Goal: Task Accomplishment & Management: Manage account settings

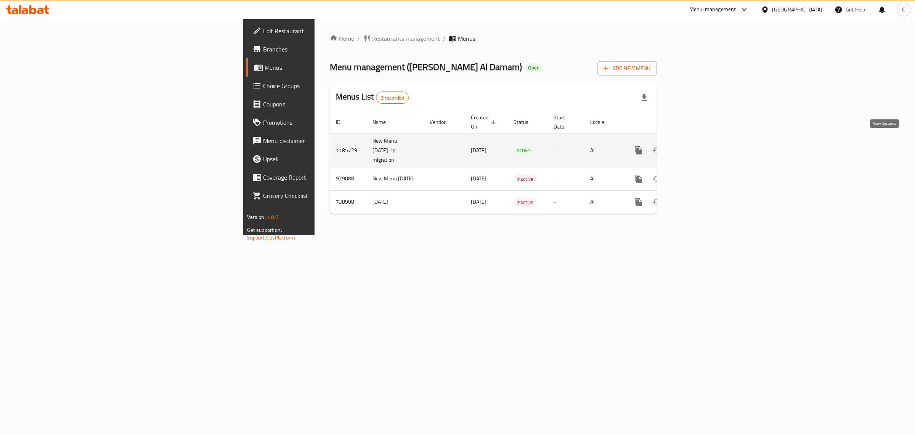
click at [698, 146] on icon "enhanced table" at bounding box center [693, 150] width 9 height 9
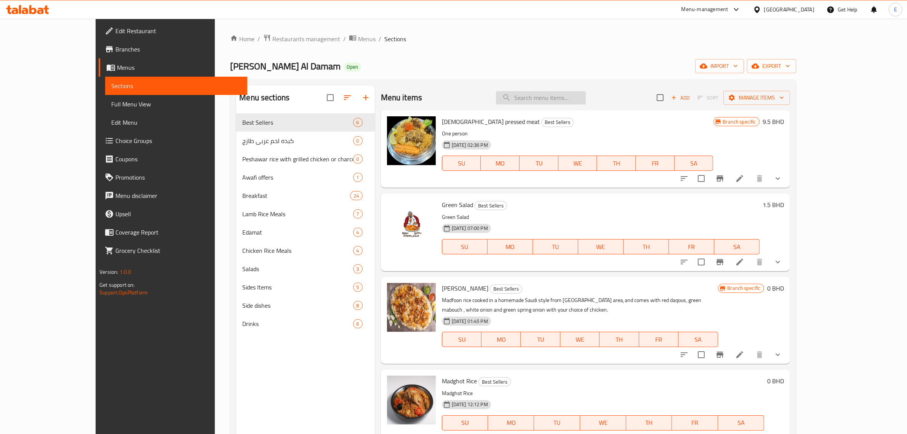
click at [581, 98] on input "search" at bounding box center [541, 97] width 90 height 13
paste input "Mandi"
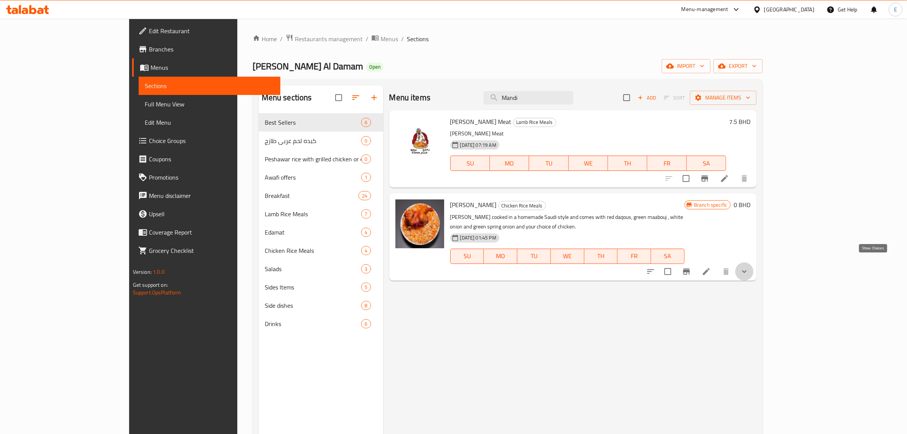
click at [749, 267] on icon "show more" at bounding box center [744, 271] width 9 height 9
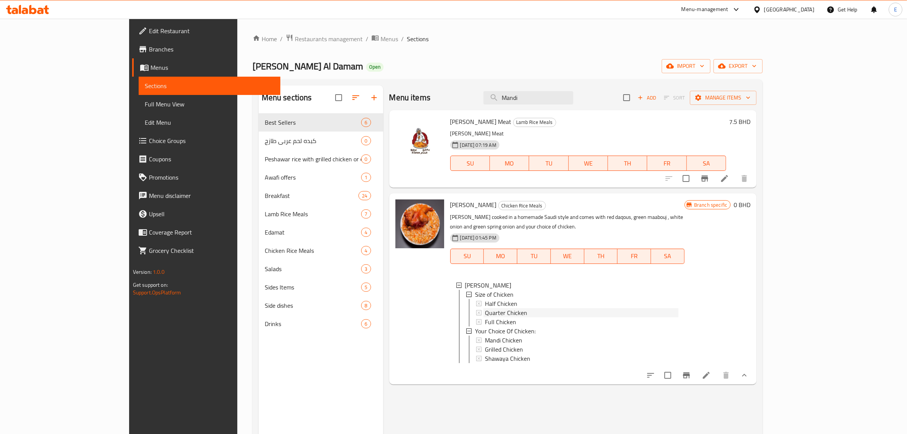
click at [511, 308] on div "Quarter Chicken" at bounding box center [582, 312] width 194 height 9
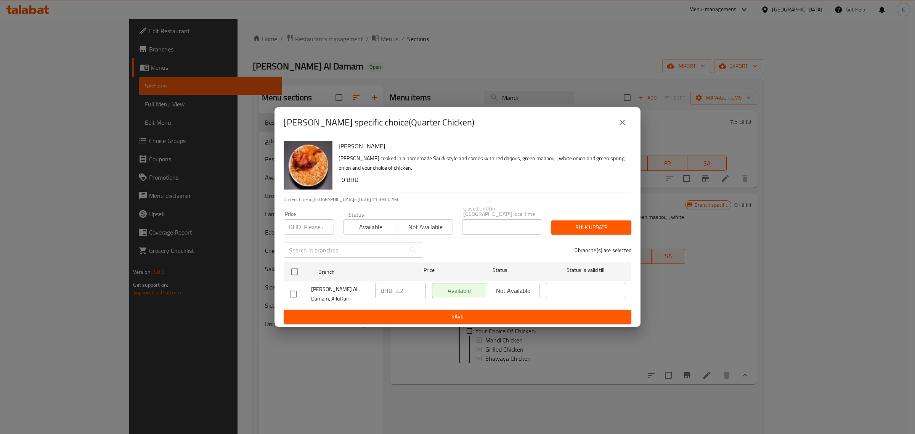
click at [620, 127] on icon "close" at bounding box center [621, 122] width 9 height 9
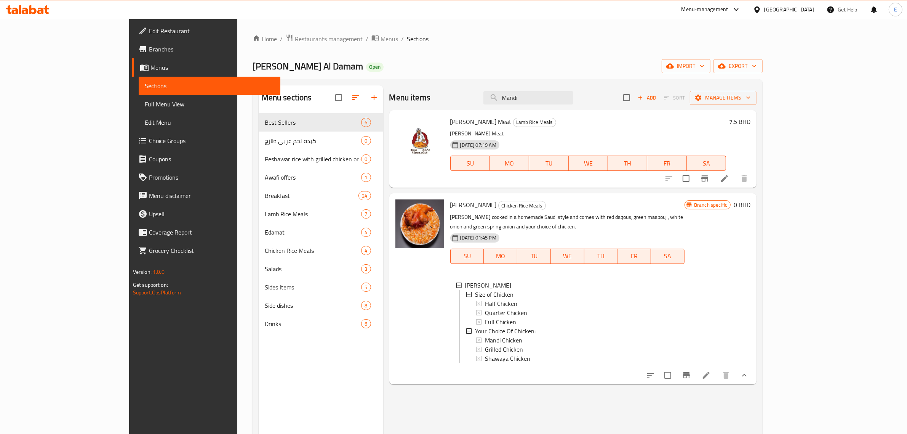
drag, startPoint x: 344, startPoint y: 87, endPoint x: 350, endPoint y: 86, distance: 5.7
drag, startPoint x: 350, startPoint y: 86, endPoint x: 408, endPoint y: 75, distance: 59.4
drag, startPoint x: 408, startPoint y: 75, endPoint x: 387, endPoint y: 75, distance: 21.3
click at [387, 75] on div "Home / Restaurants management / Menus / Sections Bokhari Al Damam Open import e…" at bounding box center [508, 279] width 511 height 491
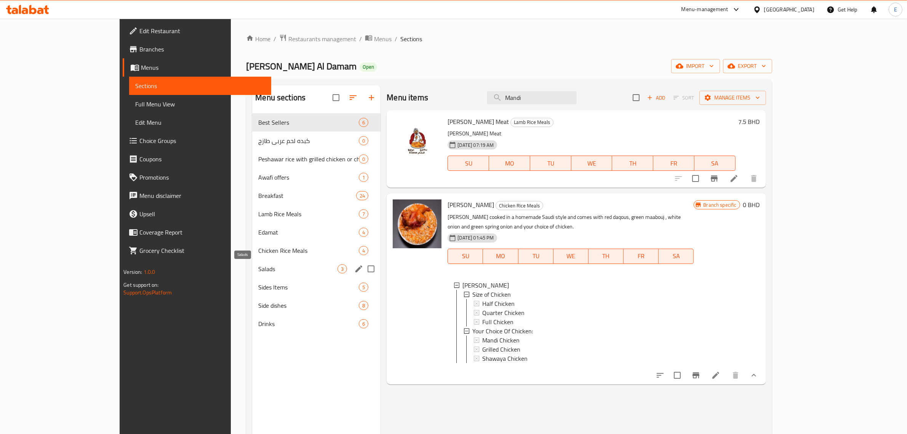
click at [258, 273] on span "Salads" at bounding box center [297, 268] width 79 height 9
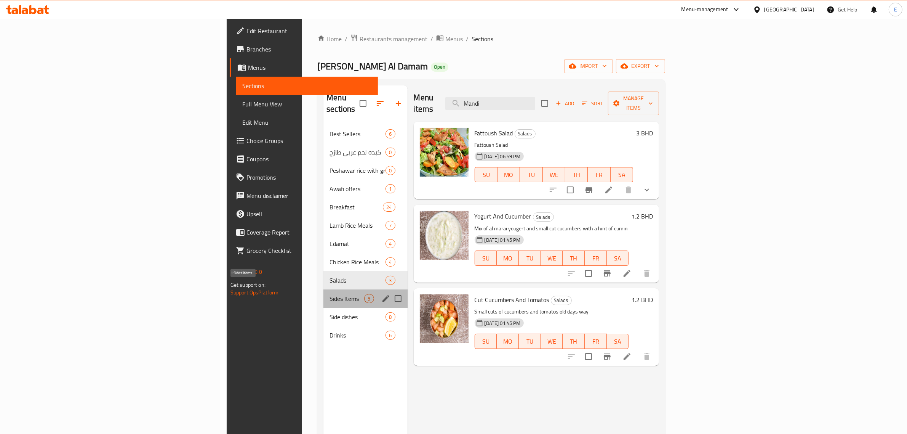
click at [330, 294] on span "Sides Items" at bounding box center [347, 298] width 35 height 9
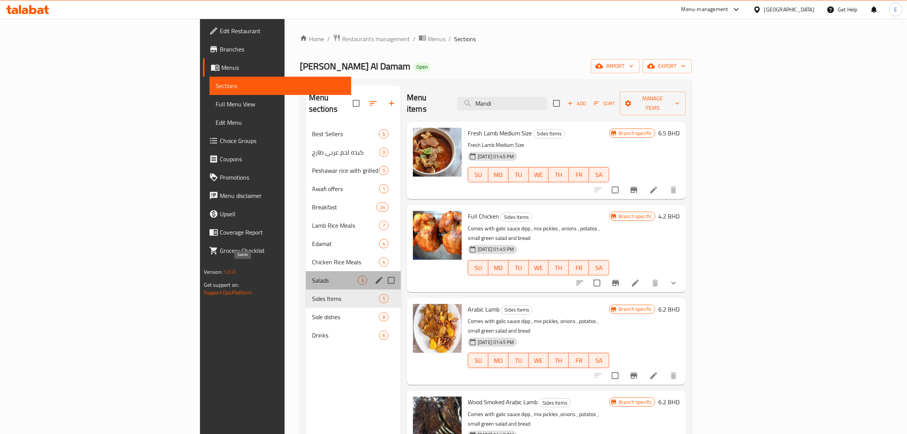
click at [312, 276] on span "Salads" at bounding box center [335, 280] width 46 height 9
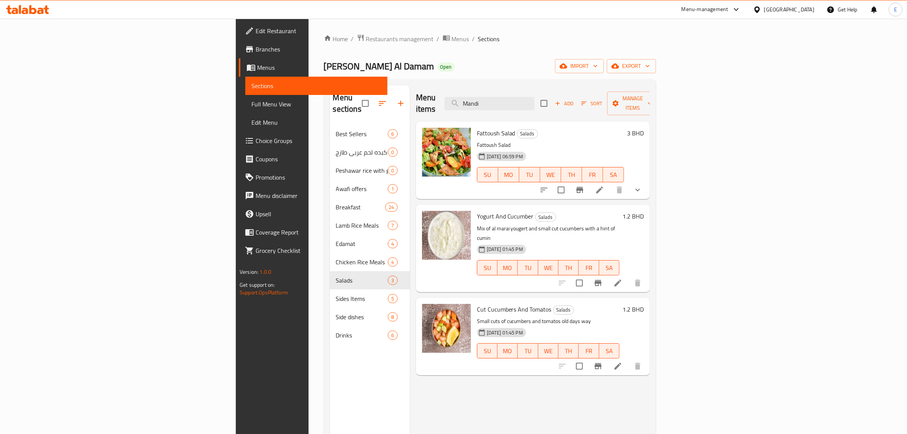
drag, startPoint x: 433, startPoint y: 103, endPoint x: 415, endPoint y: 103, distance: 17.5
drag, startPoint x: 415, startPoint y: 103, endPoint x: 409, endPoint y: 98, distance: 8.7
click at [416, 98] on div "Menu items Mandi Add Sort Manage items" at bounding box center [533, 103] width 234 height 36
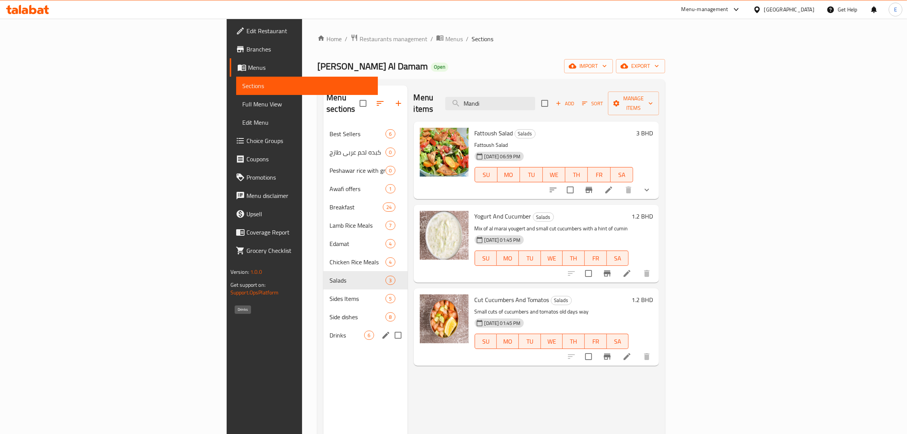
click at [330, 330] on span "Drinks" at bounding box center [347, 334] width 35 height 9
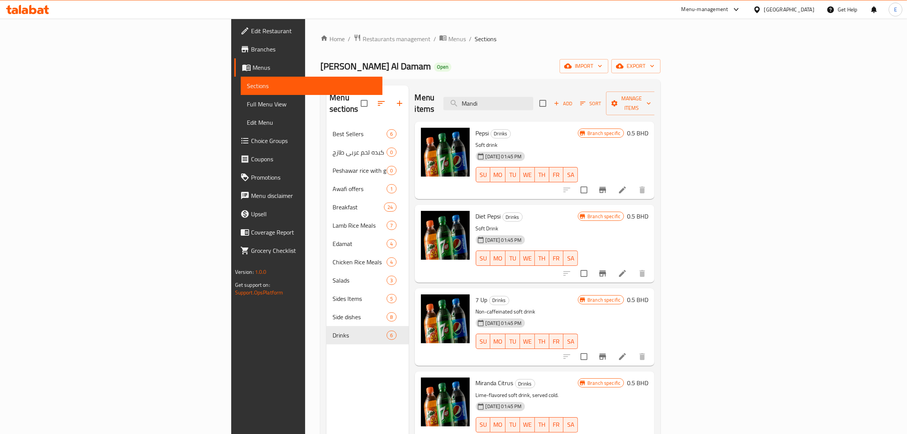
drag, startPoint x: 357, startPoint y: 88, endPoint x: 354, endPoint y: 87, distance: 4.3
drag, startPoint x: 354, startPoint y: 87, endPoint x: 348, endPoint y: 71, distance: 16.8
click at [348, 71] on div "Bokhari Al Damam Open import export" at bounding box center [490, 66] width 340 height 14
drag, startPoint x: 162, startPoint y: 52, endPoint x: 387, endPoint y: 66, distance: 225.2
click at [387, 66] on div "Bokhari Al Damam Open import export" at bounding box center [490, 66] width 340 height 14
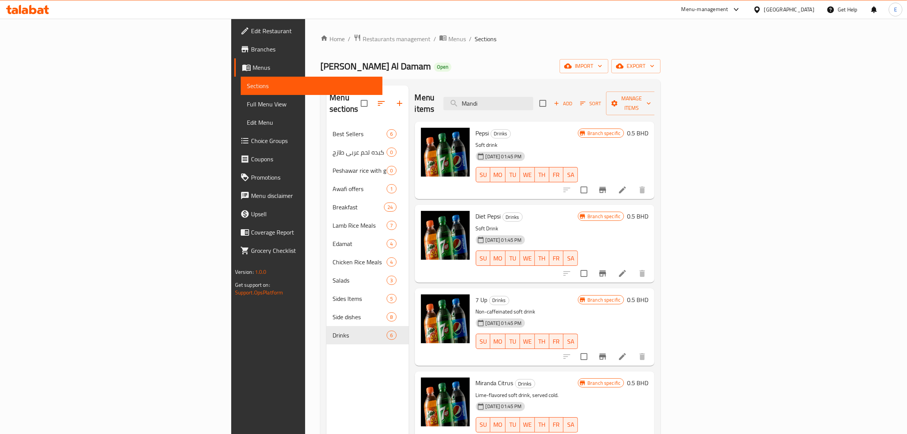
drag, startPoint x: 351, startPoint y: 92, endPoint x: 356, endPoint y: 82, distance: 11.4
drag, startPoint x: 356, startPoint y: 82, endPoint x: 351, endPoint y: 71, distance: 12.3
click at [351, 71] on div "Bokhari Al Damam Open import export" at bounding box center [490, 66] width 340 height 14
drag, startPoint x: 344, startPoint y: 1, endPoint x: 380, endPoint y: 37, distance: 50.9
click at [381, 35] on ol "Home / Restaurants management / Menus / Sections" at bounding box center [490, 39] width 340 height 10
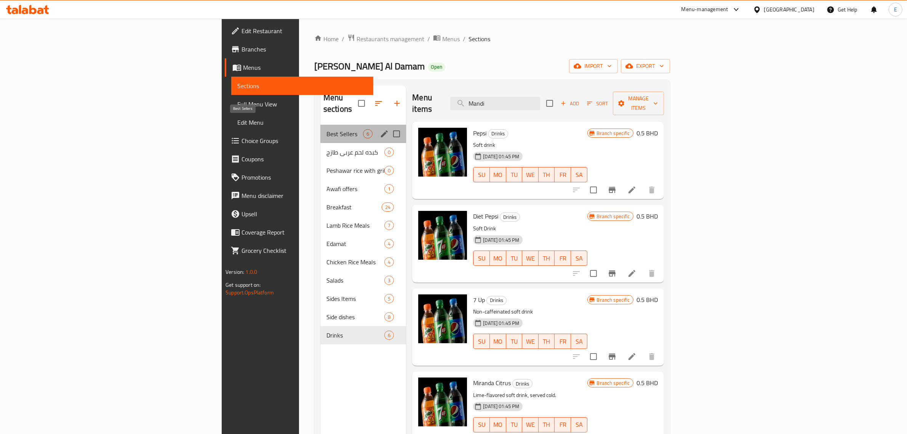
click at [327, 129] on span "Best Sellers" at bounding box center [345, 133] width 37 height 9
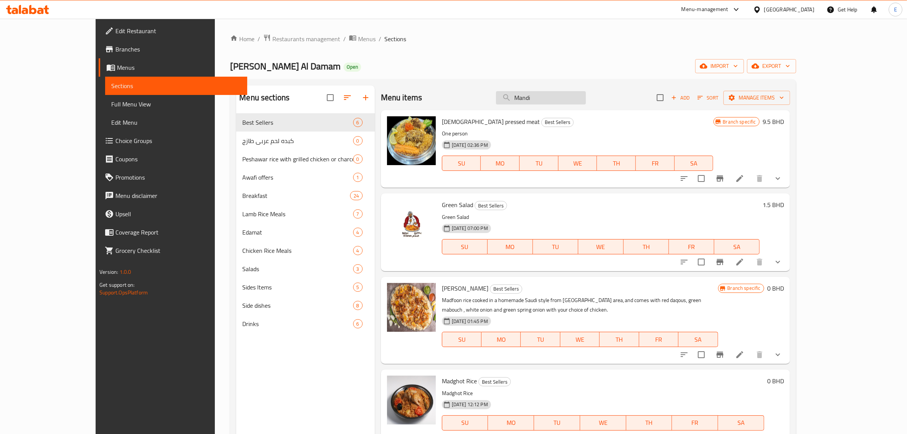
drag, startPoint x: 567, startPoint y: 99, endPoint x: 574, endPoint y: 104, distance: 8.5
click at [569, 100] on input "Mandi" at bounding box center [541, 97] width 90 height 13
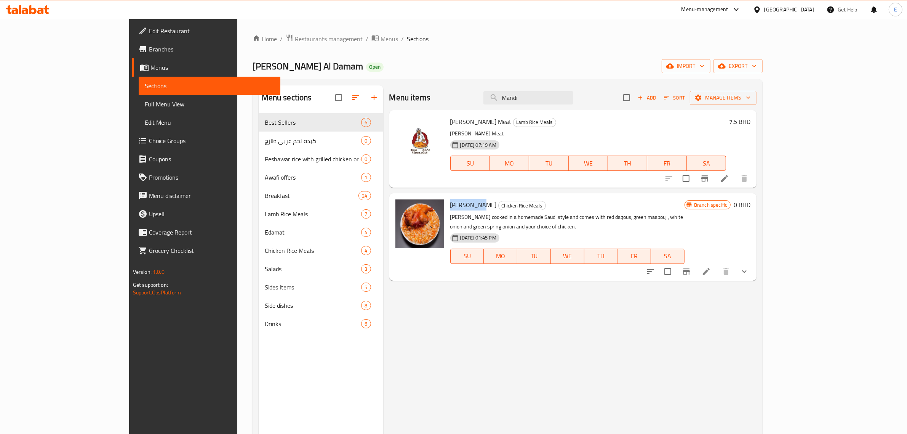
drag, startPoint x: 418, startPoint y: 205, endPoint x: 446, endPoint y: 207, distance: 27.9
click at [450, 207] on span "Mandi Rice" at bounding box center [473, 204] width 46 height 11
copy span "Mandi Rice"
click at [410, 276] on div "Menu items Mandi Add Sort Manage items Mandi Lamb Meat Lamb Rice Meals Mandi La…" at bounding box center [570, 302] width 374 height 434
drag, startPoint x: 415, startPoint y: 201, endPoint x: 557, endPoint y: 201, distance: 142.5
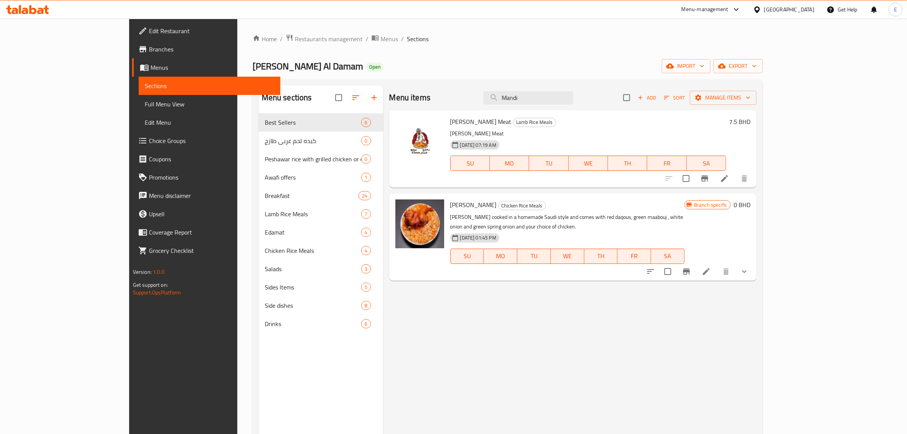
drag, startPoint x: 557, startPoint y: 201, endPoint x: 528, endPoint y: 215, distance: 32.0
click at [528, 215] on p "Mandi rice cooked in a homemade Saudi style and comes with red daqous, green ma…" at bounding box center [567, 221] width 234 height 19
drag, startPoint x: 165, startPoint y: 65, endPoint x: 236, endPoint y: 67, distance: 71.3
click at [237, 69] on div "Home / Restaurants management / Menus / Sections Bokhari Al Damam Open import e…" at bounding box center [507, 280] width 541 height 522
copy span "Bokhari Al Damam"
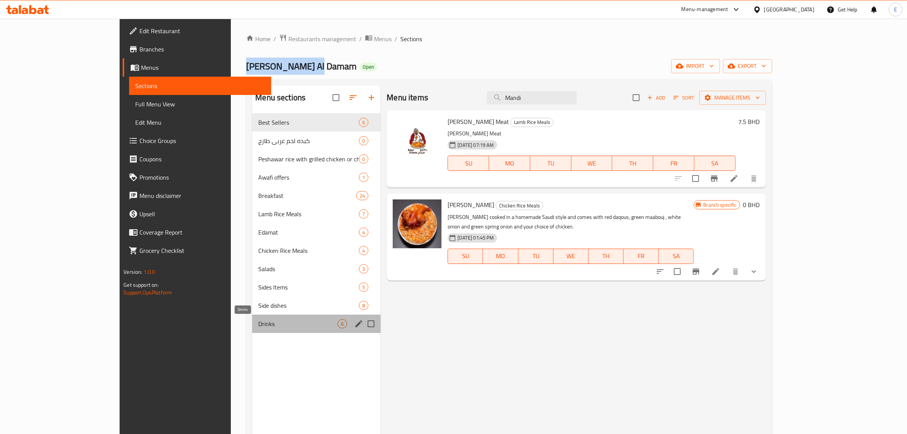
click at [258, 326] on span "Drinks" at bounding box center [297, 323] width 79 height 9
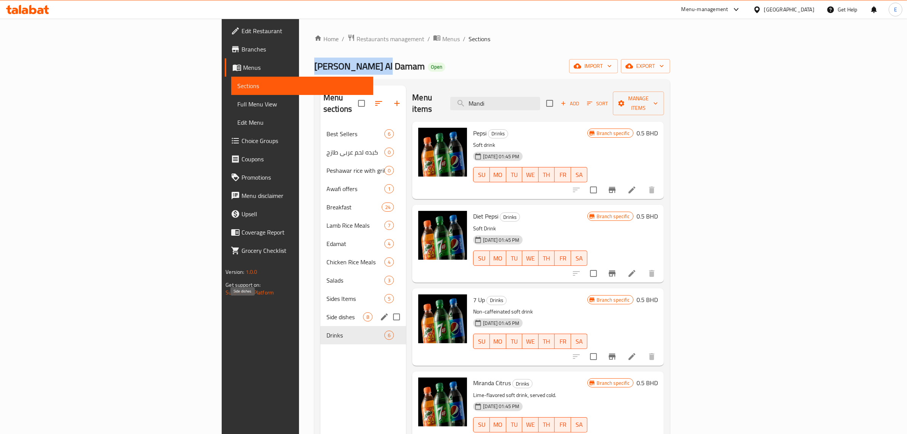
click at [327, 312] on span "Side dishes" at bounding box center [345, 316] width 37 height 9
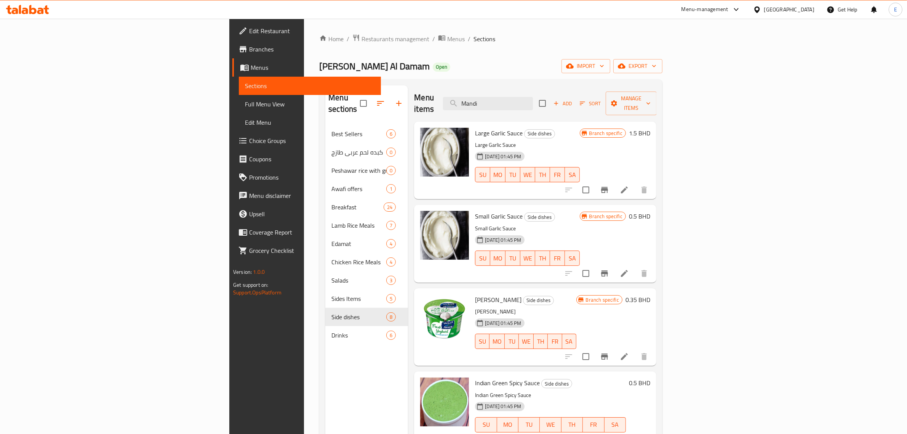
drag, startPoint x: 568, startPoint y: 101, endPoint x: 525, endPoint y: 94, distance: 43.6
click at [525, 94] on div "Menu items Mandi Add Sort Manage items" at bounding box center [535, 103] width 242 height 36
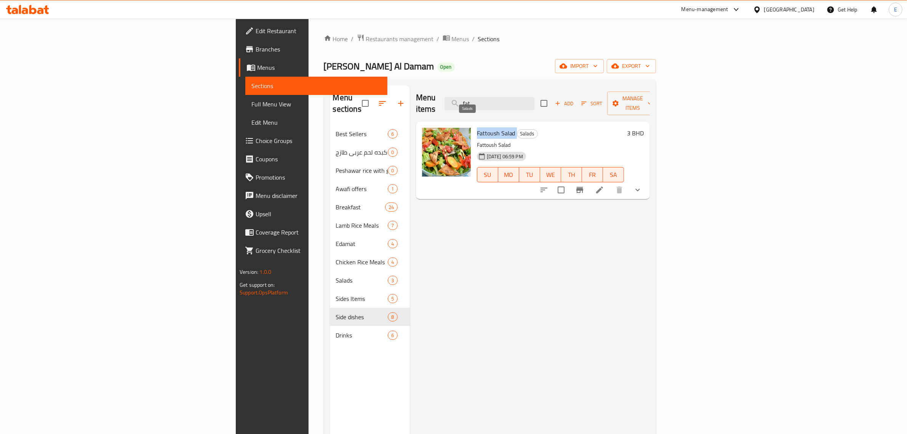
drag, startPoint x: 420, startPoint y: 122, endPoint x: 457, endPoint y: 122, distance: 36.2
click at [474, 125] on div "Fattoush Salad Salads Fattoush Salad 26-05-2024 06:59 PM SU MO TU WE TH FR SA" at bounding box center [550, 160] width 153 height 71
copy span "Fattoush Salad"
drag, startPoint x: 578, startPoint y: 94, endPoint x: 502, endPoint y: 114, distance: 79.1
click at [515, 106] on div "Menu items fat Add Sort Manage items" at bounding box center [533, 103] width 234 height 36
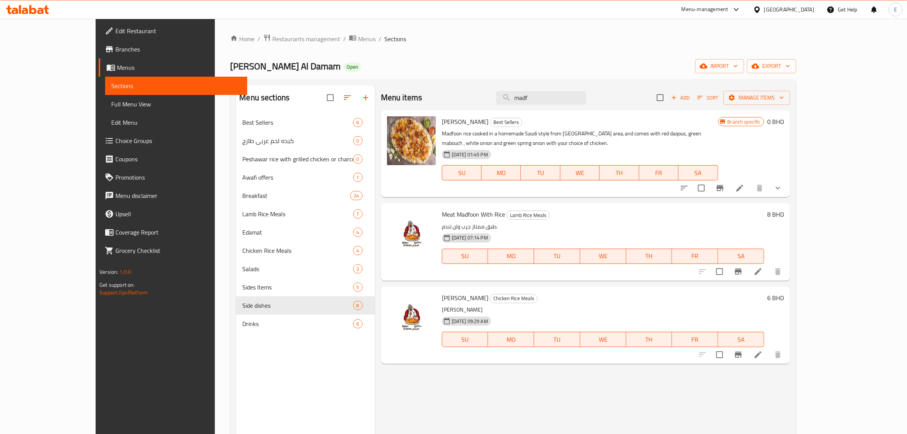
drag, startPoint x: 419, startPoint y: 119, endPoint x: 469, endPoint y: 135, distance: 52.2
click at [461, 123] on span "Madfoon Hasawi" at bounding box center [465, 121] width 46 height 11
copy span "Madfoon Hasawi"
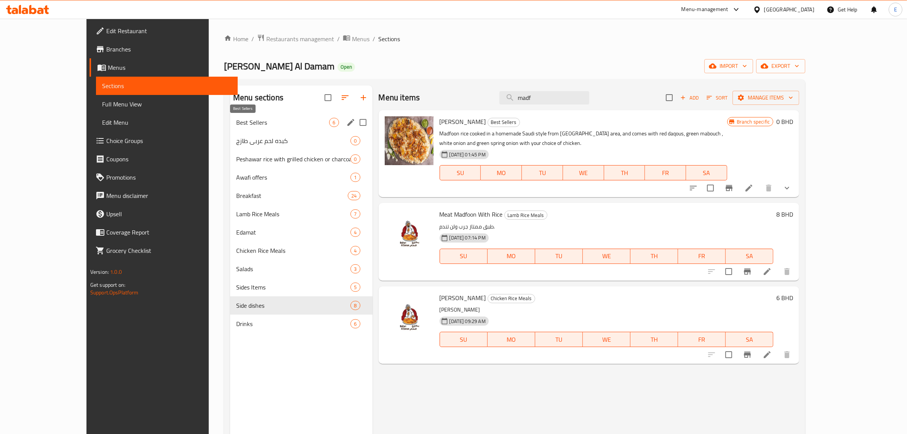
click at [250, 122] on span "Best Sellers" at bounding box center [282, 122] width 93 height 9
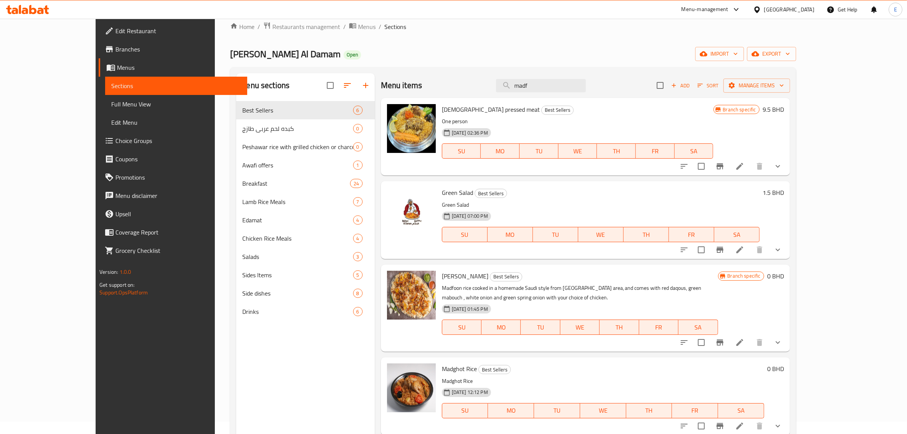
scroll to position [12, 0]
drag, startPoint x: 564, startPoint y: 77, endPoint x: 567, endPoint y: 86, distance: 8.7
click at [567, 86] on div "Menu items madf Add Sort Manage items" at bounding box center [585, 86] width 409 height 25
drag, startPoint x: 567, startPoint y: 88, endPoint x: 515, endPoint y: 81, distance: 52.3
click at [515, 81] on div "Menu items madf Add Sort Manage items" at bounding box center [585, 86] width 409 height 25
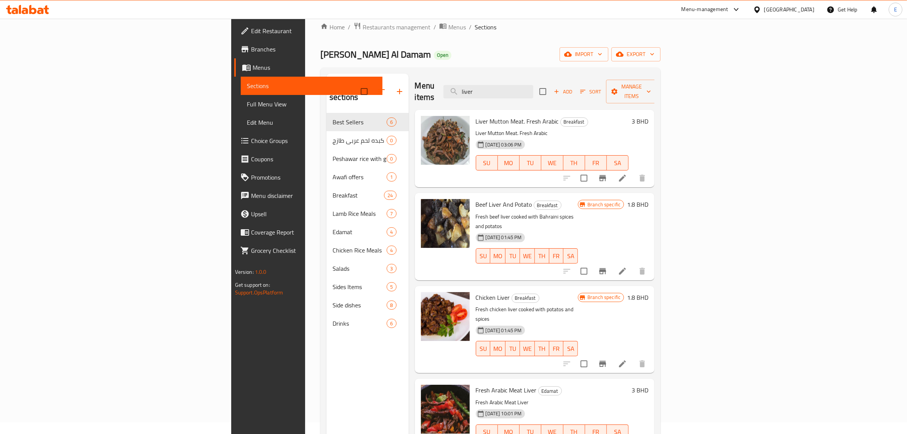
type input "liver"
drag, startPoint x: 418, startPoint y: 111, endPoint x: 500, endPoint y: 111, distance: 81.6
click at [500, 116] on h6 "Liver Mutton Meat. Fresh Arabic Breakfast" at bounding box center [552, 121] width 153 height 11
copy span "Liver Mutton Meat. Fresh Arabic"
drag, startPoint x: 416, startPoint y: 194, endPoint x: 474, endPoint y: 190, distance: 58.4
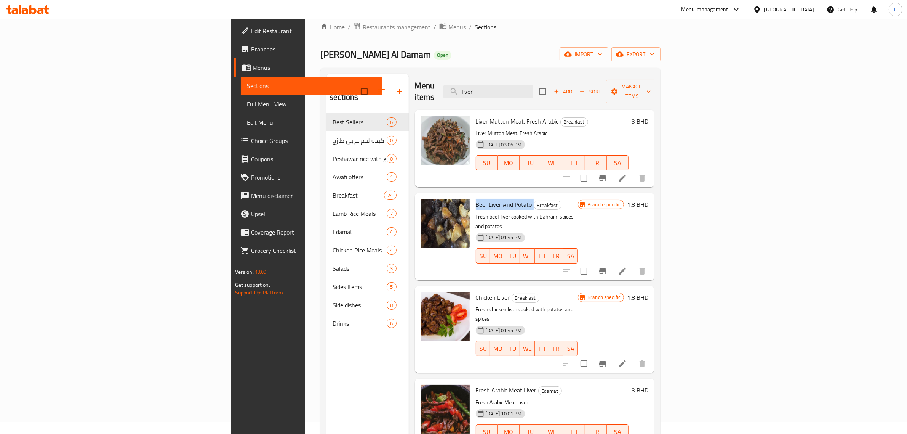
click at [474, 196] on div "Beef Liver And Potato Breakfast Fresh beef liver cooked with Bahraini spices an…" at bounding box center [527, 236] width 109 height 81
copy h6 "Beef Liver And Potato"
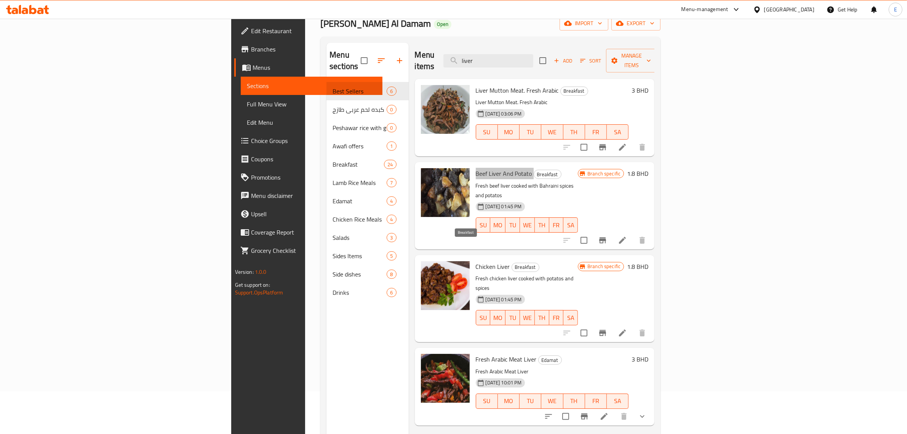
scroll to position [59, 0]
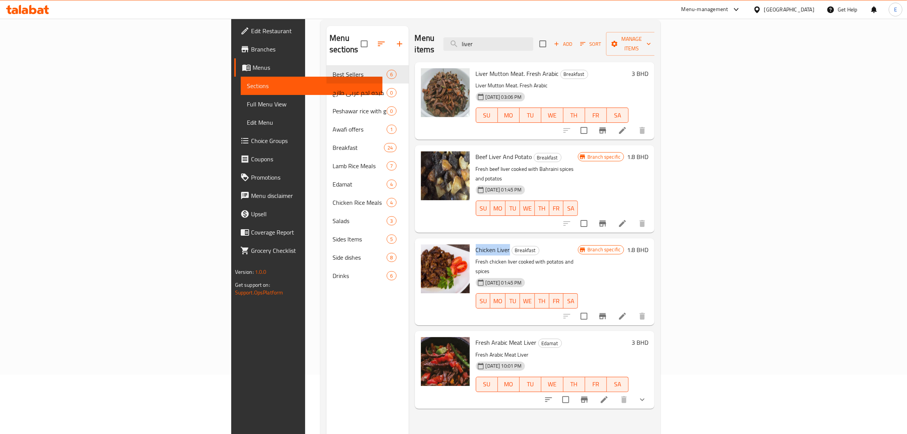
drag, startPoint x: 418, startPoint y: 226, endPoint x: 452, endPoint y: 234, distance: 34.7
click at [473, 241] on div "Chicken Liver Breakfast Fresh chicken liver cooked with potatos and spices 18-0…" at bounding box center [527, 281] width 109 height 81
copy span "Chicken Liver"
drag, startPoint x: 418, startPoint y: 313, endPoint x: 477, endPoint y: 312, distance: 59.5
click at [477, 334] on div "Fresh Arabic Meat Liver Edamat Fresh Arabic Meat Liver 22-01-2024 10:01 PM SU M…" at bounding box center [552, 369] width 159 height 71
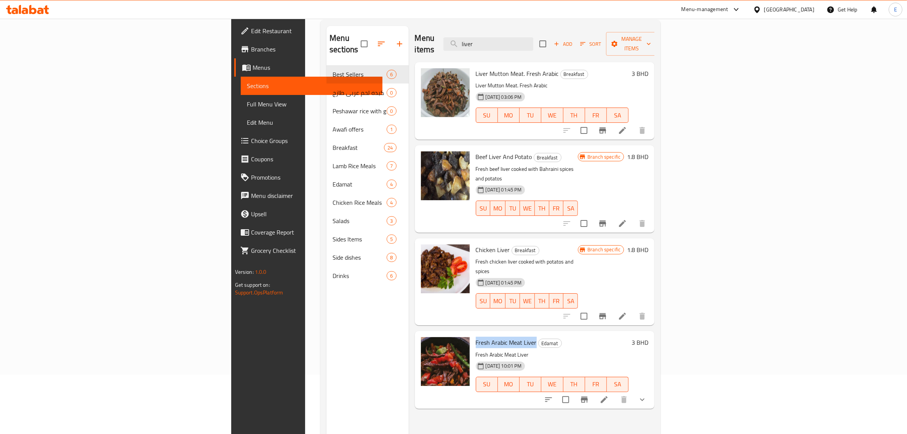
copy span "Fresh Arabic Meat Liver"
click at [476, 350] on p "Fresh Arabic Meat Liver" at bounding box center [552, 355] width 153 height 10
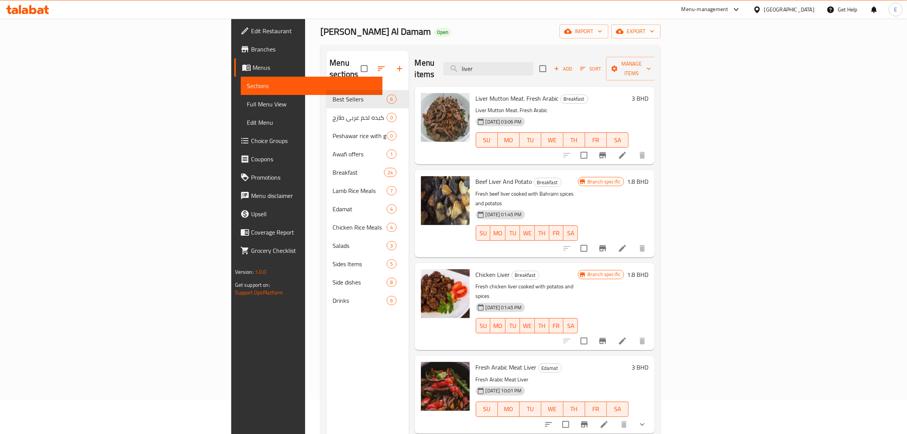
scroll to position [12, 0]
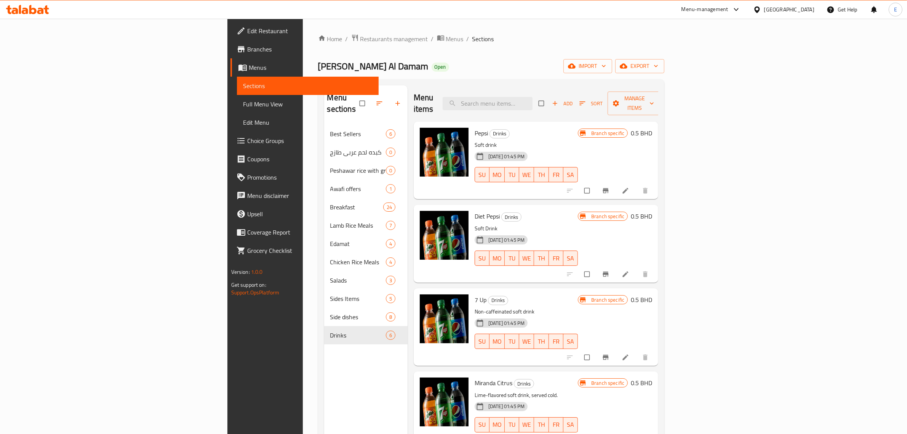
click at [16, 6] on icon at bounding box center [27, 9] width 43 height 9
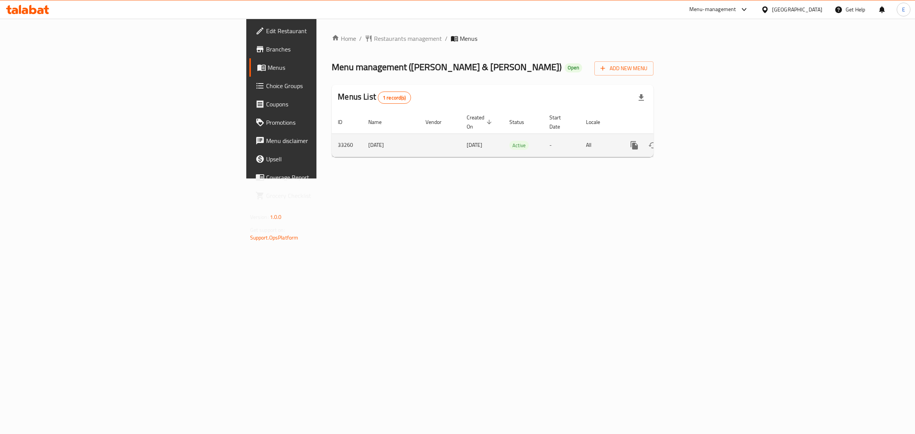
click at [698, 145] on link "enhanced table" at bounding box center [689, 145] width 18 height 18
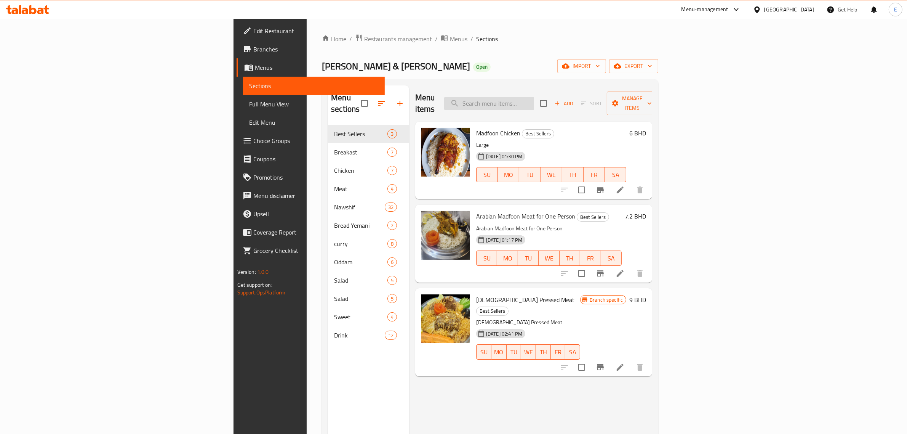
click at [534, 98] on input "search" at bounding box center [489, 103] width 90 height 13
paste input "Chicken"
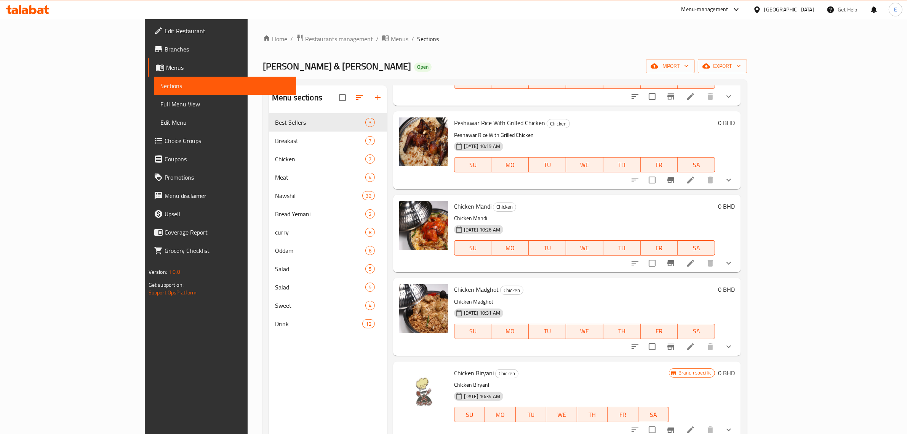
scroll to position [143, 0]
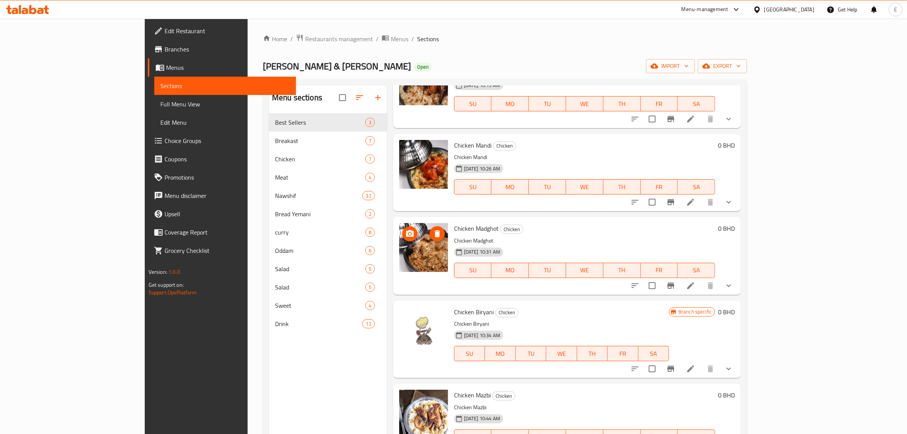
type input "Chicken"
click at [734, 286] on icon "show more" at bounding box center [728, 285] width 9 height 9
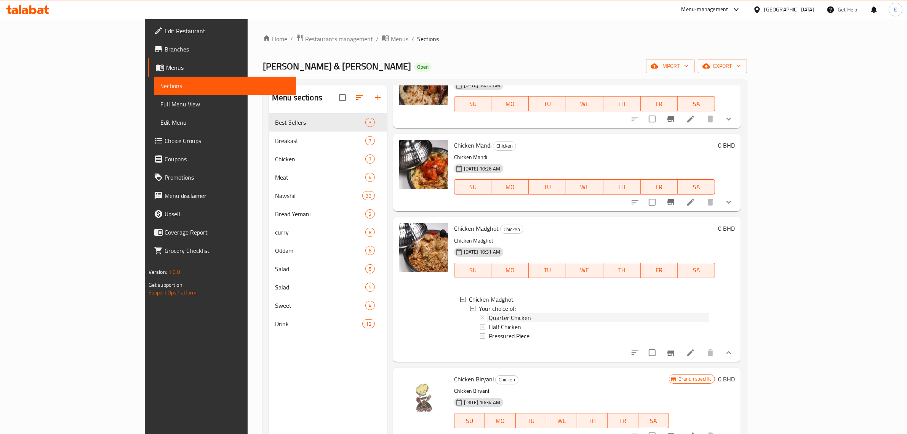
click at [494, 317] on span "Quarter Chicken" at bounding box center [510, 317] width 42 height 9
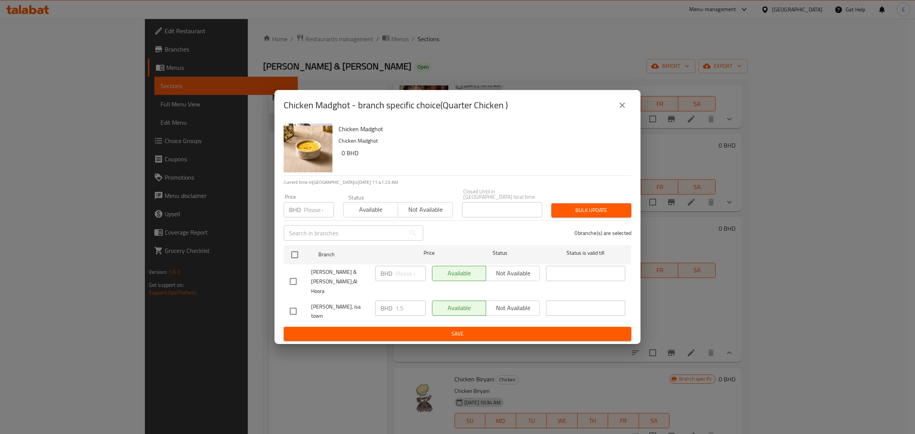
click at [622, 110] on icon "close" at bounding box center [621, 105] width 9 height 9
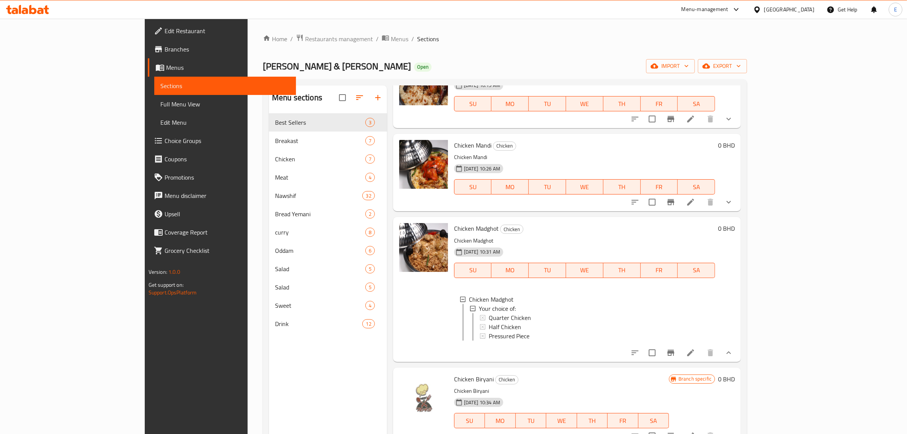
drag, startPoint x: 418, startPoint y: 229, endPoint x: 461, endPoint y: 232, distance: 43.2
click at [461, 232] on div "Chicken Madghot Chicken Chicken Madghot 07-03-2024 10:31 AM SU MO TU WE TH FR S…" at bounding box center [584, 289] width 267 height 138
copy span "Chicken Madghot"
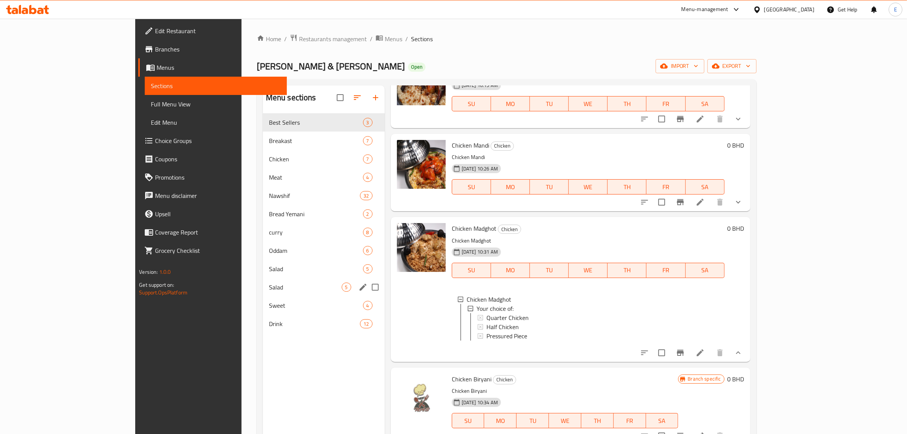
click at [269, 292] on span "Salad" at bounding box center [305, 286] width 73 height 9
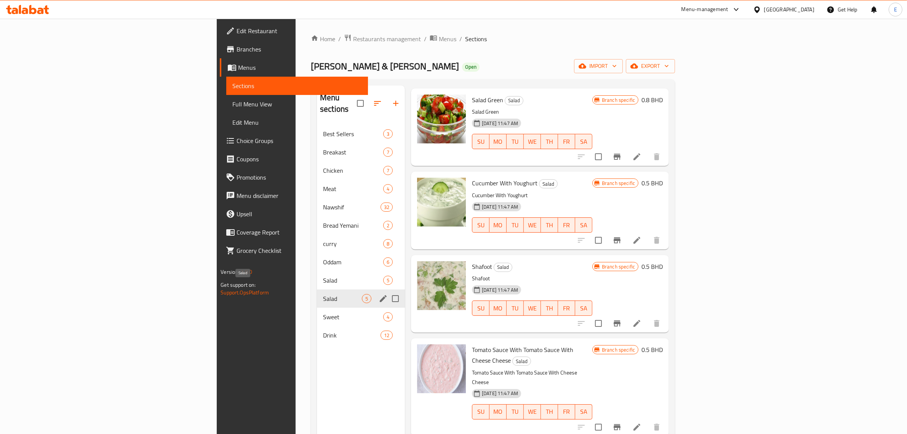
scroll to position [1, 0]
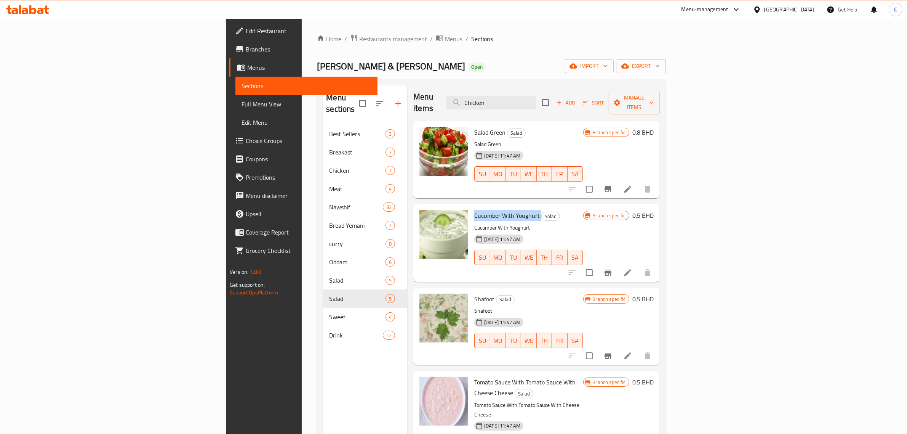
drag, startPoint x: 418, startPoint y: 201, endPoint x: 477, endPoint y: 203, distance: 59.9
click at [486, 207] on div "Cucumber With Youghurt Salad Cucumber With Youghurt 30-01-2020 11:47 AM SU MO T…" at bounding box center [528, 242] width 115 height 71
copy h6 "Cucumber With Youghurt"
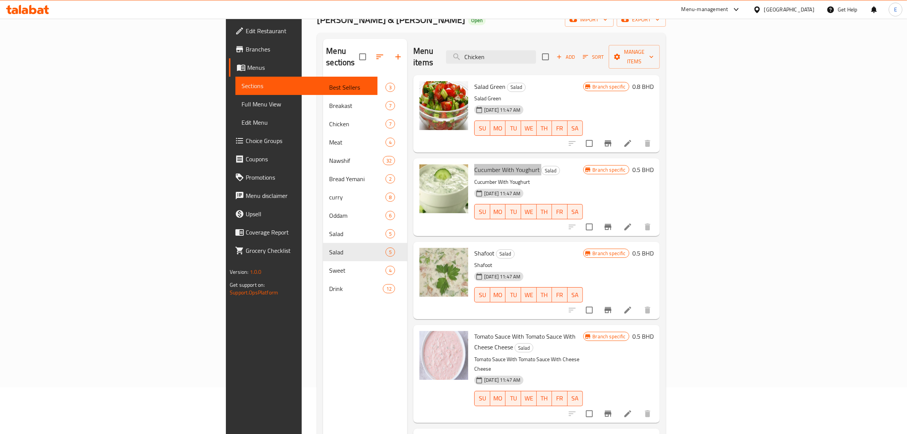
scroll to position [0, 0]
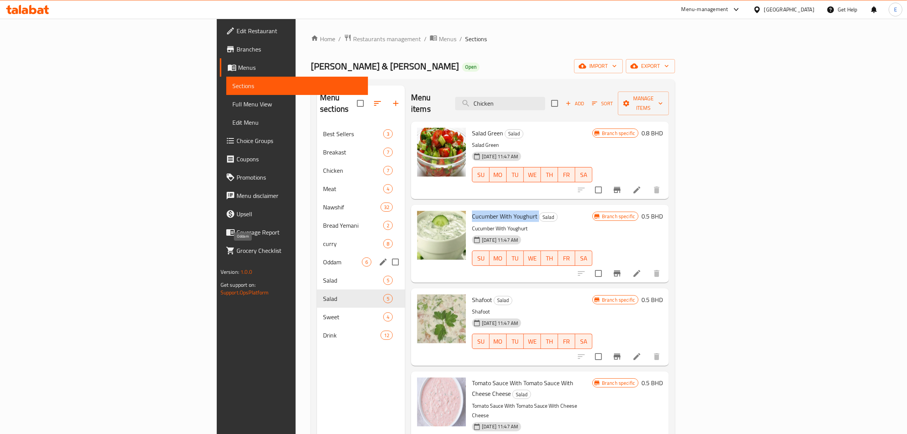
click at [323, 257] on span "Oddam" at bounding box center [342, 261] width 39 height 9
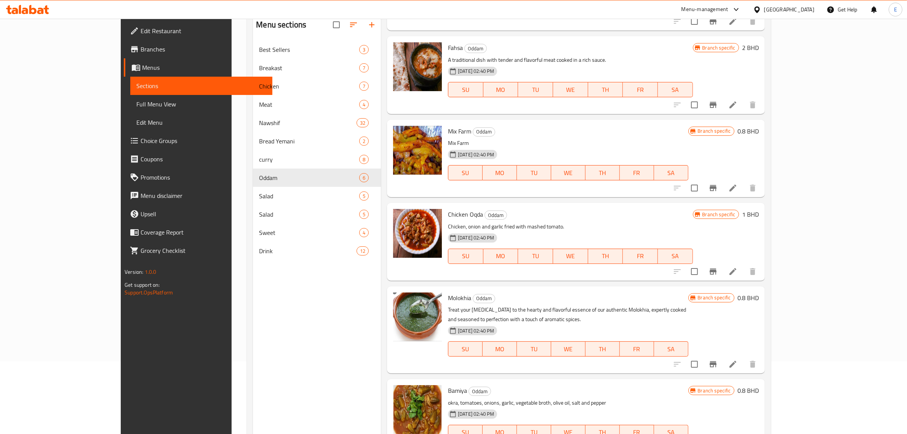
scroll to position [107, 0]
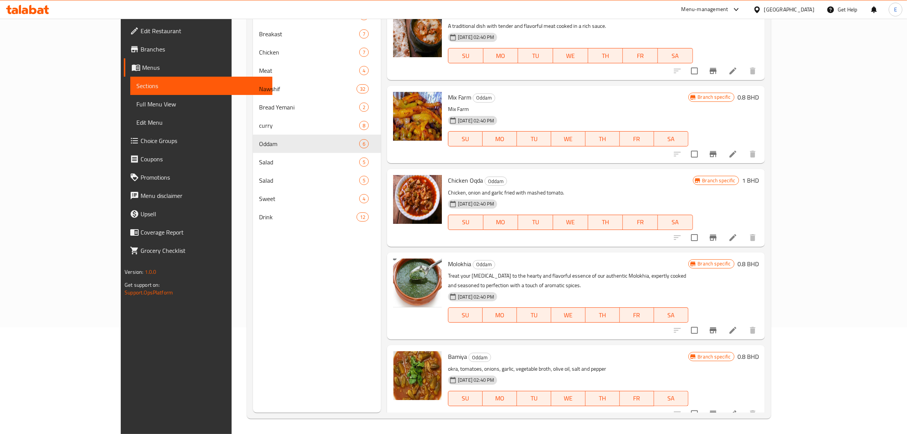
click at [448, 351] on span "Bamiya" at bounding box center [457, 356] width 19 height 11
copy h6 "Bamiya"
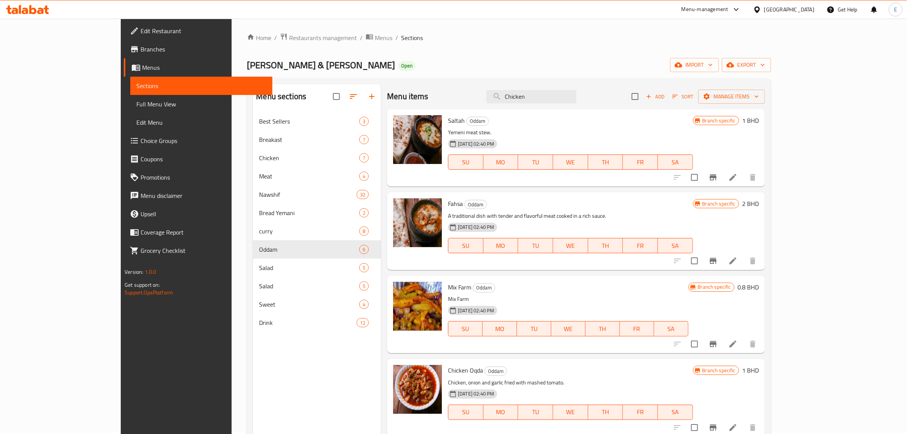
scroll to position [0, 0]
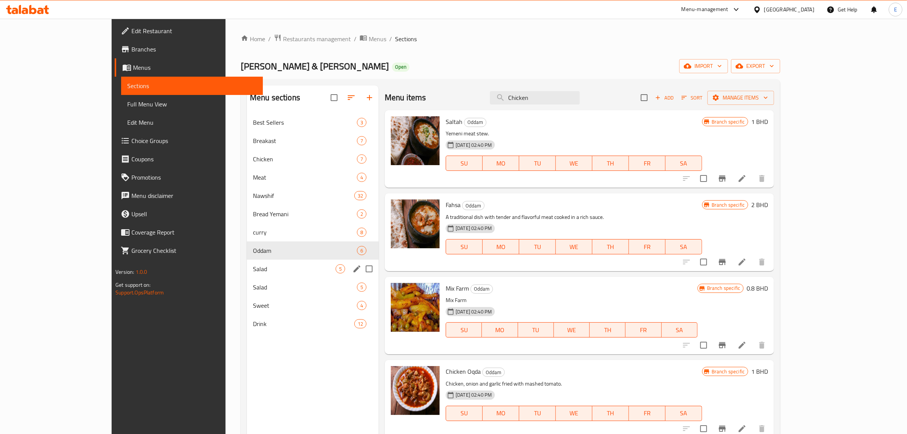
click at [247, 273] on div "Salad 5" at bounding box center [313, 269] width 132 height 18
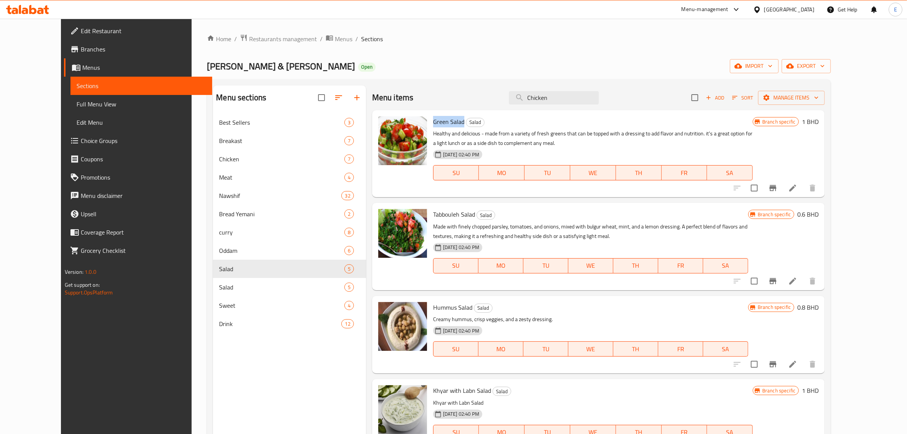
drag, startPoint x: 418, startPoint y: 121, endPoint x: 441, endPoint y: 123, distance: 23.3
click at [447, 124] on span "Green Salad" at bounding box center [448, 121] width 31 height 11
copy span "Green Salad"
drag, startPoint x: 168, startPoint y: 82, endPoint x: 283, endPoint y: 77, distance: 115.2
drag, startPoint x: 283, startPoint y: 77, endPoint x: 349, endPoint y: 56, distance: 69.5
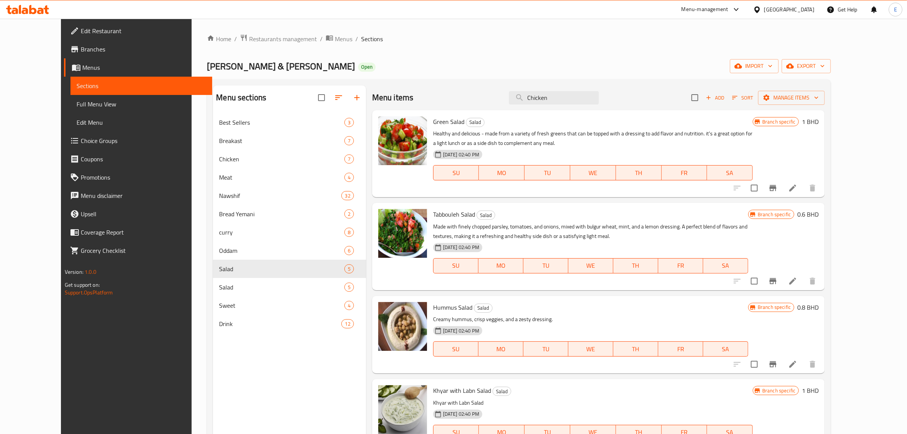
click at [349, 56] on div "Home / Restaurants management / Menus / Sections Nathri Modhapi & Mandi Open im…" at bounding box center [519, 279] width 624 height 491
drag, startPoint x: 351, startPoint y: 87, endPoint x: 363, endPoint y: 68, distance: 22.3
click at [357, 70] on div "Nathri Modhapi & Mandi Open import export" at bounding box center [519, 66] width 624 height 14
drag, startPoint x: 471, startPoint y: 80, endPoint x: 404, endPoint y: 73, distance: 67.4
click at [404, 73] on div "Nathri Modhapi & Mandi Open import export" at bounding box center [519, 66] width 624 height 14
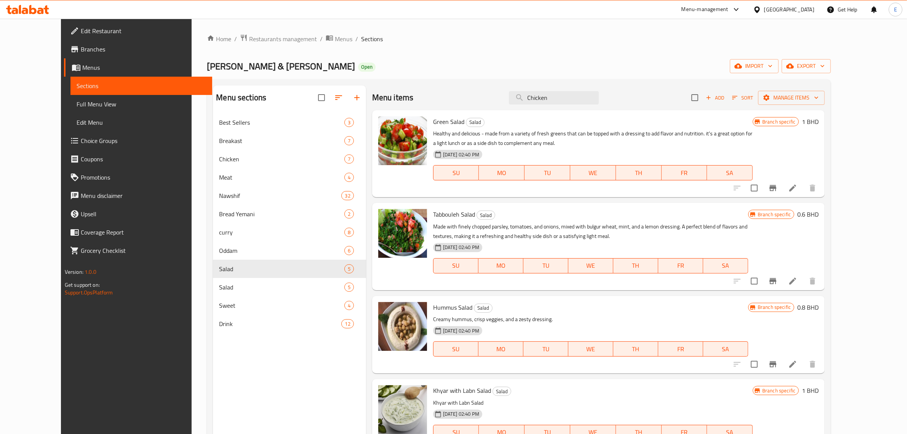
drag, startPoint x: 362, startPoint y: 3, endPoint x: 384, endPoint y: 32, distance: 36.1
click at [385, 29] on div "Home / Restaurants management / Menus / Sections Nathri Modhapi & Mandi Open im…" at bounding box center [519, 280] width 655 height 522
drag, startPoint x: 164, startPoint y: 27, endPoint x: 255, endPoint y: 19, distance: 91.0
drag, startPoint x: 255, startPoint y: 19, endPoint x: 155, endPoint y: 20, distance: 99.5
drag, startPoint x: 155, startPoint y: 20, endPoint x: 166, endPoint y: 8, distance: 15.9
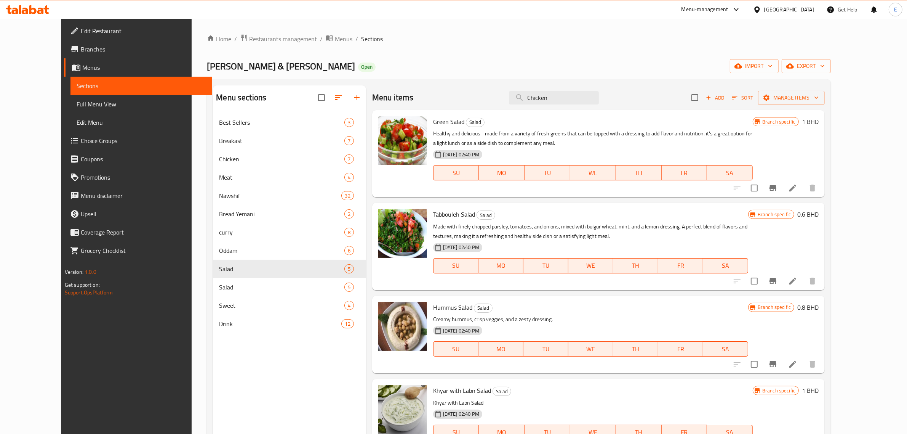
drag, startPoint x: 166, startPoint y: 8, endPoint x: 159, endPoint y: 10, distance: 7.0
drag, startPoint x: 159, startPoint y: 10, endPoint x: 174, endPoint y: 12, distance: 14.6
click at [159, 10] on div "Menu-management Bahrain Get Help E" at bounding box center [453, 9] width 907 height 18
click at [466, 42] on ol "Home / Restaurants management / Menus / Sections" at bounding box center [519, 39] width 624 height 10
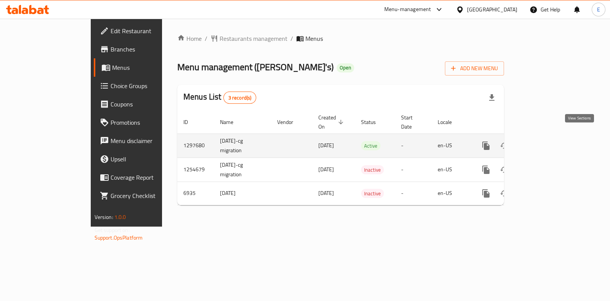
click at [545, 141] on icon "enhanced table" at bounding box center [540, 145] width 9 height 9
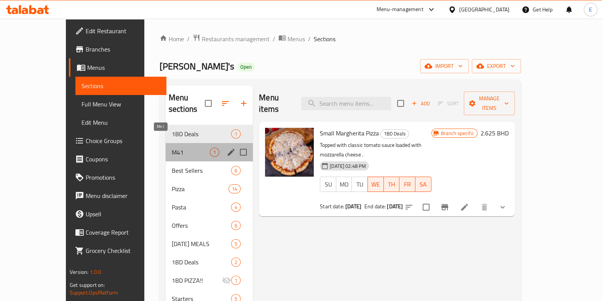
click at [172, 147] on span "M41" at bounding box center [191, 151] width 38 height 9
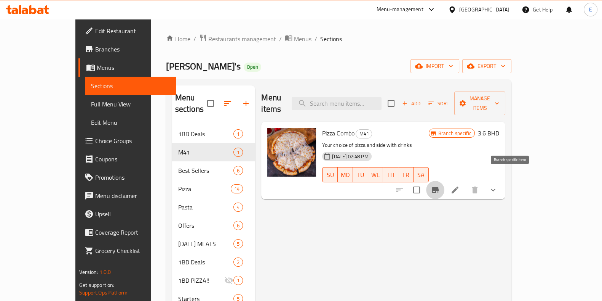
click at [439, 187] on icon "Branch-specific-item" at bounding box center [435, 190] width 7 height 6
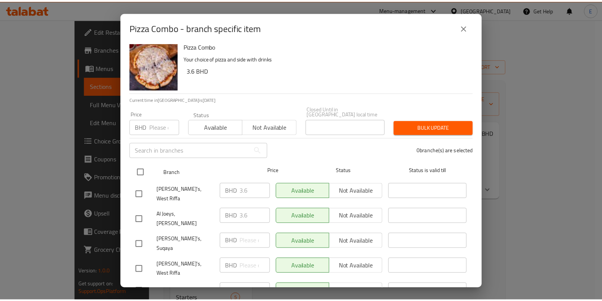
scroll to position [8, 0]
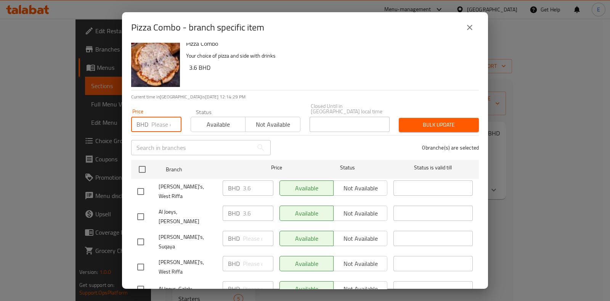
click at [160, 122] on input "number" at bounding box center [166, 124] width 30 height 15
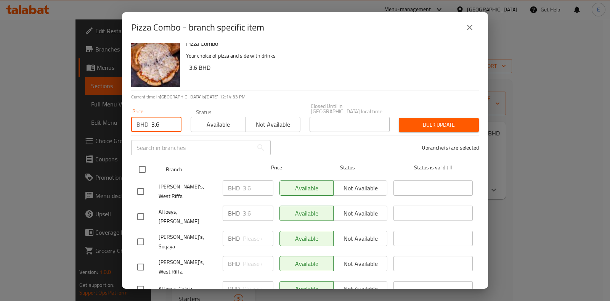
type input "3.6"
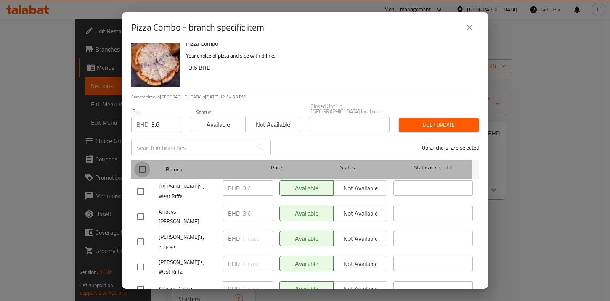
drag, startPoint x: 147, startPoint y: 167, endPoint x: 169, endPoint y: 149, distance: 28.3
click at [147, 167] on input "checkbox" at bounding box center [142, 169] width 16 height 16
checkbox input "true"
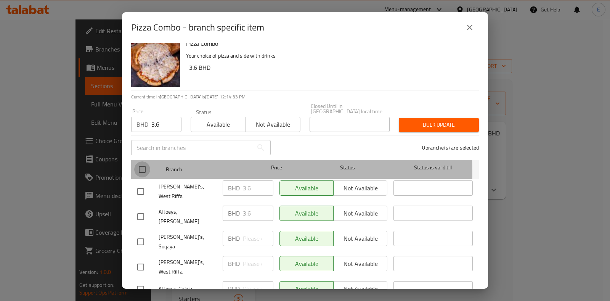
checkbox input "true"
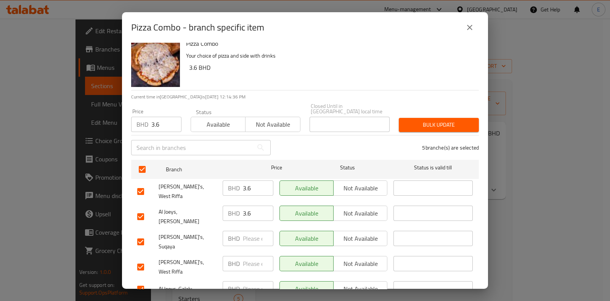
click at [394, 124] on div "Bulk update" at bounding box center [438, 124] width 89 height 23
click at [405, 120] on span "Bulk update" at bounding box center [439, 125] width 68 height 10
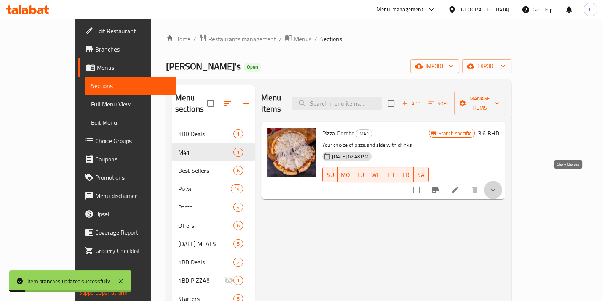
click at [498, 185] on icon "show more" at bounding box center [493, 189] width 9 height 9
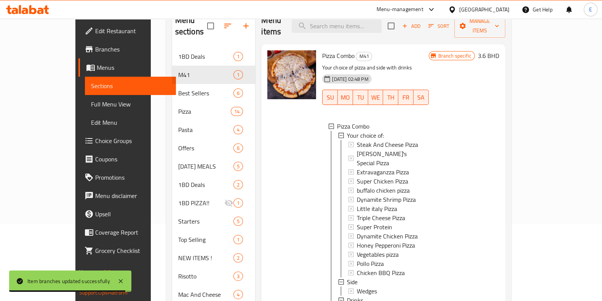
scroll to position [0, 0]
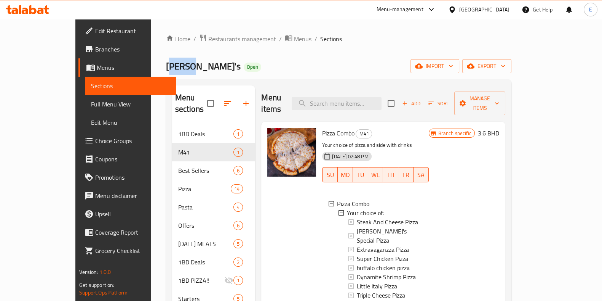
drag, startPoint x: 117, startPoint y: 66, endPoint x: 137, endPoint y: 69, distance: 20.2
click at [166, 69] on span "Joey's" at bounding box center [203, 66] width 75 height 17
drag, startPoint x: 114, startPoint y: 67, endPoint x: 137, endPoint y: 71, distance: 23.1
click at [151, 70] on div "Home / Restaurants management / Menus / Sections Joey's Open import export Menu…" at bounding box center [339, 258] width 376 height 478
copy span "Joey's"
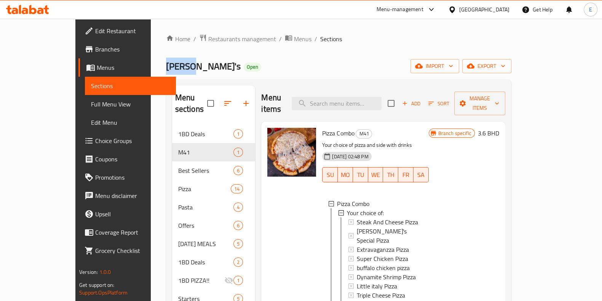
copy span "Joey's"
click at [42, 16] on div at bounding box center [27, 9] width 55 height 15
click at [38, 1] on div "Menu-management [GEOGRAPHIC_DATA] Get Help E" at bounding box center [301, 9] width 602 height 18
click at [38, 2] on div at bounding box center [27, 9] width 55 height 15
click at [38, 4] on div at bounding box center [27, 9] width 55 height 15
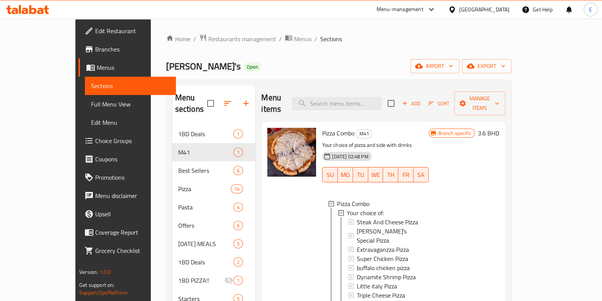
click at [39, 5] on icon at bounding box center [27, 9] width 43 height 9
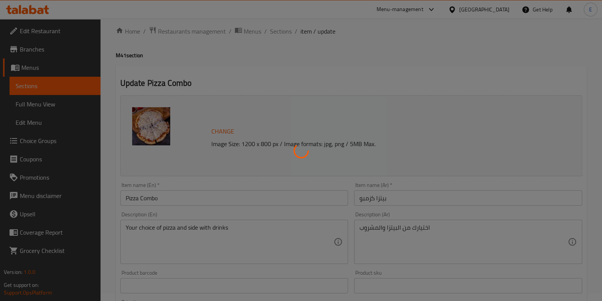
type input "اختيارك من:"
type input "1"
type input "مقبلا"
type input "1"
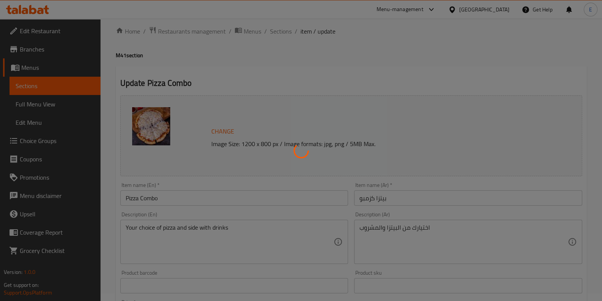
type input "1"
type input "مشروبات"
type input "1"
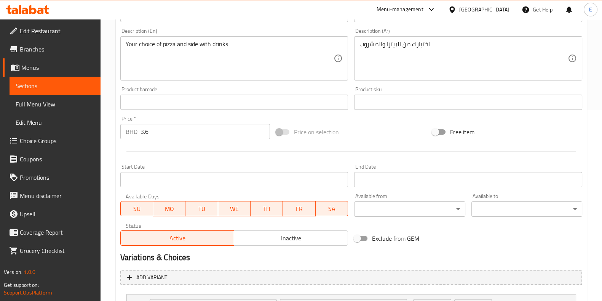
scroll to position [323, 0]
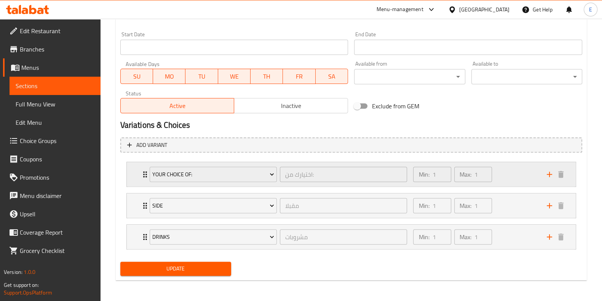
click at [517, 171] on div "Min: 1 ​ Max: 1 ​" at bounding box center [475, 174] width 133 height 24
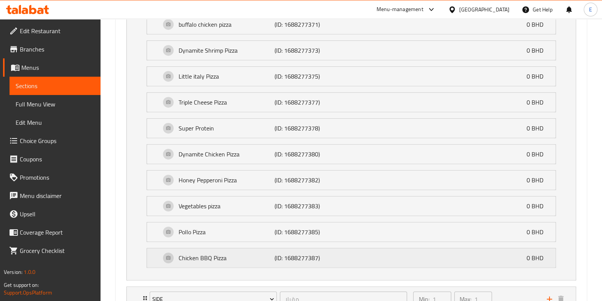
scroll to position [700, 0]
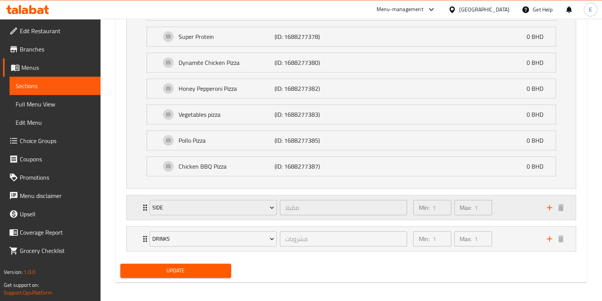
click at [515, 207] on div "Min: 1 ​ Max: 1 ​" at bounding box center [475, 207] width 133 height 24
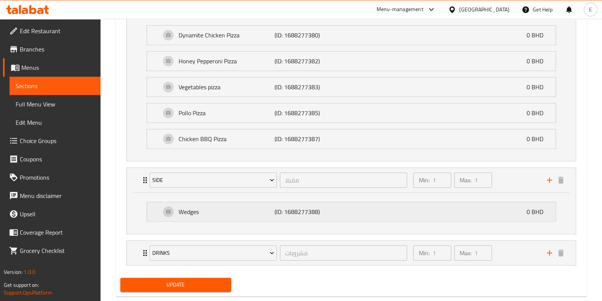
scroll to position [741, 0]
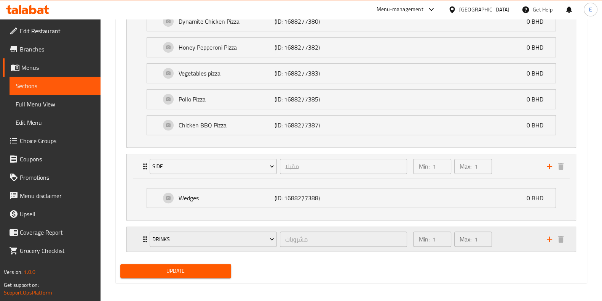
click at [513, 235] on div "Min: 1 ​ Max: 1 ​" at bounding box center [475, 239] width 133 height 24
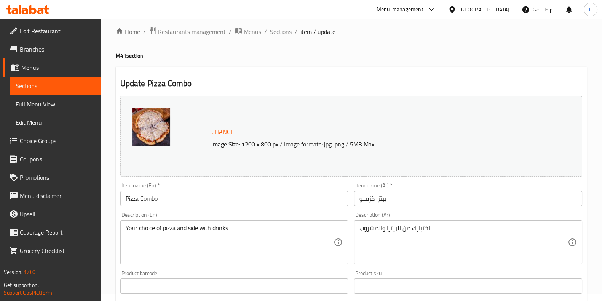
scroll to position [0, 0]
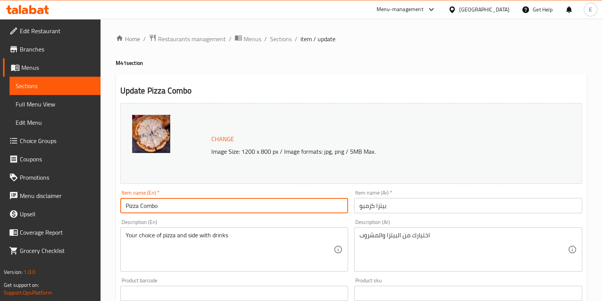
drag, startPoint x: 173, startPoint y: 211, endPoint x: 32, endPoint y: 195, distance: 142.6
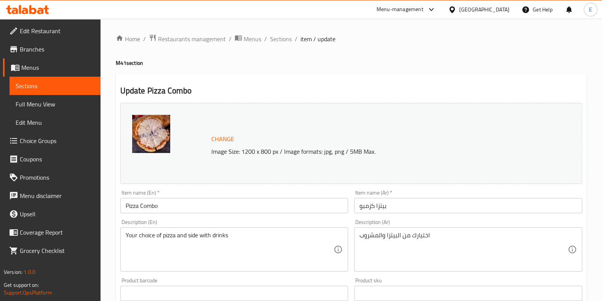
drag, startPoint x: 117, startPoint y: 76, endPoint x: 111, endPoint y: 55, distance: 21.8
drag, startPoint x: 111, startPoint y: 55, endPoint x: 310, endPoint y: 73, distance: 200.5
drag, startPoint x: 117, startPoint y: 55, endPoint x: 109, endPoint y: 54, distance: 8.5
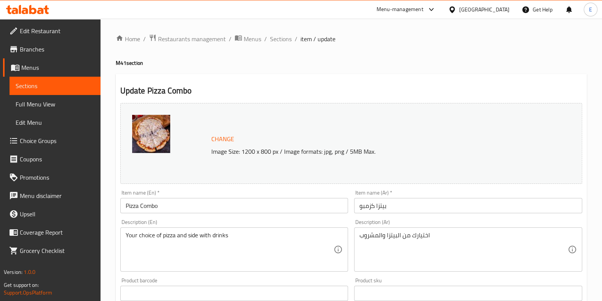
drag, startPoint x: 109, startPoint y: 54, endPoint x: 108, endPoint y: 26, distance: 28.2
drag, startPoint x: 108, startPoint y: 26, endPoint x: 244, endPoint y: 18, distance: 135.5
drag, startPoint x: 244, startPoint y: 18, endPoint x: 224, endPoint y: 7, distance: 22.2
click at [224, 7] on div "Menu-management Bahrain Get Help E" at bounding box center [301, 9] width 602 height 18
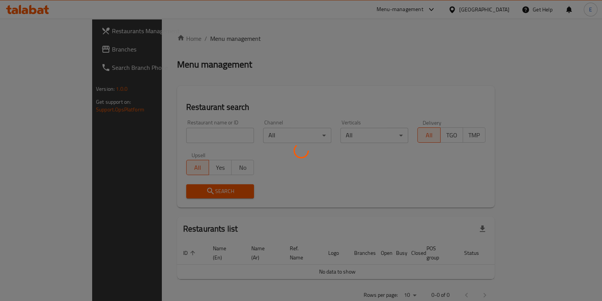
click at [189, 133] on div at bounding box center [301, 150] width 602 height 301
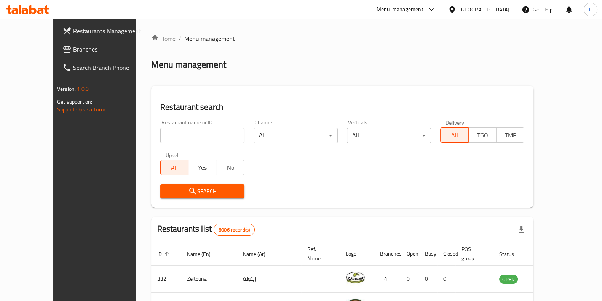
click at [184, 133] on input "search" at bounding box center [202, 135] width 84 height 15
click button "Search" at bounding box center [202, 191] width 84 height 14
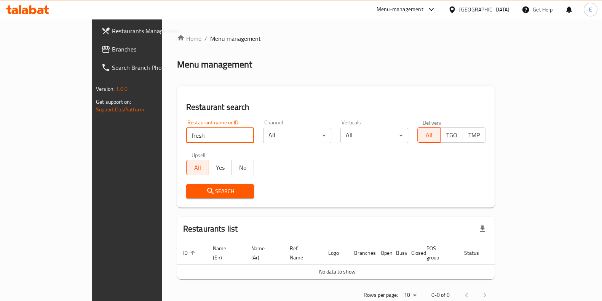
click button "Search" at bounding box center [220, 191] width 68 height 14
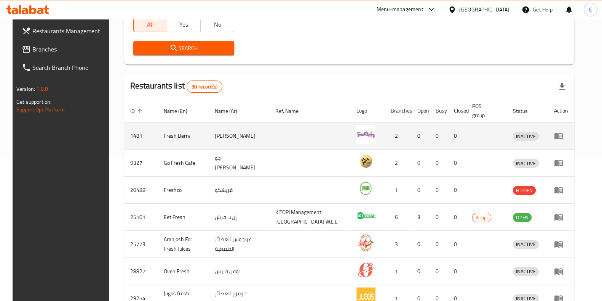
scroll to position [130, 0]
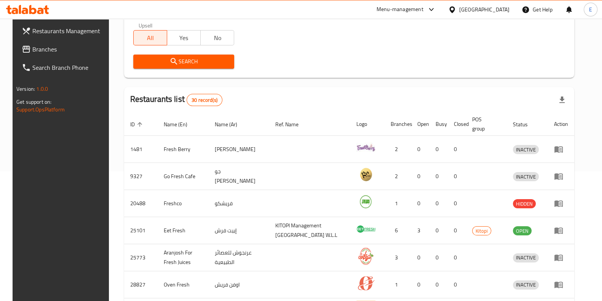
type input "fresh superfood cafe"
click button "Search" at bounding box center [183, 61] width 101 height 14
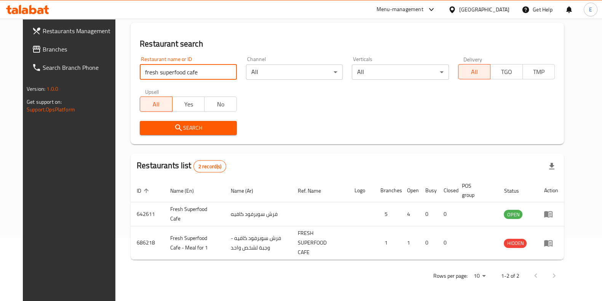
scroll to position [60, 0]
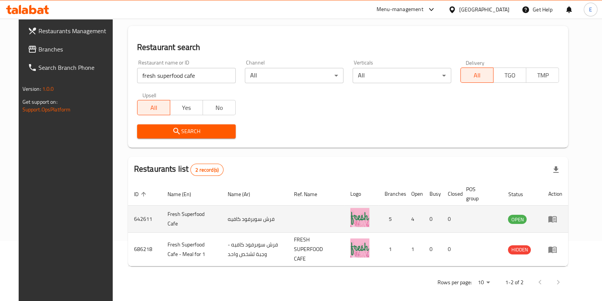
click at [569, 224] on td "enhanced table" at bounding box center [555, 218] width 26 height 27
click at [558, 222] on icon "enhanced table" at bounding box center [552, 218] width 9 height 9
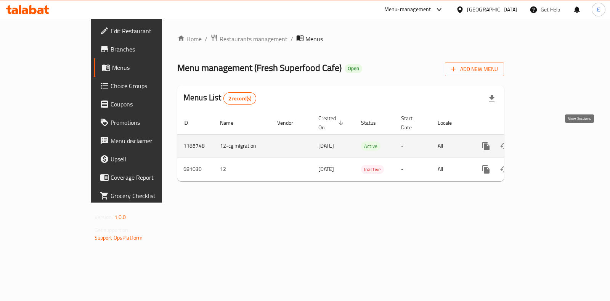
click at [545, 141] on icon "enhanced table" at bounding box center [540, 145] width 9 height 9
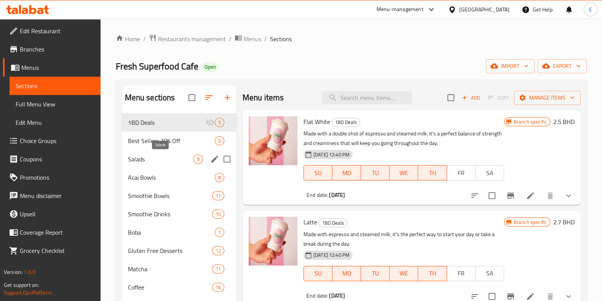
click at [165, 159] on span "Salads" at bounding box center [161, 158] width 66 height 9
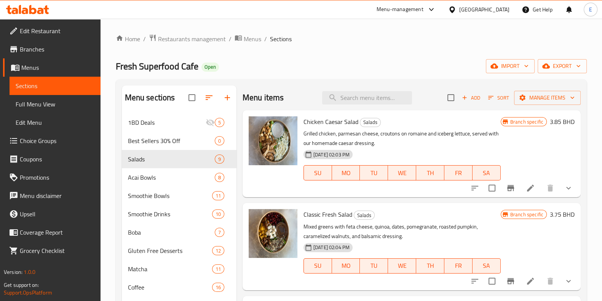
drag, startPoint x: 242, startPoint y: 85, endPoint x: 221, endPoint y: 75, distance: 23.2
click at [221, 75] on div "Home / Restaurants management / Menus / Sections Fresh Superfood Cafe Open impo…" at bounding box center [351, 233] width 471 height 399
drag, startPoint x: 238, startPoint y: 87, endPoint x: 237, endPoint y: 81, distance: 5.8
drag, startPoint x: 236, startPoint y: 78, endPoint x: 228, endPoint y: 75, distance: 8.2
drag, startPoint x: 228, startPoint y: 75, endPoint x: 224, endPoint y: 71, distance: 5.4
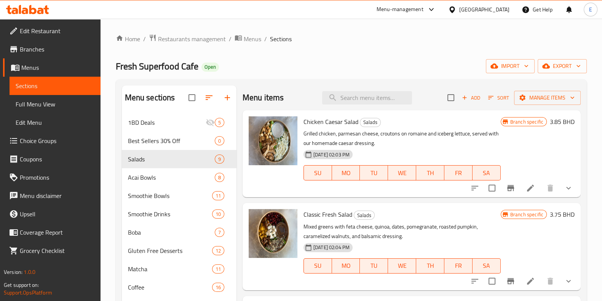
click at [224, 71] on div "Fresh Superfood Cafe Open import export" at bounding box center [351, 66] width 471 height 14
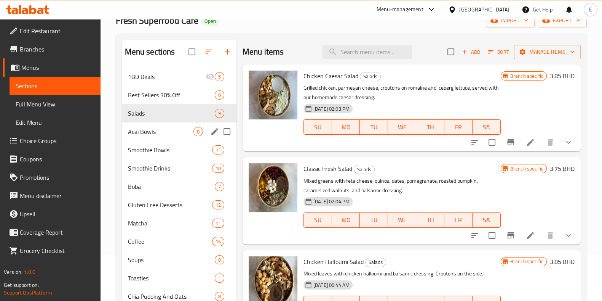
scroll to position [47, 0]
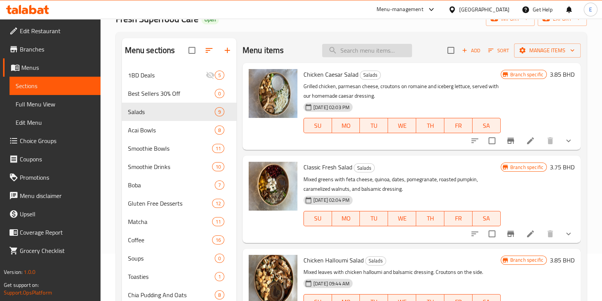
click at [344, 51] on input "search" at bounding box center [367, 50] width 90 height 13
click at [149, 131] on span "Acai Bowls" at bounding box center [161, 129] width 66 height 9
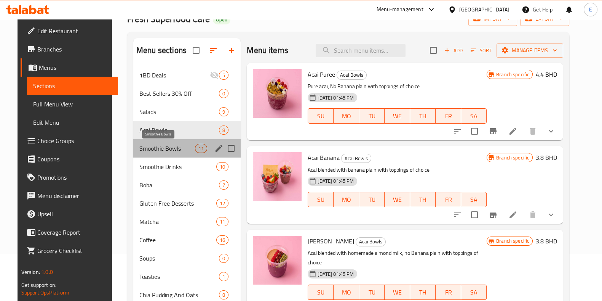
click at [154, 149] on span "Smoothie Bowls" at bounding box center [167, 148] width 56 height 9
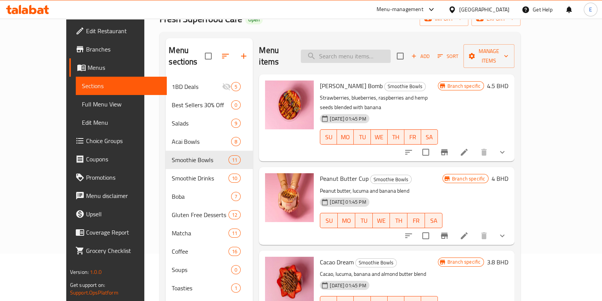
click at [366, 50] on input "search" at bounding box center [346, 56] width 90 height 13
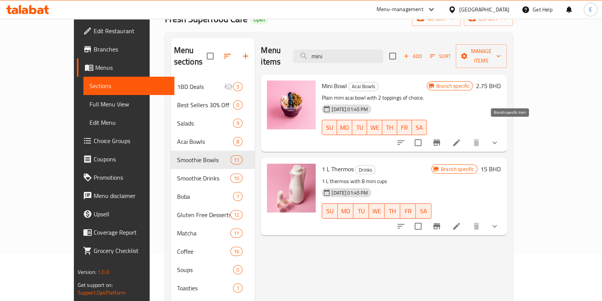
type input "mini"
click at [442, 138] on icon "Branch-specific-item" at bounding box center [437, 142] width 9 height 9
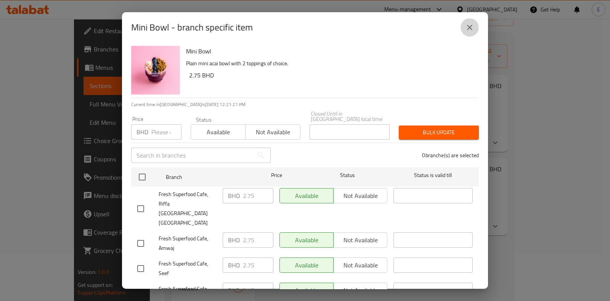
click at [471, 26] on icon "close" at bounding box center [469, 27] width 9 height 9
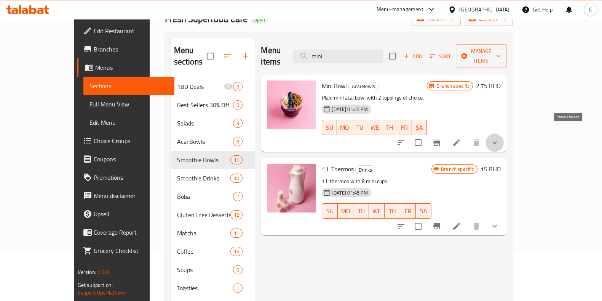
click at [500, 138] on icon "show more" at bounding box center [494, 142] width 9 height 9
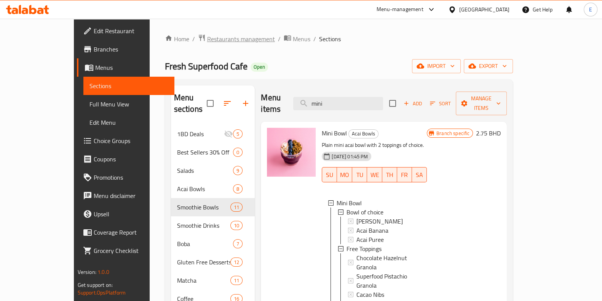
click at [207, 37] on span "Restaurants management" at bounding box center [241, 38] width 68 height 9
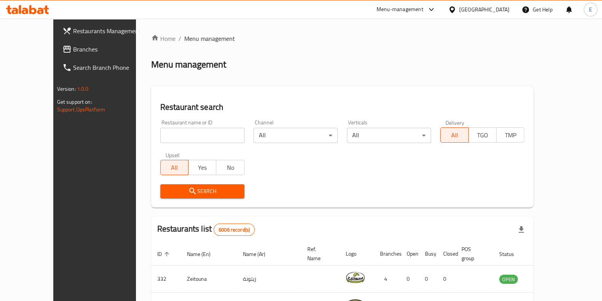
drag, startPoint x: 179, startPoint y: 125, endPoint x: 179, endPoint y: 129, distance: 4.2
click at [179, 128] on div "Restaurant name or ID Restaurant name or ID" at bounding box center [202, 131] width 84 height 23
drag, startPoint x: 181, startPoint y: 132, endPoint x: 177, endPoint y: 132, distance: 4.2
click at [181, 133] on input "search" at bounding box center [202, 135] width 84 height 15
click at [11, 13] on icon at bounding box center [27, 9] width 43 height 9
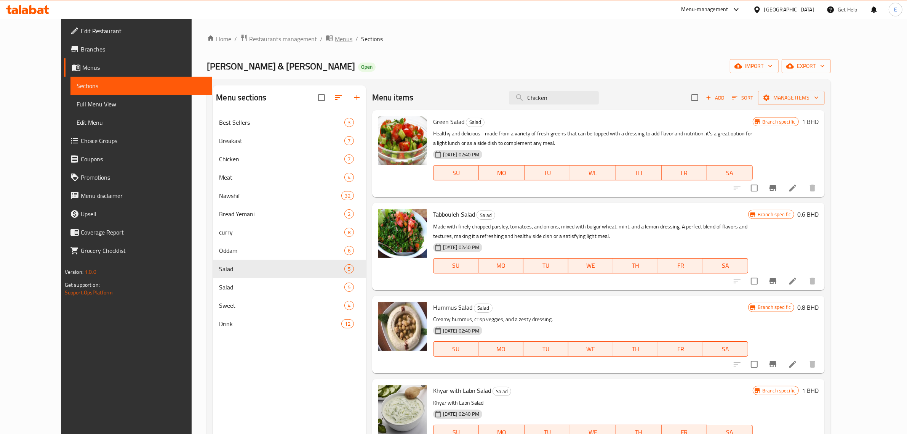
click at [335, 37] on span "Menus" at bounding box center [344, 38] width 18 height 9
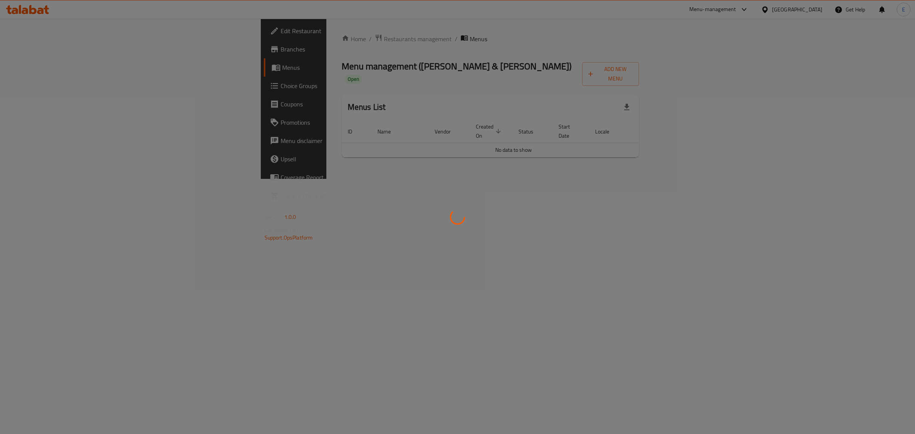
click at [247, 35] on div at bounding box center [457, 217] width 915 height 434
click at [250, 40] on div at bounding box center [457, 217] width 915 height 434
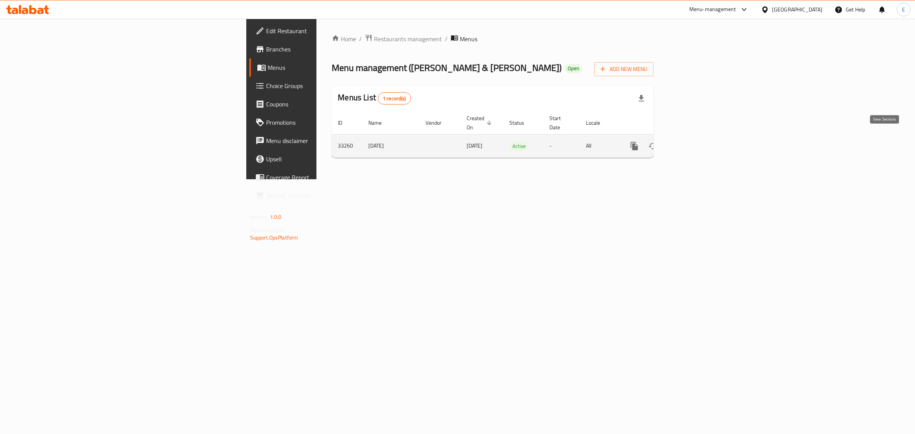
click at [698, 137] on link "enhanced table" at bounding box center [689, 146] width 18 height 18
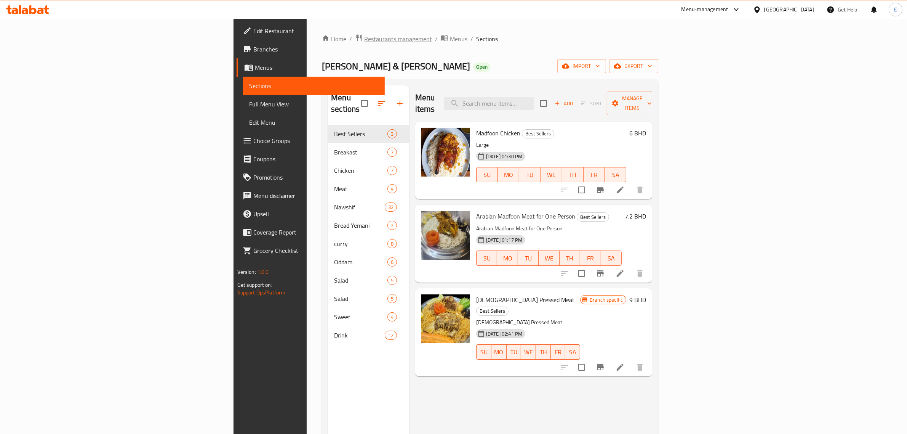
click at [364, 41] on span "Restaurants management" at bounding box center [398, 38] width 68 height 9
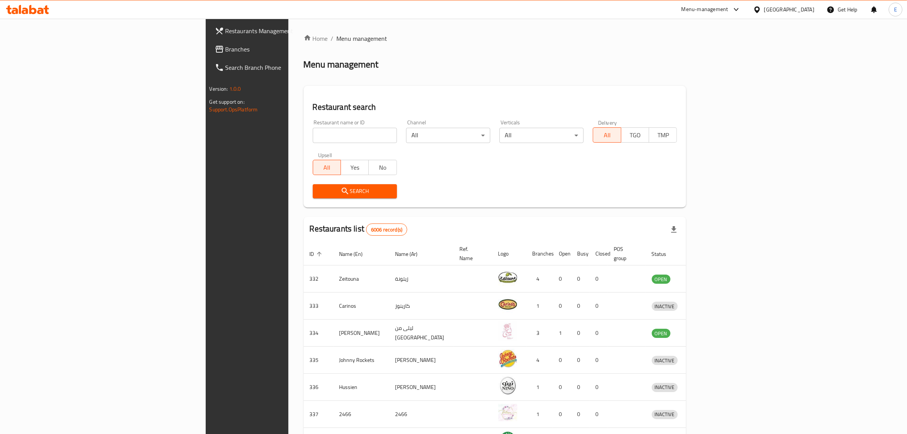
drag, startPoint x: 208, startPoint y: 124, endPoint x: 208, endPoint y: 131, distance: 7.3
click at [313, 127] on div "Restaurant name or ID Restaurant name or ID" at bounding box center [355, 131] width 84 height 23
click at [313, 134] on input "search" at bounding box center [355, 135] width 84 height 15
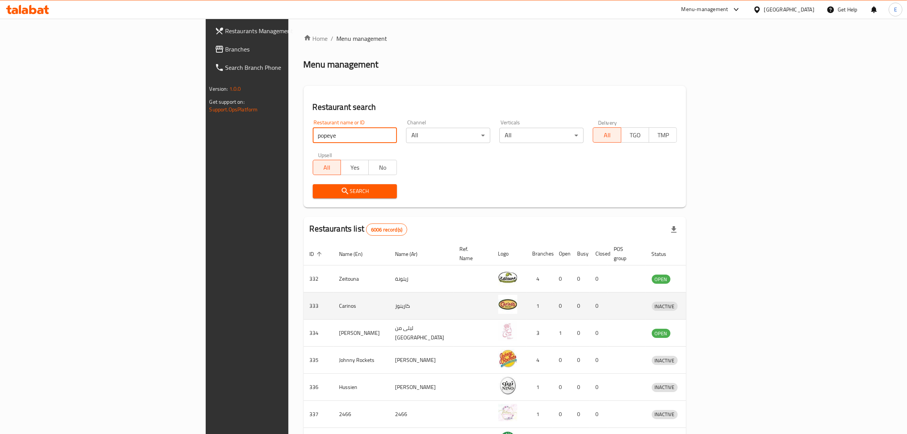
type input "popeye"
click button "Search" at bounding box center [355, 191] width 84 height 14
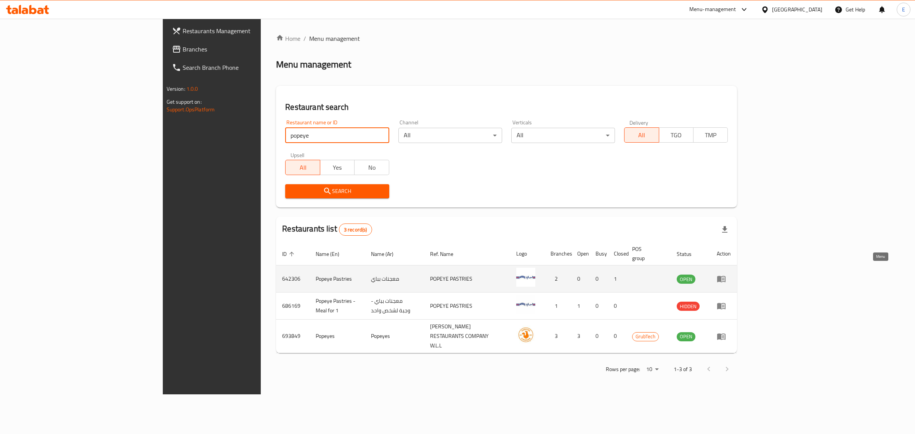
click at [725, 276] on icon "enhanced table" at bounding box center [721, 279] width 8 height 6
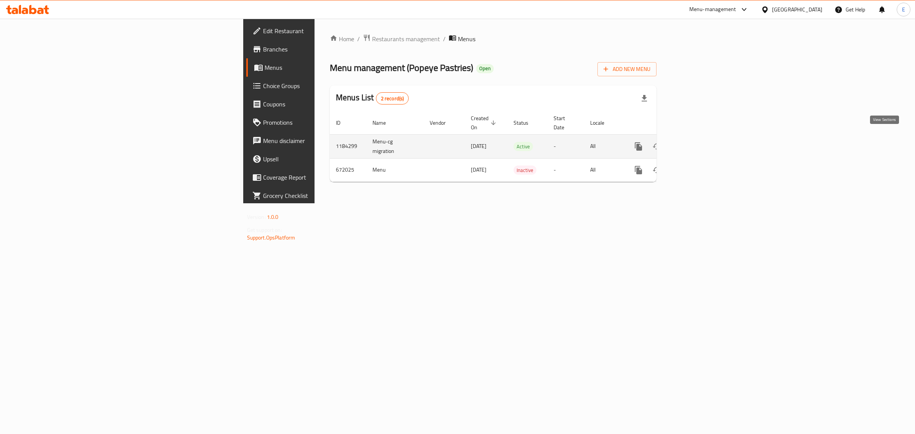
click at [702, 140] on link "enhanced table" at bounding box center [693, 146] width 18 height 18
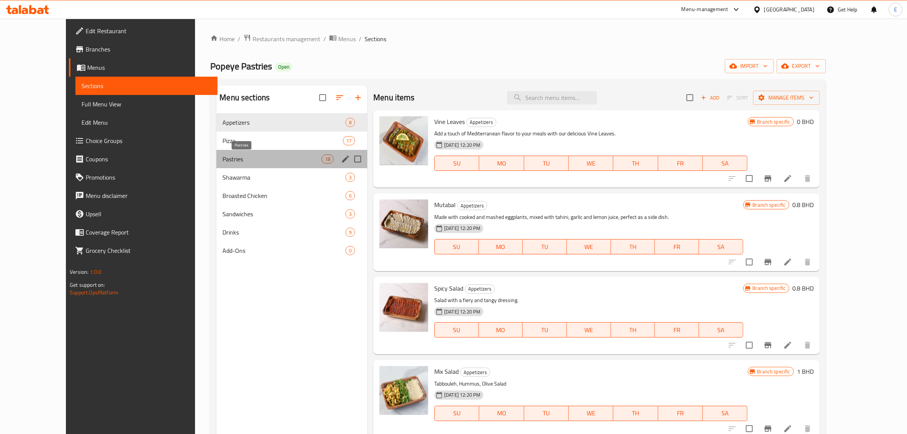
click at [239, 155] on span "Pastries" at bounding box center [272, 158] width 99 height 9
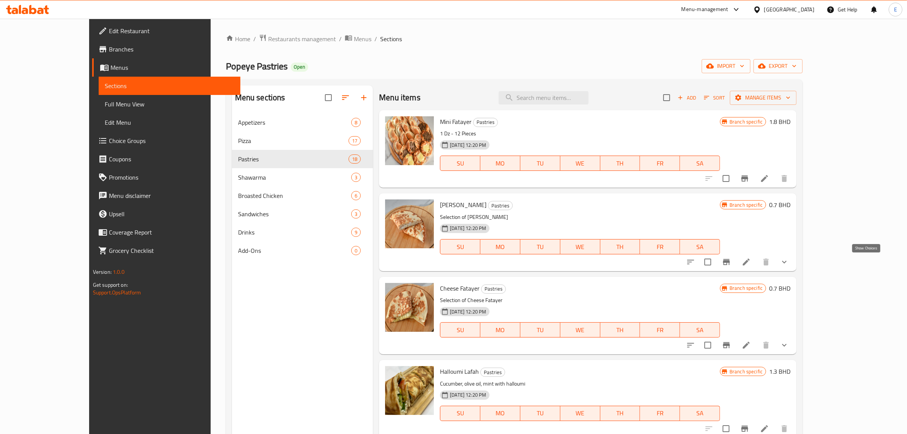
click at [789, 260] on icon "show more" at bounding box center [784, 261] width 9 height 9
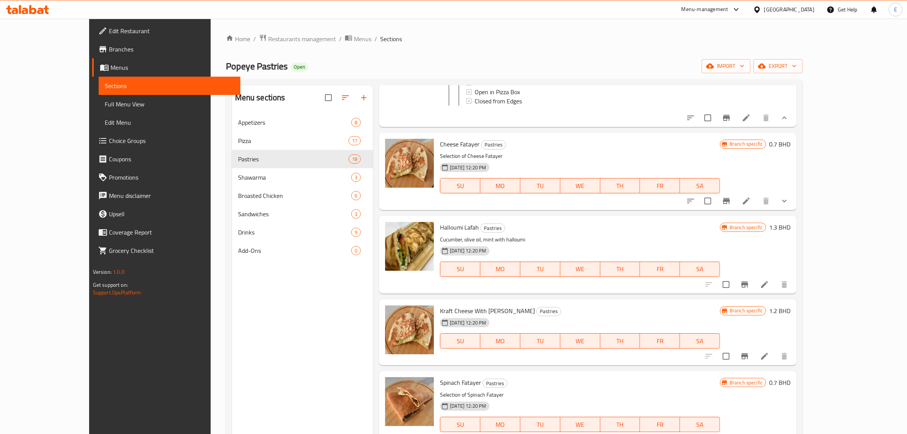
scroll to position [286, 0]
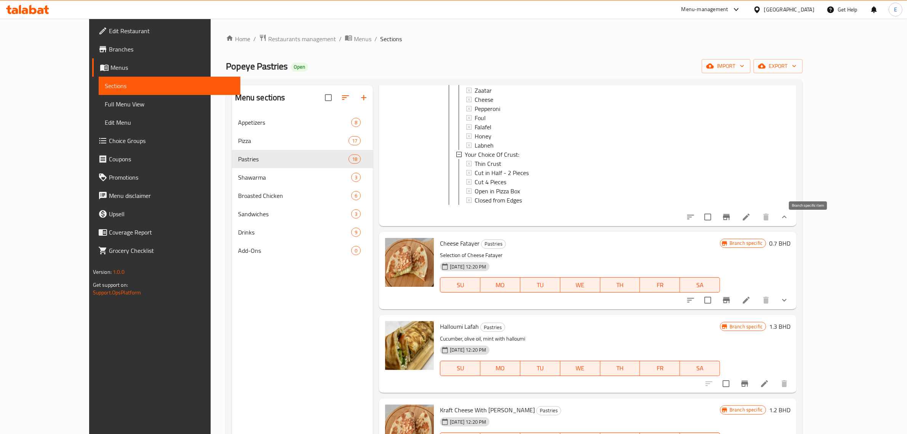
click at [731, 221] on icon "Branch-specific-item" at bounding box center [726, 216] width 9 height 9
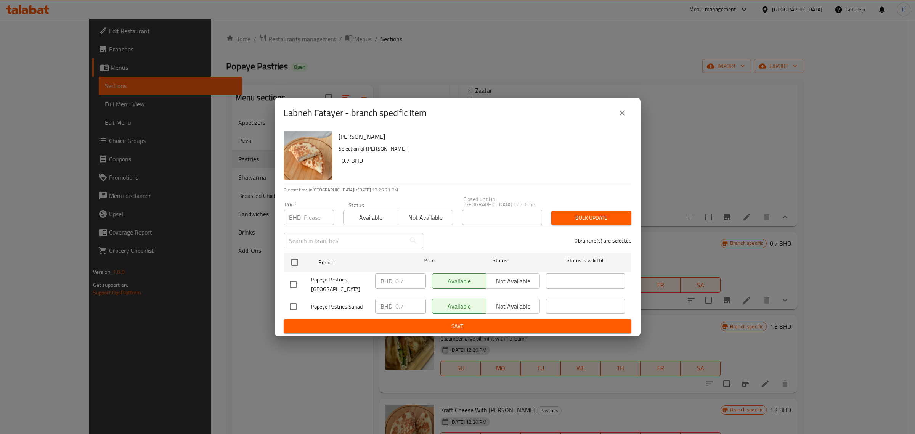
click at [626, 117] on icon "close" at bounding box center [621, 112] width 9 height 9
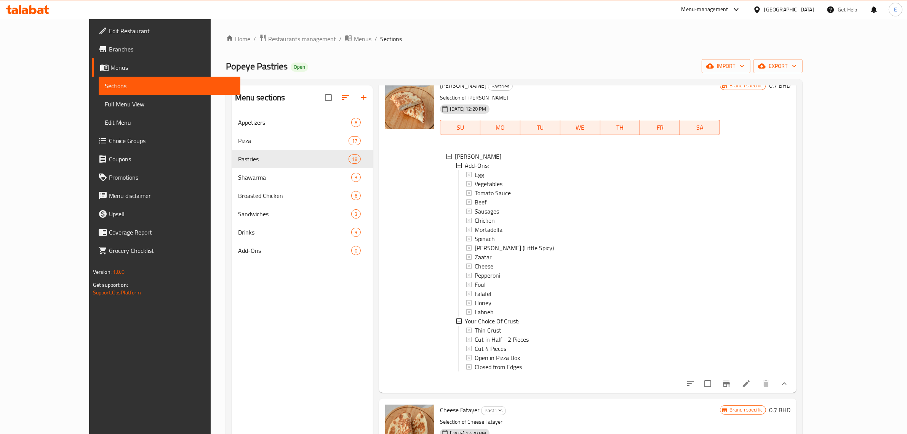
scroll to position [143, 0]
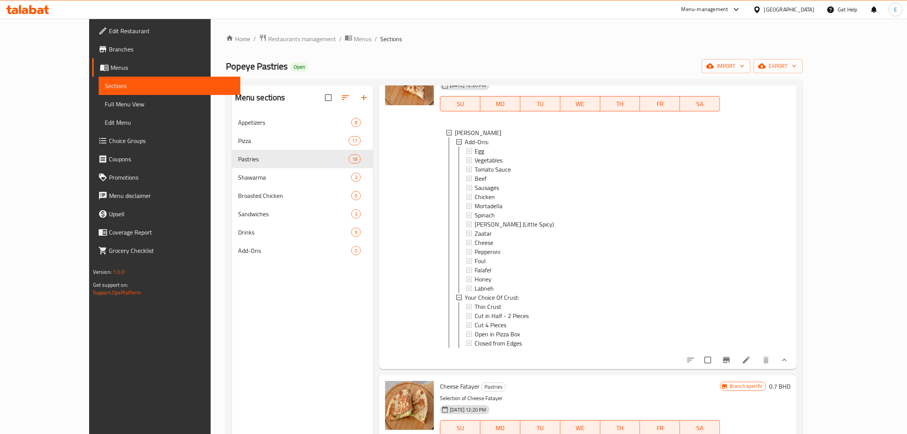
click at [789, 364] on icon "show more" at bounding box center [784, 359] width 9 height 9
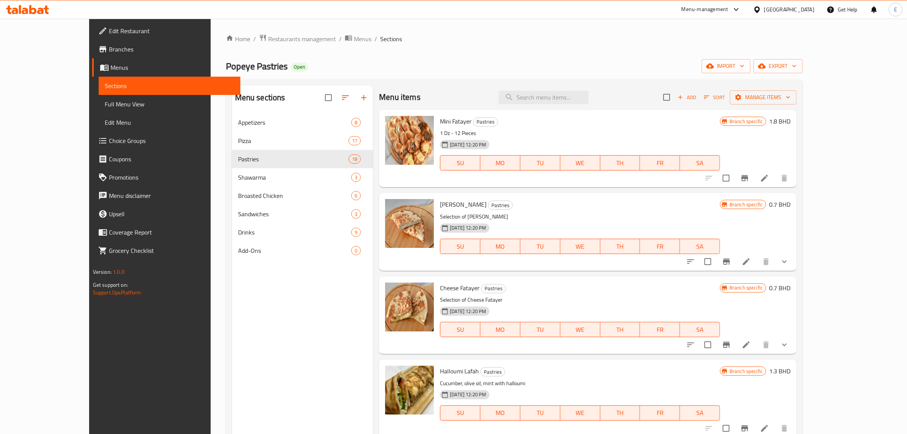
scroll to position [0, 0]
click at [730, 260] on icon "Branch-specific-item" at bounding box center [726, 262] width 7 height 6
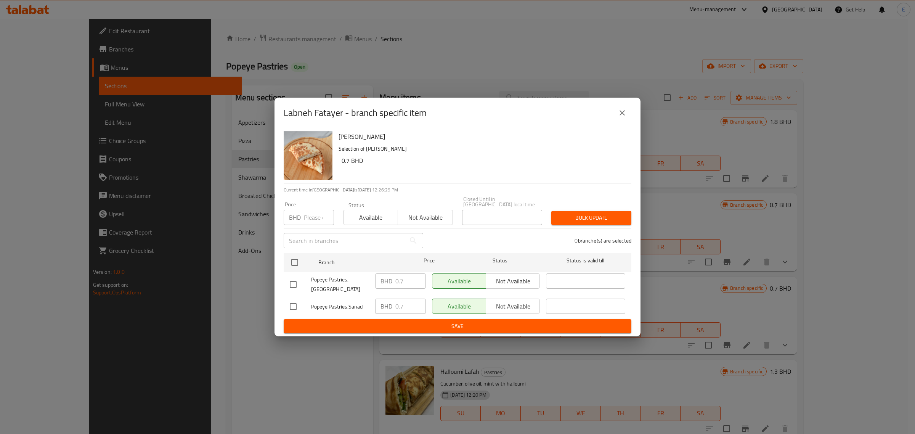
click at [628, 111] on button "close" at bounding box center [622, 113] width 18 height 18
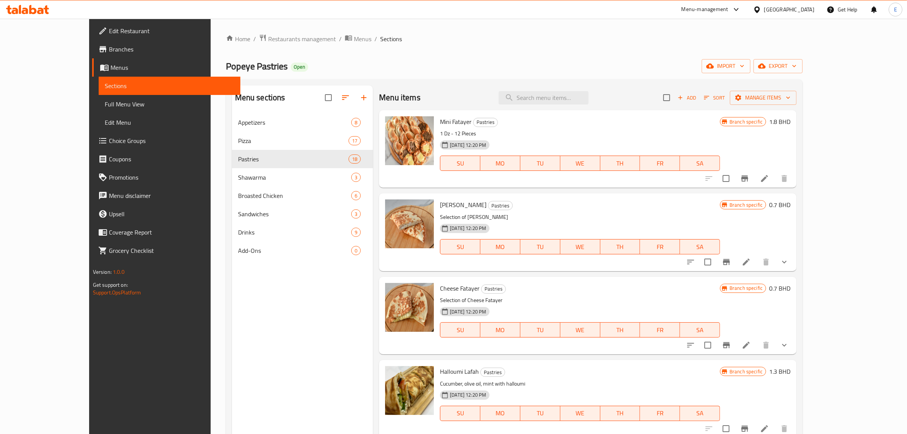
drag, startPoint x: 351, startPoint y: 189, endPoint x: 505, endPoint y: 193, distance: 154.4
drag, startPoint x: 505, startPoint y: 193, endPoint x: 480, endPoint y: 193, distance: 25.2
click at [487, 190] on div "Menu items Add Sort Manage items Mini Fatayer Pastries 1 Dz - 12 Pieces 18-08-2…" at bounding box center [585, 302] width 424 height 434
click at [521, 214] on p "Selection of Labneh Fatayer" at bounding box center [580, 217] width 280 height 10
drag, startPoint x: 418, startPoint y: 204, endPoint x: 403, endPoint y: 203, distance: 14.9
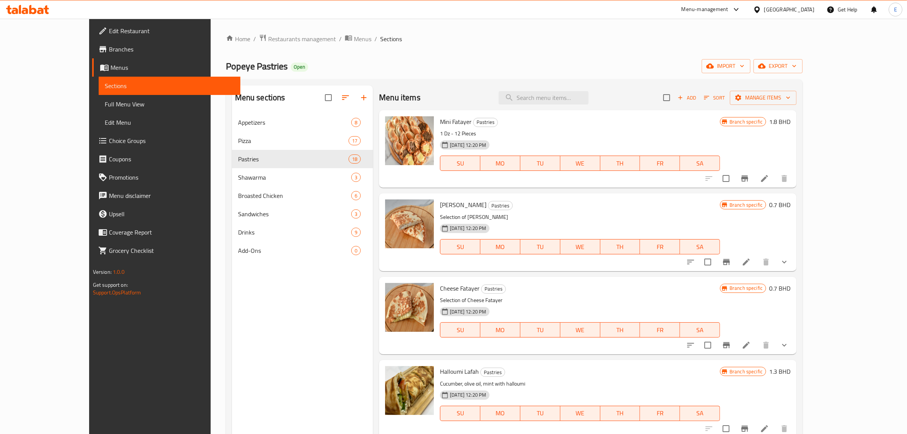
click at [456, 206] on span "Labneh Fatayer" at bounding box center [463, 204] width 46 height 11
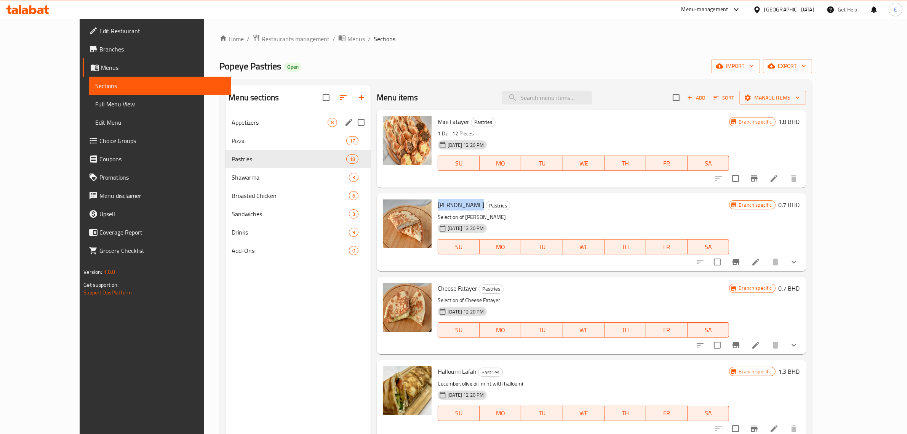
click at [226, 127] on div "Appetizers 8" at bounding box center [298, 122] width 145 height 18
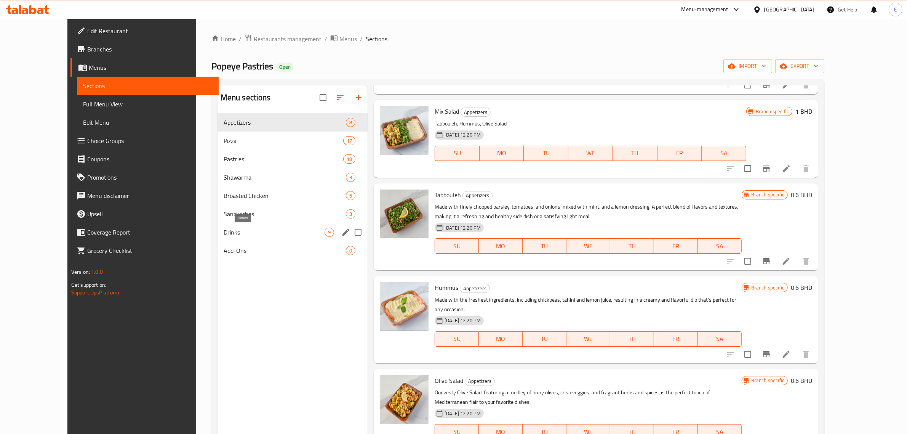
click at [239, 230] on span "Drinks" at bounding box center [274, 232] width 101 height 9
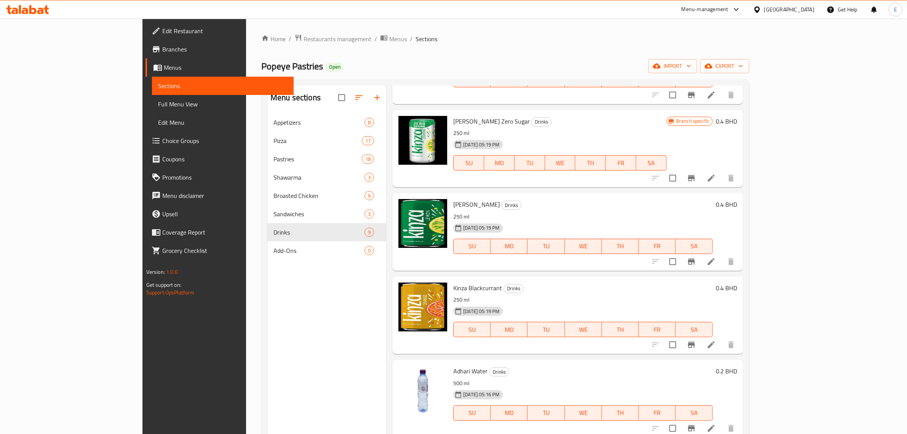
scroll to position [334, 0]
drag, startPoint x: 849, startPoint y: 285, endPoint x: 861, endPoint y: 288, distance: 13.0
click at [740, 288] on div "Kinza Blackcurrant Drinks 250 ml 31-08-2025 05:19 PM SU MO TU WE TH FR SA 0.4 B…" at bounding box center [595, 314] width 290 height 71
click at [713, 296] on p "250 ml" at bounding box center [583, 300] width 260 height 10
click at [696, 345] on icon "Branch-specific-item" at bounding box center [691, 344] width 9 height 9
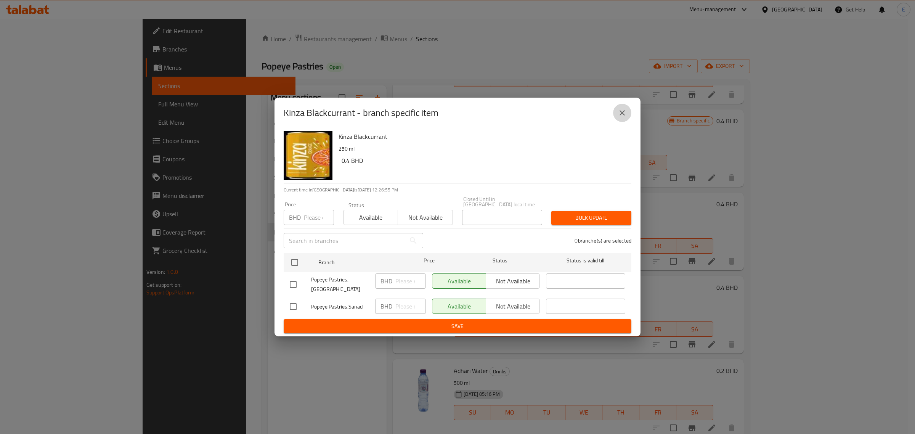
drag, startPoint x: 627, startPoint y: 114, endPoint x: 622, endPoint y: 119, distance: 7.0
click at [627, 115] on button "close" at bounding box center [622, 113] width 18 height 18
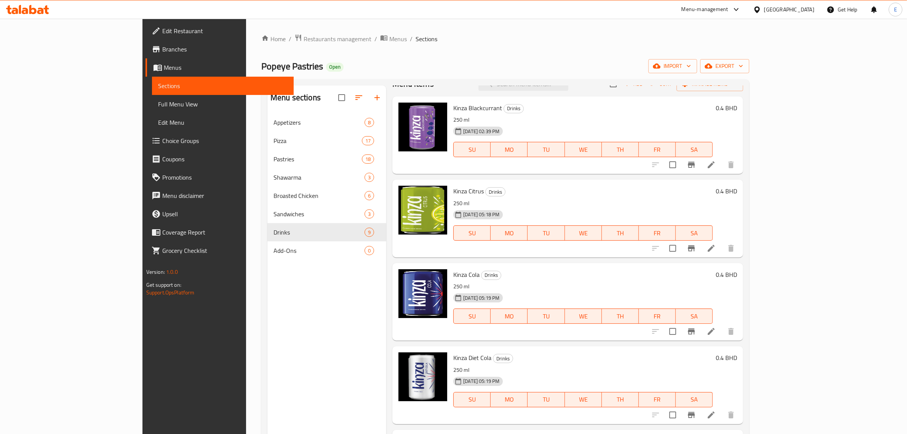
scroll to position [0, 0]
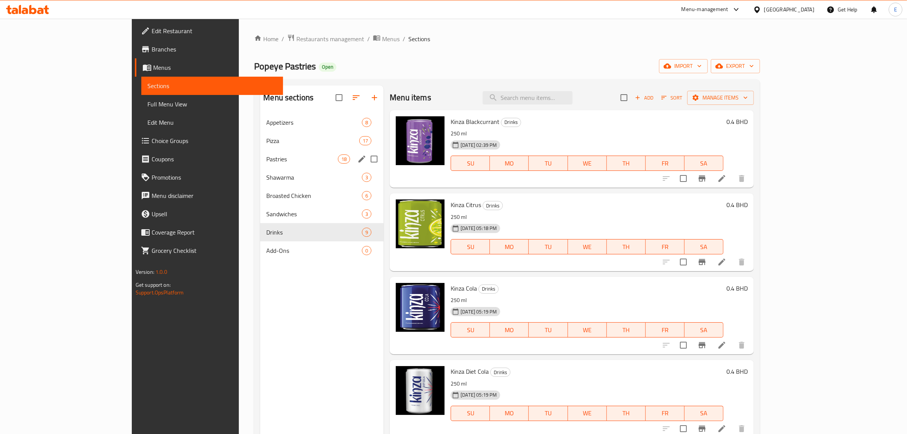
click at [266, 155] on span "Pastries" at bounding box center [302, 158] width 72 height 9
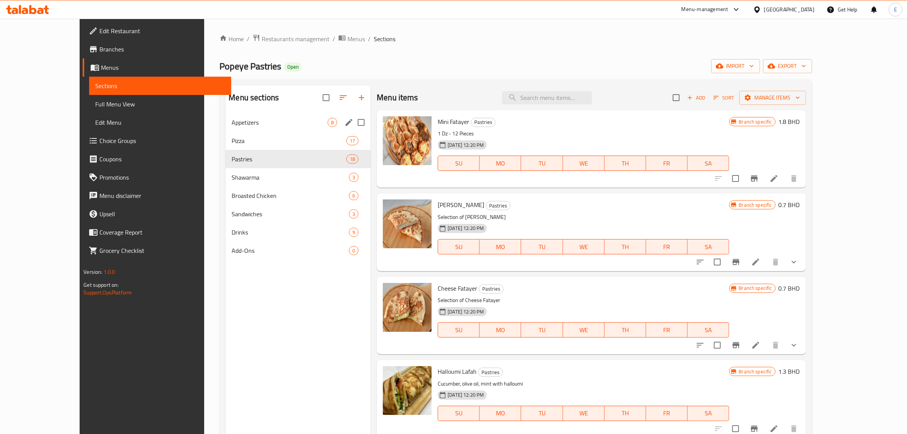
click at [234, 125] on span "Appetizers" at bounding box center [280, 122] width 96 height 9
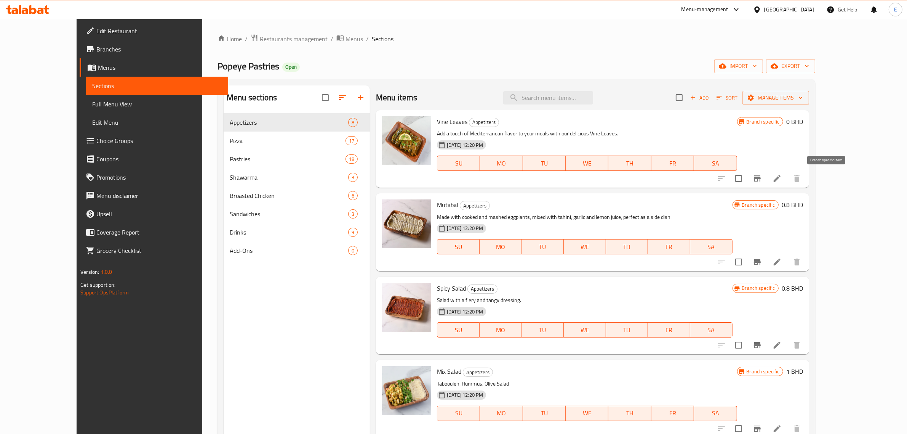
click at [761, 178] on icon "Branch-specific-item" at bounding box center [757, 178] width 7 height 6
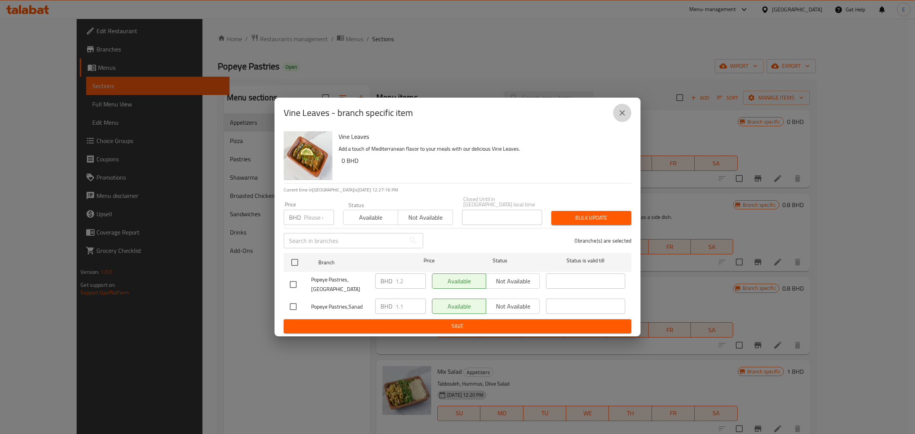
click at [620, 110] on button "close" at bounding box center [622, 113] width 18 height 18
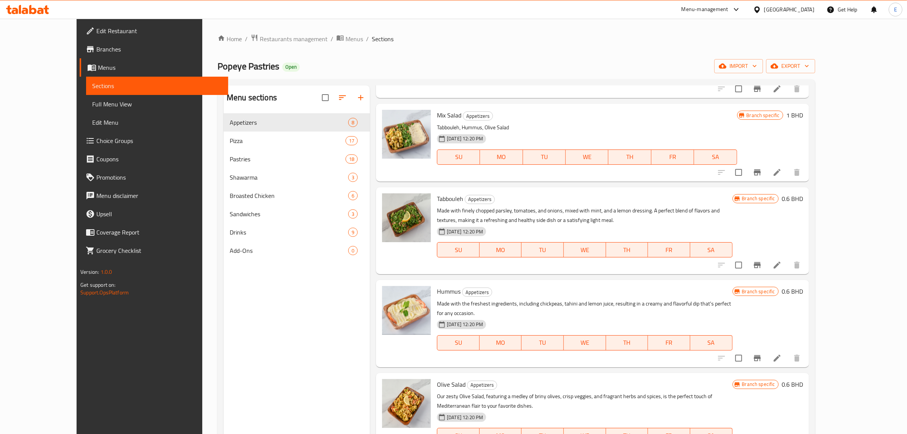
scroll to position [260, 0]
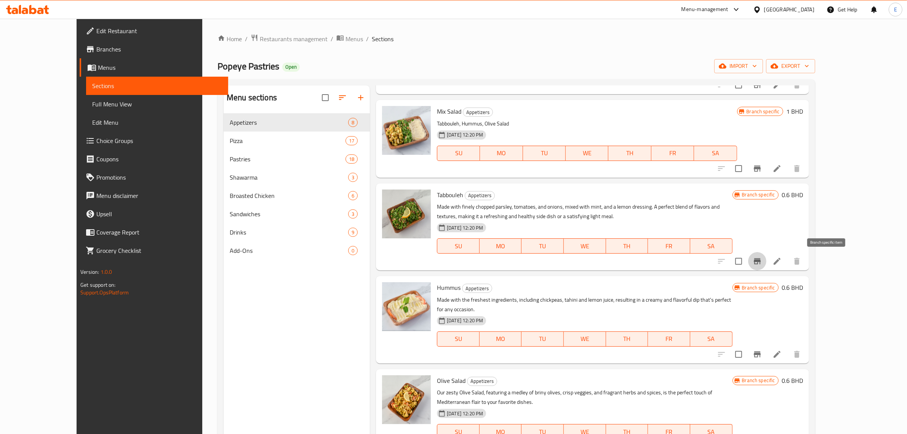
click at [762, 263] on icon "Branch-specific-item" at bounding box center [757, 260] width 9 height 9
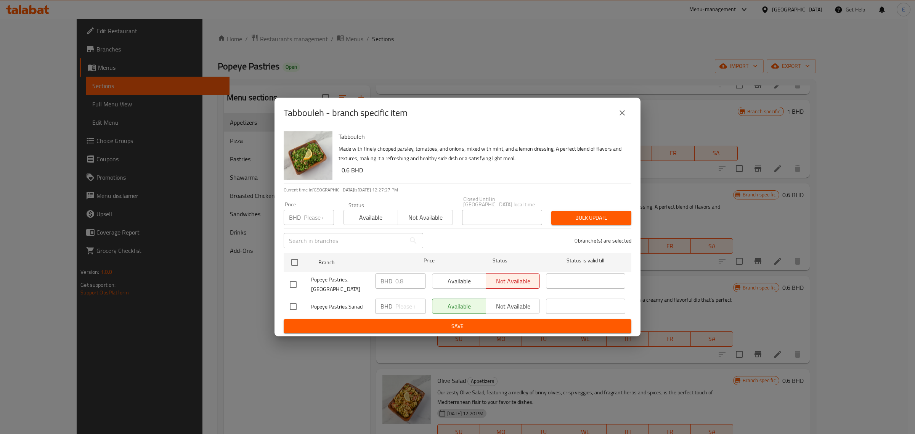
drag, startPoint x: 330, startPoint y: 128, endPoint x: 279, endPoint y: 129, distance: 50.7
drag, startPoint x: 279, startPoint y: 129, endPoint x: 418, endPoint y: 128, distance: 139.5
click at [418, 128] on div "Tabbouleh - branch specific item" at bounding box center [457, 113] width 366 height 30
drag, startPoint x: 624, startPoint y: 115, endPoint x: 609, endPoint y: 182, distance: 68.8
click at [624, 115] on icon "close" at bounding box center [621, 112] width 9 height 9
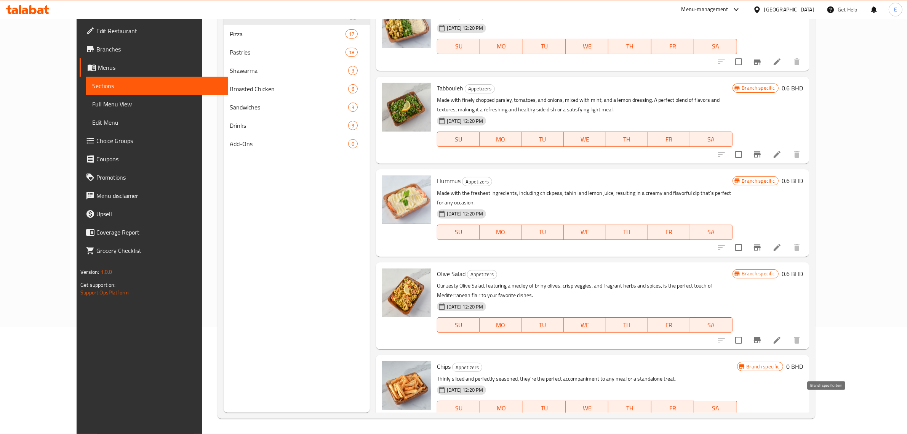
click at [762, 419] on icon "Branch-specific-item" at bounding box center [757, 423] width 9 height 9
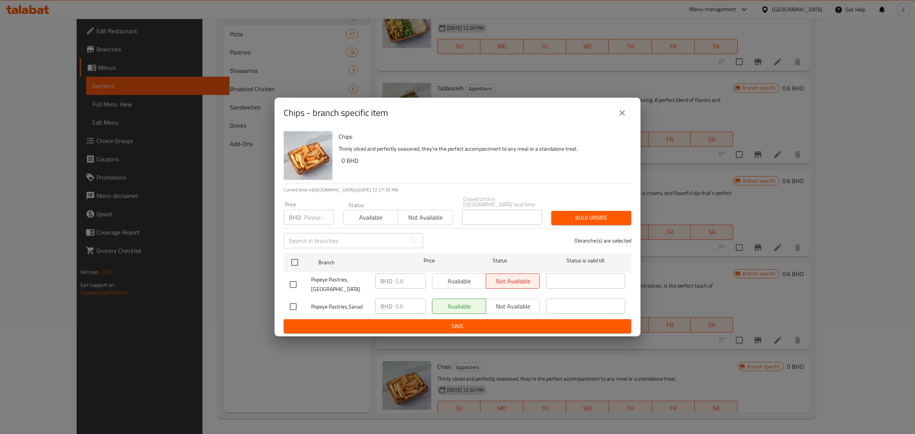
click at [620, 117] on icon "close" at bounding box center [621, 112] width 9 height 9
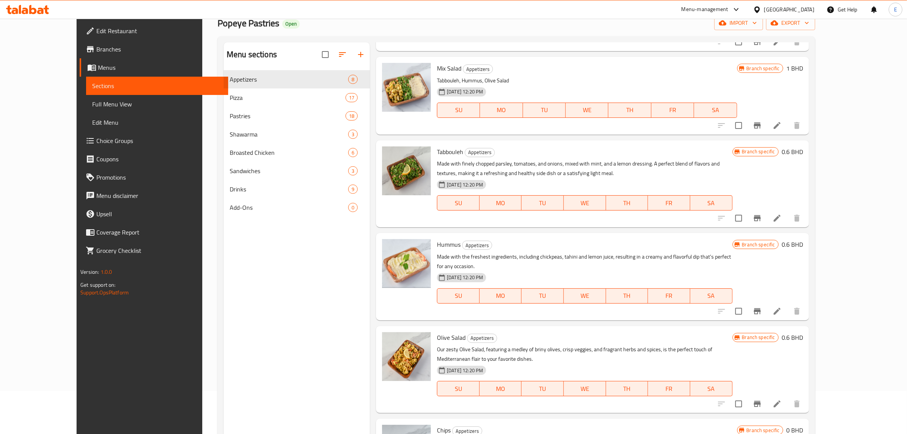
scroll to position [107, 0]
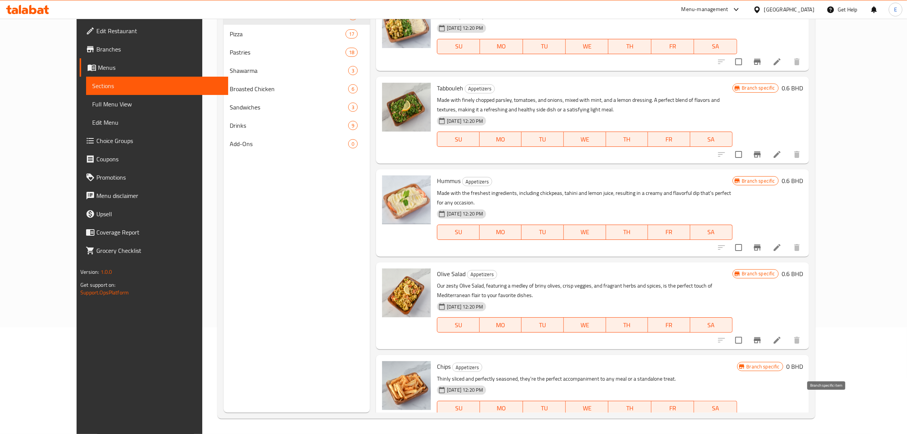
click at [767, 414] on button "Branch-specific-item" at bounding box center [757, 423] width 18 height 18
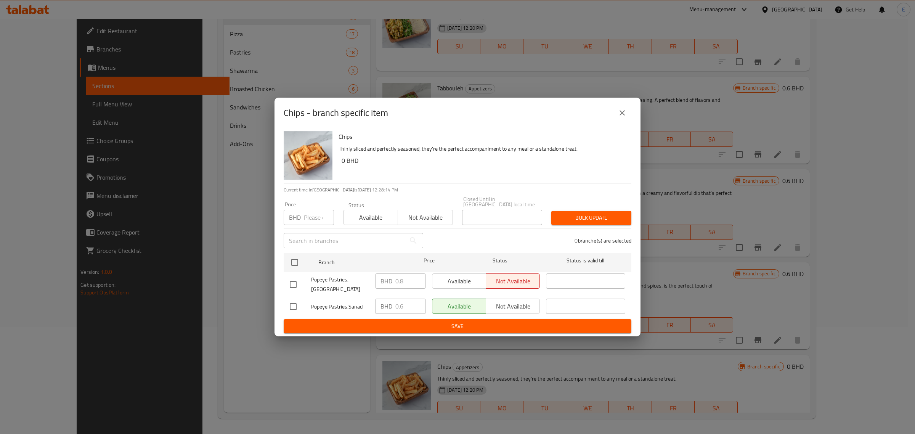
click at [631, 106] on div "Chips - branch specific item" at bounding box center [457, 113] width 366 height 30
click at [622, 115] on icon "close" at bounding box center [621, 112] width 5 height 5
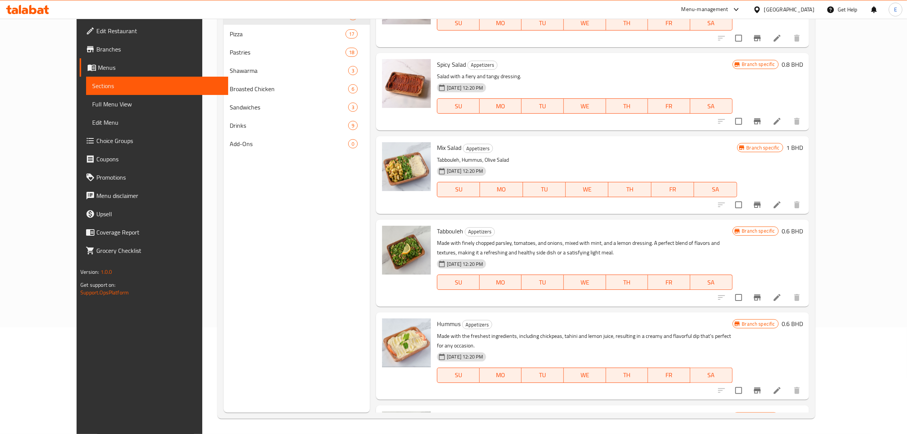
scroll to position [0, 0]
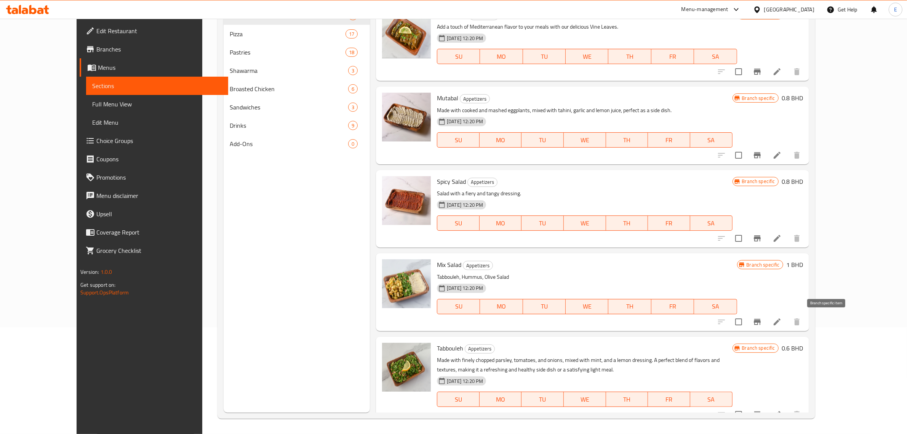
click at [762, 320] on icon "Branch-specific-item" at bounding box center [757, 321] width 9 height 9
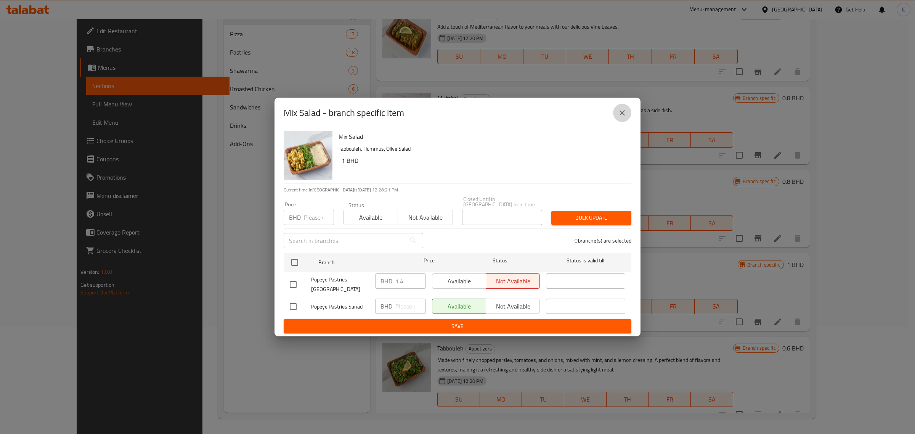
click at [623, 122] on button "close" at bounding box center [622, 113] width 18 height 18
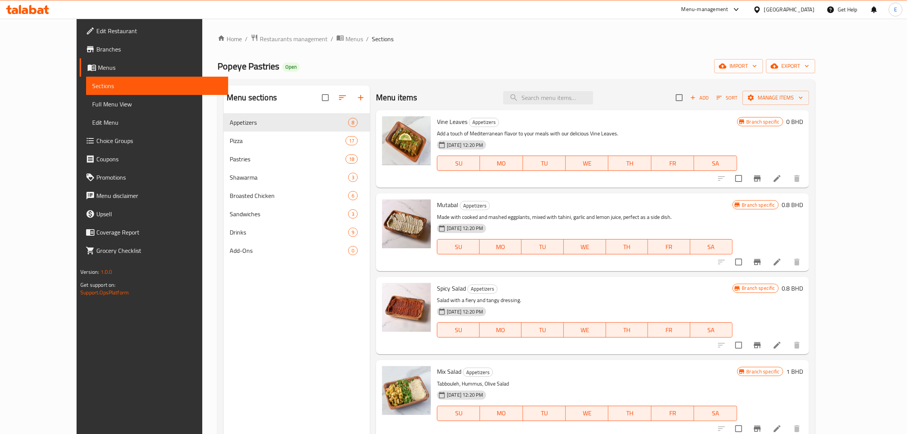
drag, startPoint x: 352, startPoint y: 90, endPoint x: 410, endPoint y: 90, distance: 58.7
drag, startPoint x: 410, startPoint y: 90, endPoint x: 481, endPoint y: 85, distance: 71.1
drag, startPoint x: 481, startPoint y: 85, endPoint x: 630, endPoint y: 83, distance: 148.3
drag, startPoint x: 630, startPoint y: 83, endPoint x: 896, endPoint y: 85, distance: 266.4
drag, startPoint x: 896, startPoint y: 85, endPoint x: 685, endPoint y: 96, distance: 211.4
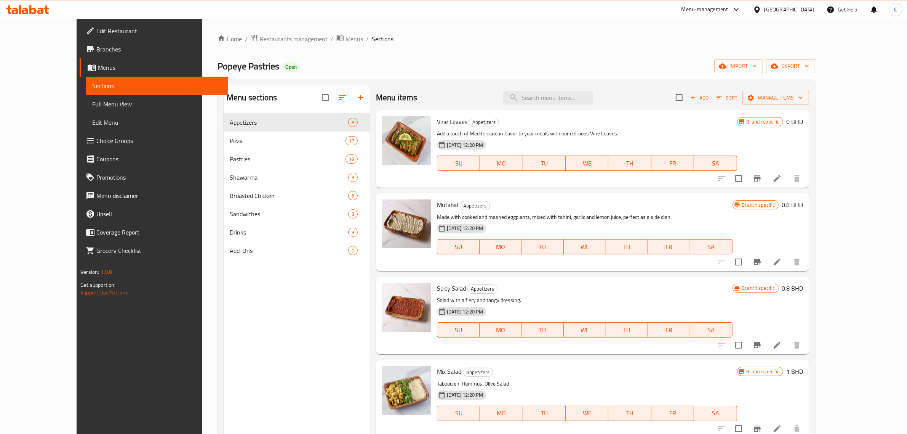
click at [685, 96] on div "Menu items Add Sort Manage items" at bounding box center [592, 97] width 433 height 25
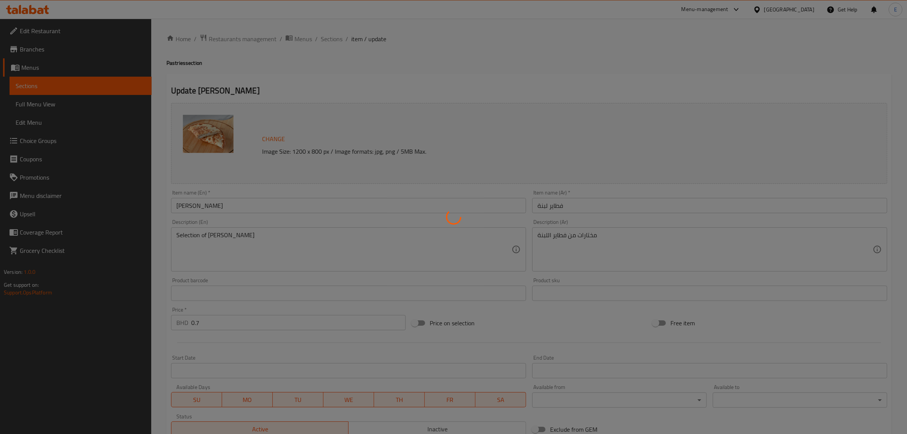
type input "الإضافات:"
type input "0"
type input "4"
type input "اختيارك من العجينة"
type input "0"
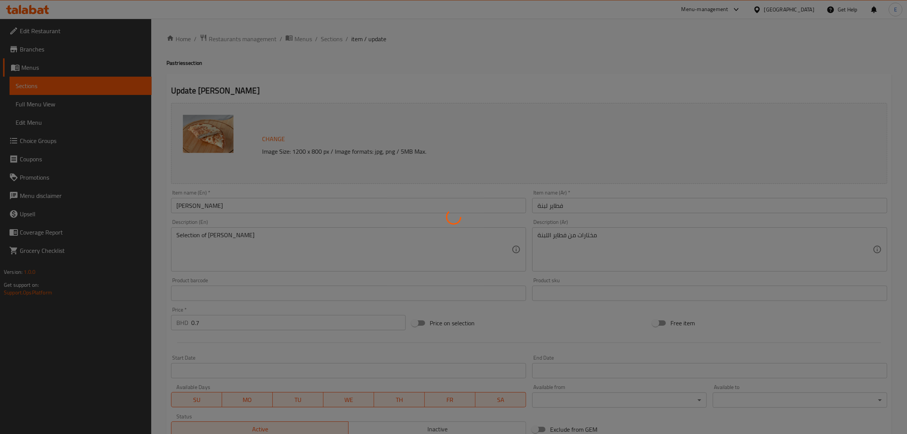
type input "3"
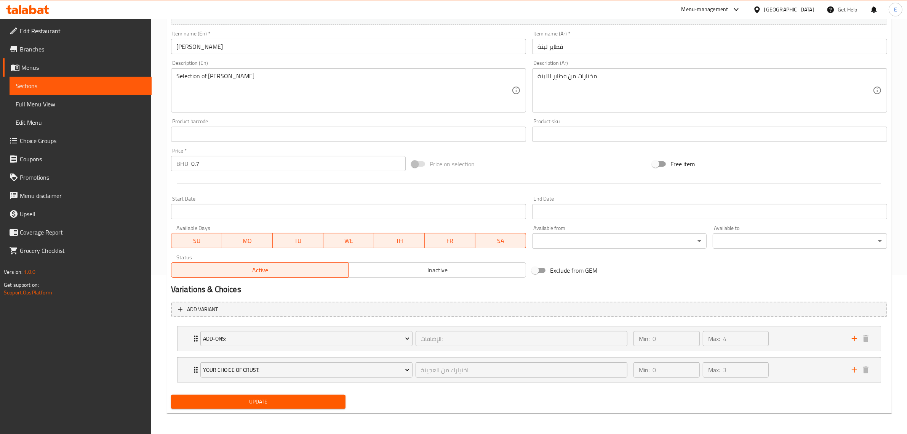
scroll to position [159, 0]
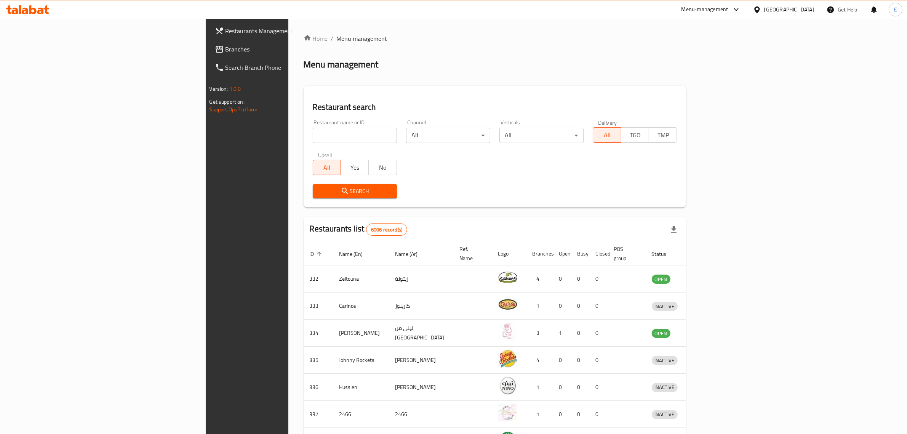
click at [313, 137] on input "search" at bounding box center [355, 135] width 84 height 15
paste input "Reviive"
type input "Reviive"
click button "Search" at bounding box center [355, 191] width 84 height 14
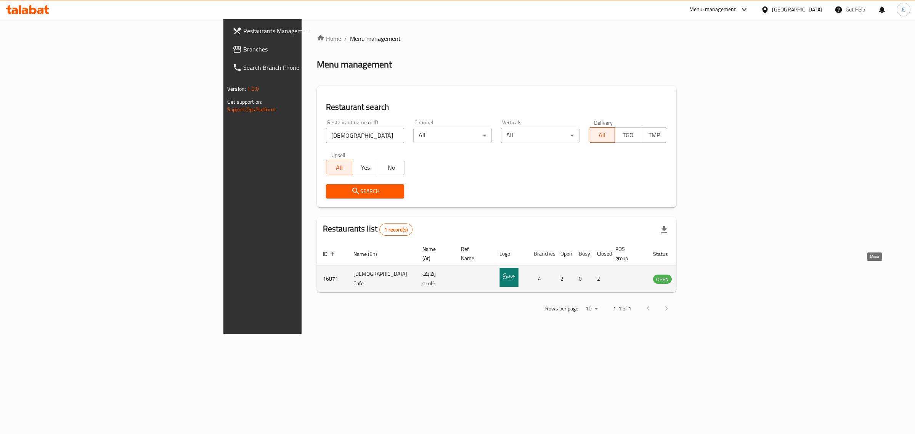
click at [702, 276] on icon "enhanced table" at bounding box center [697, 279] width 8 height 6
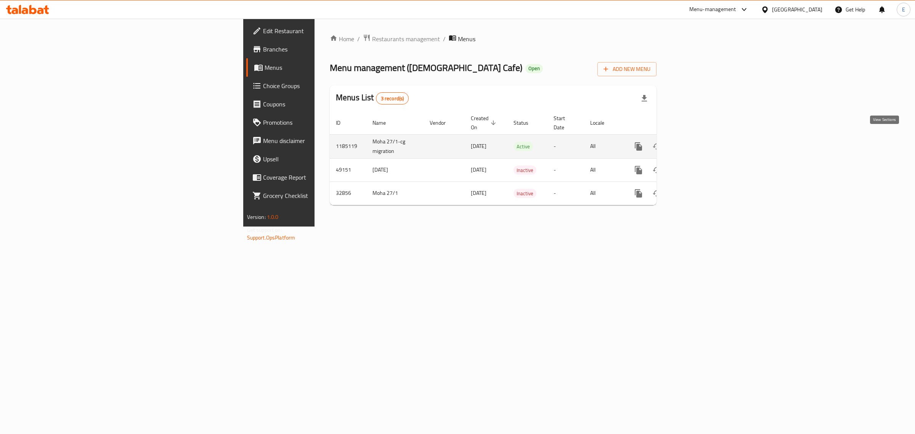
click at [698, 142] on icon "enhanced table" at bounding box center [693, 146] width 9 height 9
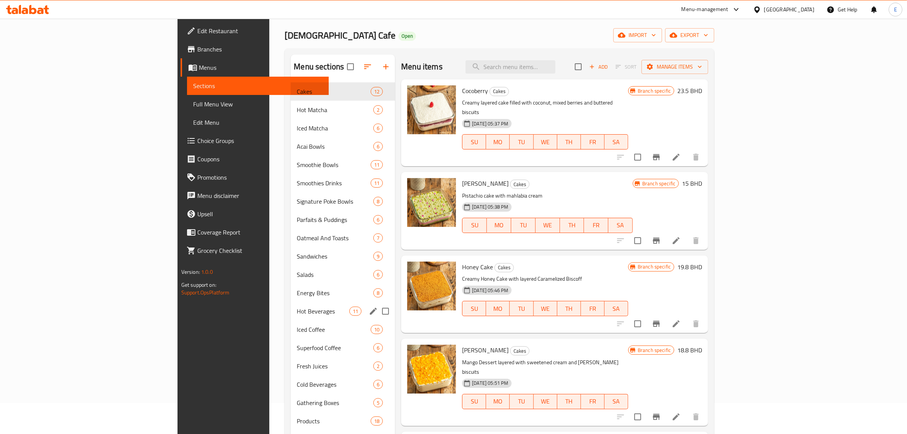
scroll to position [48, 0]
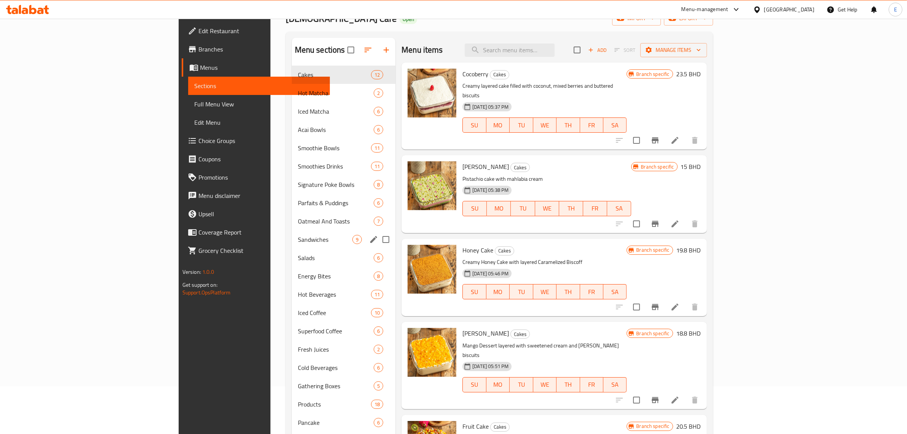
click at [292, 245] on div "Sandwiches 9" at bounding box center [344, 239] width 104 height 18
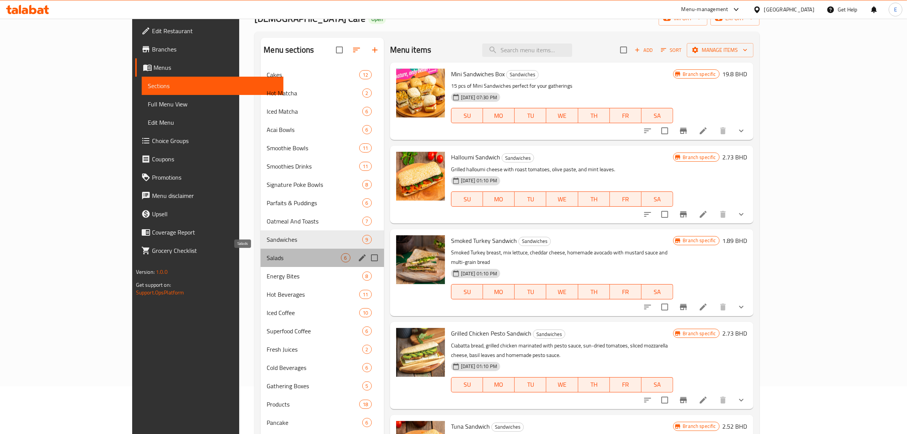
click at [267, 256] on span "Salads" at bounding box center [304, 257] width 74 height 9
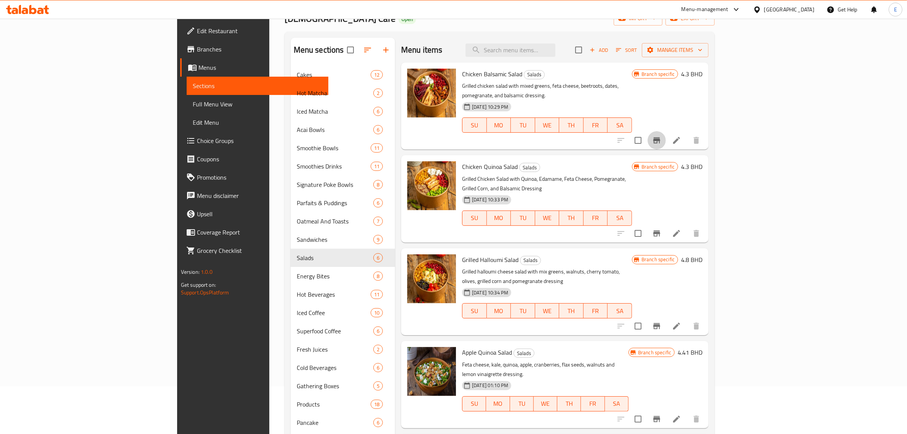
click at [662, 136] on icon "Branch-specific-item" at bounding box center [656, 140] width 9 height 9
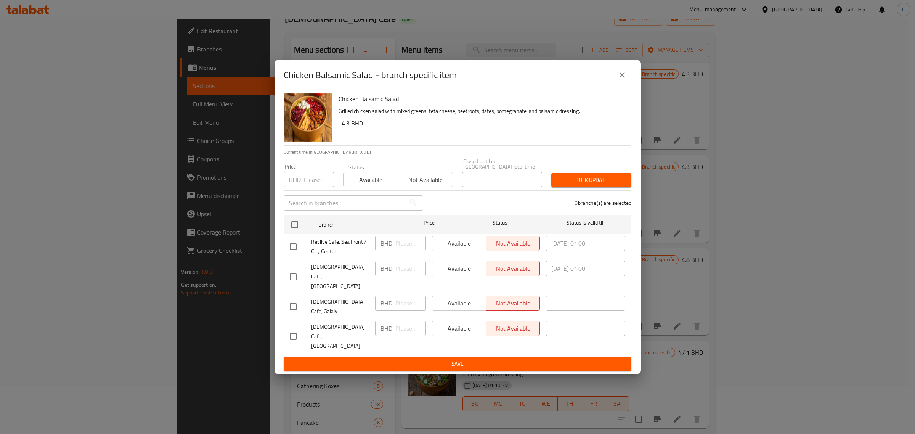
click at [618, 80] on icon "close" at bounding box center [621, 75] width 9 height 9
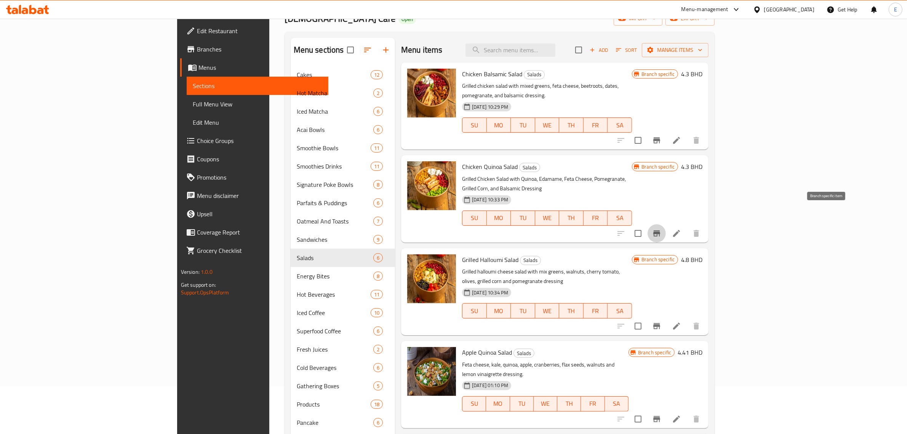
click at [662, 229] on icon "Branch-specific-item" at bounding box center [656, 233] width 9 height 9
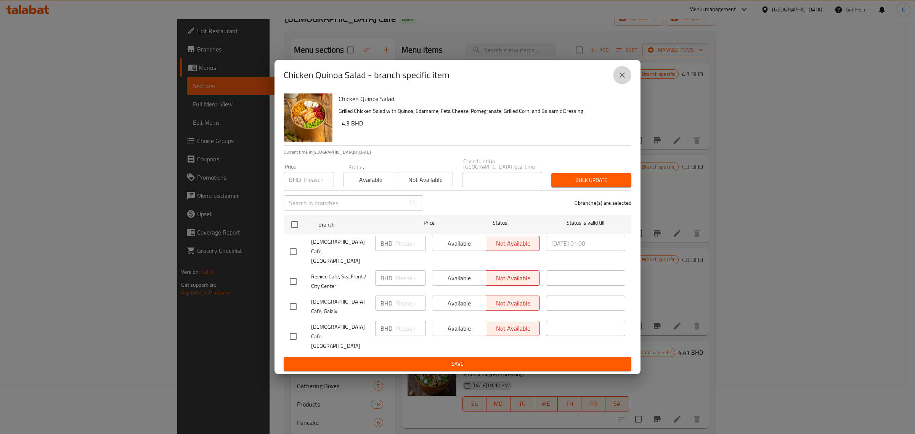
click at [618, 80] on icon "close" at bounding box center [621, 75] width 9 height 9
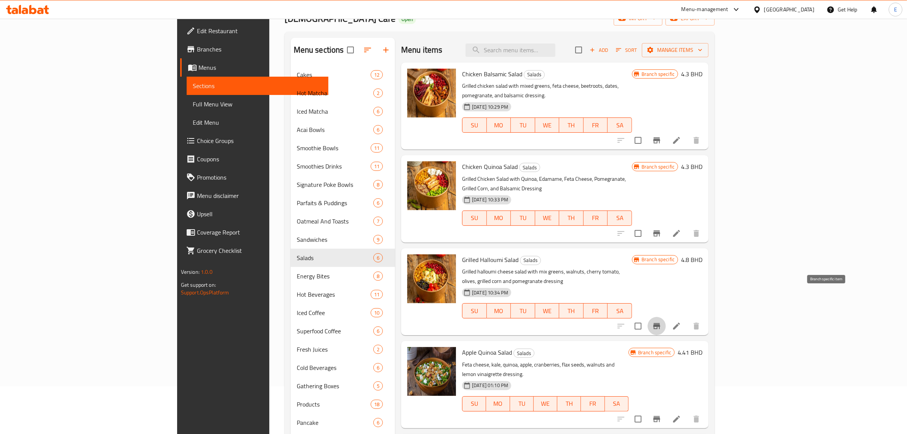
click at [662, 321] on icon "Branch-specific-item" at bounding box center [656, 325] width 9 height 9
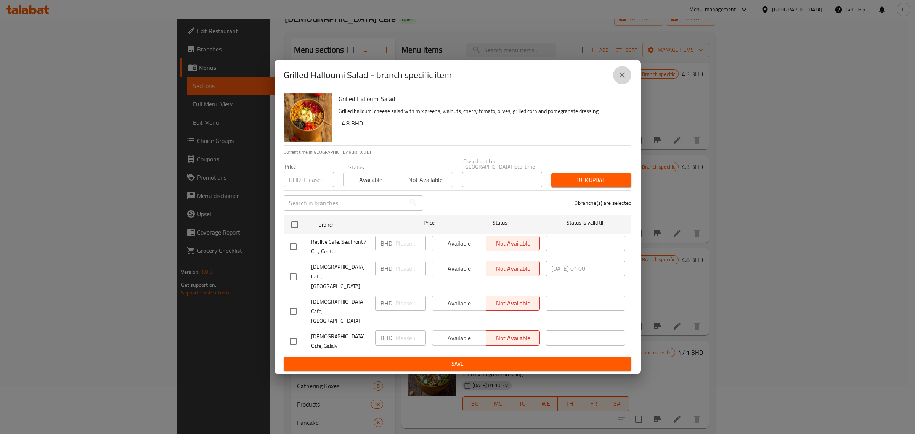
click at [624, 80] on icon "close" at bounding box center [621, 75] width 9 height 9
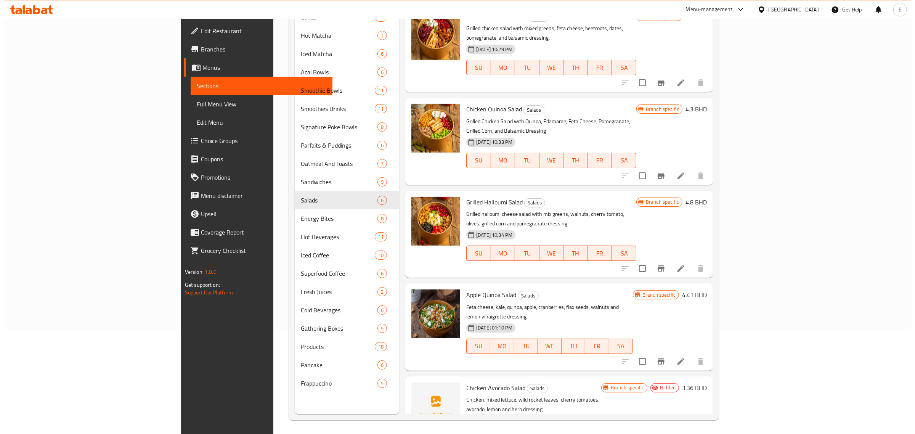
scroll to position [107, 0]
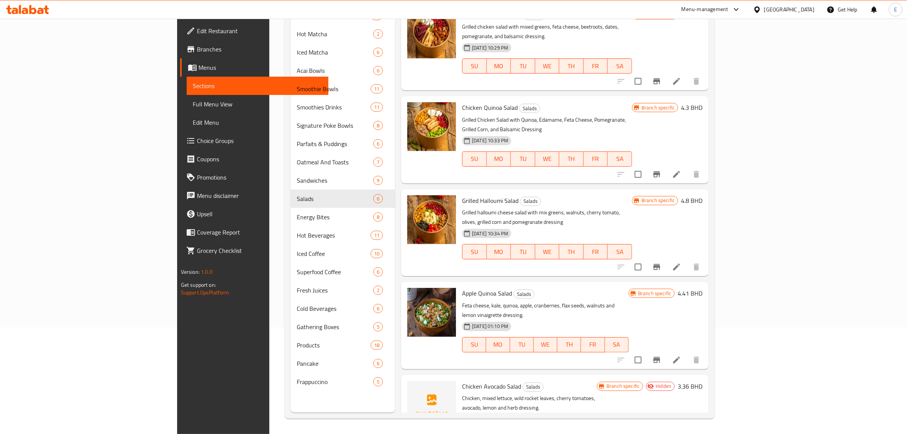
click at [662, 355] on icon "Branch-specific-item" at bounding box center [656, 359] width 9 height 9
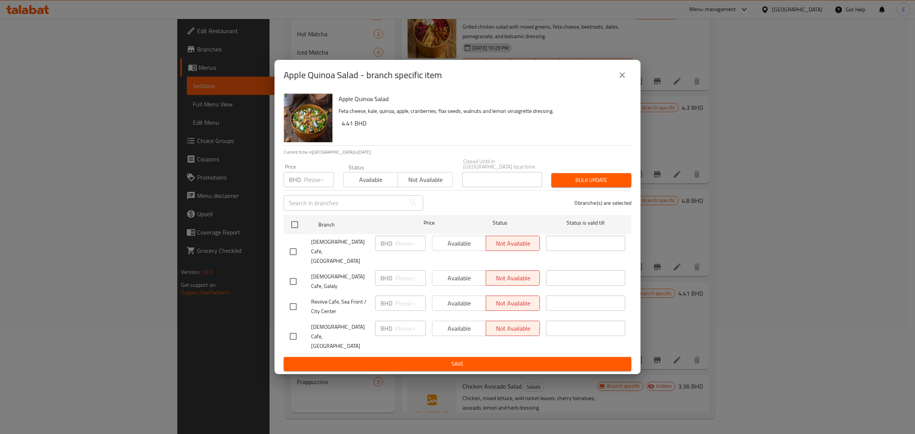
click at [622, 80] on icon "close" at bounding box center [621, 75] width 9 height 9
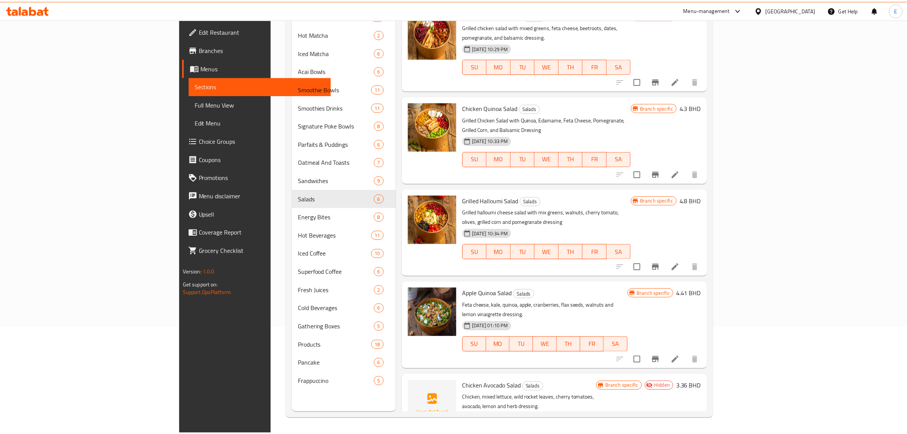
scroll to position [0, 0]
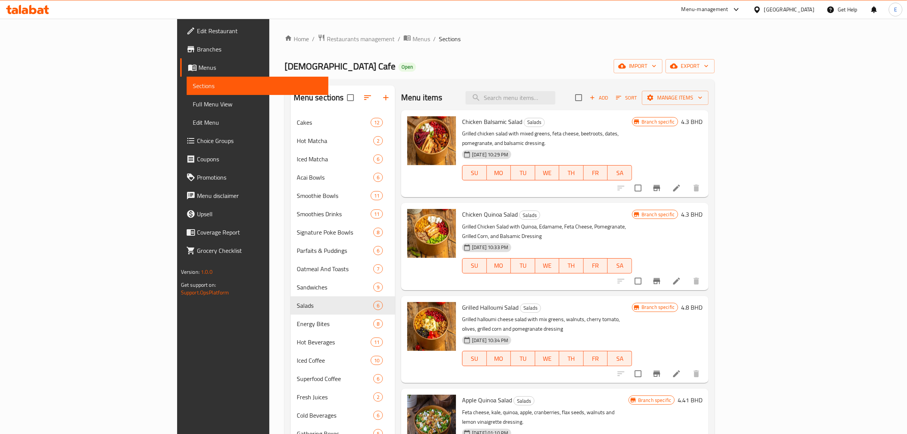
click at [269, 32] on div "Home / Restaurants management / Menus / Sections Reviive Cafe Open import expor…" at bounding box center [499, 280] width 461 height 522
click at [327, 38] on span "Restaurants management" at bounding box center [361, 38] width 68 height 9
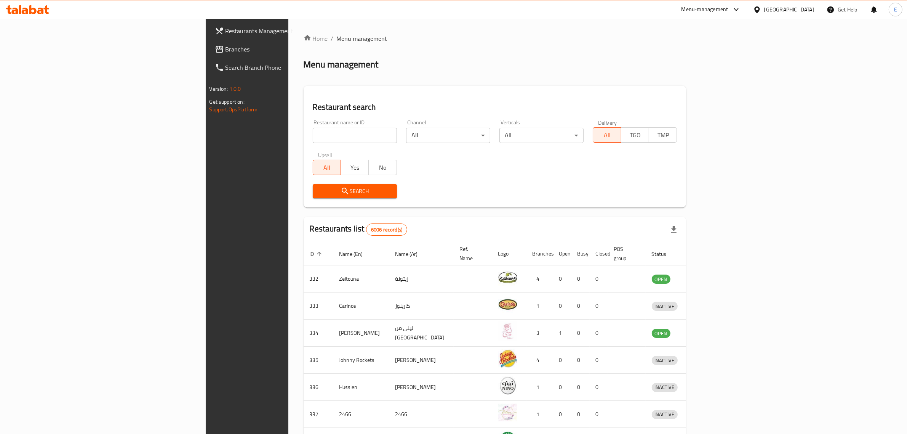
click at [313, 128] on input "search" at bounding box center [355, 135] width 84 height 15
paste input "Cheesy Burger"
type input "Cheesy Burger"
click button "Search" at bounding box center [355, 191] width 84 height 14
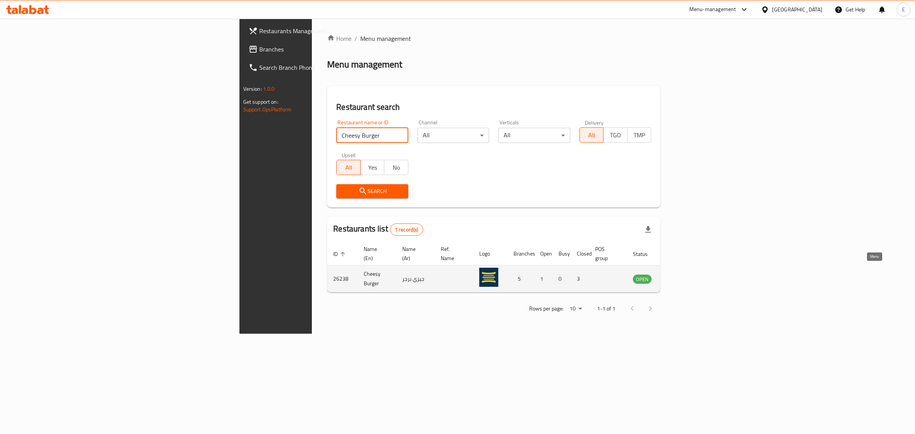
click at [680, 277] on icon "enhanced table" at bounding box center [679, 278] width 3 height 3
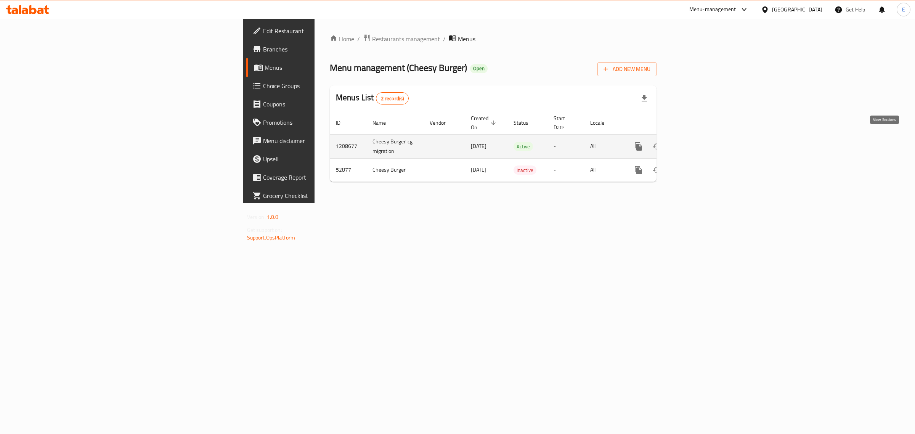
click at [698, 142] on icon "enhanced table" at bounding box center [693, 146] width 9 height 9
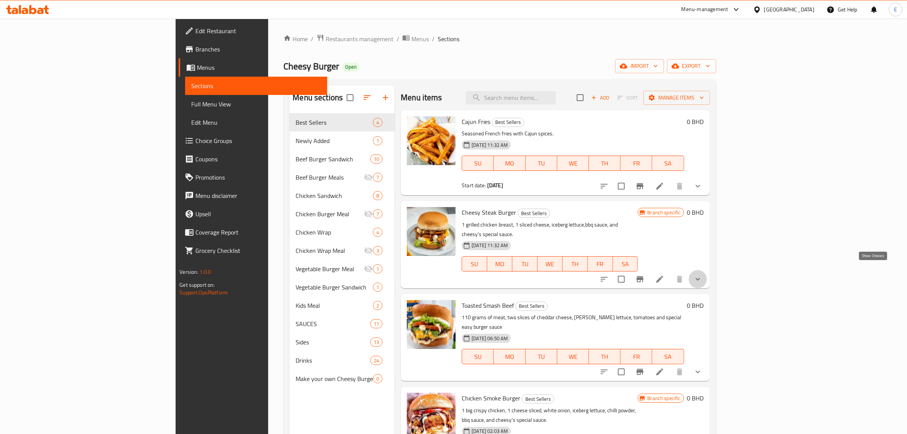
click at [703, 274] on icon "show more" at bounding box center [698, 278] width 9 height 9
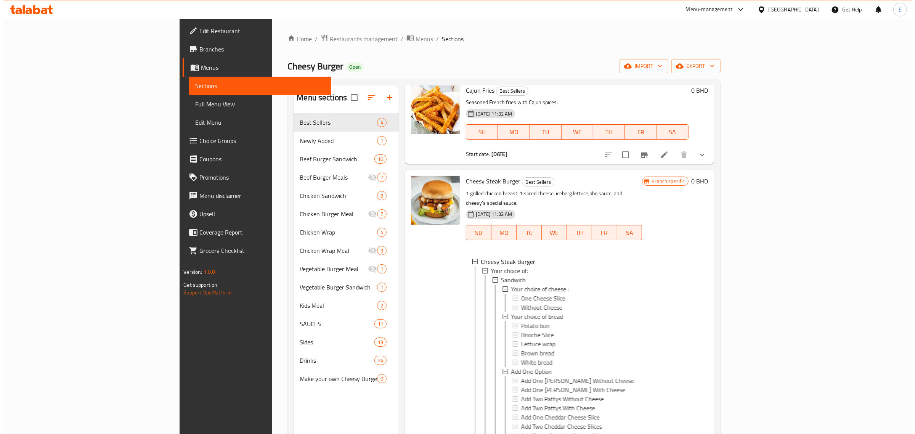
scroll to position [48, 0]
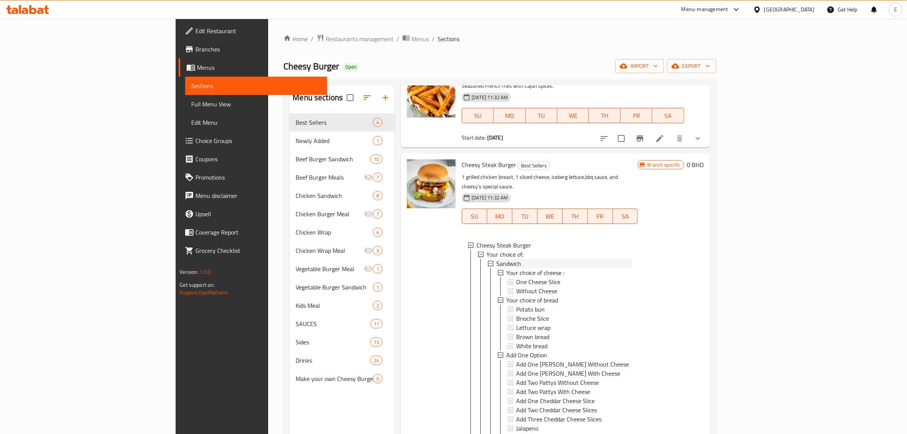
click at [504, 259] on div "Sandwich" at bounding box center [564, 263] width 135 height 9
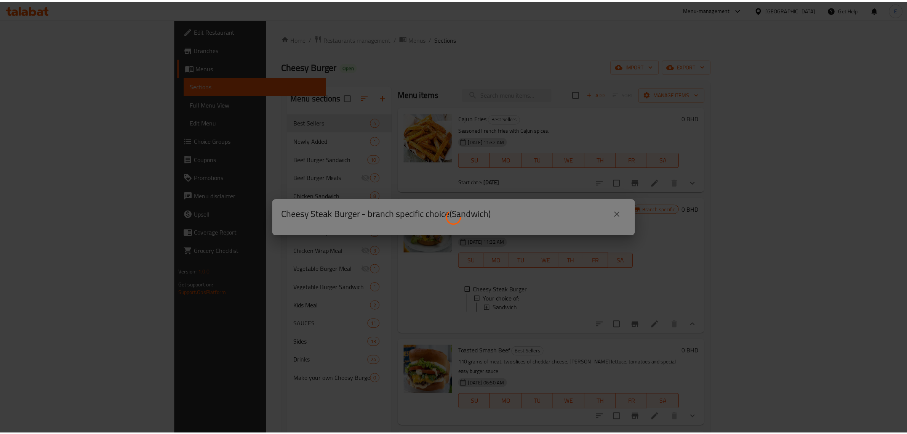
scroll to position [0, 0]
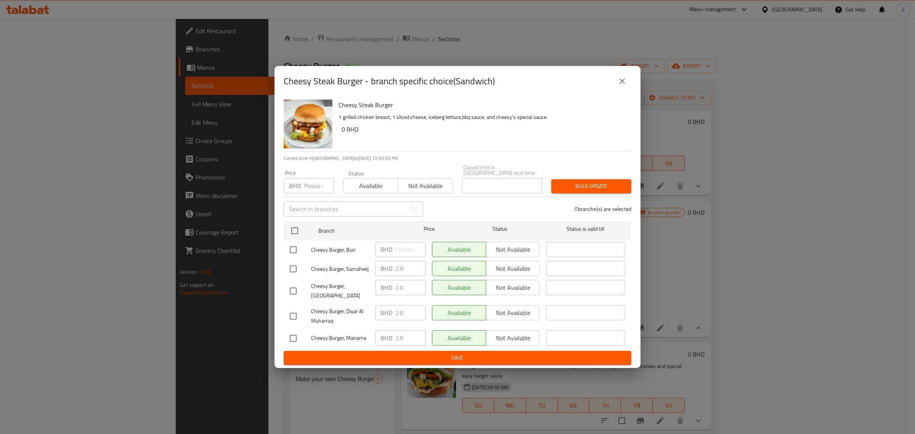
click at [622, 86] on icon "close" at bounding box center [621, 81] width 9 height 9
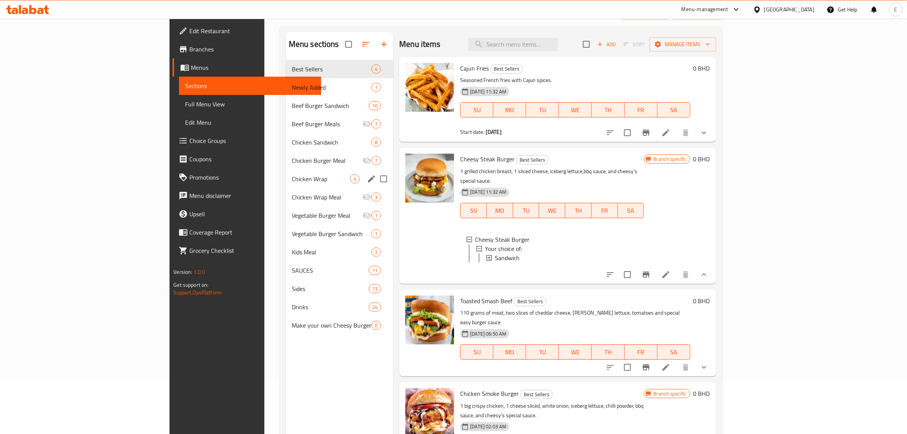
scroll to position [12, 0]
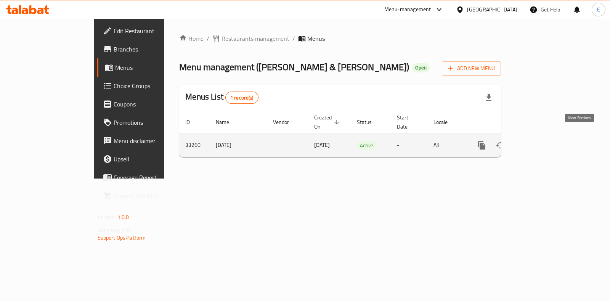
click at [541, 141] on icon "enhanced table" at bounding box center [536, 145] width 9 height 9
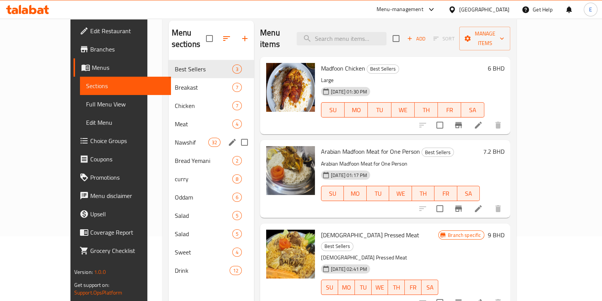
scroll to position [107, 0]
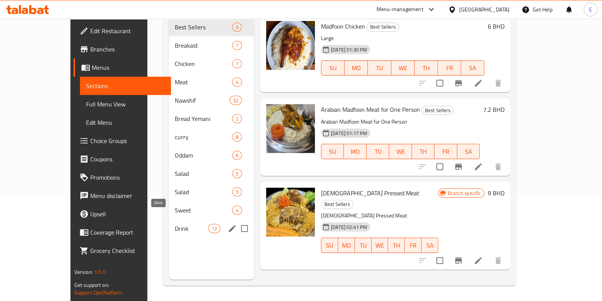
click at [175, 224] on span "Drink" at bounding box center [192, 228] width 34 height 9
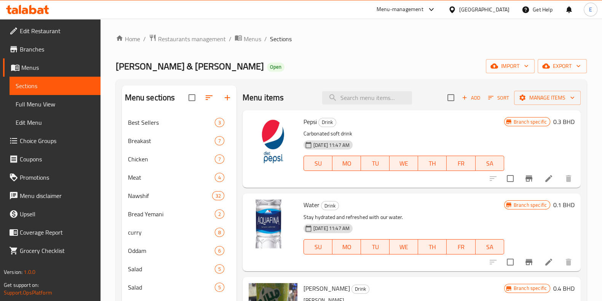
click at [309, 123] on span "Pepsi" at bounding box center [310, 121] width 13 height 11
copy span "Pepsi"
click at [307, 207] on span "Water" at bounding box center [312, 204] width 16 height 11
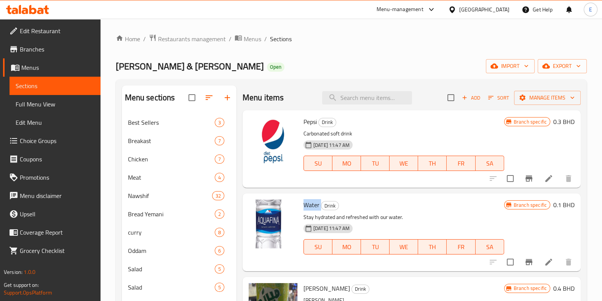
copy h6 "Water"
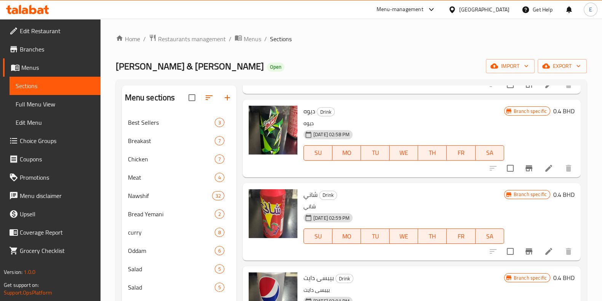
scroll to position [393, 0]
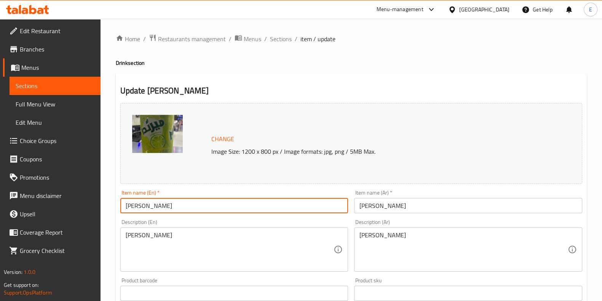
drag, startPoint x: 163, startPoint y: 208, endPoint x: 89, endPoint y: 207, distance: 73.9
click at [90, 207] on div "Edit Restaurant Branches Menus Sections Full Menu View Edit Menu Choice Groups …" at bounding box center [301, 284] width 602 height 531
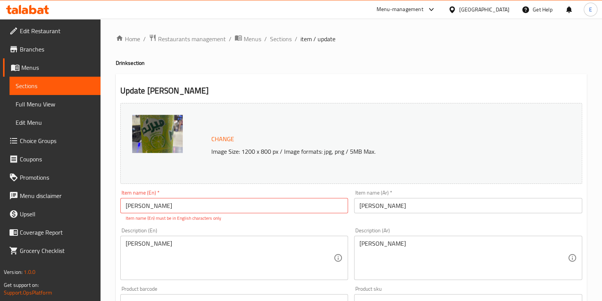
click at [200, 212] on input "ميرندا اليمون" at bounding box center [234, 205] width 228 height 15
paste input "Miranda Lemon"
type input "Miranda Lemon"
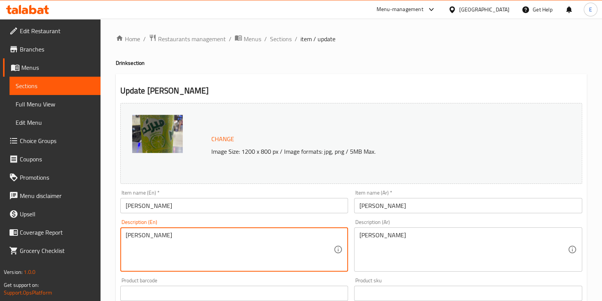
drag, startPoint x: 191, startPoint y: 254, endPoint x: 109, endPoint y: 239, distance: 83.0
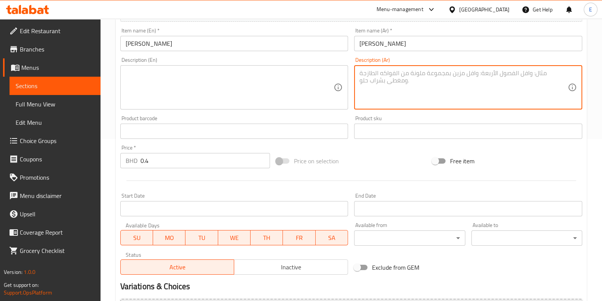
scroll to position [248, 0]
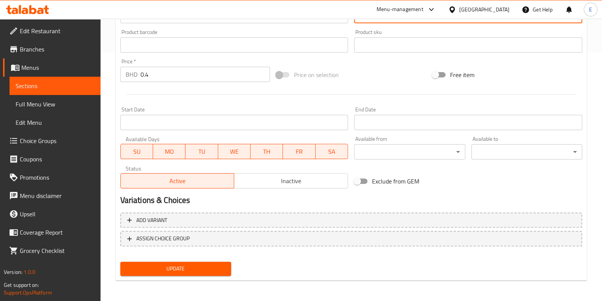
click at [194, 268] on span "Update" at bounding box center [176, 269] width 99 height 10
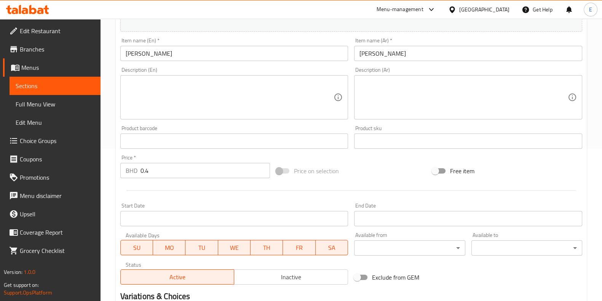
scroll to position [0, 0]
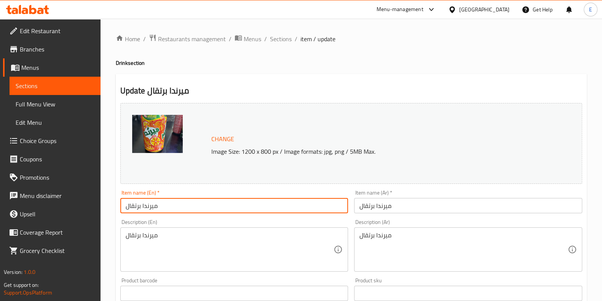
drag, startPoint x: 167, startPoint y: 205, endPoint x: 50, endPoint y: 210, distance: 117.5
click at [50, 210] on div "Edit Restaurant Branches Menus Sections Full Menu View Edit Menu Choice Groups …" at bounding box center [301, 284] width 602 height 531
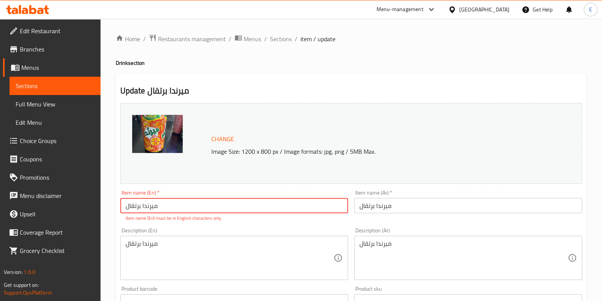
click at [171, 204] on input "ميرندا برتقال" at bounding box center [234, 205] width 228 height 15
paste input "Miranda Orange"
type input "Miranda Orange"
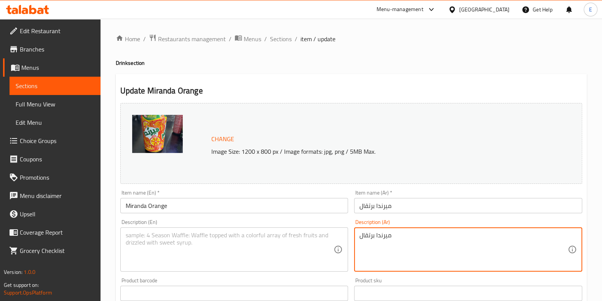
drag, startPoint x: 430, startPoint y: 240, endPoint x: 272, endPoint y: 228, distance: 157.8
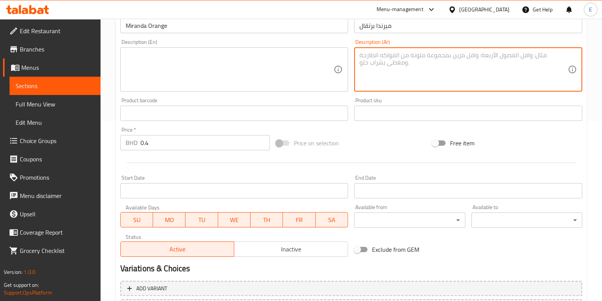
scroll to position [248, 0]
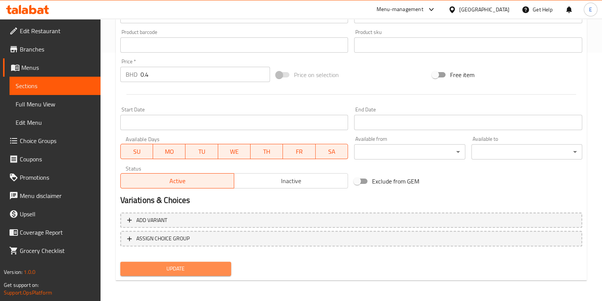
drag, startPoint x: 167, startPoint y: 266, endPoint x: 194, endPoint y: 281, distance: 31.2
click at [168, 266] on span "Update" at bounding box center [176, 269] width 99 height 10
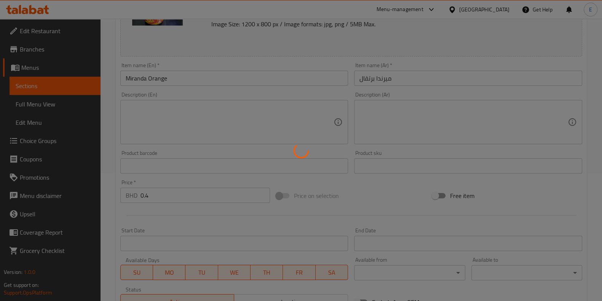
scroll to position [0, 0]
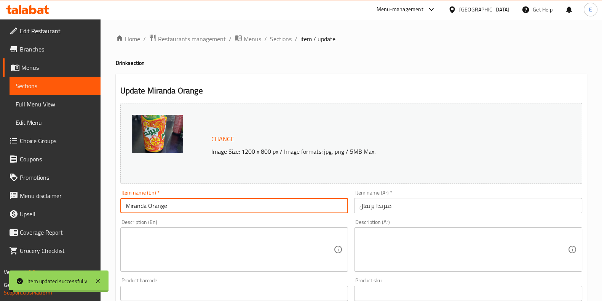
click at [182, 206] on input "Miranda Orange" at bounding box center [234, 205] width 228 height 15
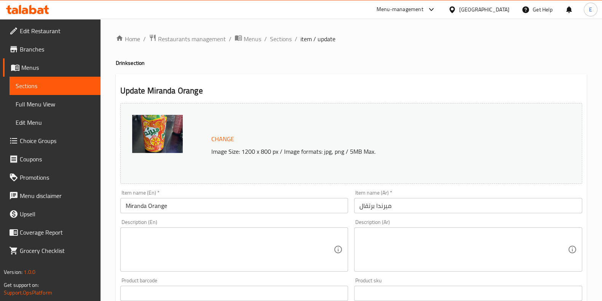
drag, startPoint x: 224, startPoint y: 196, endPoint x: 206, endPoint y: 202, distance: 19.3
click at [224, 197] on div "Item name (En)   * Miranda Orange Item name (En) *" at bounding box center [234, 201] width 228 height 23
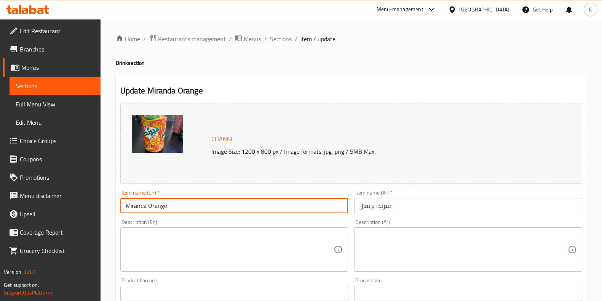
drag, startPoint x: 202, startPoint y: 205, endPoint x: 43, endPoint y: 195, distance: 159.2
click at [42, 190] on div "Edit Restaurant Branches Menus Sections Full Menu View Edit Menu Choice Groups …" at bounding box center [301, 284] width 602 height 531
paste input "inda"
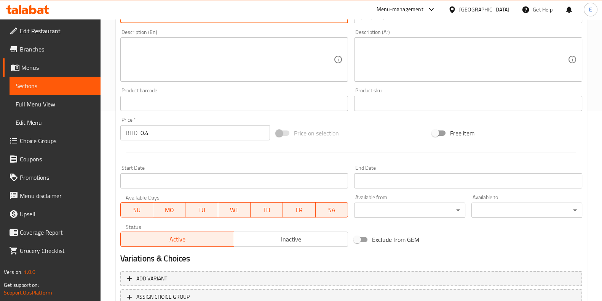
scroll to position [248, 0]
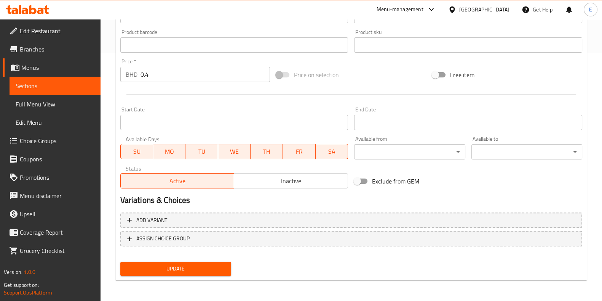
type input "[PERSON_NAME]"
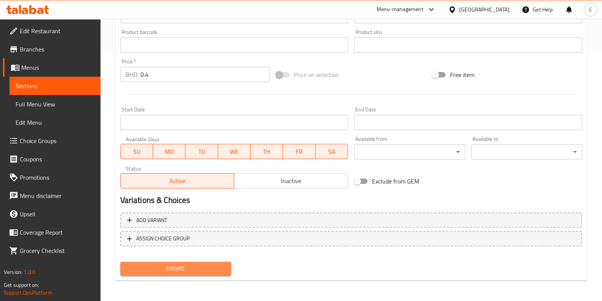
click at [184, 261] on button "Update" at bounding box center [175, 268] width 111 height 14
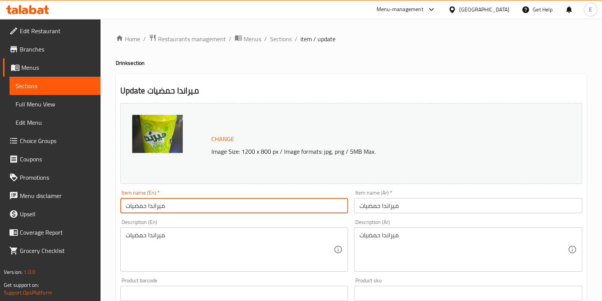
drag, startPoint x: 183, startPoint y: 210, endPoint x: -19, endPoint y: 222, distance: 202.3
click at [0, 222] on html "​ Menu-management [GEOGRAPHIC_DATA] Get Help E Edit Restaurant Branches Menus S…" at bounding box center [301, 150] width 602 height 301
type input "Citrus"
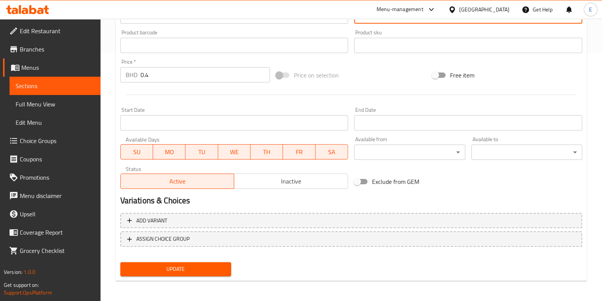
scroll to position [248, 0]
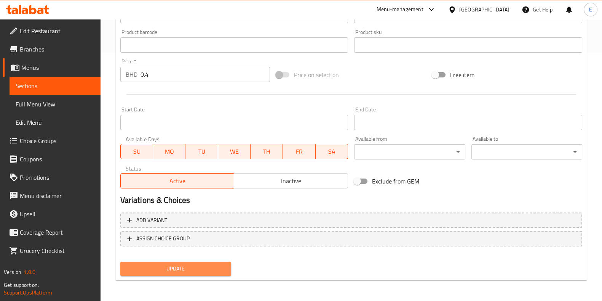
click at [172, 267] on span "Update" at bounding box center [176, 269] width 99 height 10
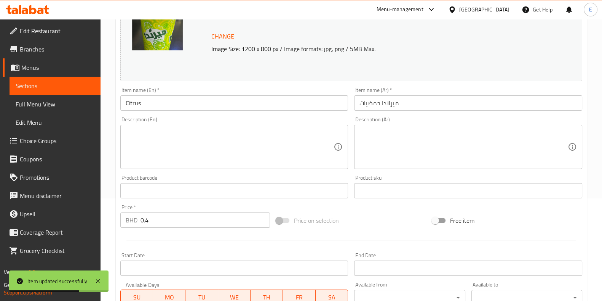
scroll to position [10, 0]
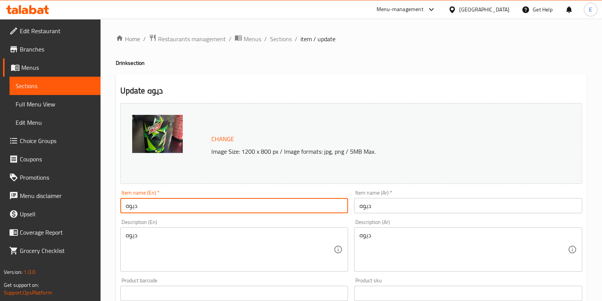
click at [156, 206] on input "ديوه" at bounding box center [234, 205] width 228 height 15
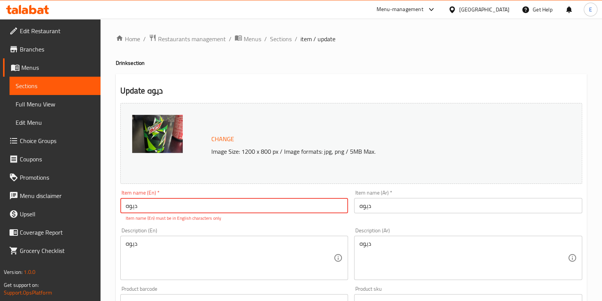
drag, startPoint x: 122, startPoint y: 209, endPoint x: 11, endPoint y: 235, distance: 113.9
click at [80, 205] on div "Edit Restaurant Branches Menus Sections Full Menu View Edit Menu Choice Groups …" at bounding box center [301, 288] width 602 height 539
type input "’"
type input "Mountain Dew"
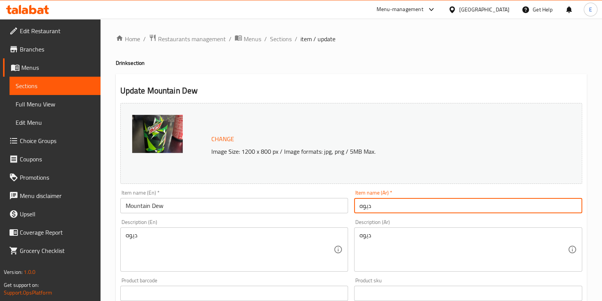
drag, startPoint x: 386, startPoint y: 203, endPoint x: 260, endPoint y: 228, distance: 128.8
click at [292, 207] on div "Change Image Size: 1200 x 800 px / Image formats: jpg, png / 5MB Max. Item name…" at bounding box center [351, 270] width 468 height 340
type input "د"
type input "ماونتن ديو"
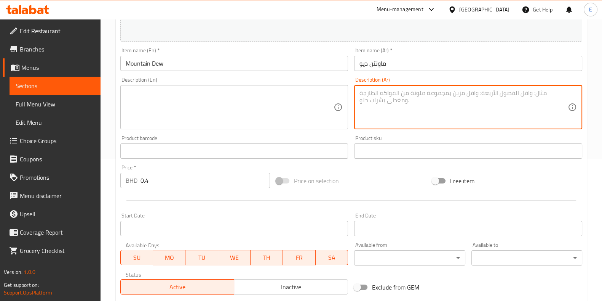
scroll to position [248, 0]
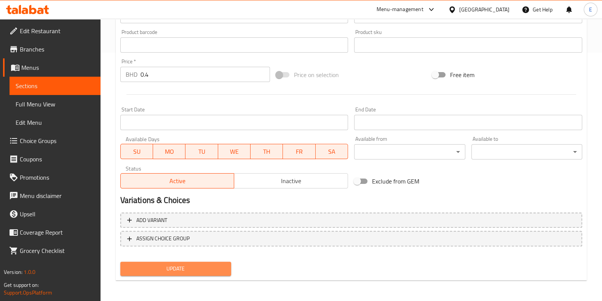
drag, startPoint x: 173, startPoint y: 264, endPoint x: 189, endPoint y: 261, distance: 15.9
click at [174, 264] on span "Update" at bounding box center [176, 269] width 99 height 10
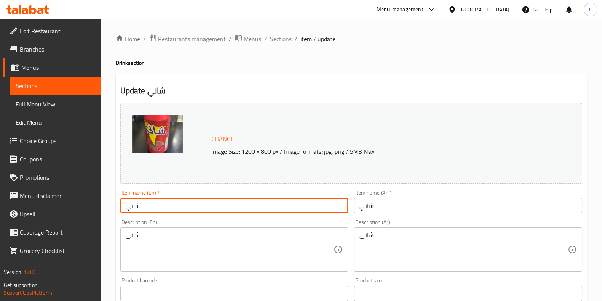
drag, startPoint x: 169, startPoint y: 207, endPoint x: 42, endPoint y: 208, distance: 126.5
click at [45, 206] on div "Edit Restaurant Branches Menus Sections Full Menu View Edit Menu Choice Groups …" at bounding box center [301, 284] width 602 height 531
type input "ٍ"
type input "Shani"
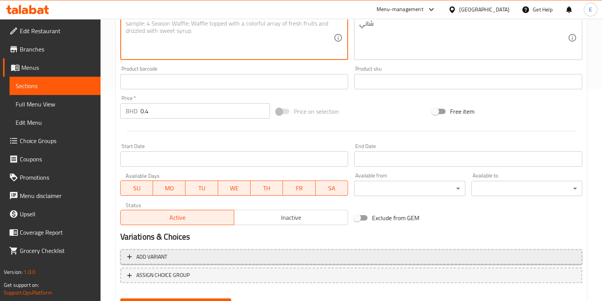
scroll to position [248, 0]
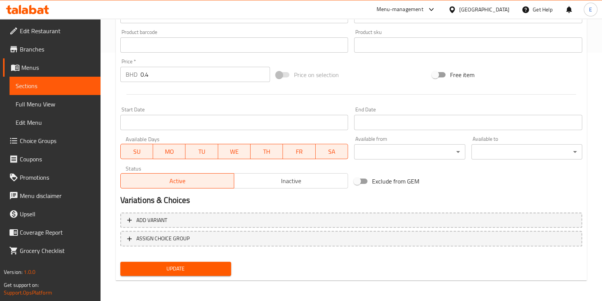
drag, startPoint x: 174, startPoint y: 263, endPoint x: 422, endPoint y: 113, distance: 289.7
click at [422, 113] on div "Change Image Size: 1200 x 800 px / Image formats: jpg, png / 5MB Max. Item name…" at bounding box center [351, 65] width 468 height 427
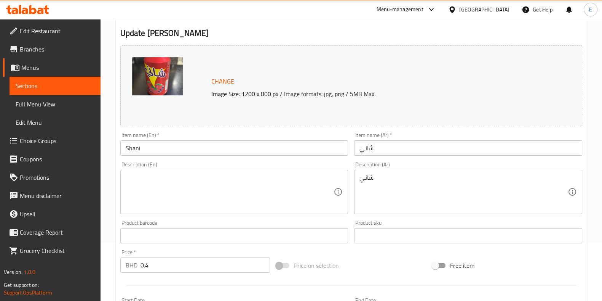
drag, startPoint x: 406, startPoint y: 183, endPoint x: 253, endPoint y: 178, distance: 152.5
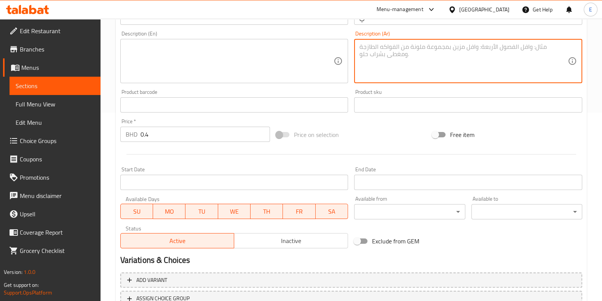
scroll to position [248, 0]
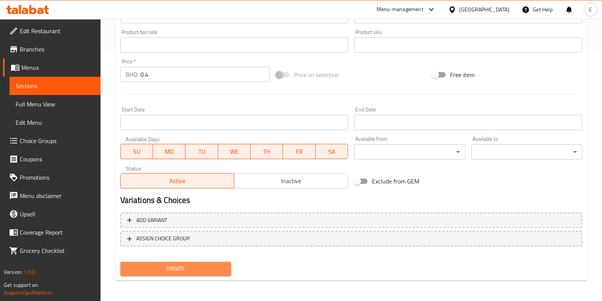
click at [171, 265] on span "Update" at bounding box center [176, 269] width 99 height 10
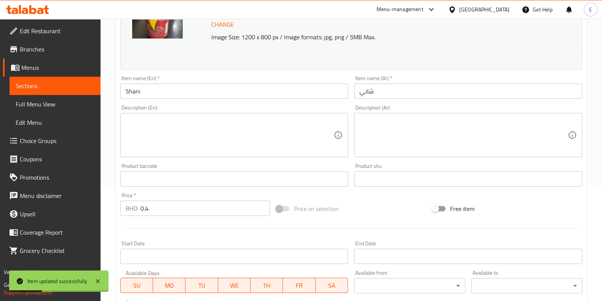
scroll to position [10, 0]
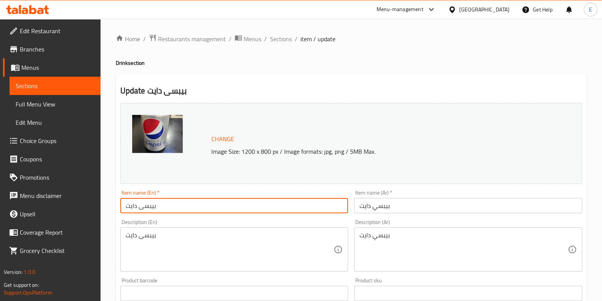
drag, startPoint x: 141, startPoint y: 206, endPoint x: 55, endPoint y: 216, distance: 86.4
click at [59, 213] on div "Edit Restaurant Branches Menus Sections Full Menu View Edit Menu Choice Groups …" at bounding box center [301, 284] width 602 height 531
type input "Diet Pepsi"
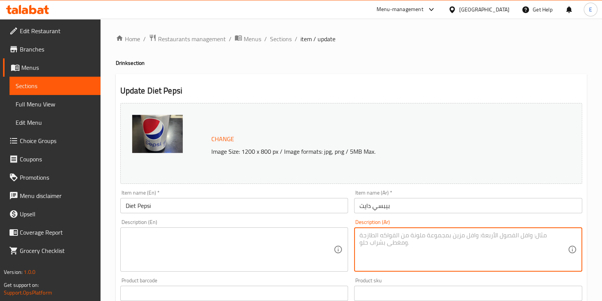
click at [186, 207] on input "Diet Pepsi" at bounding box center [234, 205] width 228 height 15
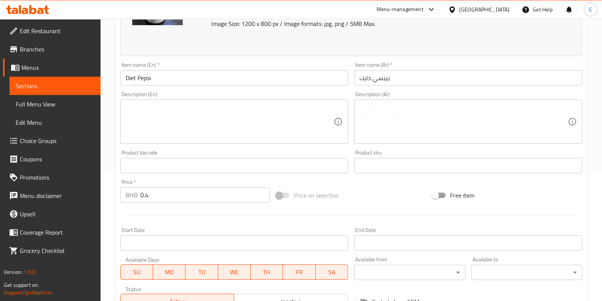
scroll to position [238, 0]
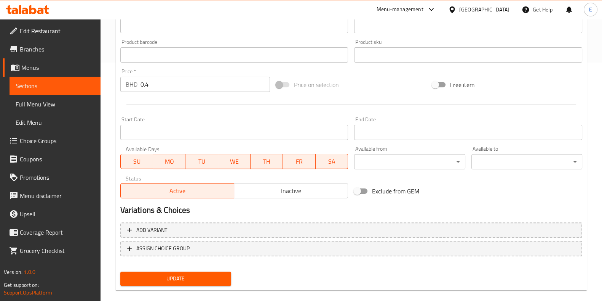
click at [194, 268] on div "Update" at bounding box center [175, 278] width 117 height 20
drag, startPoint x: 194, startPoint y: 272, endPoint x: 196, endPoint y: 266, distance: 5.7
click at [194, 273] on button "Update" at bounding box center [175, 278] width 111 height 14
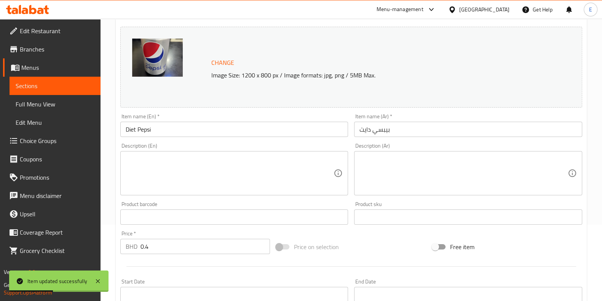
scroll to position [0, 0]
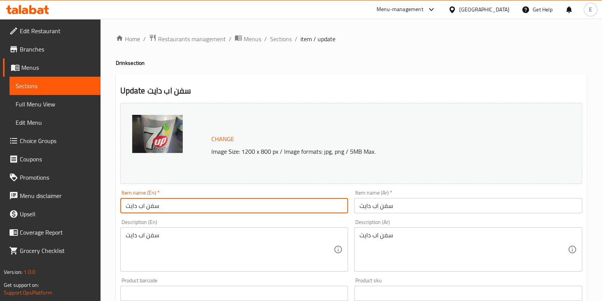
drag, startPoint x: 181, startPoint y: 206, endPoint x: -6, endPoint y: 212, distance: 187.2
click at [0, 212] on html "​ Menu-management [GEOGRAPHIC_DATA] Get Help E Edit Restaurant Branches Menus S…" at bounding box center [301, 150] width 602 height 301
type input "Diet 7up"
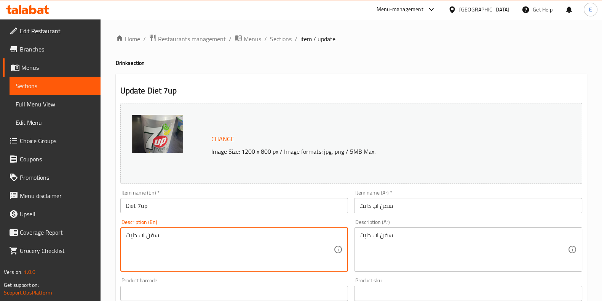
drag, startPoint x: 156, startPoint y: 238, endPoint x: 99, endPoint y: 239, distance: 57.2
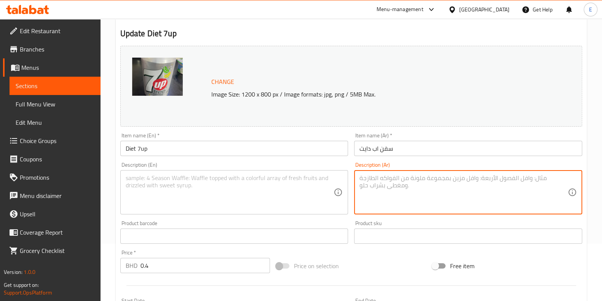
scroll to position [248, 0]
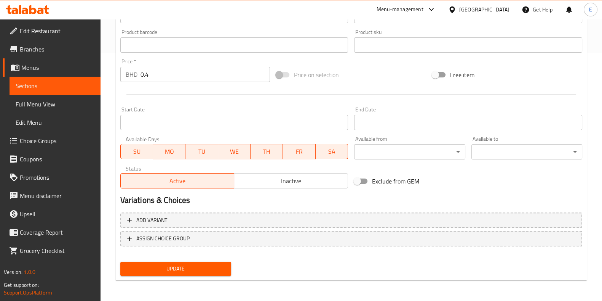
click at [205, 276] on div "Update" at bounding box center [175, 268] width 117 height 20
click at [205, 272] on button "Update" at bounding box center [175, 268] width 111 height 14
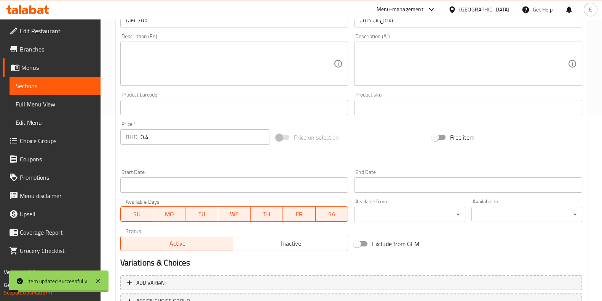
scroll to position [153, 0]
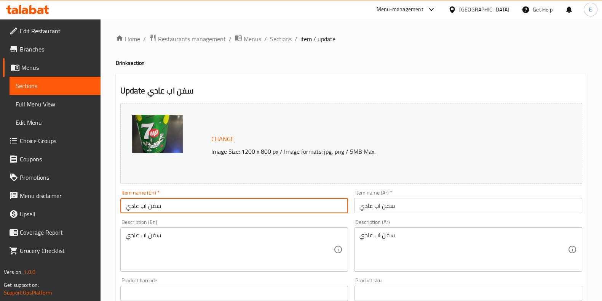
drag, startPoint x: 174, startPoint y: 209, endPoint x: 0, endPoint y: 216, distance: 174.3
click at [0, 216] on div "Edit Restaurant Branches Menus Sections Full Menu View Edit Menu Choice Groups …" at bounding box center [301, 284] width 602 height 531
type input "7up"
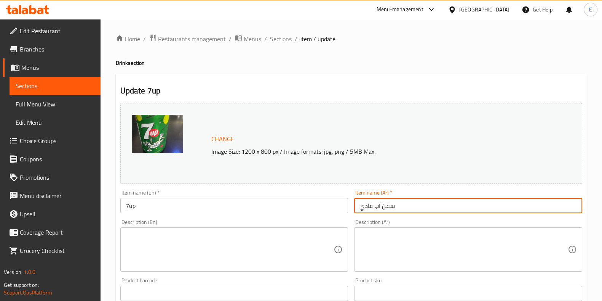
drag, startPoint x: 373, startPoint y: 207, endPoint x: 343, endPoint y: 207, distance: 30.1
click at [344, 208] on div "Change Image Size: 1200 x 800 px / Image formats: jpg, png / 5MB Max. Item name…" at bounding box center [351, 270] width 468 height 340
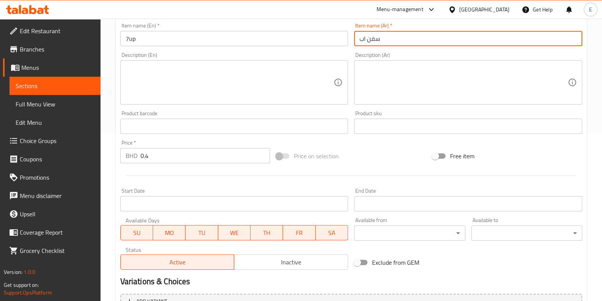
scroll to position [248, 0]
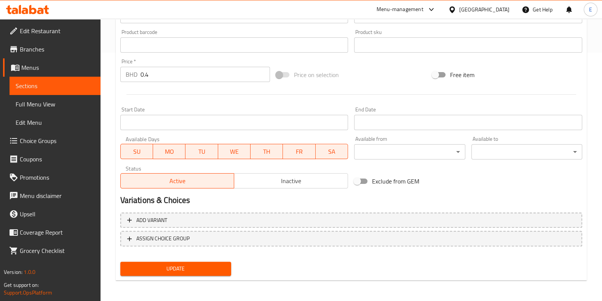
type input "سفن اب"
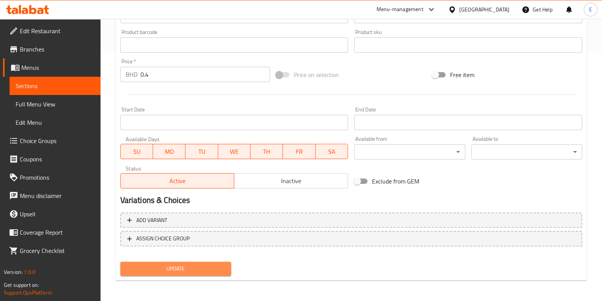
click at [181, 261] on button "Update" at bounding box center [175, 268] width 111 height 14
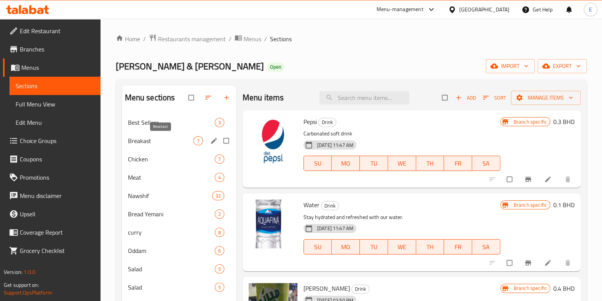
click at [152, 142] on span "Breakast" at bounding box center [161, 140] width 66 height 9
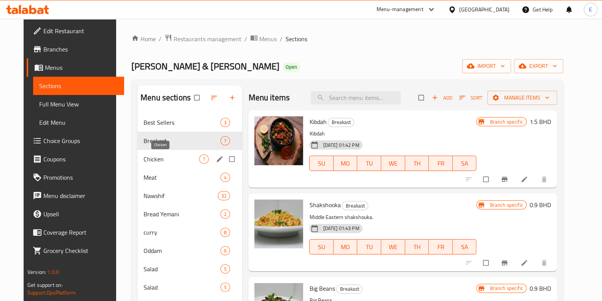
click at [159, 161] on span "Chicken" at bounding box center [172, 158] width 56 height 9
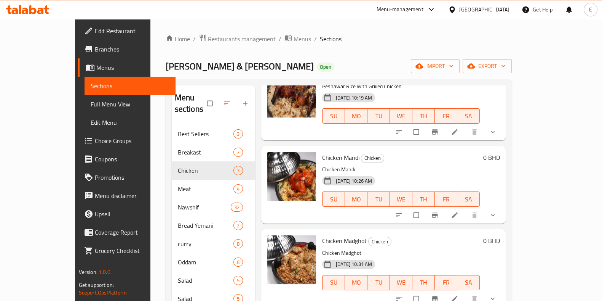
scroll to position [238, 0]
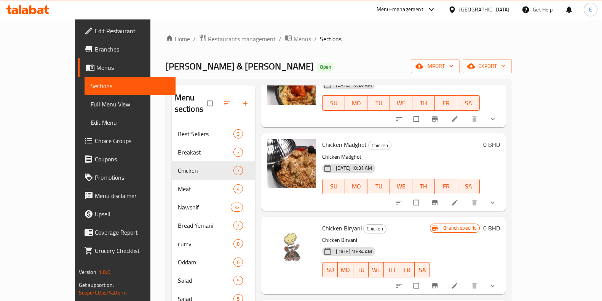
drag, startPoint x: 302, startPoint y: 133, endPoint x: 347, endPoint y: 136, distance: 45.1
click at [348, 136] on div "Chicken Madghot Chicken Chicken Madghot [DATE] 10:31 AM SU MO TU WE TH FR SA" at bounding box center [401, 171] width 164 height 71
copy span "Chicken Madghot"
click at [503, 195] on button "show more" at bounding box center [494, 202] width 18 height 17
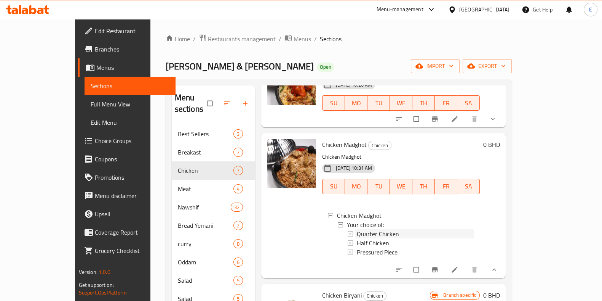
click at [360, 229] on span "Quarter Chicken" at bounding box center [378, 233] width 42 height 9
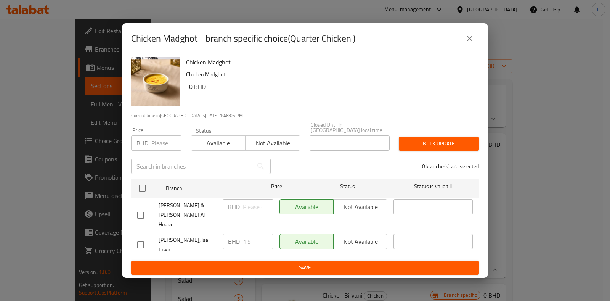
click at [215, 233] on div "Nathri Modhapi, isa town BHD 1.5 ​ Available Not available ​" at bounding box center [304, 245] width 341 height 28
click at [242, 214] on div "BHD ​" at bounding box center [248, 206] width 51 height 15
click at [164, 151] on input "number" at bounding box center [166, 142] width 30 height 15
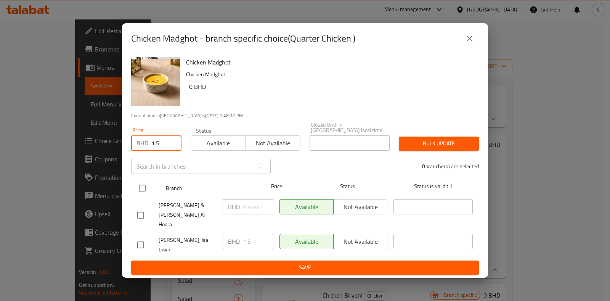
type input "1.5"
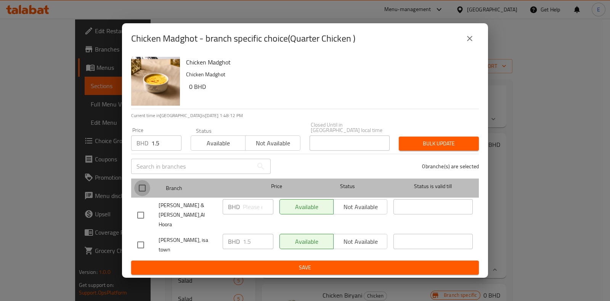
click at [142, 195] on input "checkbox" at bounding box center [142, 188] width 16 height 16
checkbox input "true"
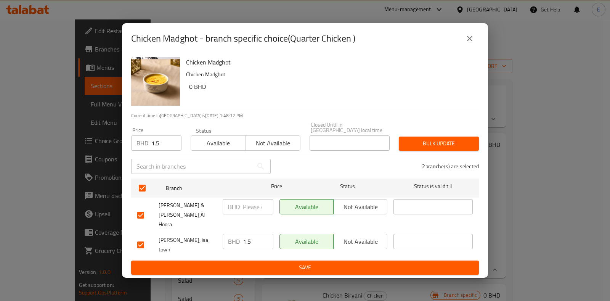
click at [421, 151] on button "Bulk update" at bounding box center [439, 143] width 80 height 14
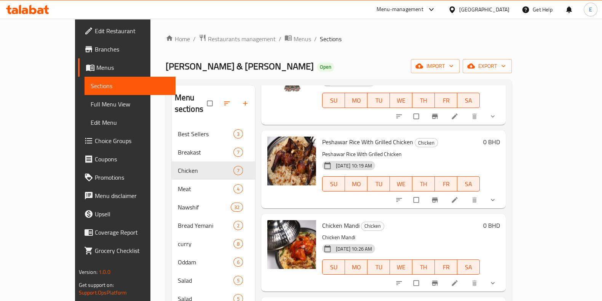
scroll to position [0, 0]
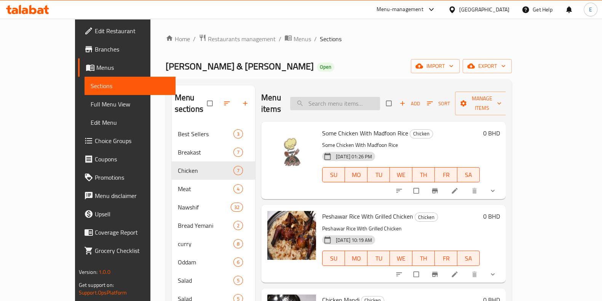
click at [367, 101] on input "search" at bounding box center [335, 103] width 90 height 13
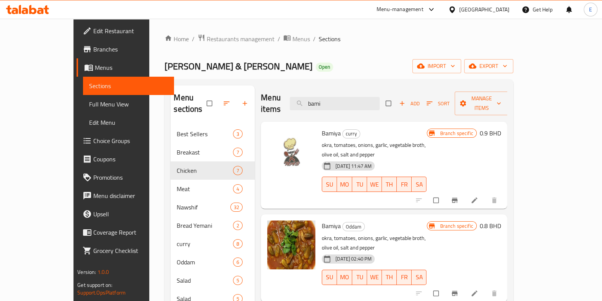
type input "bami"
click at [460, 196] on span "Branch-specific-item" at bounding box center [455, 200] width 9 height 8
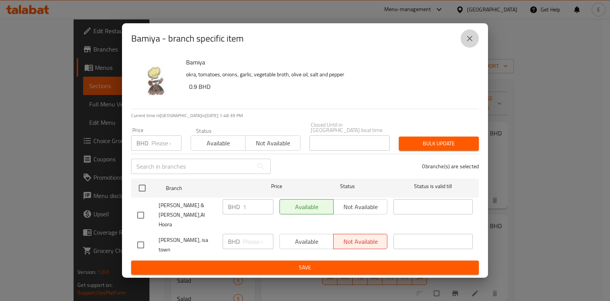
click at [474, 48] on button "close" at bounding box center [469, 38] width 18 height 18
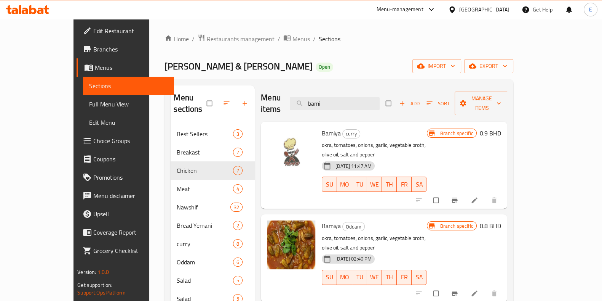
click at [465, 285] on button "Branch-specific-item" at bounding box center [456, 293] width 18 height 17
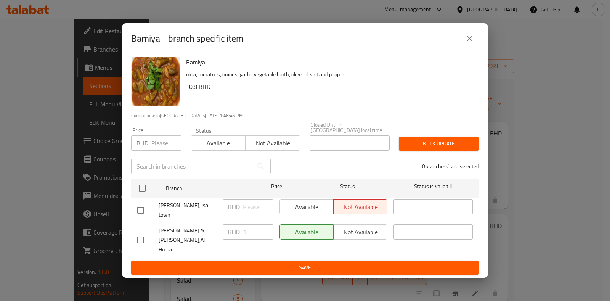
click at [466, 43] on icon "close" at bounding box center [469, 38] width 9 height 9
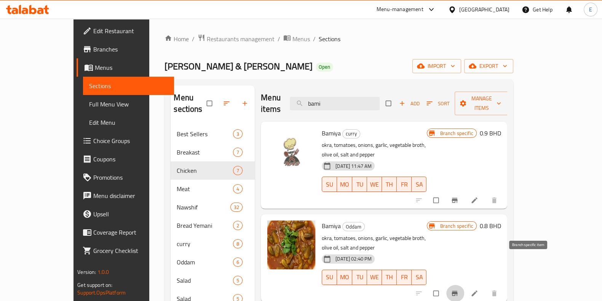
click at [459, 289] on icon "Branch-specific-item" at bounding box center [455, 293] width 8 height 8
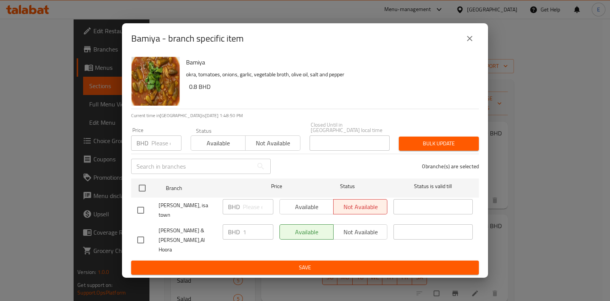
click at [151, 161] on div "​" at bounding box center [201, 166] width 149 height 24
click at [153, 147] on input "number" at bounding box center [166, 142] width 30 height 15
type input "1"
click at [223, 149] on span "Available" at bounding box center [218, 143] width 48 height 11
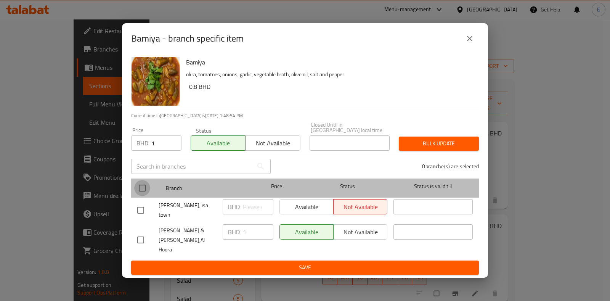
drag, startPoint x: 146, startPoint y: 192, endPoint x: 436, endPoint y: 149, distance: 293.4
click at [145, 192] on input "checkbox" at bounding box center [142, 188] width 16 height 16
checkbox input "true"
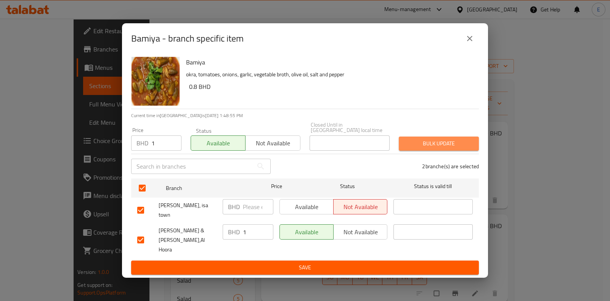
click at [429, 148] on span "Bulk update" at bounding box center [439, 144] width 68 height 10
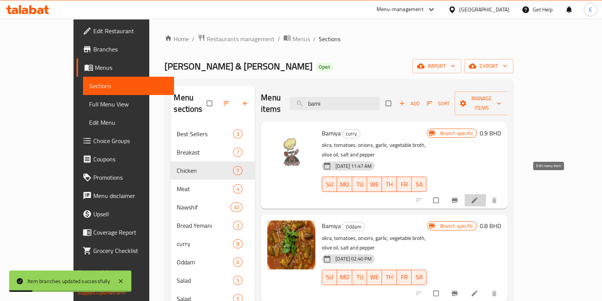
click at [479, 196] on icon at bounding box center [475, 200] width 8 height 8
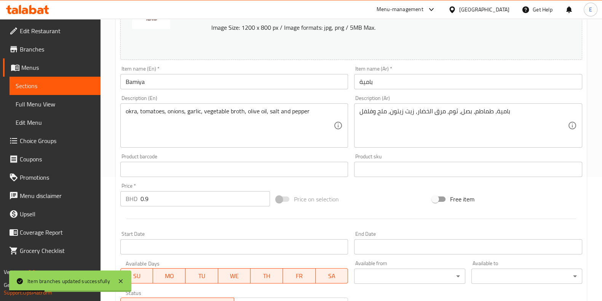
scroll to position [248, 0]
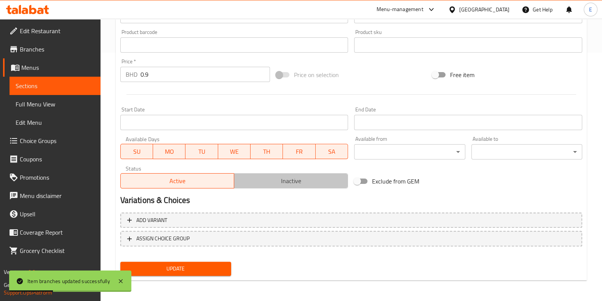
click at [282, 183] on span "Inactive" at bounding box center [291, 180] width 108 height 11
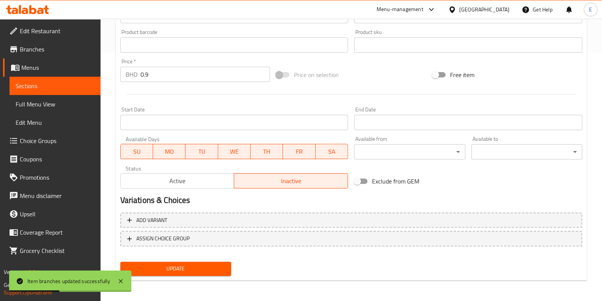
click at [187, 264] on span "Update" at bounding box center [176, 269] width 99 height 10
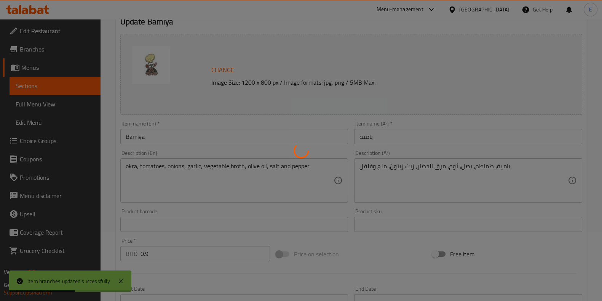
scroll to position [58, 0]
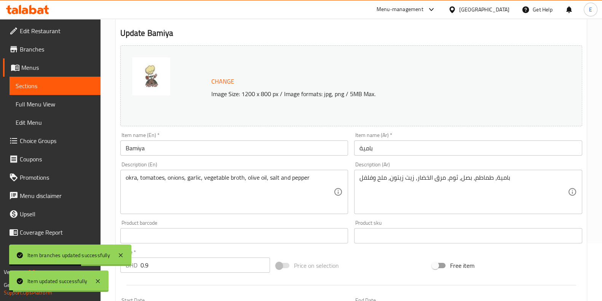
click at [183, 147] on input "Bamiya" at bounding box center [234, 147] width 228 height 15
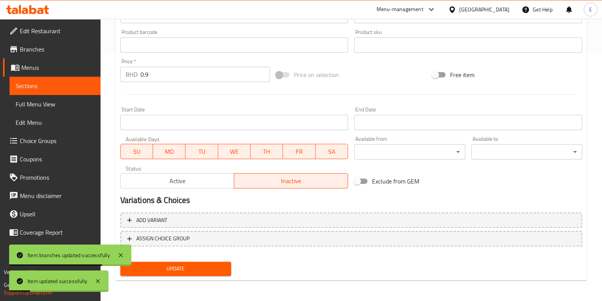
type input "Bamiya 2"
click at [194, 261] on button "Update" at bounding box center [175, 268] width 111 height 14
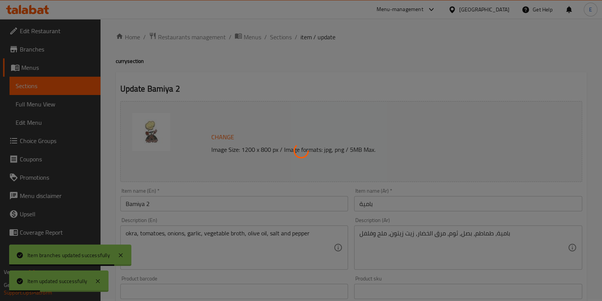
scroll to position [0, 0]
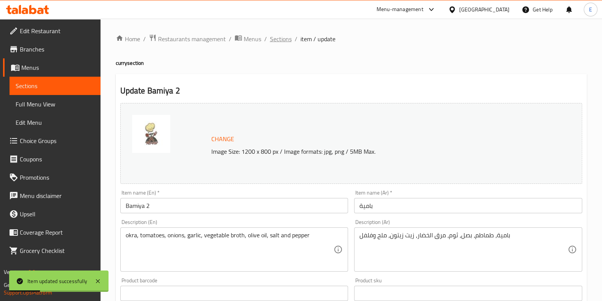
click at [279, 42] on span "Sections" at bounding box center [281, 38] width 22 height 9
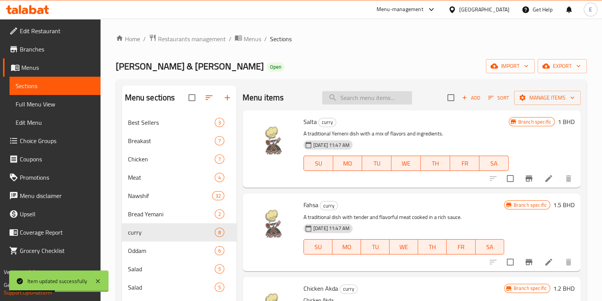
click at [349, 92] on input "search" at bounding box center [367, 97] width 90 height 13
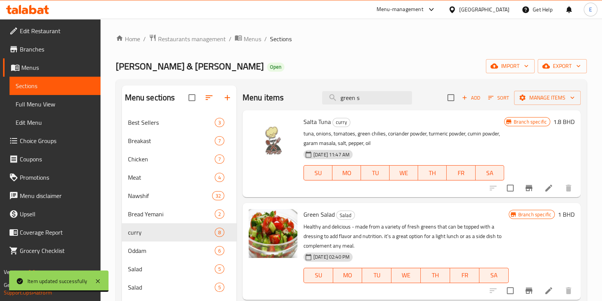
scroll to position [47, 0]
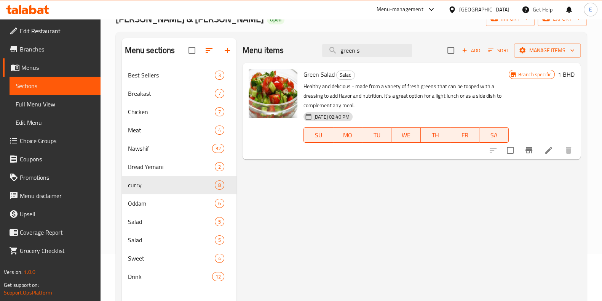
type input "green s"
click at [532, 151] on icon "Branch-specific-item" at bounding box center [529, 150] width 9 height 9
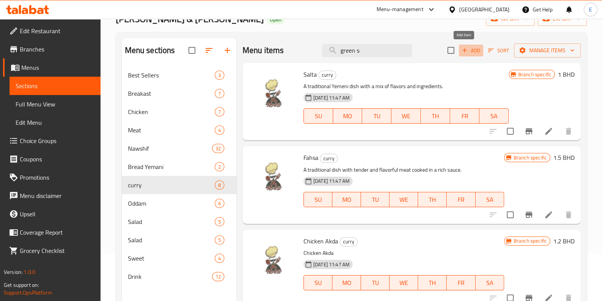
click at [475, 50] on button "Add" at bounding box center [471, 51] width 24 height 12
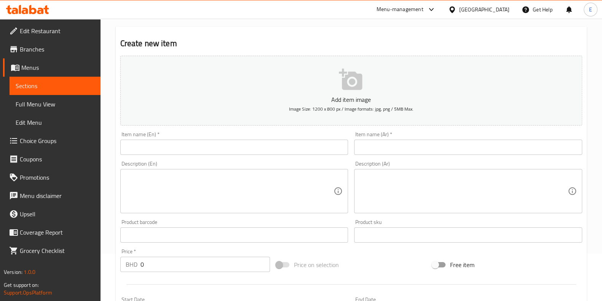
click at [474, 48] on div "Create new item Add item image Image Size: 1200 x 800 px / Image formats: jpg, …" at bounding box center [351, 249] width 471 height 444
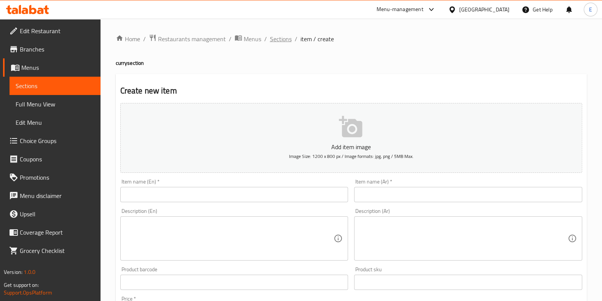
click at [288, 35] on span "Sections" at bounding box center [281, 38] width 22 height 9
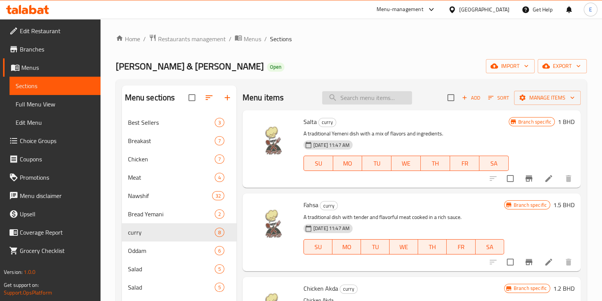
click at [375, 92] on input "search" at bounding box center [367, 97] width 90 height 13
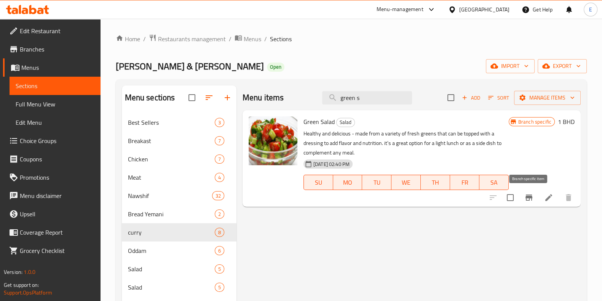
type input "green s"
click at [526, 196] on icon "Branch-specific-item" at bounding box center [529, 197] width 9 height 9
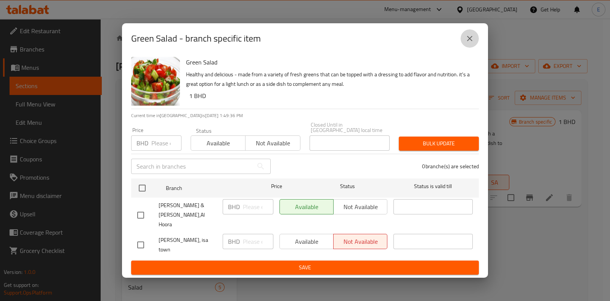
click at [474, 48] on button "close" at bounding box center [469, 38] width 18 height 18
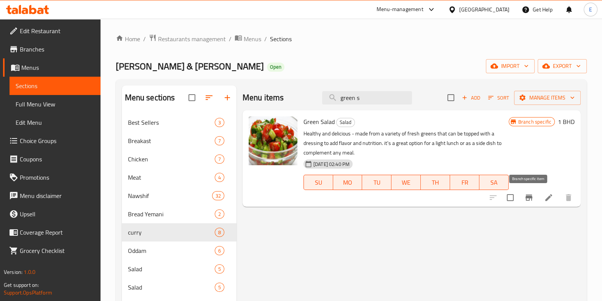
click at [530, 201] on icon "Branch-specific-item" at bounding box center [529, 197] width 9 height 9
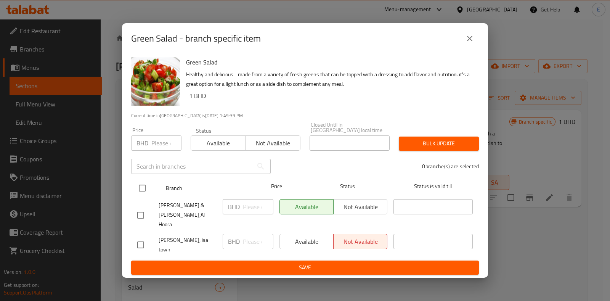
click at [147, 189] on input "checkbox" at bounding box center [142, 188] width 16 height 16
checkbox input "true"
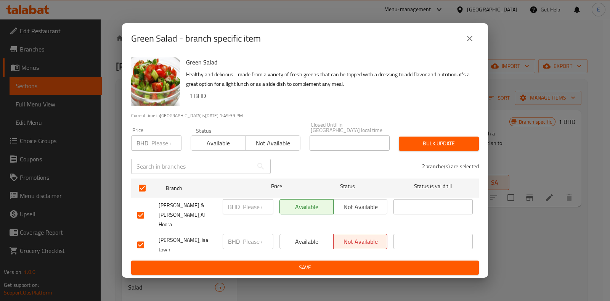
click at [208, 155] on div "Status Available Not available" at bounding box center [245, 139] width 119 height 32
click at [211, 149] on span "Available" at bounding box center [218, 143] width 48 height 11
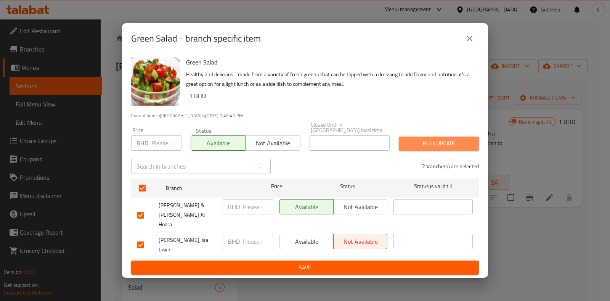
click at [418, 148] on span "Bulk update" at bounding box center [439, 144] width 68 height 10
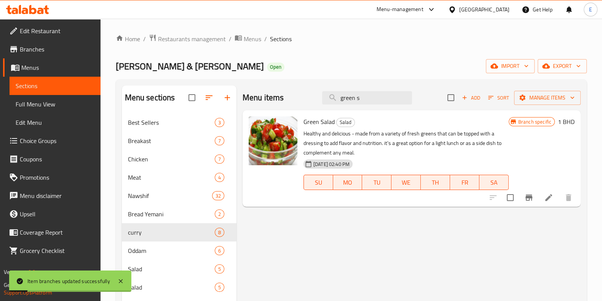
drag, startPoint x: 371, startPoint y: 98, endPoint x: 306, endPoint y: 94, distance: 64.9
click at [306, 94] on div "Menu items green s Add Sort Manage items" at bounding box center [412, 97] width 338 height 25
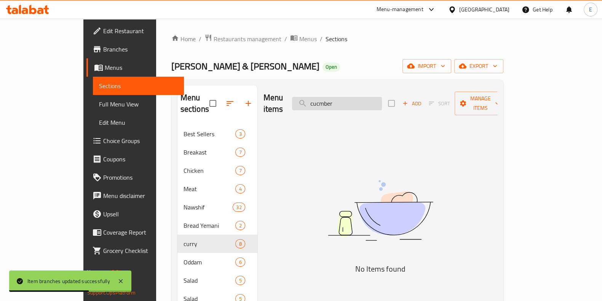
click at [350, 102] on input "cucmber" at bounding box center [337, 103] width 90 height 13
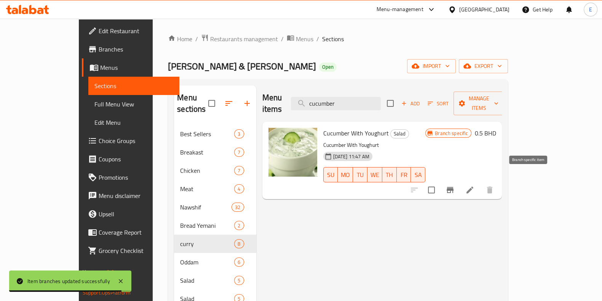
type input "cucumber"
click at [455, 185] on icon "Branch-specific-item" at bounding box center [450, 189] width 9 height 9
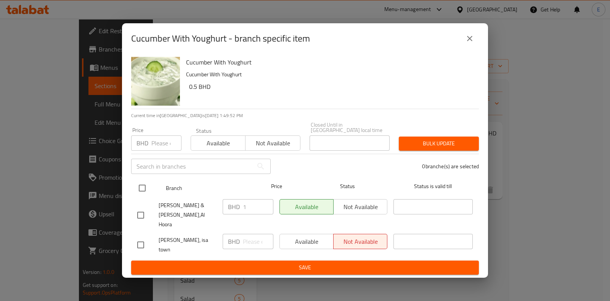
click at [140, 194] on input "checkbox" at bounding box center [142, 188] width 16 height 16
checkbox input "true"
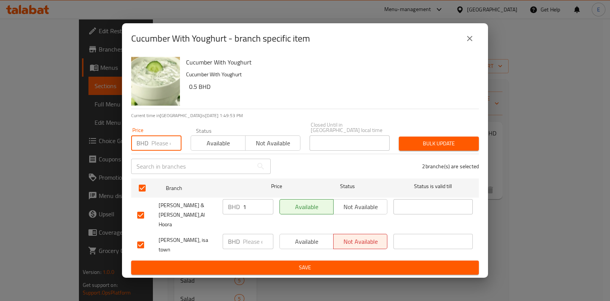
click at [156, 151] on input "number" at bounding box center [166, 142] width 30 height 15
type input "1"
click at [222, 149] on span "Available" at bounding box center [218, 143] width 48 height 11
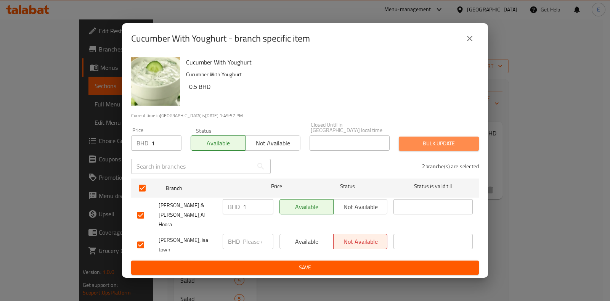
click at [442, 146] on span "Bulk update" at bounding box center [439, 144] width 68 height 10
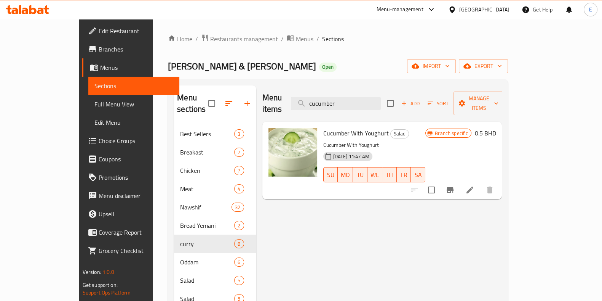
click at [14, 11] on icon at bounding box center [14, 11] width 6 height 6
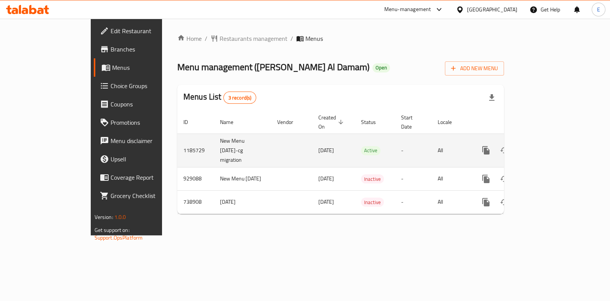
click at [214, 139] on td "New Menu [DATE]-cg migration" at bounding box center [242, 150] width 57 height 34
click at [545, 146] on icon "enhanced table" at bounding box center [540, 150] width 9 height 9
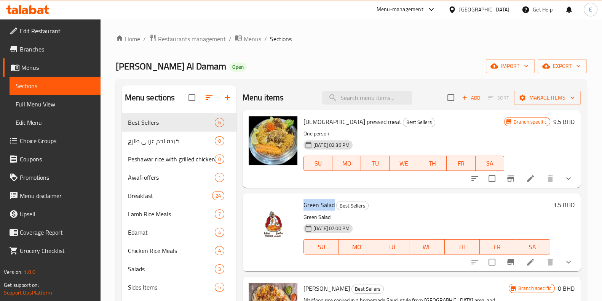
drag, startPoint x: 304, startPoint y: 203, endPoint x: 333, endPoint y: 198, distance: 29.3
click at [333, 198] on div "Green Salad Best Sellers Green Salad 26-05-2024 07:00 PM SU MO TU WE TH FR SA" at bounding box center [427, 231] width 253 height 71
copy span "Green Salad"
click at [359, 96] on input "search" at bounding box center [367, 97] width 90 height 13
paste input "Green Salad"
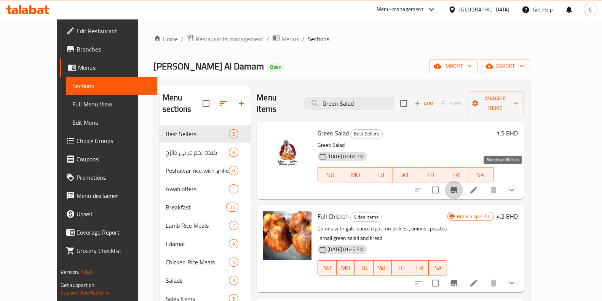
click at [463, 186] on button "Branch-specific-item" at bounding box center [454, 190] width 18 height 18
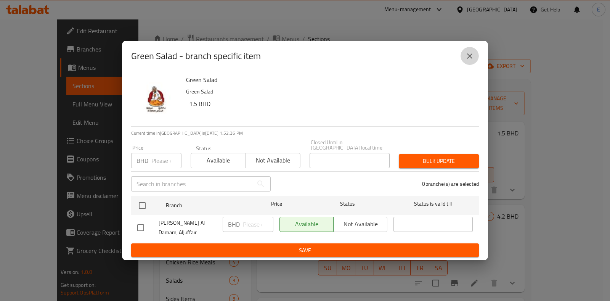
drag, startPoint x: 470, startPoint y: 58, endPoint x: 503, endPoint y: 97, distance: 51.6
click at [469, 56] on icon "close" at bounding box center [469, 55] width 9 height 9
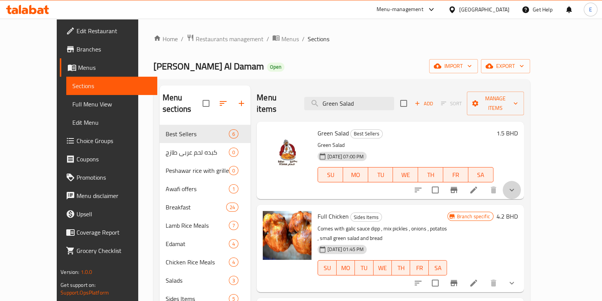
drag, startPoint x: 569, startPoint y: 178, endPoint x: 565, endPoint y: 178, distance: 4.2
click at [521, 181] on button "show more" at bounding box center [512, 190] width 18 height 18
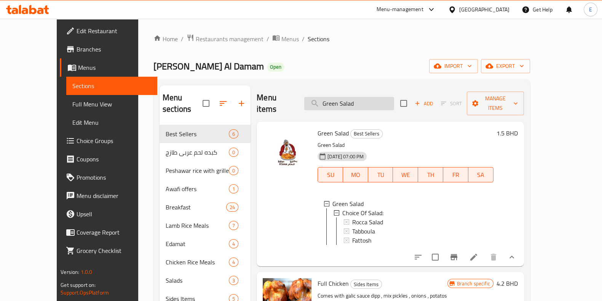
click at [383, 99] on input "Green Salad" at bounding box center [349, 103] width 90 height 13
paste input "Fattoush"
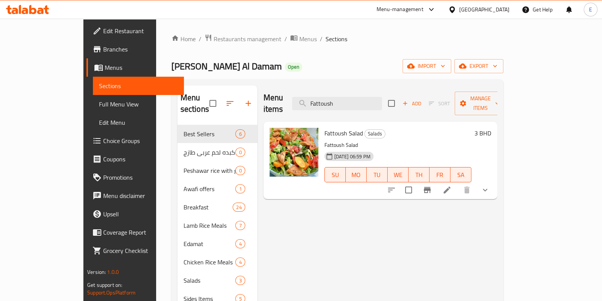
type input "Fattoush"
drag, startPoint x: 304, startPoint y: 123, endPoint x: 341, endPoint y: 127, distance: 36.8
click at [341, 127] on span "Fattoush Salad" at bounding box center [344, 132] width 38 height 11
copy span "Fattoush Salad"
click at [432, 185] on icon "Branch-specific-item" at bounding box center [427, 189] width 9 height 9
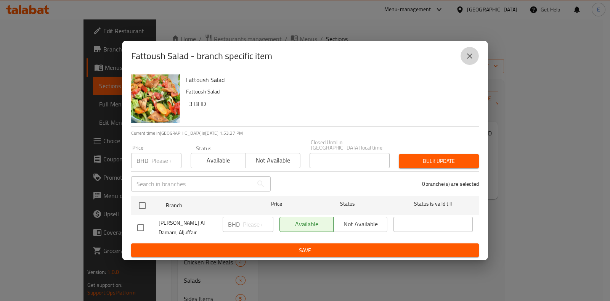
click at [469, 65] on button "close" at bounding box center [469, 56] width 18 height 18
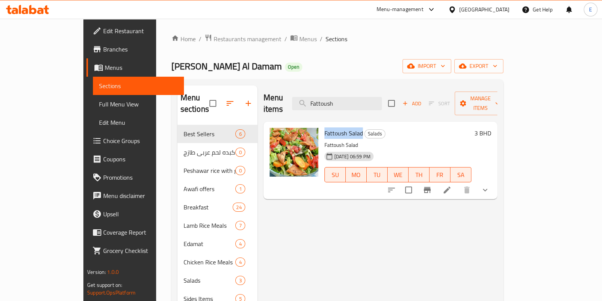
click at [490, 185] on icon "show more" at bounding box center [485, 189] width 9 height 9
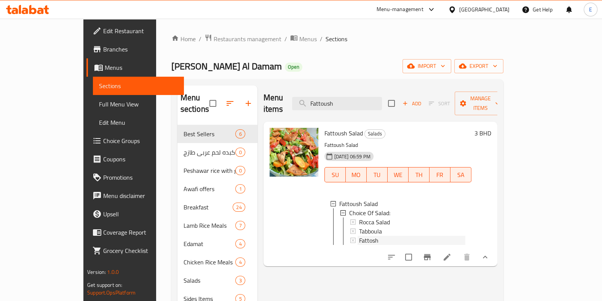
click at [359, 236] on span "Fattosh" at bounding box center [368, 240] width 19 height 9
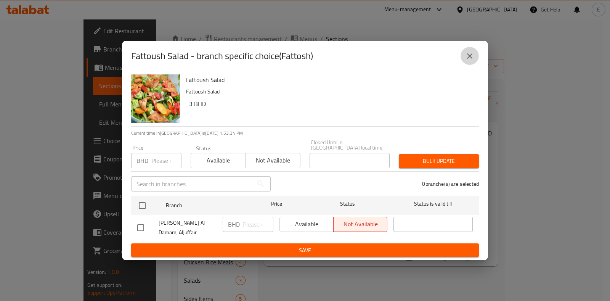
click at [469, 58] on icon "close" at bounding box center [469, 55] width 5 height 5
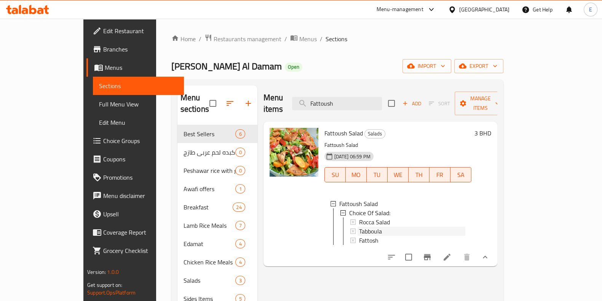
click at [359, 226] on span "Tabboula" at bounding box center [370, 230] width 23 height 9
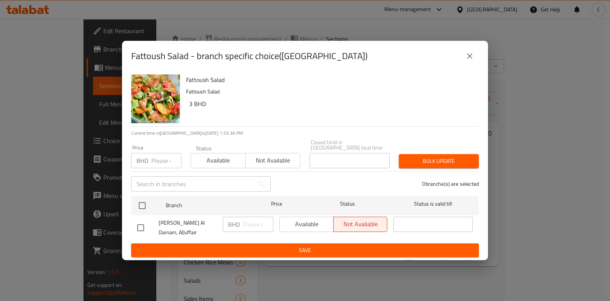
drag, startPoint x: 470, startPoint y: 56, endPoint x: 465, endPoint y: 67, distance: 13.0
click at [469, 56] on icon "close" at bounding box center [469, 55] width 9 height 9
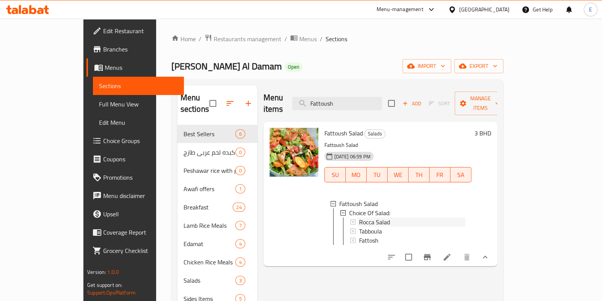
click at [371, 217] on div "Rocca Salad" at bounding box center [412, 221] width 106 height 9
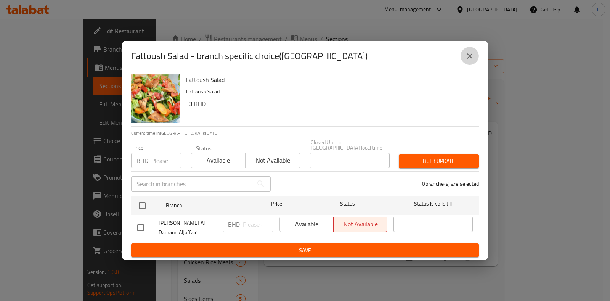
click at [472, 60] on icon "close" at bounding box center [469, 55] width 9 height 9
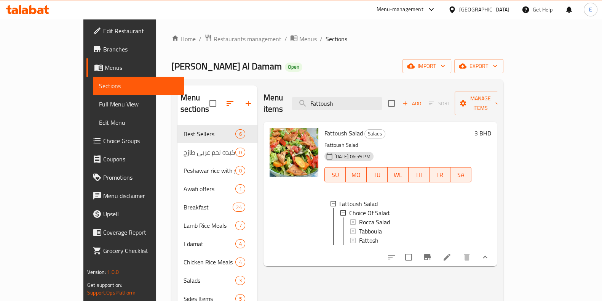
drag, startPoint x: 301, startPoint y: 117, endPoint x: 519, endPoint y: 141, distance: 219.3
click at [475, 149] on div "26-05-2024 06:59 PM SU MO TU WE TH FR SA" at bounding box center [398, 169] width 153 height 41
drag, startPoint x: 240, startPoint y: 85, endPoint x: 316, endPoint y: 66, distance: 78.3
drag, startPoint x: 316, startPoint y: 66, endPoint x: 295, endPoint y: 70, distance: 21.0
drag, startPoint x: 295, startPoint y: 70, endPoint x: 290, endPoint y: 71, distance: 5.7
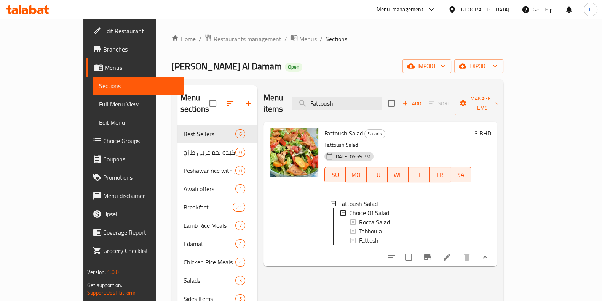
click at [290, 71] on div "Bokhari Al Damam Open import export" at bounding box center [337, 66] width 332 height 14
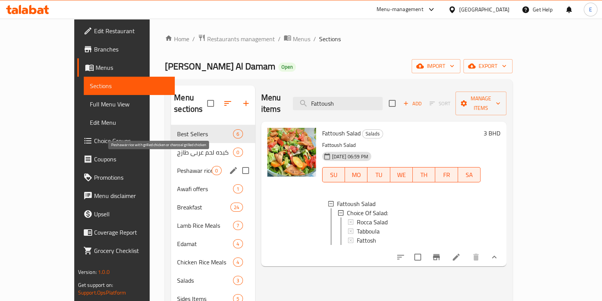
click at [177, 166] on span "Peshawar rice with grilled chicken or charcoal grilled chicken" at bounding box center [194, 170] width 35 height 9
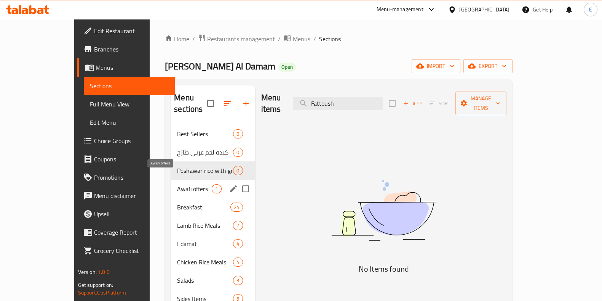
click at [177, 184] on span "Awafi offers" at bounding box center [194, 188] width 35 height 9
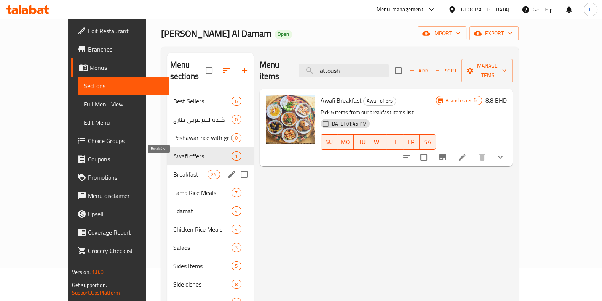
scroll to position [47, 0]
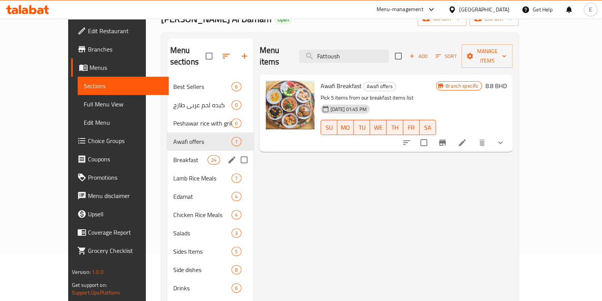
click at [167, 153] on div "Breakfast 24" at bounding box center [210, 160] width 87 height 18
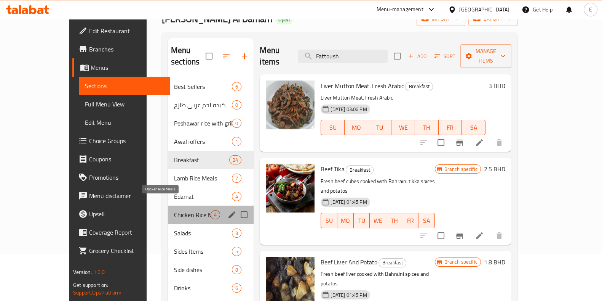
click at [174, 210] on span "Chicken Rice Meals" at bounding box center [192, 214] width 37 height 9
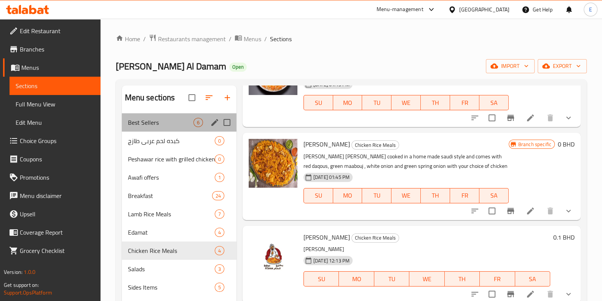
click at [165, 128] on div "Best Sellers 6" at bounding box center [179, 122] width 115 height 18
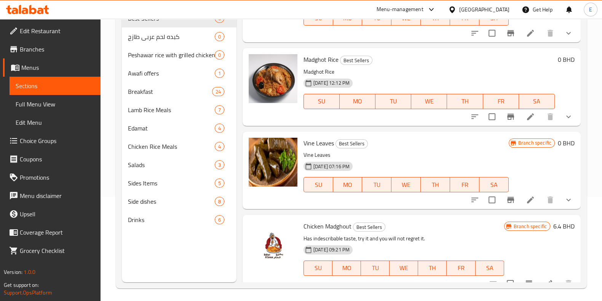
scroll to position [107, 0]
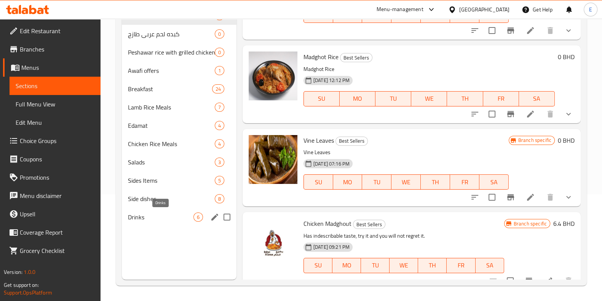
click at [147, 218] on span "Drinks" at bounding box center [161, 216] width 66 height 9
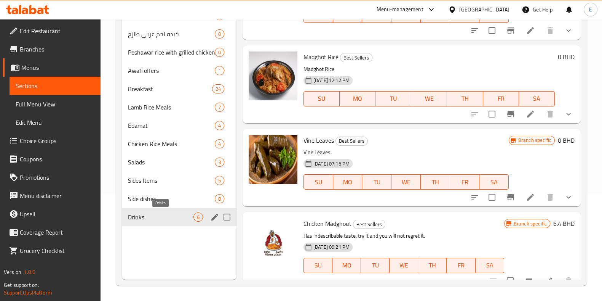
scroll to position [217, 0]
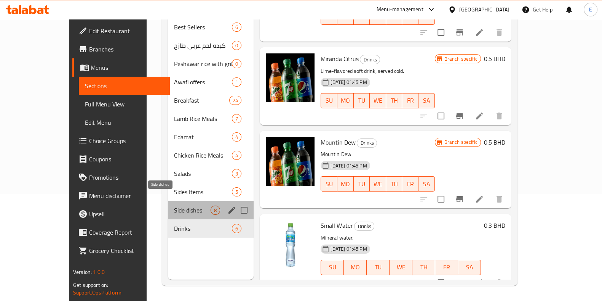
click at [174, 205] on span "Side dishes" at bounding box center [192, 209] width 37 height 9
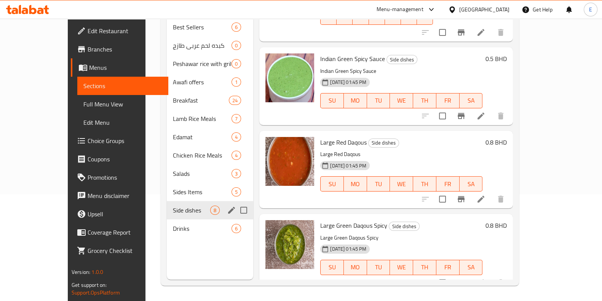
click at [167, 219] on div "Drinks 6" at bounding box center [210, 228] width 87 height 18
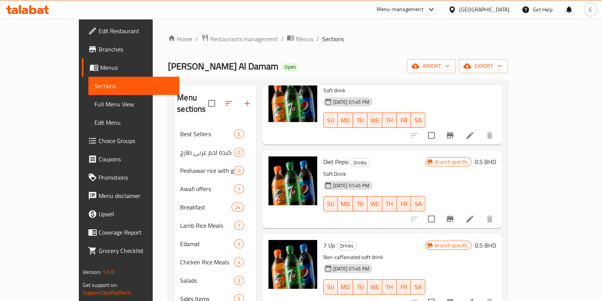
scroll to position [47, 0]
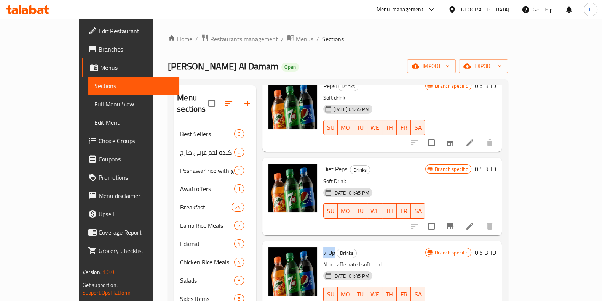
drag, startPoint x: 312, startPoint y: 239, endPoint x: 302, endPoint y: 237, distance: 9.6
click at [320, 244] on div "7 Up Drinks Non-caffeinated soft drink 18-08-2023 01:45 PM SU MO TU WE TH FR SA" at bounding box center [374, 279] width 109 height 71
copy span "7 Up"
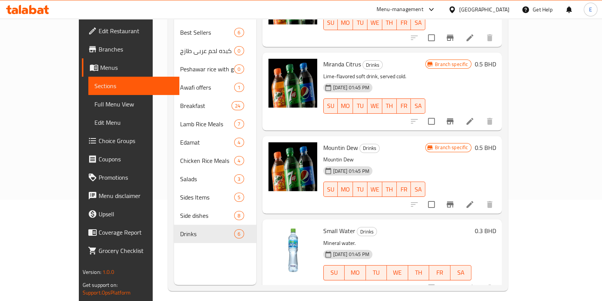
scroll to position [107, 0]
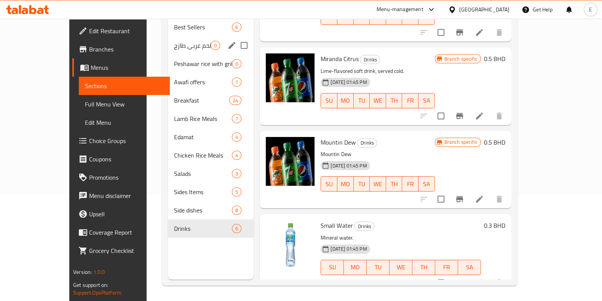
drag, startPoint x: 122, startPoint y: 33, endPoint x: 119, endPoint y: 24, distance: 10.1
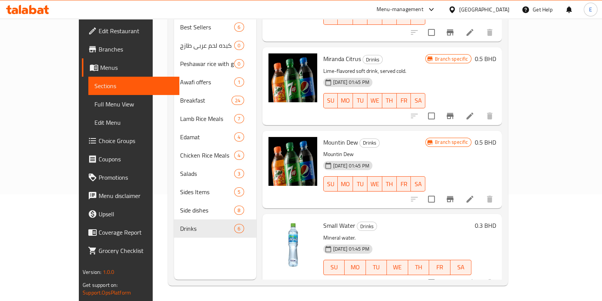
drag, startPoint x: 119, startPoint y: 24, endPoint x: 112, endPoint y: 33, distance: 11.2
click at [153, 33] on div "Home / Restaurants management / Menus / Sections Bokhari Al Damam Open import e…" at bounding box center [338, 106] width 371 height 389
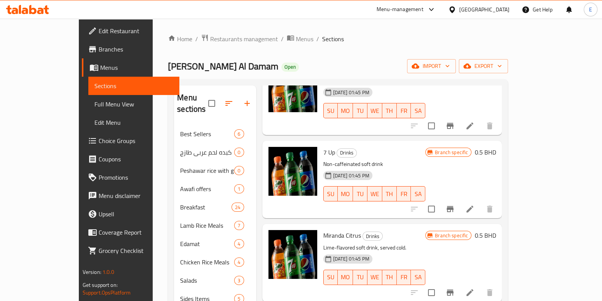
scroll to position [0, 0]
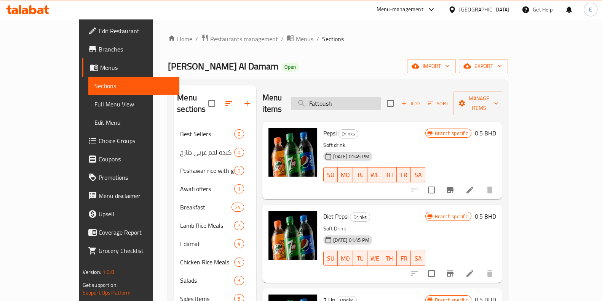
click at [368, 97] on input "Fattoush" at bounding box center [336, 103] width 90 height 13
drag, startPoint x: 367, startPoint y: 99, endPoint x: 330, endPoint y: 97, distance: 37.0
click at [331, 97] on input "Fattoush" at bounding box center [336, 103] width 90 height 13
click at [174, 88] on div "Menu sections" at bounding box center [215, 103] width 82 height 36
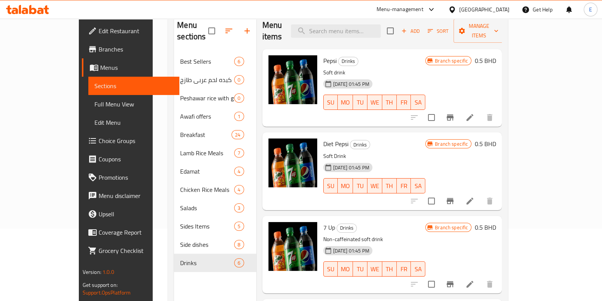
scroll to position [59, 0]
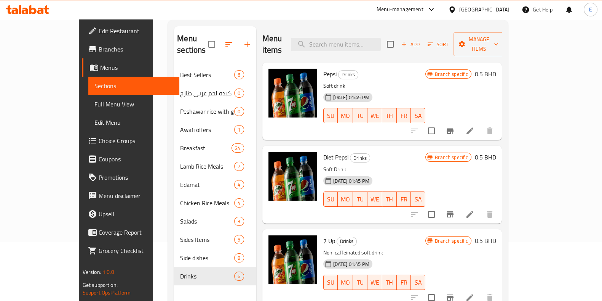
click at [454, 128] on icon "Branch-specific-item" at bounding box center [450, 131] width 7 height 6
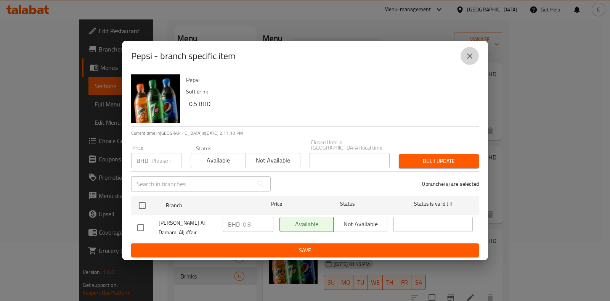
click at [470, 61] on icon "close" at bounding box center [469, 55] width 9 height 9
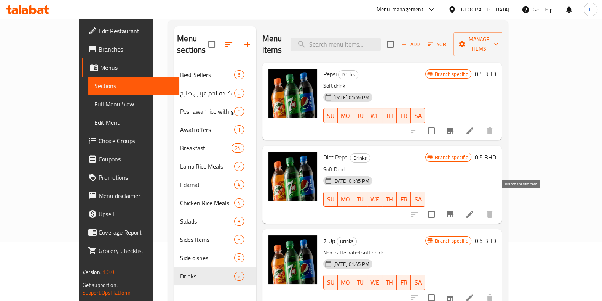
click at [460, 205] on button "Branch-specific-item" at bounding box center [450, 214] width 18 height 18
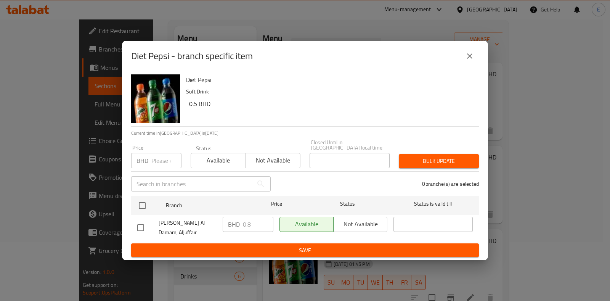
click at [472, 56] on icon "close" at bounding box center [469, 55] width 9 height 9
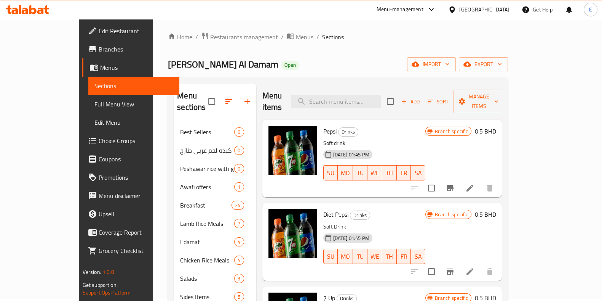
scroll to position [0, 0]
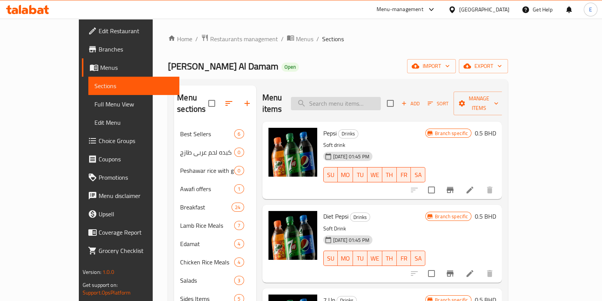
click at [341, 101] on input "search" at bounding box center [336, 103] width 90 height 13
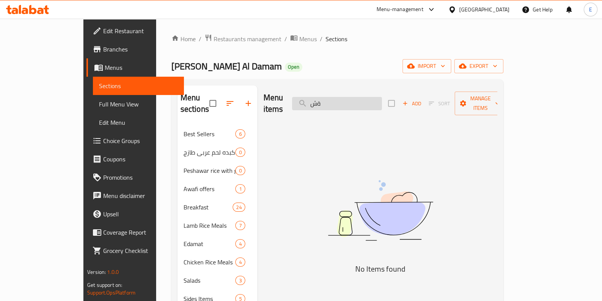
type input "ة"
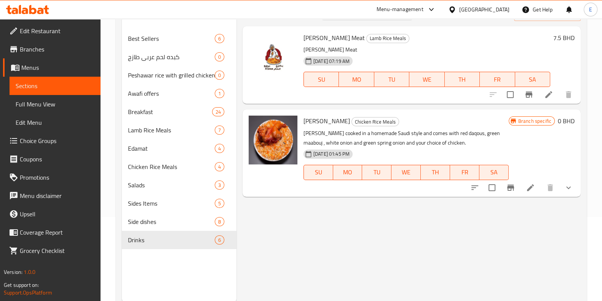
scroll to position [95, 0]
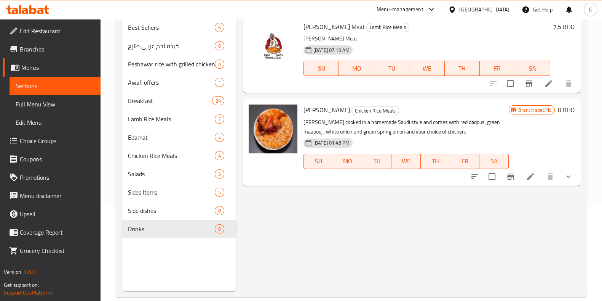
type input "mandi"
click at [569, 181] on button "show more" at bounding box center [569, 176] width 18 height 18
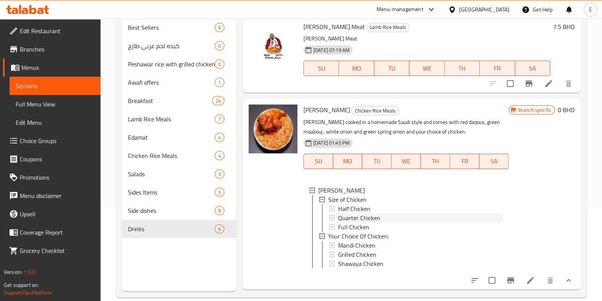
click at [374, 216] on span "Quarter Chicken" at bounding box center [359, 217] width 42 height 9
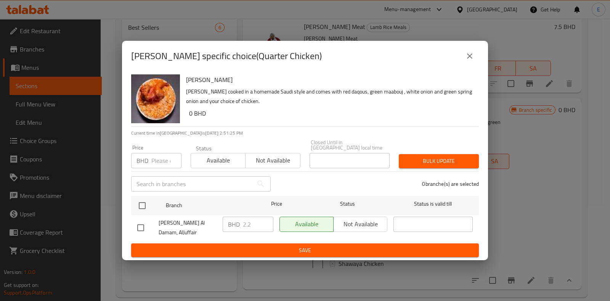
click at [165, 67] on div "Mandi Rice - branch specific choice(Quarter Chicken)" at bounding box center [305, 56] width 366 height 30
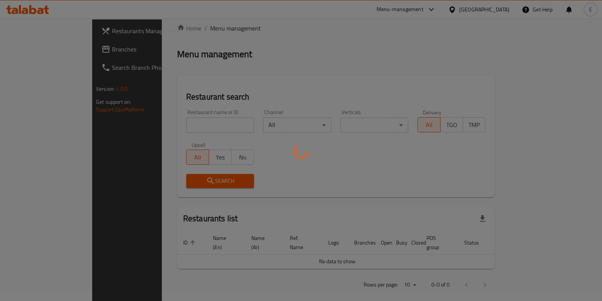
click at [180, 121] on div at bounding box center [301, 150] width 602 height 301
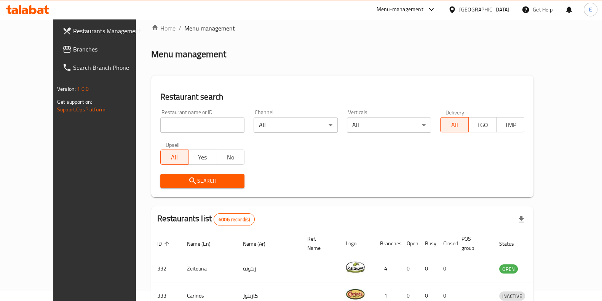
scroll to position [47, 0]
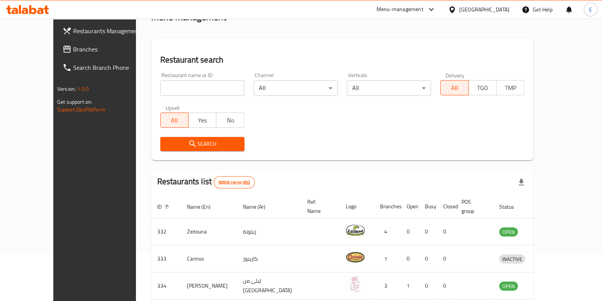
click at [179, 123] on div "Home / Menu management Menu management Restaurant search Restaurant name or ID …" at bounding box center [342, 249] width 383 height 525
click at [166, 88] on input "search" at bounding box center [202, 87] width 84 height 15
paste input "bombo"
type input "bombo"
click button "Search" at bounding box center [202, 144] width 84 height 14
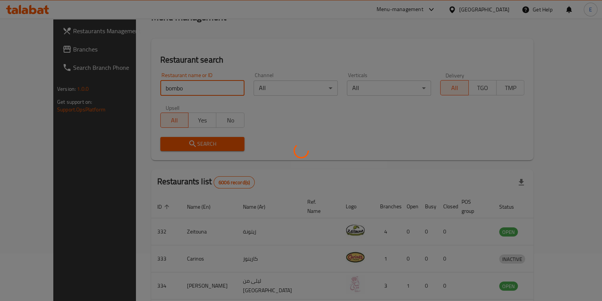
scroll to position [24, 0]
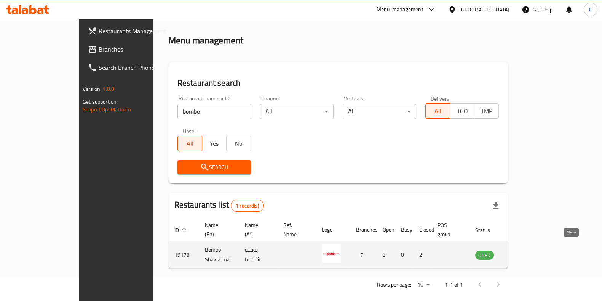
click at [525, 250] on icon "enhanced table" at bounding box center [520, 254] width 9 height 9
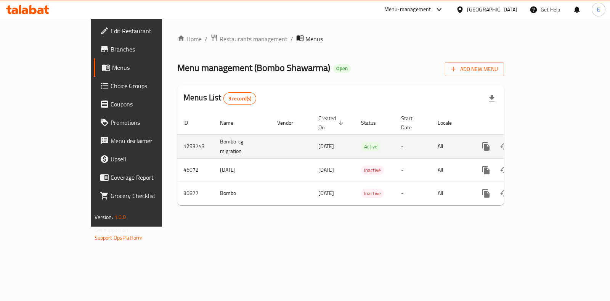
click at [550, 140] on link "enhanced table" at bounding box center [541, 146] width 18 height 18
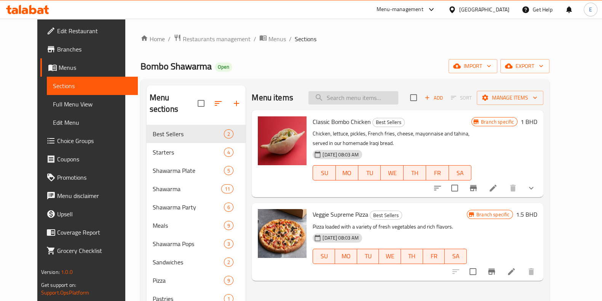
click at [350, 91] on input "search" at bounding box center [354, 97] width 90 height 13
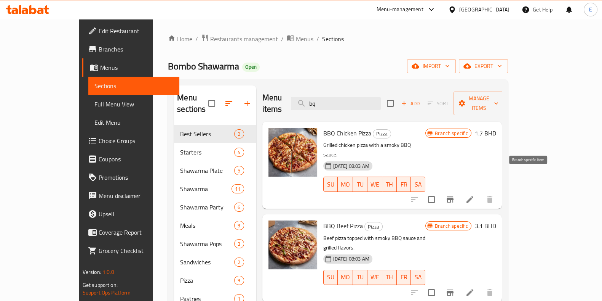
type input "bq"
click at [454, 196] on icon "Branch-specific-item" at bounding box center [450, 199] width 7 height 6
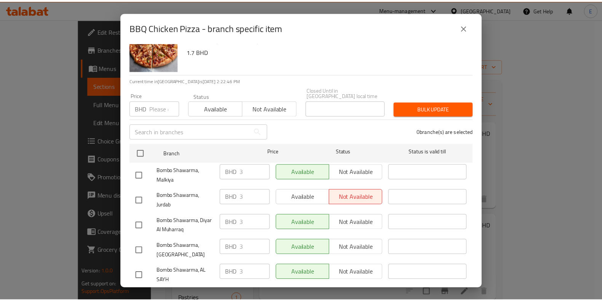
scroll to position [88, 0]
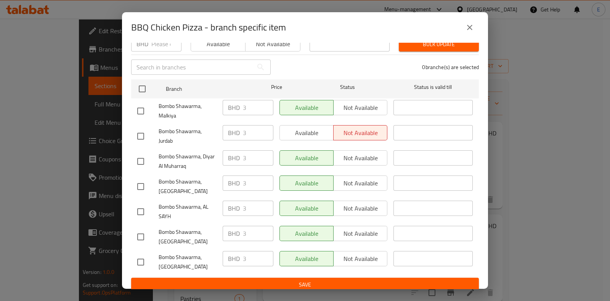
click at [477, 27] on button "close" at bounding box center [469, 27] width 18 height 18
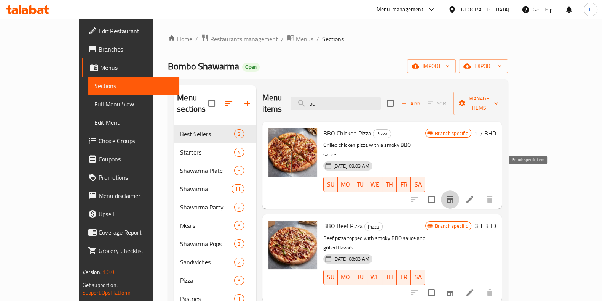
click at [455, 195] on icon "Branch-specific-item" at bounding box center [450, 199] width 9 height 9
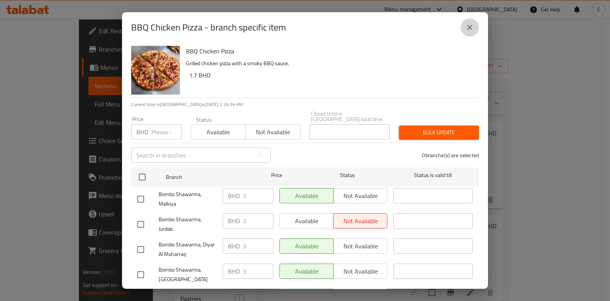
drag, startPoint x: 475, startPoint y: 24, endPoint x: 487, endPoint y: 43, distance: 22.3
click at [475, 24] on button "close" at bounding box center [469, 27] width 18 height 18
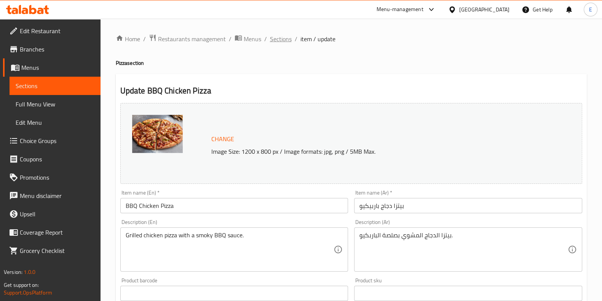
click at [283, 41] on span "Sections" at bounding box center [281, 38] width 22 height 9
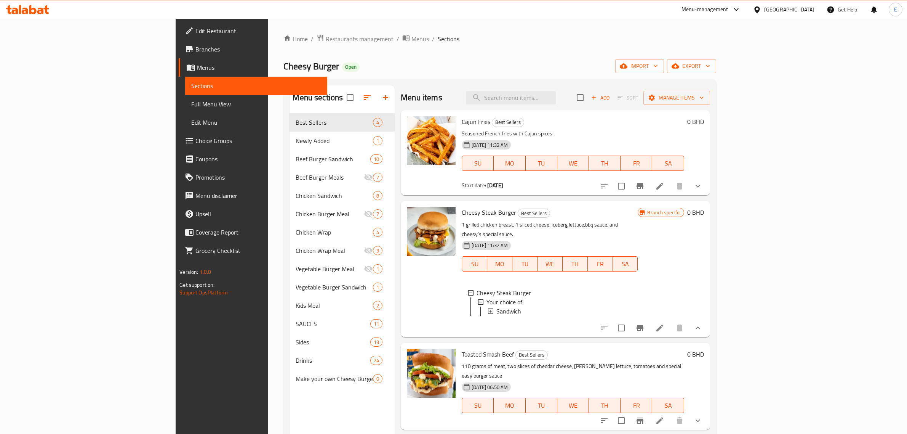
scroll to position [12, 0]
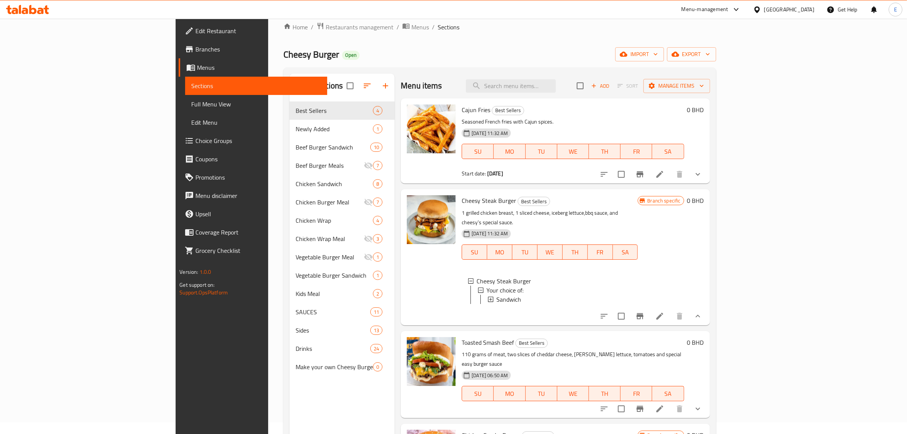
click at [39, 14] on icon at bounding box center [40, 11] width 6 height 6
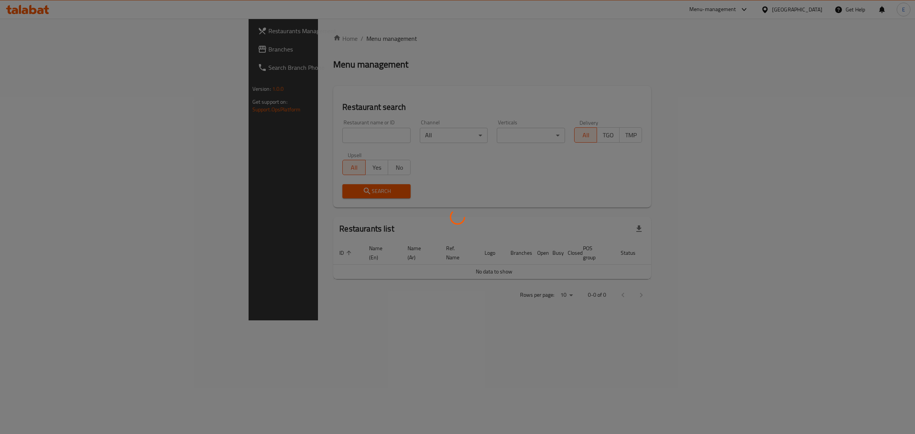
click at [275, 137] on div at bounding box center [457, 217] width 915 height 434
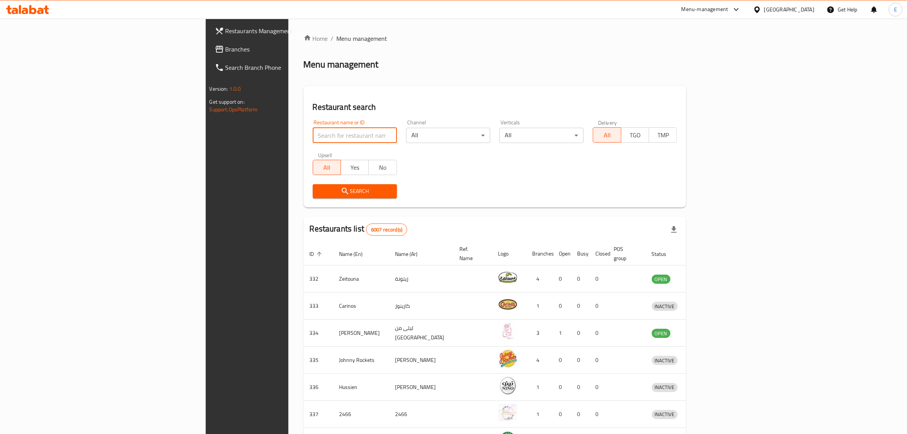
click at [313, 136] on input "search" at bounding box center [355, 135] width 84 height 15
paste input "Juice co"
type input "Juice co"
click button "Search" at bounding box center [355, 191] width 84 height 14
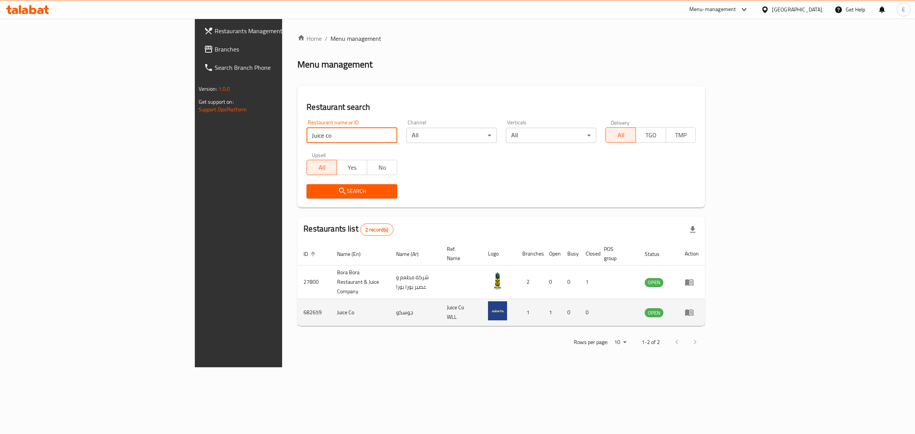
click at [699, 308] on link "enhanced table" at bounding box center [691, 312] width 14 height 9
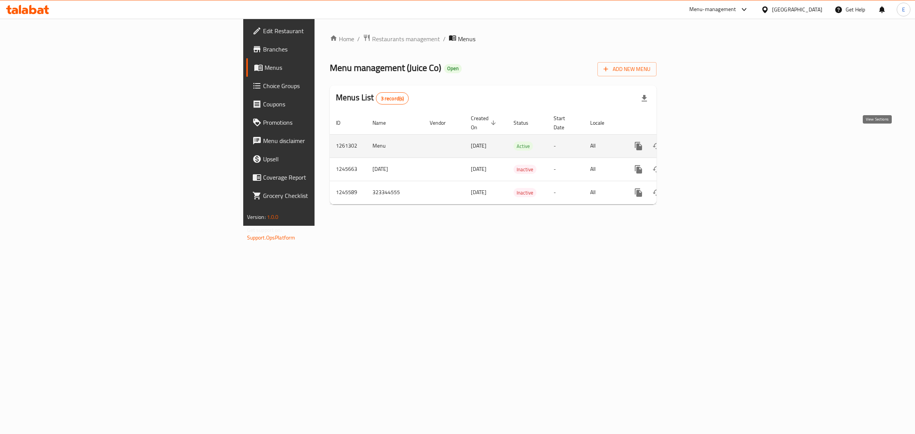
click at [697, 143] on icon "enhanced table" at bounding box center [693, 146] width 7 height 7
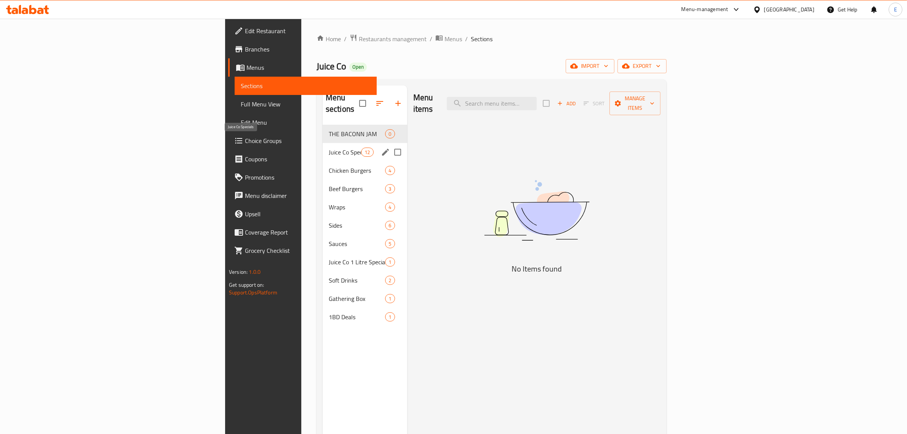
click at [329, 147] on span "Juice Co Specials" at bounding box center [345, 151] width 32 height 9
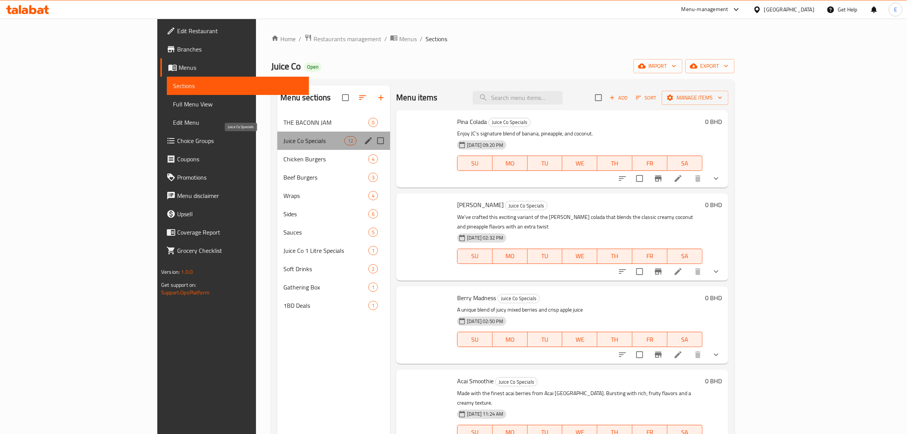
click at [284, 142] on span "Juice Co Specials" at bounding box center [314, 140] width 61 height 9
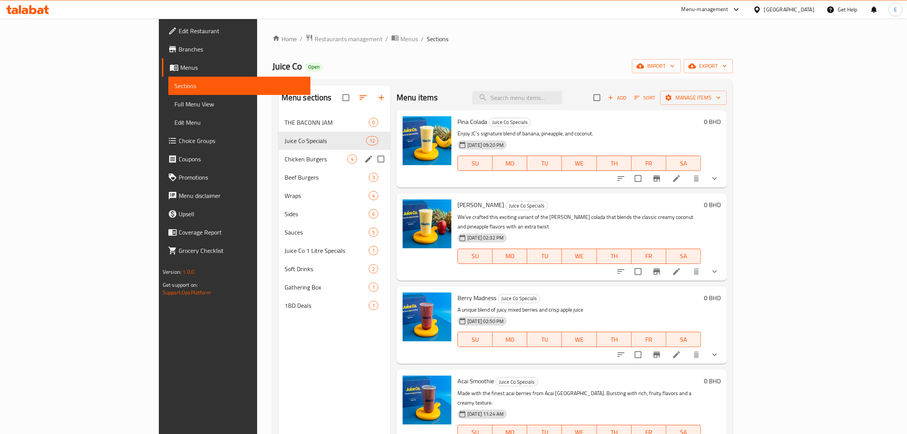
click at [279, 151] on div "Chicken Burgers 4" at bounding box center [335, 159] width 112 height 18
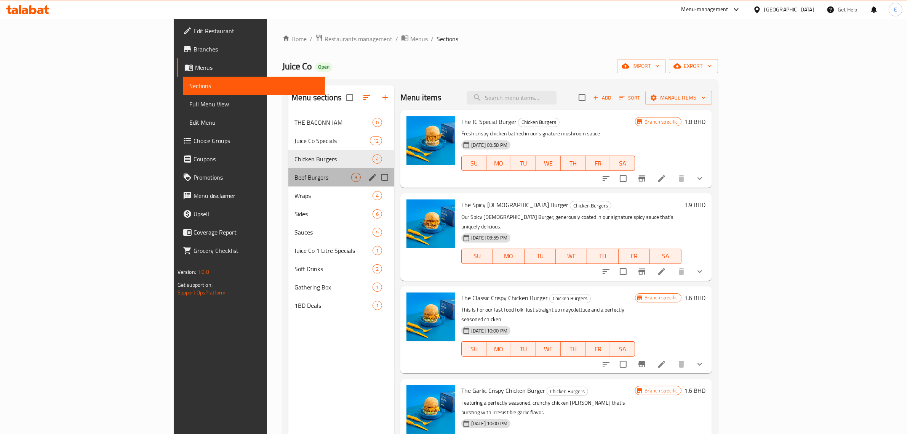
click at [288, 183] on div "Beef Burgers 3" at bounding box center [341, 177] width 106 height 18
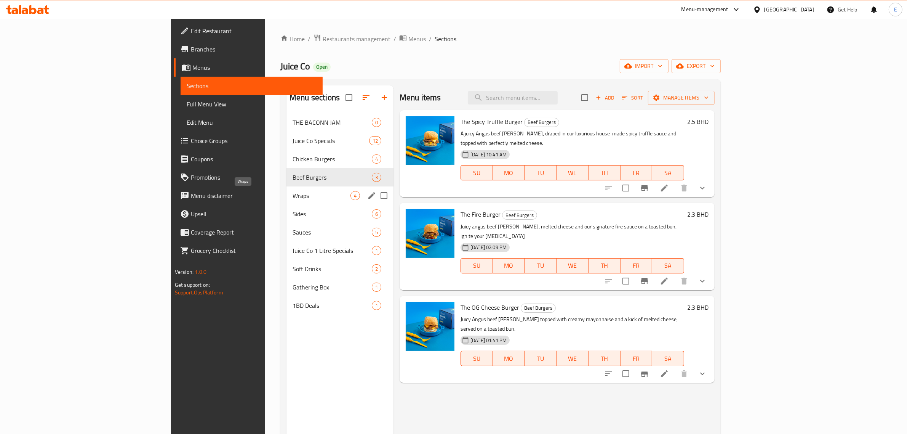
click at [287, 200] on div "Wraps 4" at bounding box center [340, 195] width 107 height 18
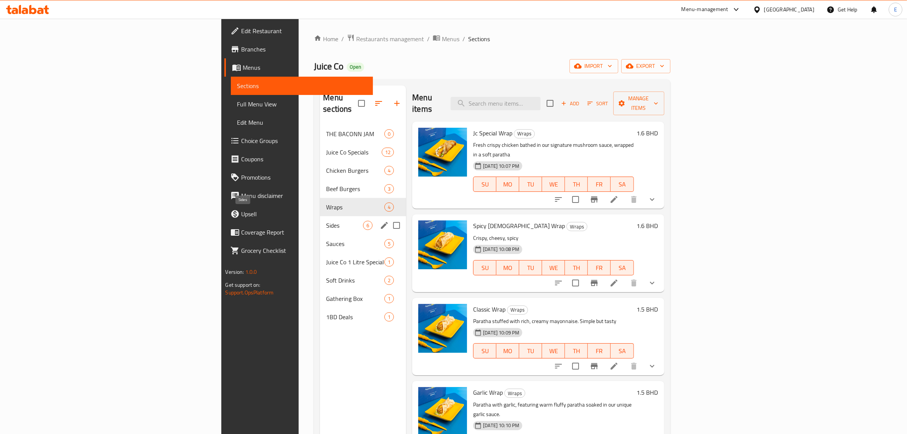
click at [326, 221] on span "Sides" at bounding box center [344, 225] width 37 height 9
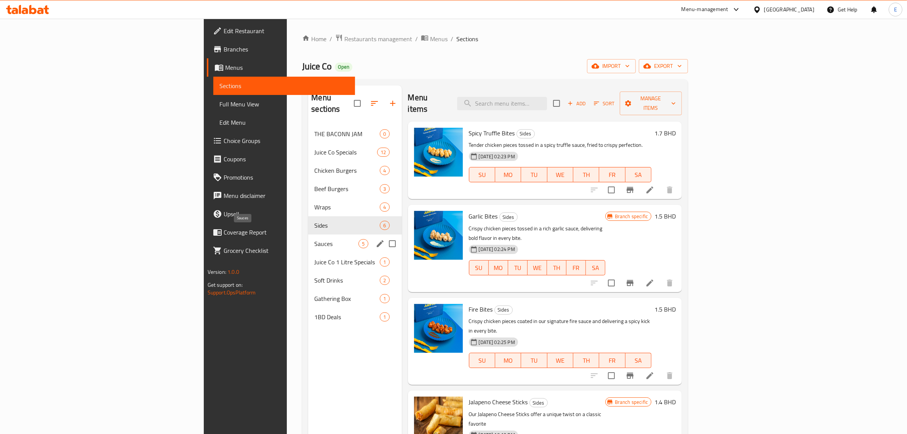
click at [314, 239] on span "Sauces" at bounding box center [336, 243] width 44 height 9
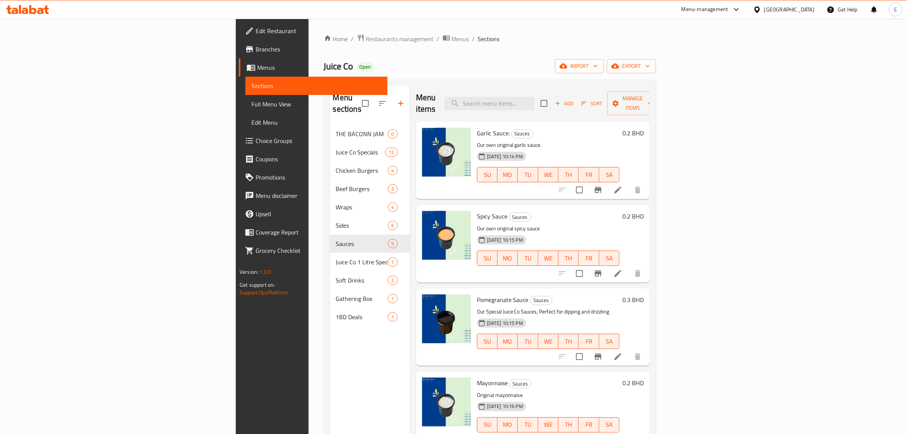
drag, startPoint x: 353, startPoint y: 78, endPoint x: 356, endPoint y: 58, distance: 19.9
click at [356, 58] on div "Home / Restaurants management / Menus / Sections Juice Co Open import export Me…" at bounding box center [490, 279] width 332 height 491
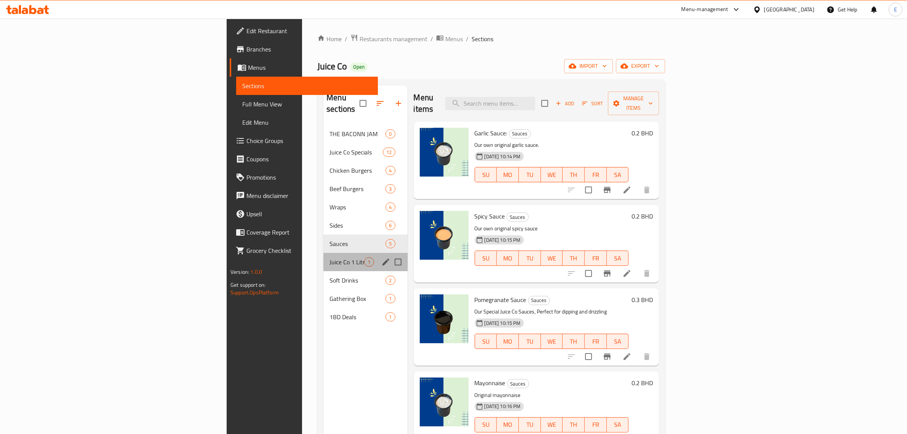
click at [330, 257] on span "Juice Co 1 Litre Specials" at bounding box center [347, 261] width 35 height 9
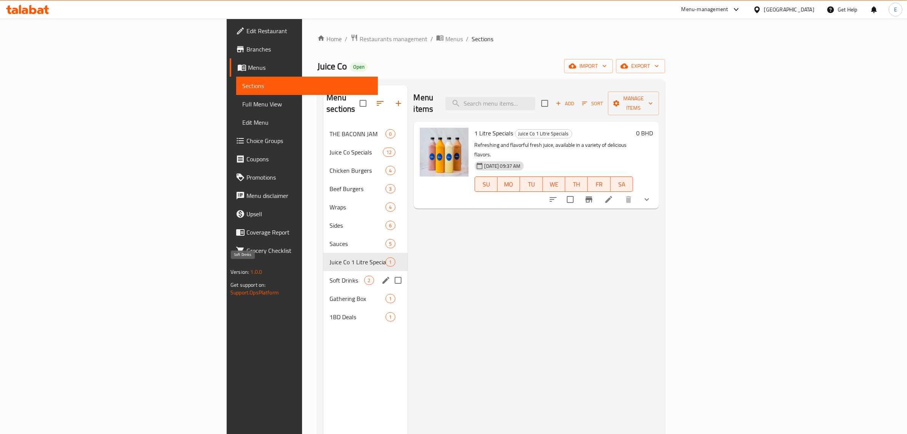
click at [330, 276] on span "Soft Drinks" at bounding box center [347, 280] width 35 height 9
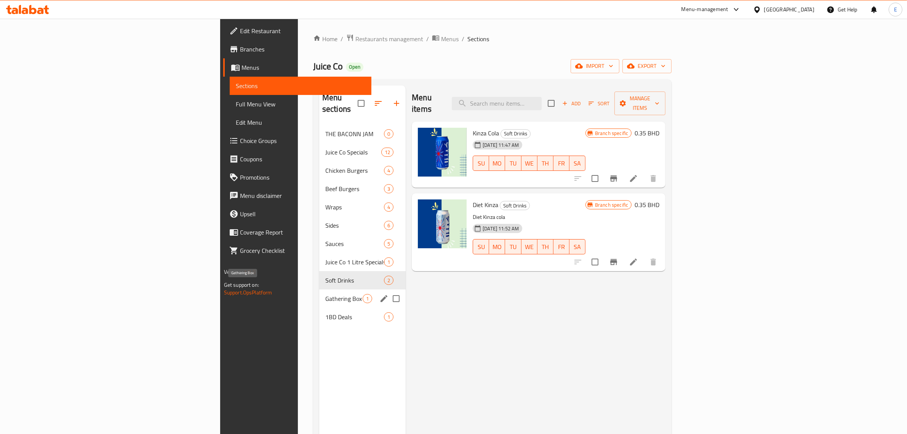
click at [325, 294] on span "Gathering Box" at bounding box center [343, 298] width 37 height 9
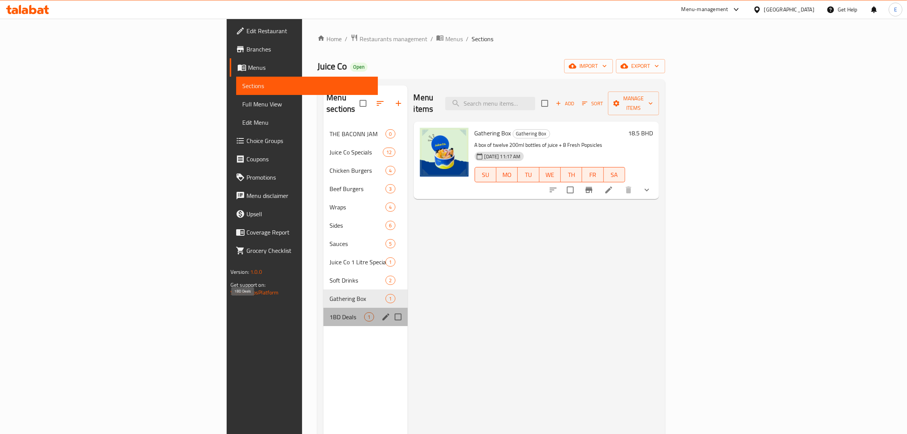
click at [330, 312] on span "1BD Deals" at bounding box center [347, 316] width 35 height 9
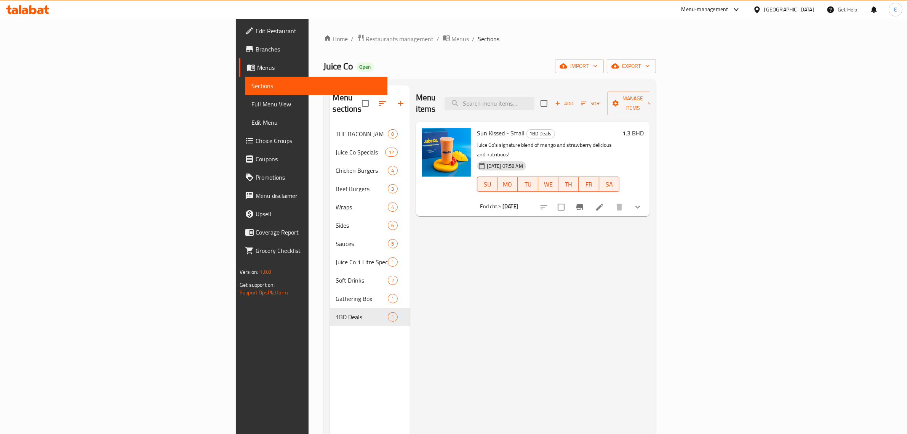
drag, startPoint x: 354, startPoint y: 83, endPoint x: 357, endPoint y: 77, distance: 6.5
drag, startPoint x: 357, startPoint y: 77, endPoint x: 357, endPoint y: 71, distance: 5.7
drag, startPoint x: 355, startPoint y: 68, endPoint x: 353, endPoint y: 62, distance: 6.5
click at [353, 62] on div "Juice Co Open import export" at bounding box center [490, 66] width 332 height 14
drag, startPoint x: 513, startPoint y: 77, endPoint x: 435, endPoint y: 78, distance: 78.1
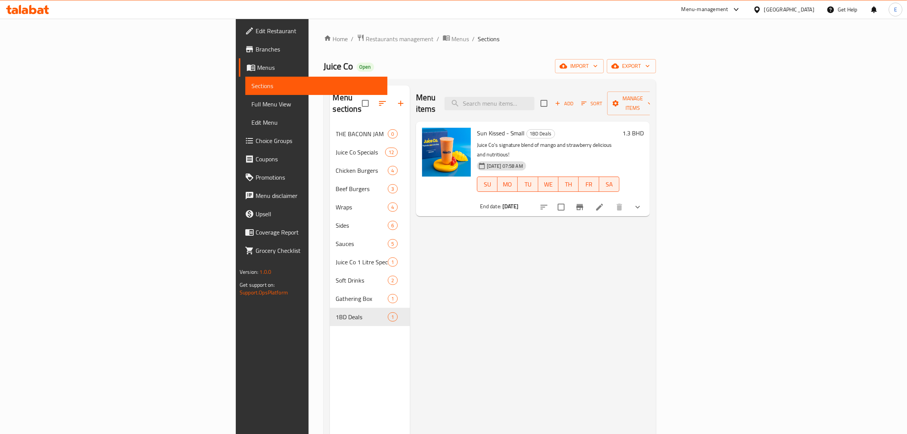
drag, startPoint x: 435, startPoint y: 78, endPoint x: 353, endPoint y: 71, distance: 83.0
drag, startPoint x: 353, startPoint y: 71, endPoint x: 310, endPoint y: 67, distance: 42.9
drag, startPoint x: 310, startPoint y: 67, endPoint x: 260, endPoint y: 74, distance: 50.9
drag, startPoint x: 260, startPoint y: 74, endPoint x: 217, endPoint y: 77, distance: 42.4
drag, startPoint x: 217, startPoint y: 77, endPoint x: 167, endPoint y: 83, distance: 50.7
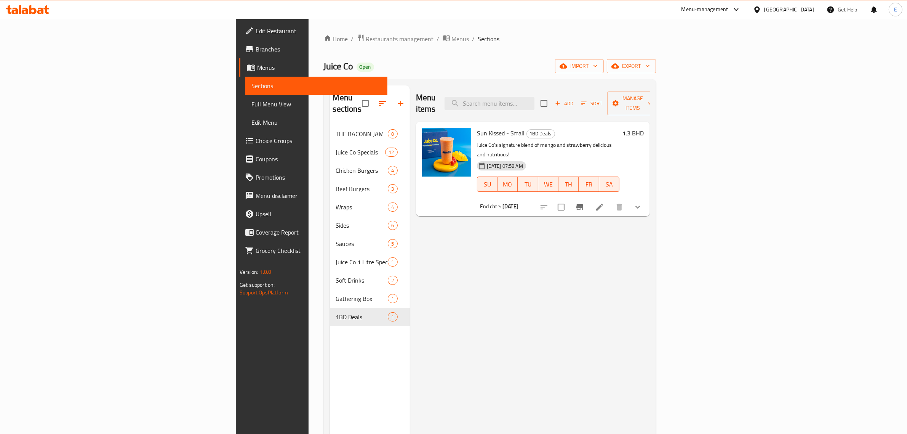
click at [324, 83] on div "Menu sections THE BACONN JAM 0 Juice Co Specials 12 Chicken Burgers 4 Beef Burg…" at bounding box center [490, 302] width 332 height 446
drag, startPoint x: 170, startPoint y: 91, endPoint x: 254, endPoint y: 88, distance: 83.9
drag, startPoint x: 254, startPoint y: 88, endPoint x: 453, endPoint y: 80, distance: 198.7
click at [453, 79] on div "Home / Restaurants management / Menus / Sections Juice Co Open import export Me…" at bounding box center [490, 279] width 332 height 491
drag, startPoint x: 356, startPoint y: 83, endPoint x: 510, endPoint y: 53, distance: 156.7
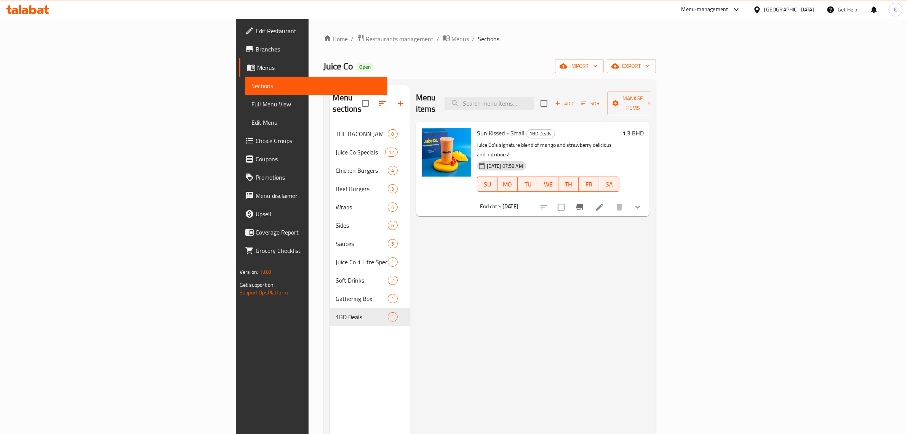
click at [509, 53] on div "Home / Restaurants management / Menus / Sections Juice Co Open import export Me…" at bounding box center [490, 279] width 332 height 491
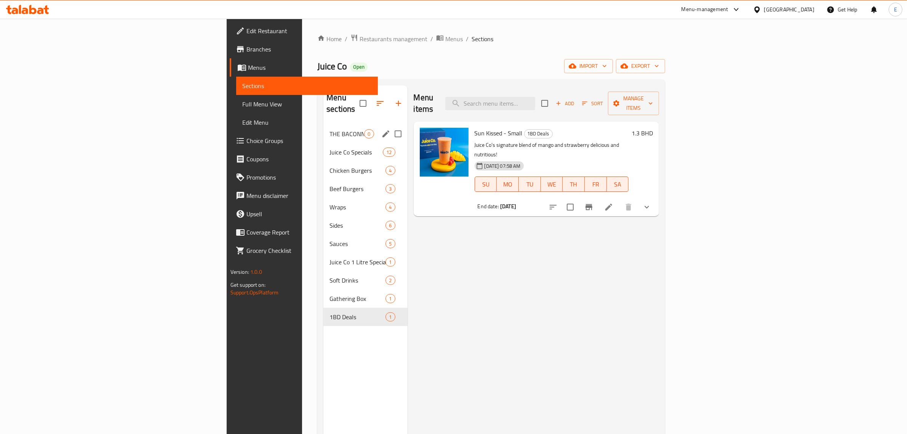
click at [330, 129] on span "THE BACONN JAM" at bounding box center [347, 133] width 35 height 9
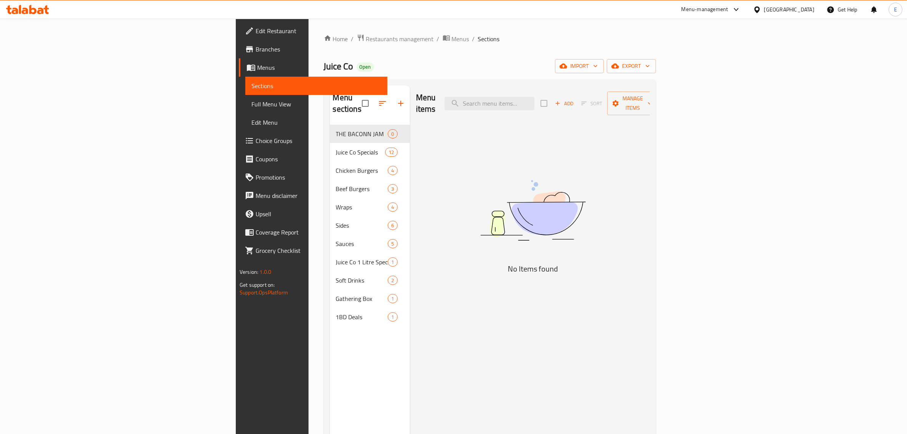
drag, startPoint x: 159, startPoint y: 111, endPoint x: 426, endPoint y: 147, distance: 268.9
click at [426, 147] on div "Menu items Add Sort Manage items No Items found" at bounding box center [530, 302] width 240 height 434
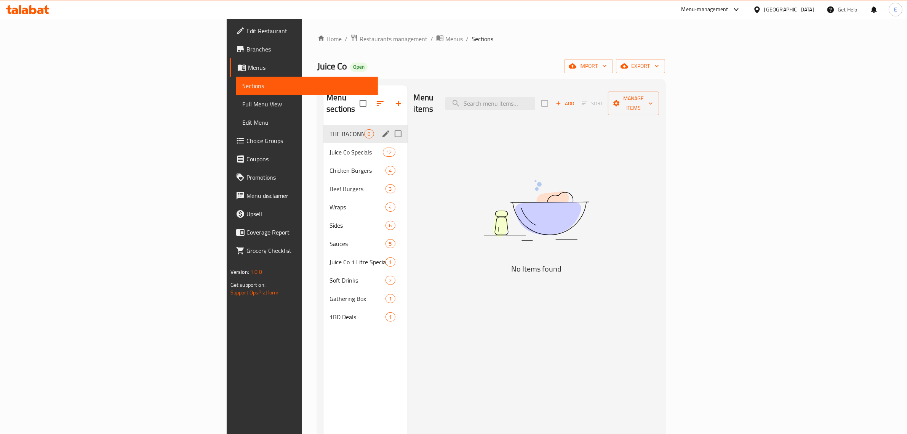
drag, startPoint x: 305, startPoint y: 114, endPoint x: 527, endPoint y: 152, distance: 225.0
click at [527, 160] on img at bounding box center [536, 210] width 191 height 101
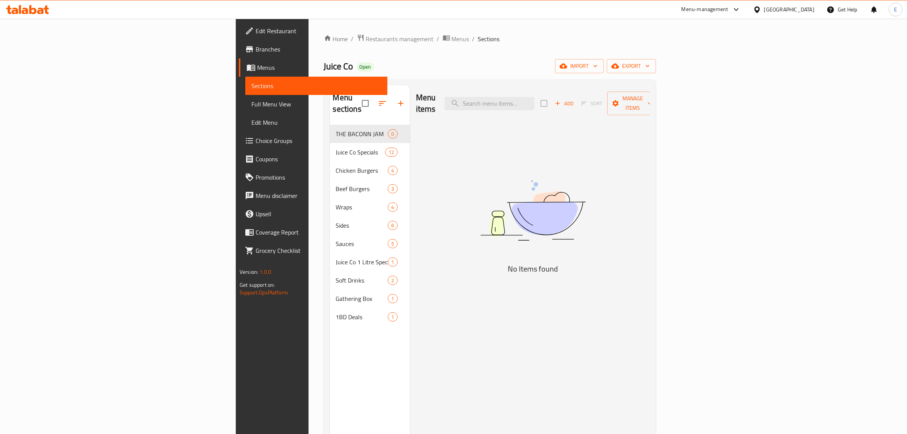
drag, startPoint x: 354, startPoint y: 80, endPoint x: 351, endPoint y: 72, distance: 8.9
click at [349, 71] on div "Juice Co Open import export" at bounding box center [490, 66] width 332 height 14
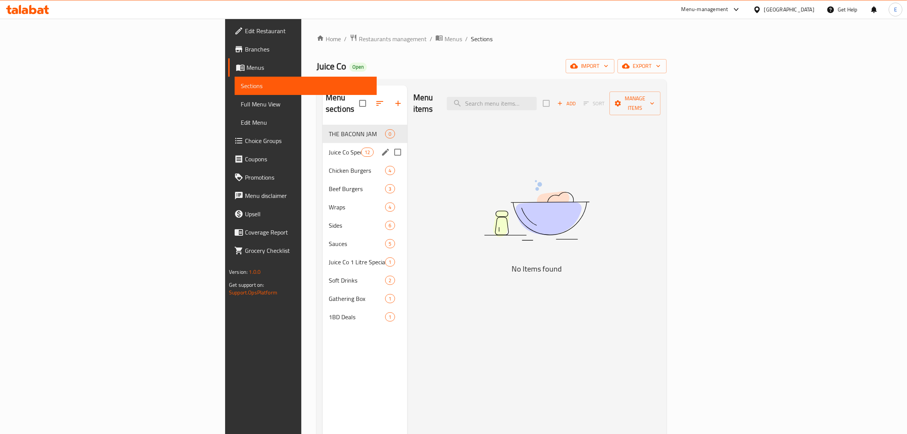
click at [329, 147] on span "Juice Co Specials" at bounding box center [345, 151] width 32 height 9
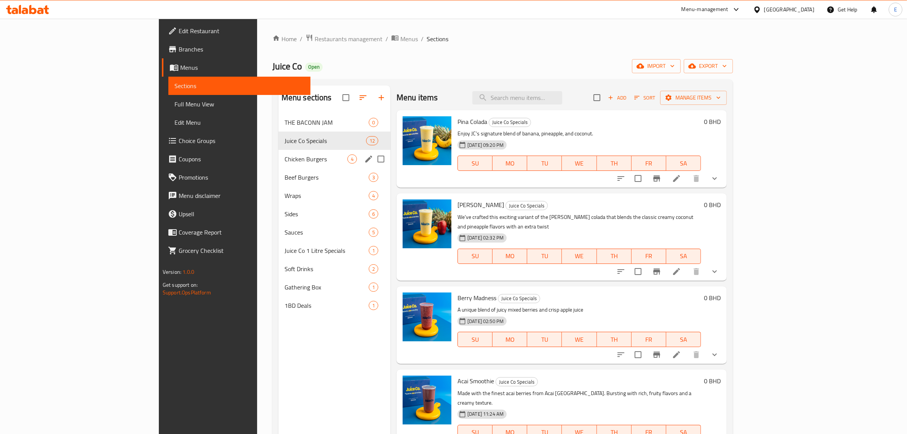
click at [285, 160] on span "Chicken Burgers" at bounding box center [316, 158] width 63 height 9
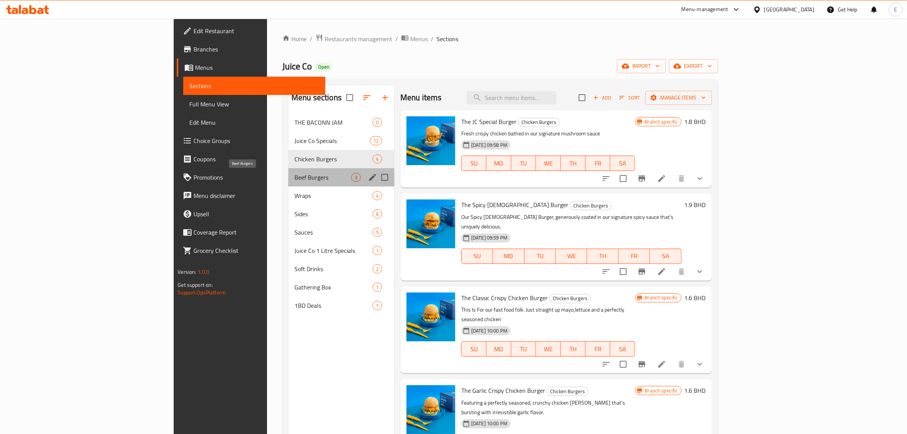
click at [295, 181] on span "Beef Burgers" at bounding box center [323, 177] width 57 height 9
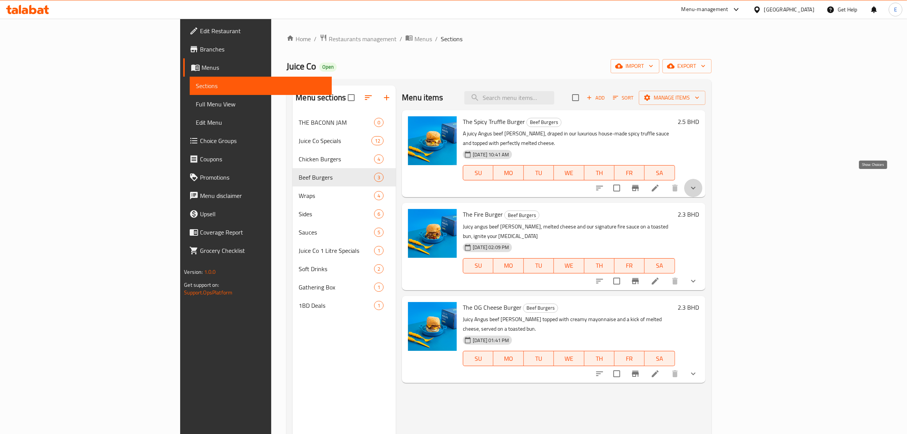
click at [698, 183] on icon "show more" at bounding box center [693, 187] width 9 height 9
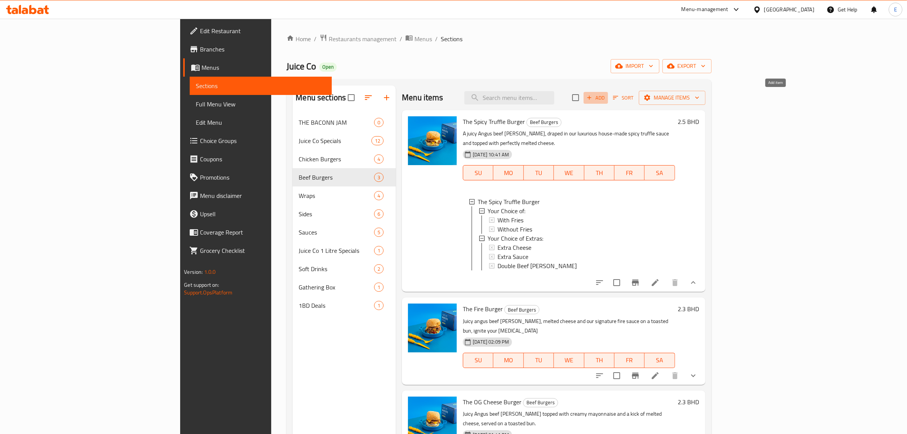
click at [593, 96] on icon "button" at bounding box center [589, 97] width 7 height 7
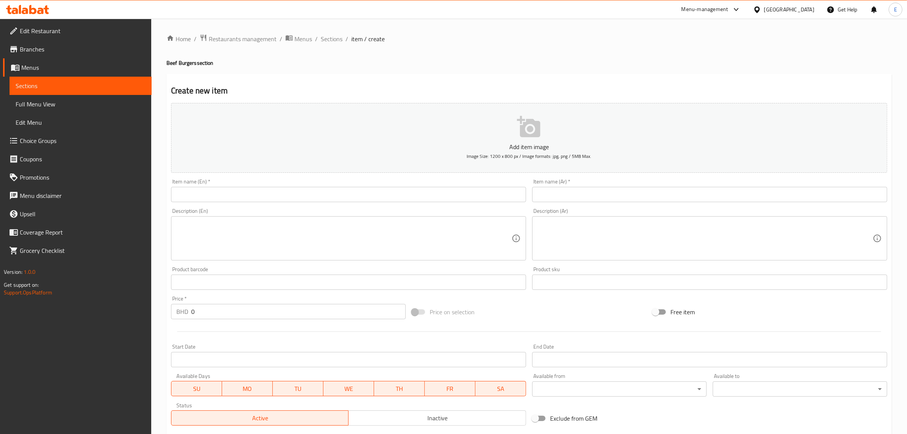
click at [425, 248] on textarea at bounding box center [343, 238] width 335 height 36
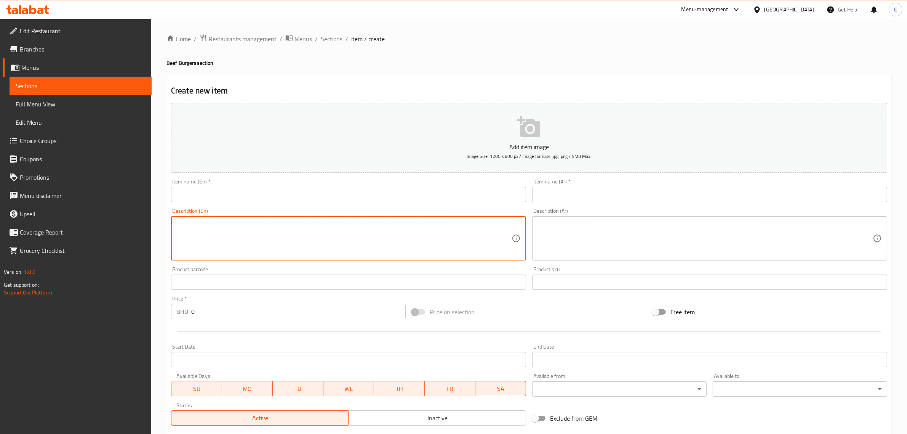
paste textarea "Introducing Juice Co’s Baconn Jam Burger — crafted with premium Angus beef, cri…"
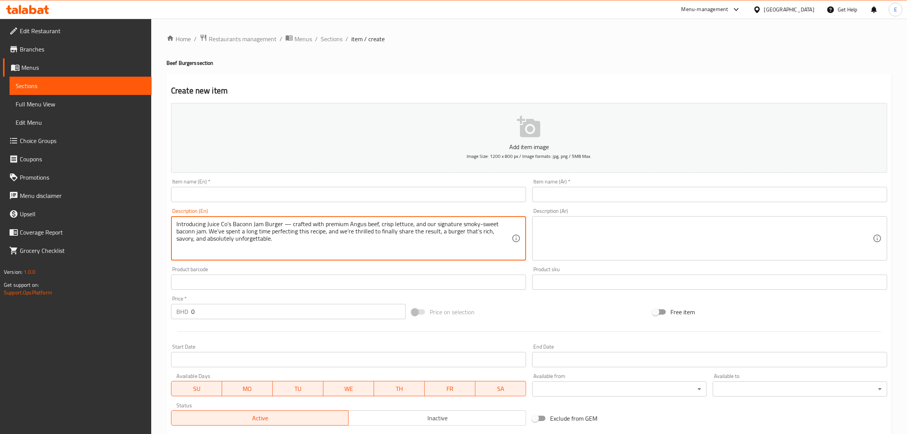
type textarea "Introducing Juice Co’s Baconn Jam Burger — crafted with premium Angus beef, cri…"
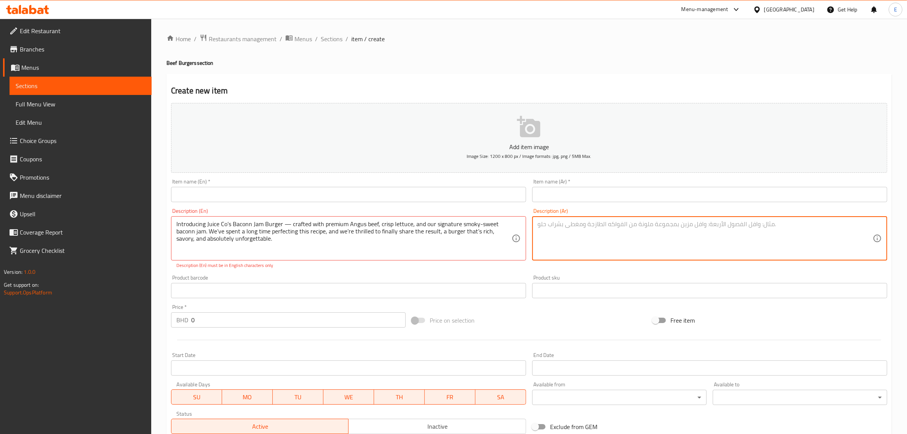
click at [570, 256] on textarea at bounding box center [705, 238] width 335 height 36
paste textarea "نقدم لكم برجر لحم البيكن من شركة جوس كو المصنوع من الخس المقرمش من لحم أنجوس ال…"
type textarea "نقدم لكم برجر لحم البيكن من شركة جوس كو المصنوع من الخس المقرمش من لحم أنجوس ال…"
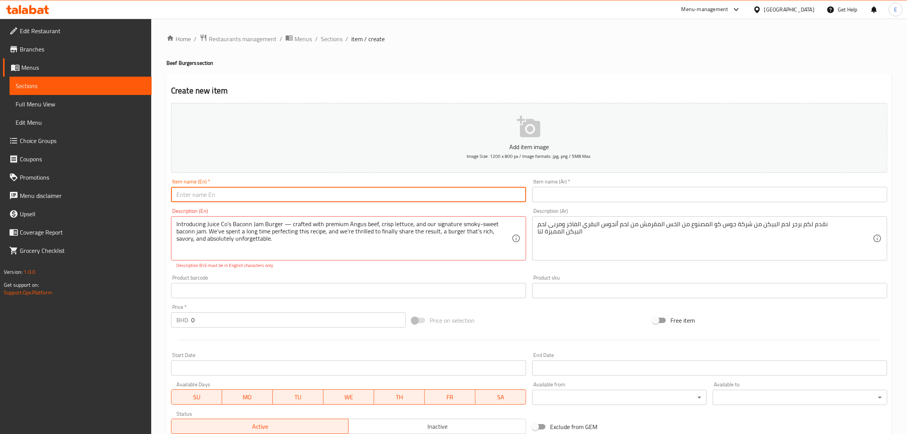
click at [397, 197] on input "text" at bounding box center [348, 194] width 355 height 15
type input "b"
type input "B"
type input "The Bacon Jam"
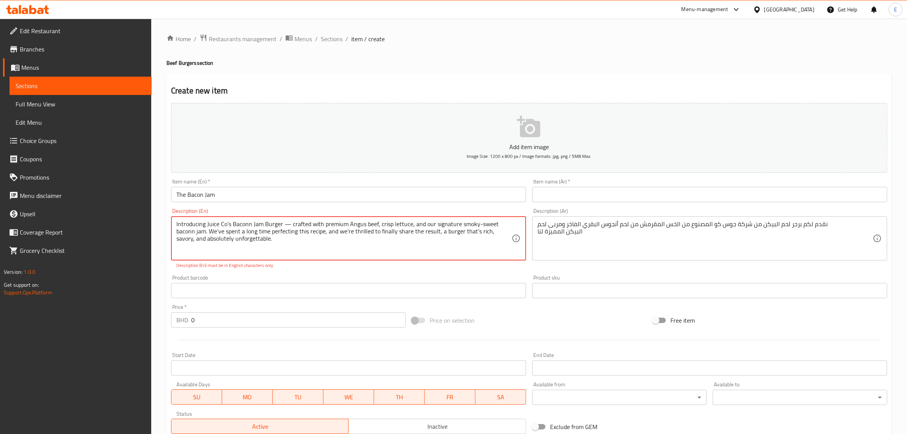
click at [288, 221] on textarea "Introducing Juice Co’s Baconn Jam Burger — crafted with premium Angus beef, cri…" at bounding box center [343, 238] width 335 height 36
click at [467, 225] on textarea "Introducing Juice Co’s Baconn Jam Burge, crafted with premium Angus beef, crisp…" at bounding box center [343, 238] width 335 height 36
click at [380, 244] on textarea "Introducing Juice Co’s Baconn Jam Burge, crafted with premium Angus beef, crisp…" at bounding box center [343, 238] width 335 height 36
click at [275, 32] on div "Home / Restaurants management / Menus / Sections / item / create Beef Burgers s…" at bounding box center [529, 283] width 756 height 528
drag, startPoint x: 493, startPoint y: 217, endPoint x: 490, endPoint y: 220, distance: 4.3
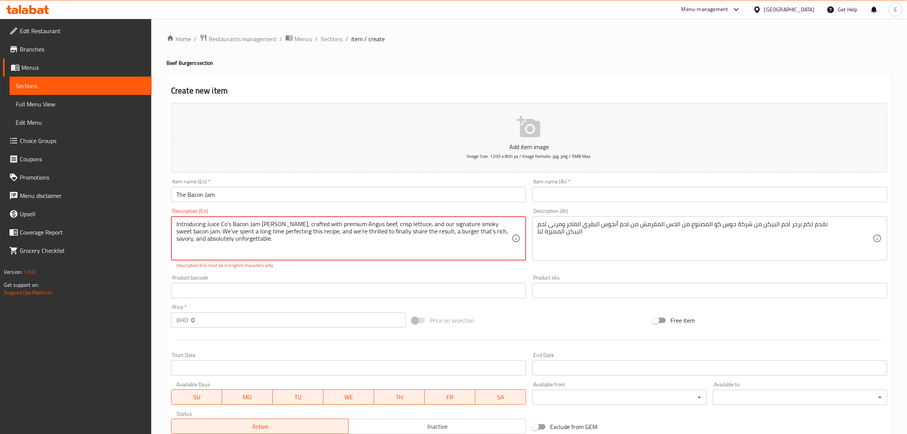
click at [263, 250] on textarea "Introducing Juice Co’s Bacon Jam Burge, crafted with premium Angus beef, crisp …" at bounding box center [343, 238] width 335 height 36
drag, startPoint x: 276, startPoint y: 244, endPoint x: 281, endPoint y: 245, distance: 5.5
click at [276, 243] on textarea "Introducing Juice Co’s Bacon Jam Burge, crafted with premium Angus beef, crisp …" at bounding box center [343, 238] width 335 height 36
drag, startPoint x: 292, startPoint y: 248, endPoint x: 330, endPoint y: 245, distance: 37.9
click at [330, 245] on textarea "Introducing Juice Co’s Bacon Jam Burge, crafted with premium Angus beef, crisp …" at bounding box center [343, 238] width 335 height 36
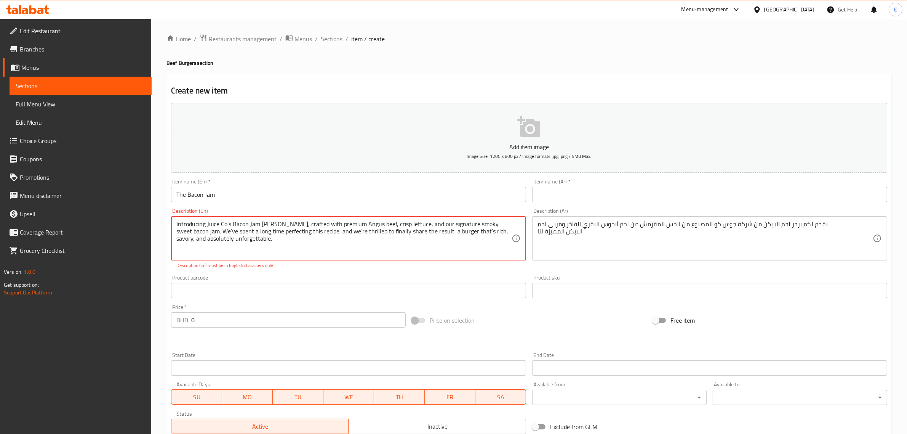
drag, startPoint x: 281, startPoint y: 248, endPoint x: 321, endPoint y: 255, distance: 40.2
click at [321, 255] on textarea "Introducing Juice Co’s Bacon Jam Burge, crafted with premium Angus beef, crisp …" at bounding box center [343, 238] width 335 height 36
click at [255, 269] on p "Description (En) must be in English characters only" at bounding box center [348, 265] width 344 height 7
click at [227, 226] on textarea "Introducing Juice Co’s Bacon Jam Burge, crafted with premium Angus beef, crisp …" at bounding box center [343, 238] width 335 height 36
click at [228, 228] on textarea "Introducing Juice Co’s Bacon Jam Burge, crafted with premium Angus beef, crisp …" at bounding box center [343, 238] width 335 height 36
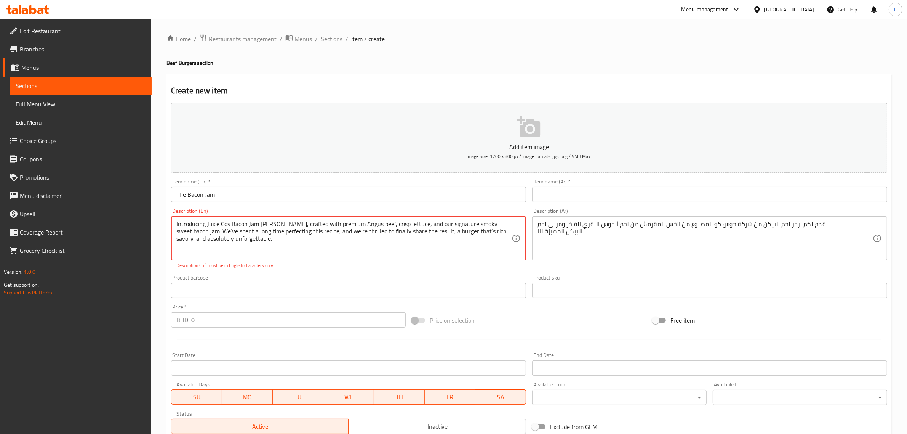
click at [265, 254] on textarea "Introducing Juice Cos Bacon Jam Burge, crafted with premium Angus beef, crisp l…" at bounding box center [343, 238] width 335 height 36
click at [313, 231] on textarea "Introducing Juice Cos Bacon Jam Burge, crafted with premium Angus beef, crisp l…" at bounding box center [343, 238] width 335 height 36
click at [315, 231] on textarea "Introducing Juice Cos Bacon Jam Burge, crafted with premium Angus beef, crisp l…" at bounding box center [343, 238] width 335 height 36
click at [316, 233] on textarea "Introducing Juice Cos Bacon Jam Burge, crafted with premium Angus beef, crisp l…" at bounding box center [343, 238] width 335 height 36
click at [330, 244] on textarea "Introducing Juice Cos Bacon Jam Burge, crafted with premium Angus beef, crisp l…" at bounding box center [343, 238] width 335 height 36
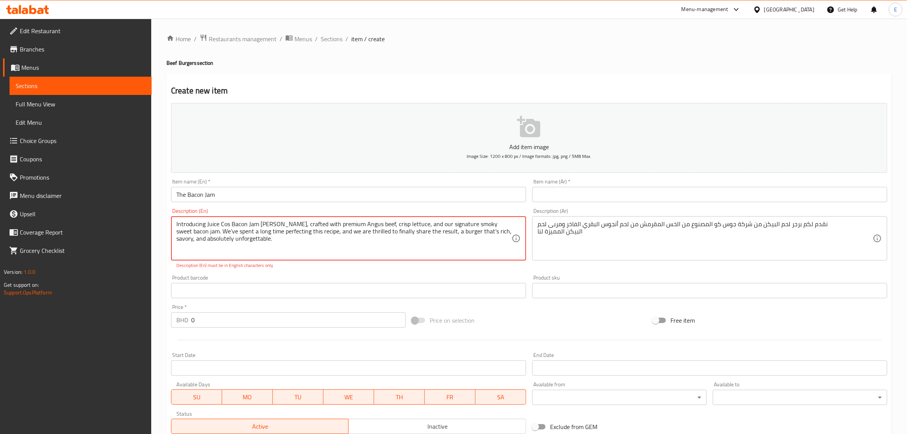
drag, startPoint x: 256, startPoint y: 235, endPoint x: 177, endPoint y: 225, distance: 79.9
click at [139, 215] on div "Edit Restaurant Branches Menus Sections Full Menu View Edit Menu Choice Groups …" at bounding box center [453, 283] width 907 height 528
click at [249, 237] on textarea "Introducing Juice Cos Bacon Jam Burge, crafted with premium Angus beef, crisp l…" at bounding box center [343, 238] width 335 height 36
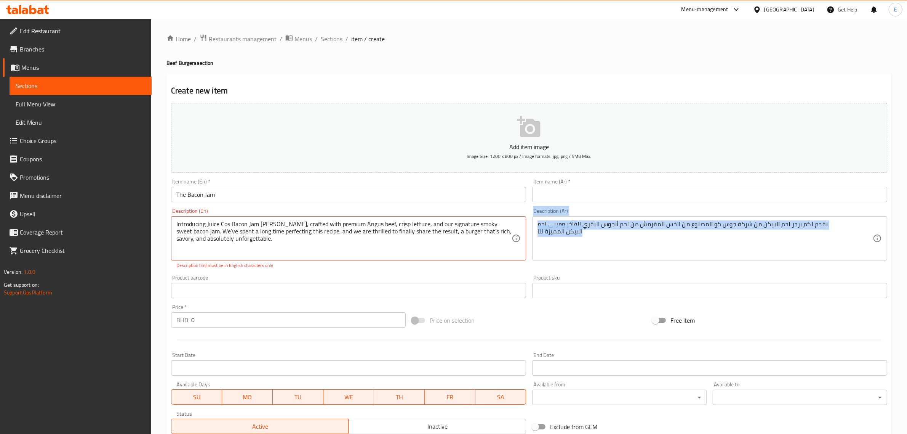
drag, startPoint x: 280, startPoint y: 267, endPoint x: 183, endPoint y: 273, distance: 97.4
click at [201, 273] on div "Add item image Image Size: 1200 x 800 px / Image formats: jpg, png / 5MB Max. I…" at bounding box center [529, 268] width 723 height 337
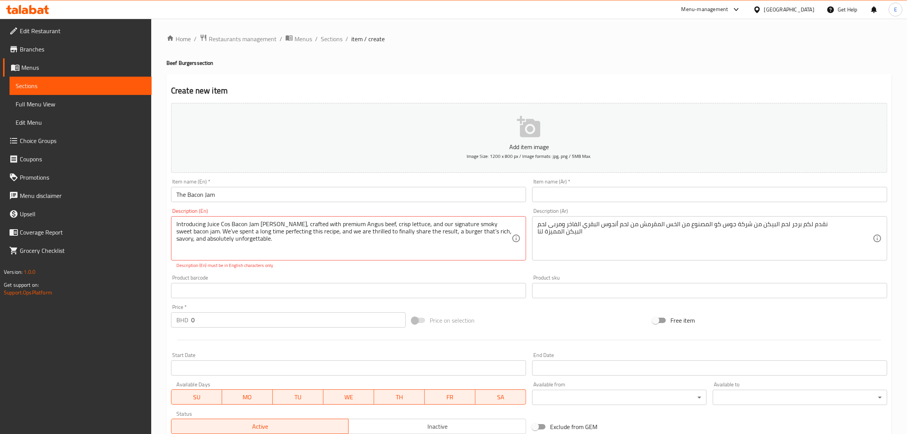
click at [176, 269] on p "Description (En) must be in English characters only" at bounding box center [348, 265] width 344 height 7
drag, startPoint x: 176, startPoint y: 268, endPoint x: 286, endPoint y: 264, distance: 109.4
click at [286, 264] on p "Description (En) must be in English characters only" at bounding box center [348, 265] width 344 height 7
copy div "Description (En) must be in English characters only"
paste textarea "Juice Cos Bacon Jam Burger, crafted with premium Angus beef, crisp lettuce, and…"
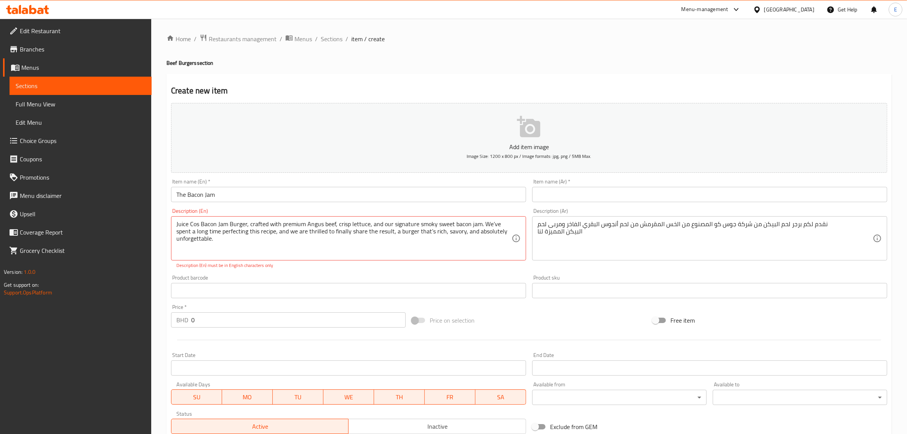
click at [433, 253] on textarea "Juice Cos Bacon Jam Burger, crafted with premium Angus beef, crisp lettuce, and…" at bounding box center [343, 238] width 335 height 36
type textarea "\"
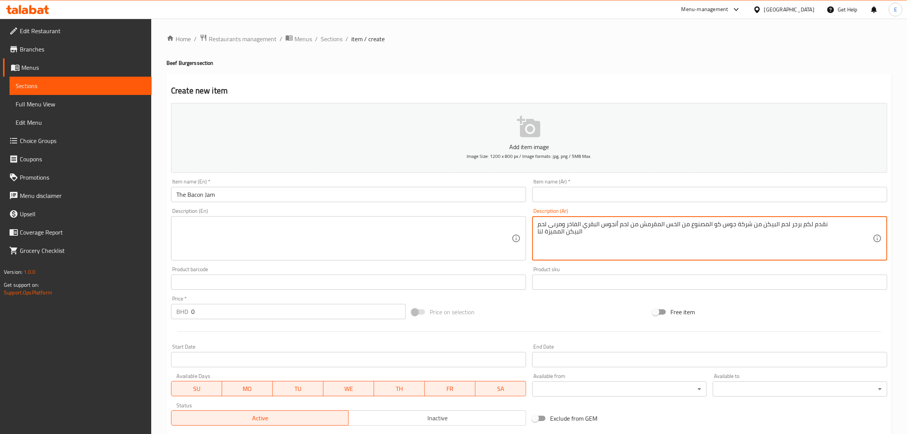
click at [400, 247] on textarea at bounding box center [343, 238] width 335 height 36
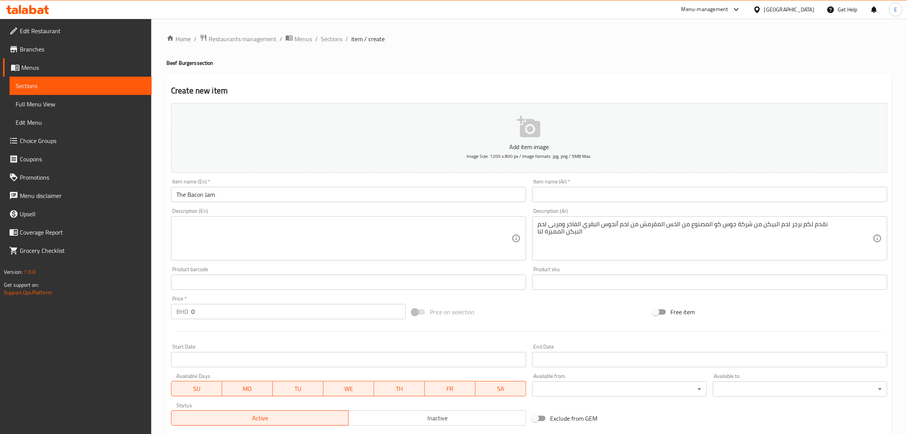
click at [545, 203] on div "Item name (Ar)   * Item name (Ar) *" at bounding box center [709, 190] width 361 height 29
click at [597, 199] on input "text" at bounding box center [709, 194] width 355 height 15
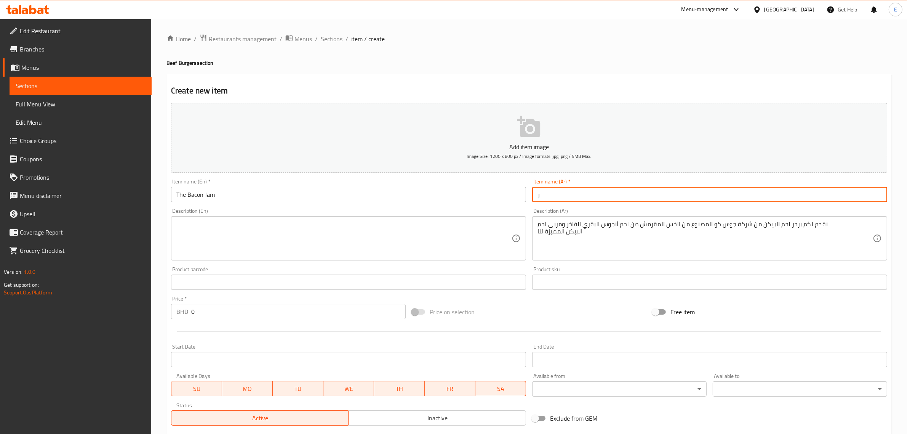
drag, startPoint x: 679, startPoint y: 199, endPoint x: 500, endPoint y: 199, distance: 179.1
click at [500, 199] on div "Add item image Image Size: 1200 x 800 px / Image formats: jpg, png / 5MB Max. I…" at bounding box center [529, 264] width 723 height 328
type input "`"
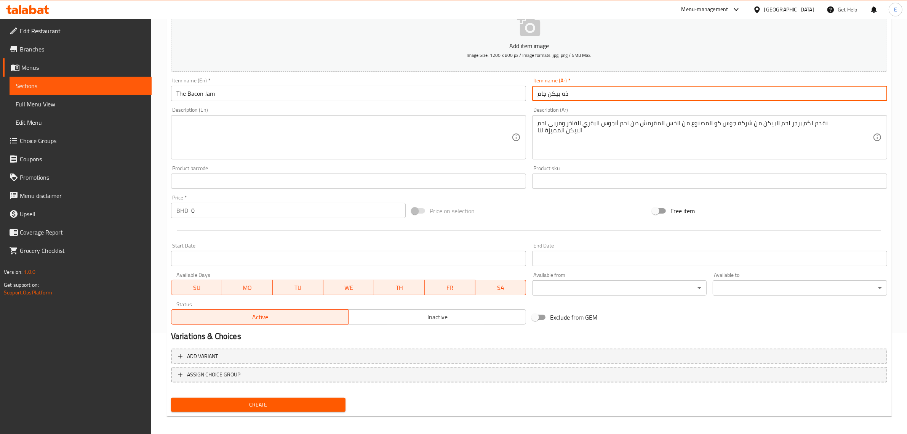
scroll to position [103, 0]
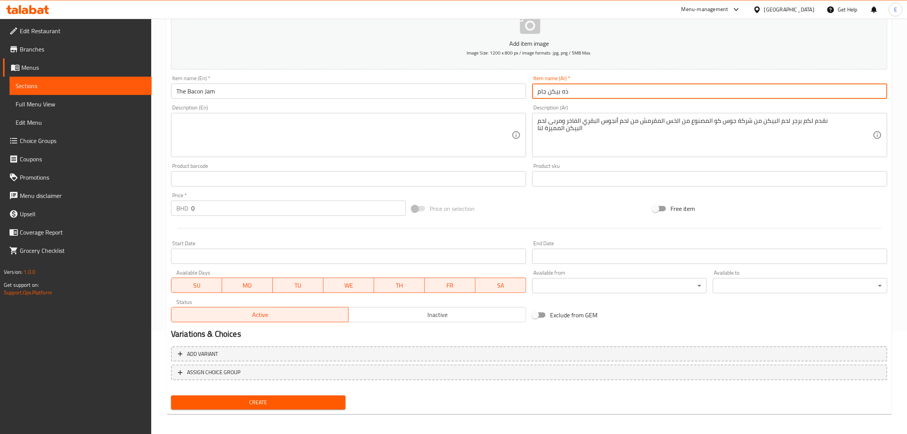
type input "ذه بيكن جام"
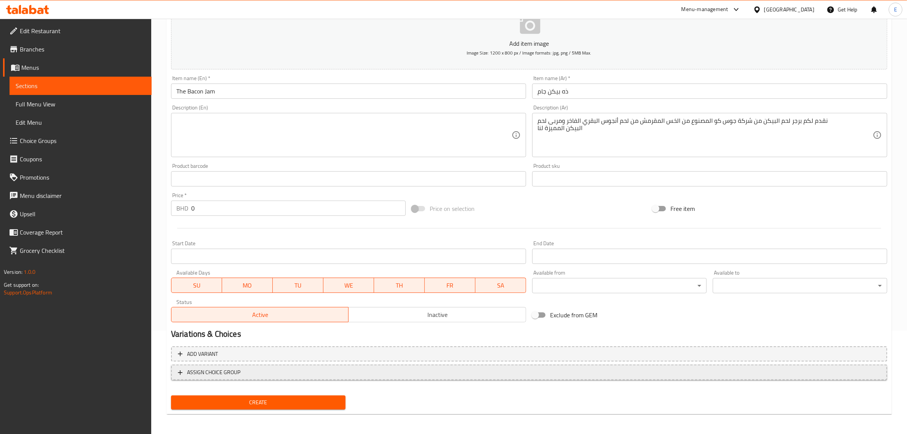
click at [250, 373] on span "ASSIGN CHOICE GROUP" at bounding box center [529, 372] width 703 height 10
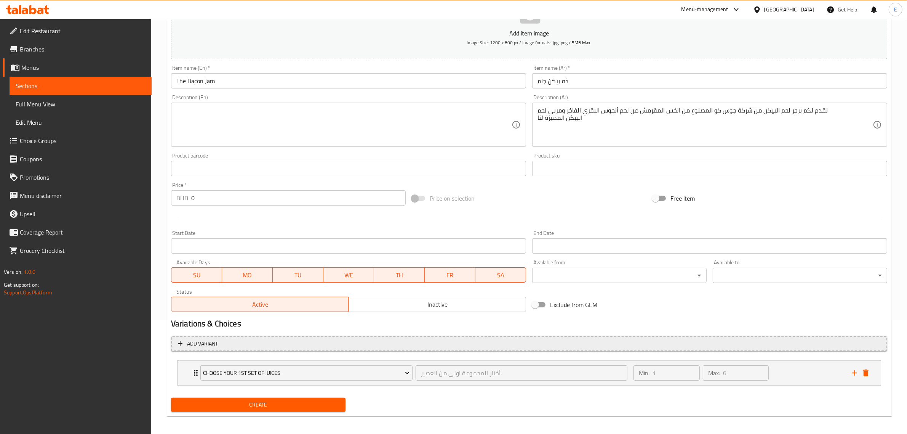
scroll to position [117, 0]
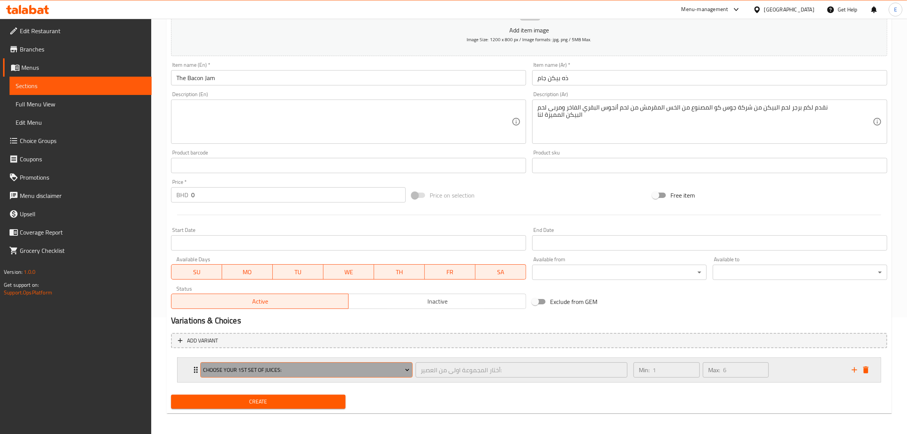
click at [334, 369] on span "CHOOSE YOUR 1ST SET OF JUICES:" at bounding box center [306, 370] width 207 height 10
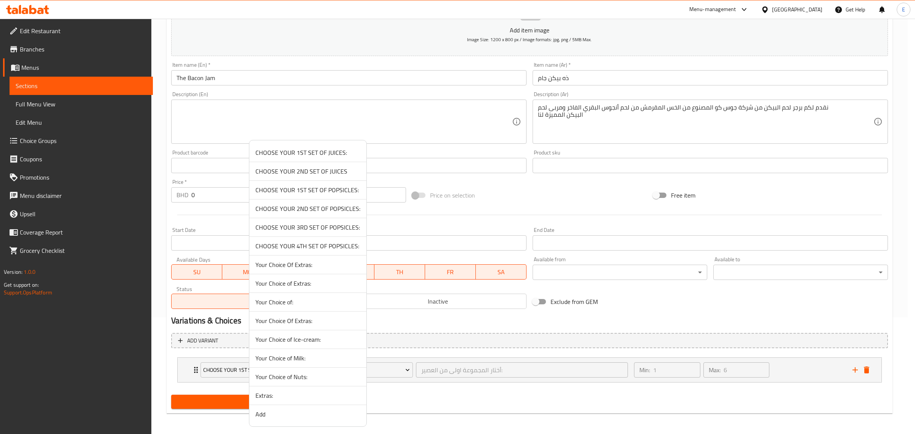
click at [298, 305] on span "Your Choice of:" at bounding box center [307, 301] width 105 height 9
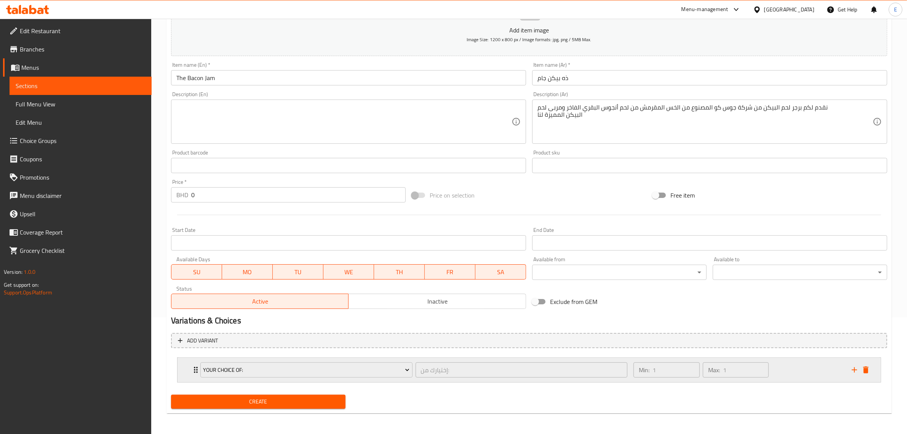
click at [796, 374] on div "Min: 1 ​ Max: 1 ​" at bounding box center [738, 369] width 218 height 24
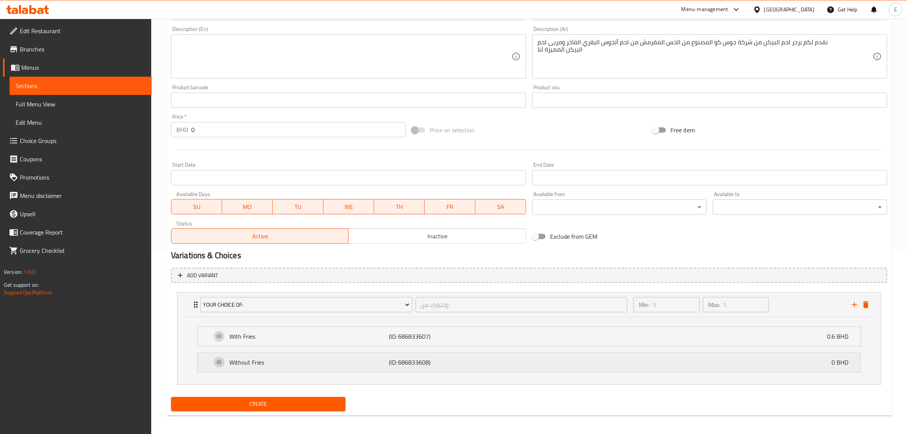
scroll to position [185, 0]
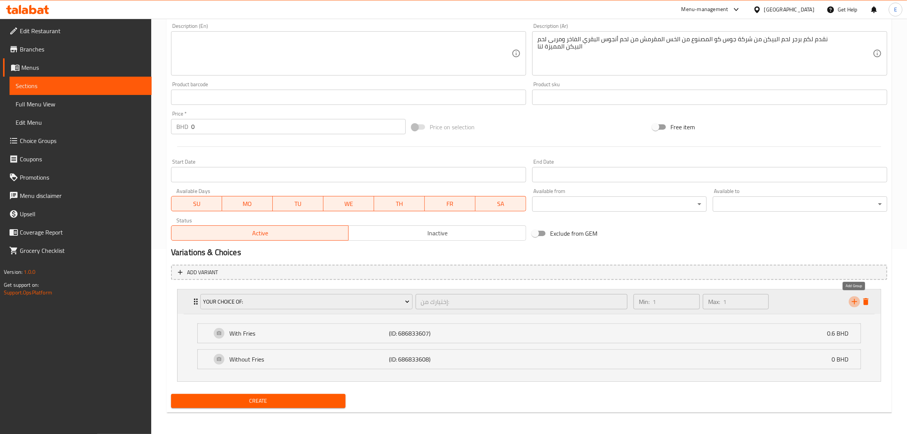
click at [854, 305] on icon "add" at bounding box center [854, 301] width 9 height 9
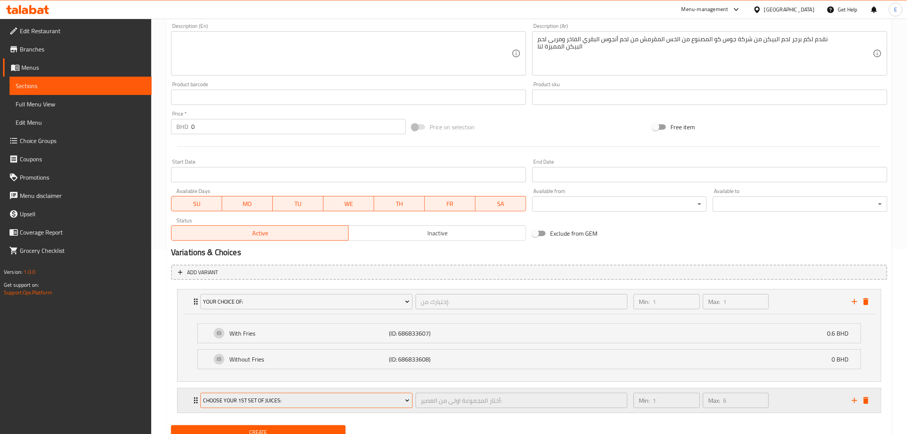
click at [291, 406] on button "CHOOSE YOUR 1ST SET OF JUICES:" at bounding box center [306, 400] width 212 height 15
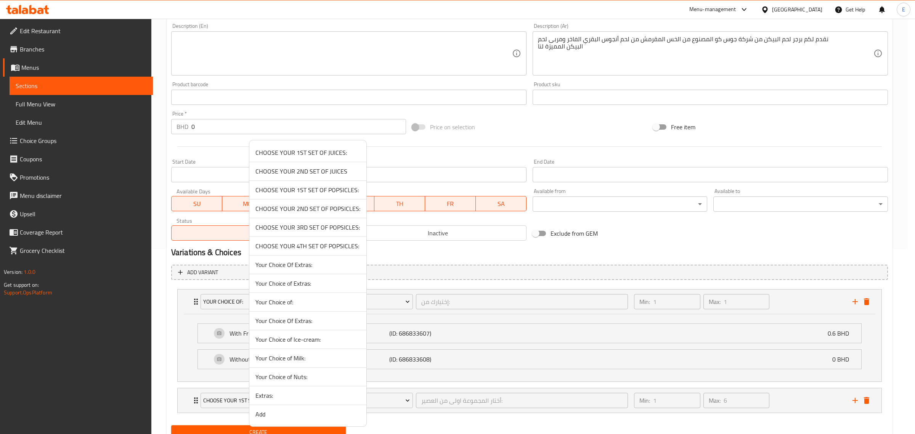
click at [288, 399] on span "Extras:" at bounding box center [307, 395] width 105 height 9
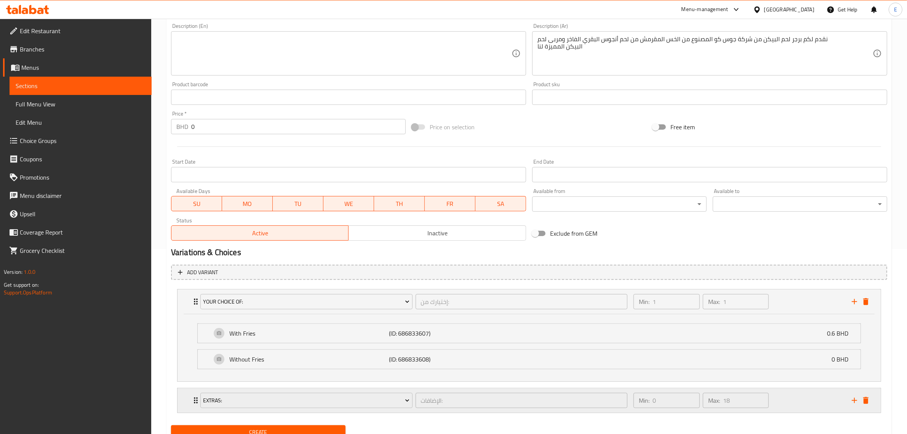
click at [782, 396] on div "Min: 0 ​ Max: 18 ​" at bounding box center [738, 400] width 218 height 24
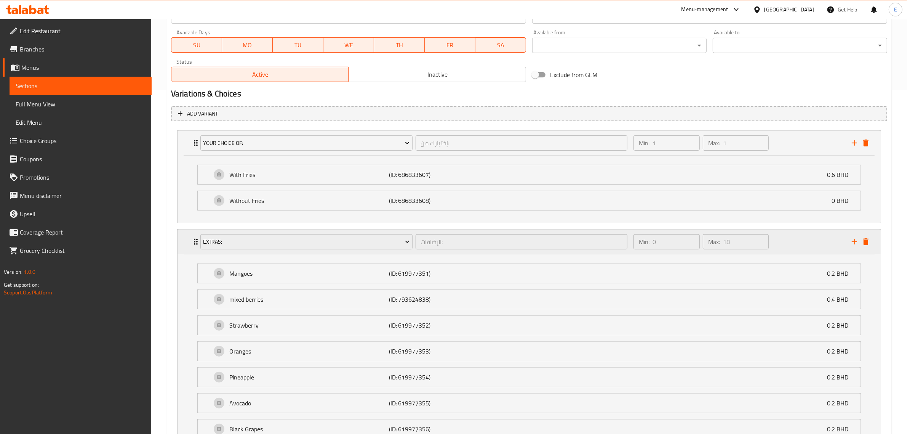
scroll to position [328, 0]
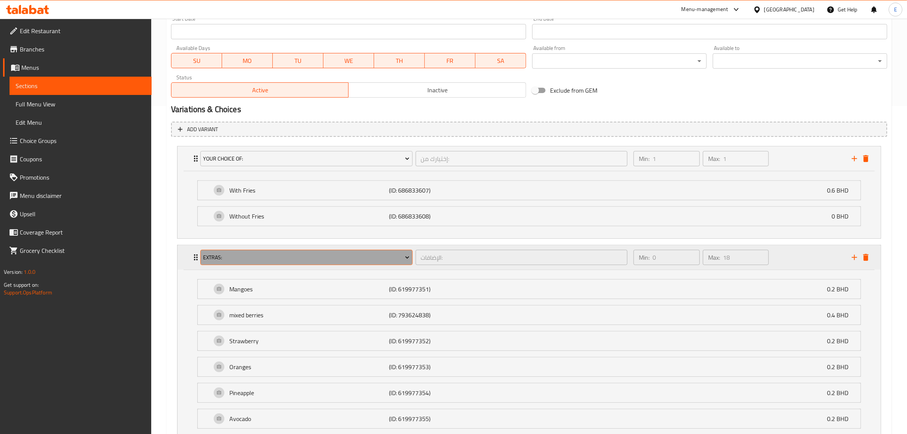
click at [298, 260] on span "Extras:" at bounding box center [306, 258] width 207 height 10
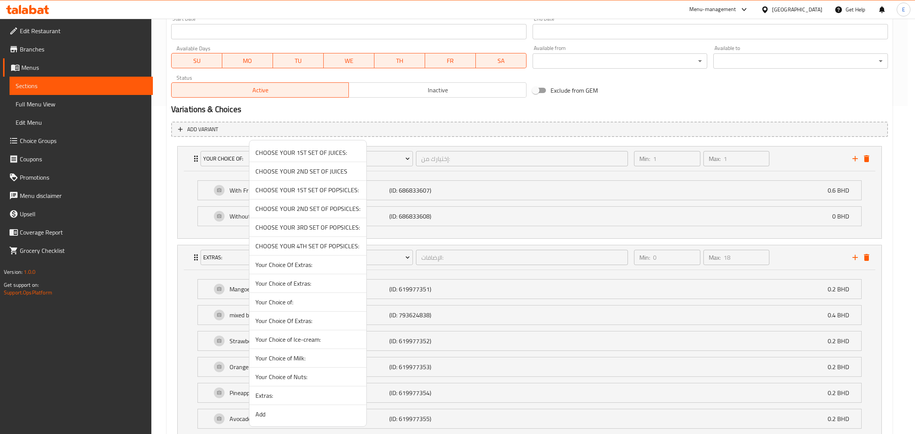
click at [297, 398] on span "Extras:" at bounding box center [307, 395] width 105 height 9
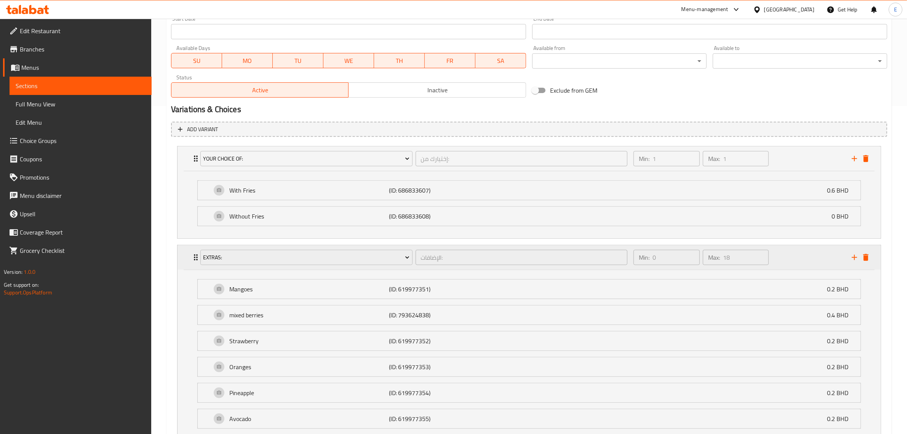
click at [282, 248] on div "Extras:" at bounding box center [306, 257] width 215 height 18
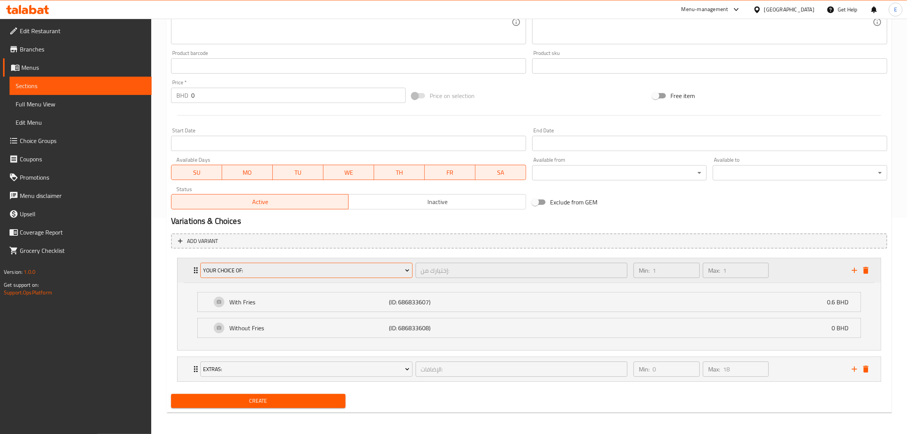
scroll to position [216, 0]
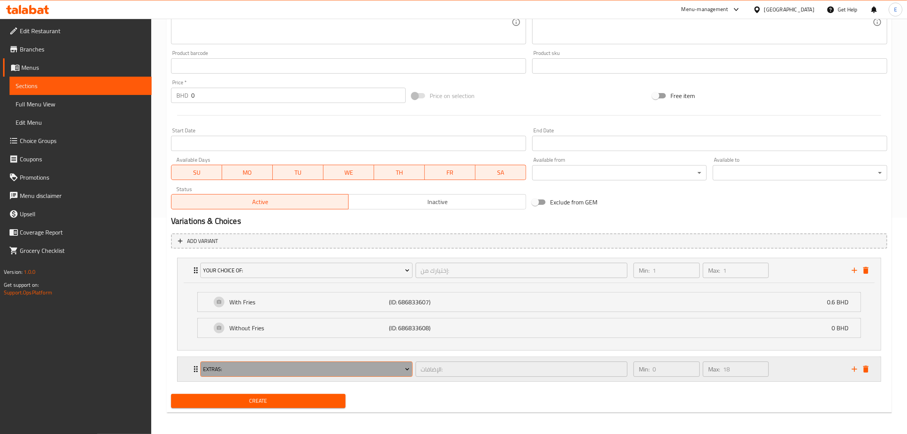
click at [274, 369] on span "Extras:" at bounding box center [306, 369] width 207 height 10
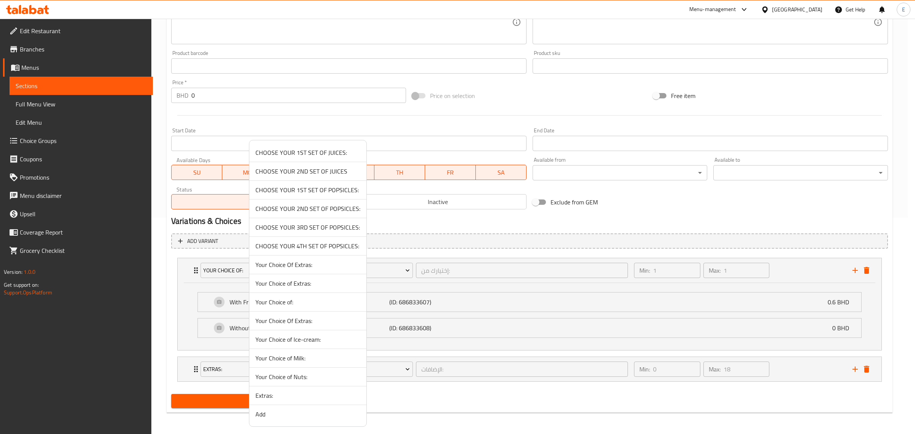
click at [273, 411] on span "Add" at bounding box center [307, 413] width 105 height 9
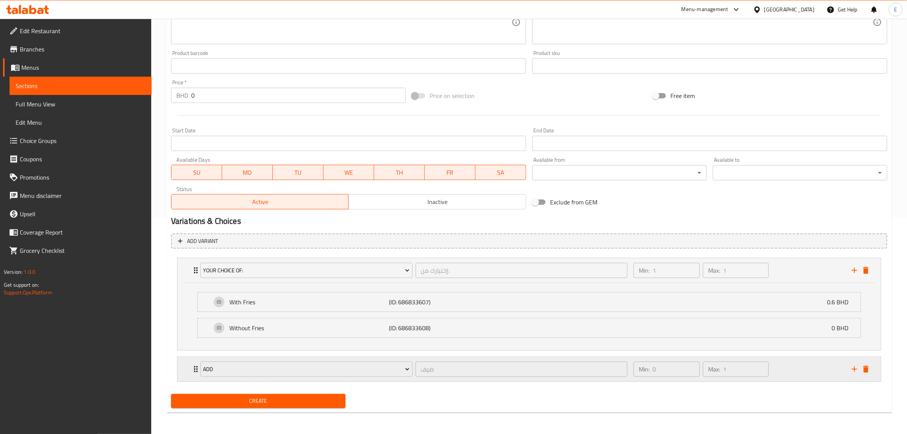
click at [787, 370] on div "Min: 0 ​ Max: 1 ​" at bounding box center [738, 369] width 218 height 24
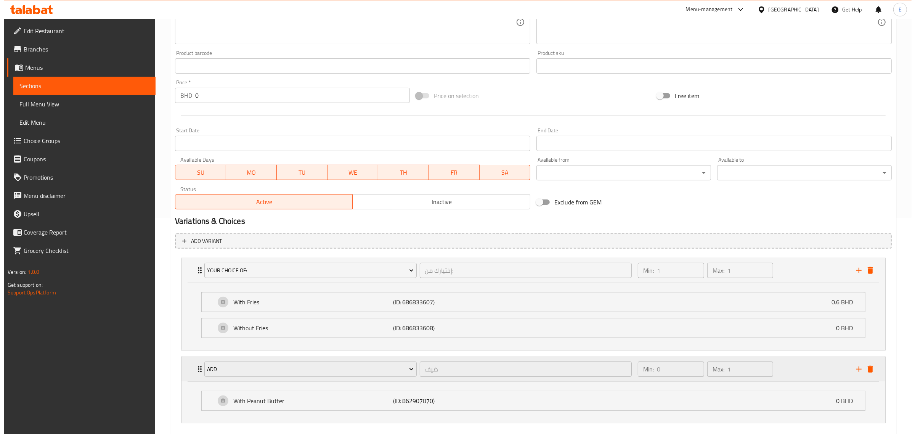
scroll to position [258, 0]
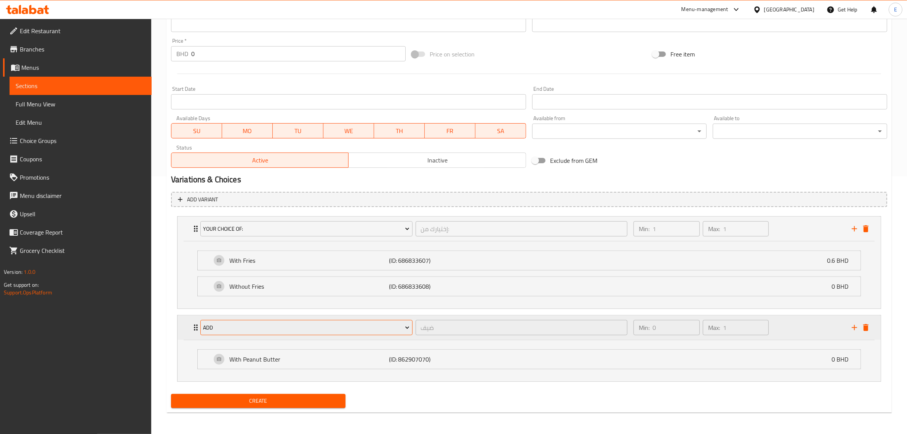
click at [363, 330] on span "Add" at bounding box center [306, 328] width 207 height 10
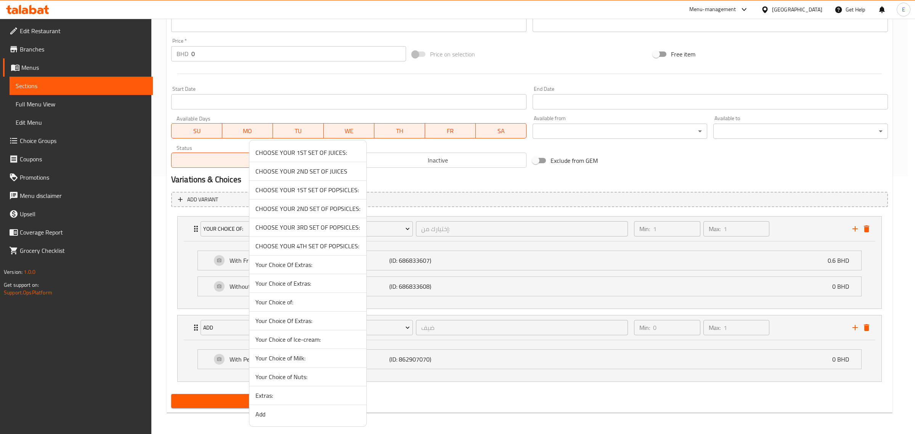
click at [322, 319] on span "Your Choice Of Extras:" at bounding box center [307, 320] width 105 height 9
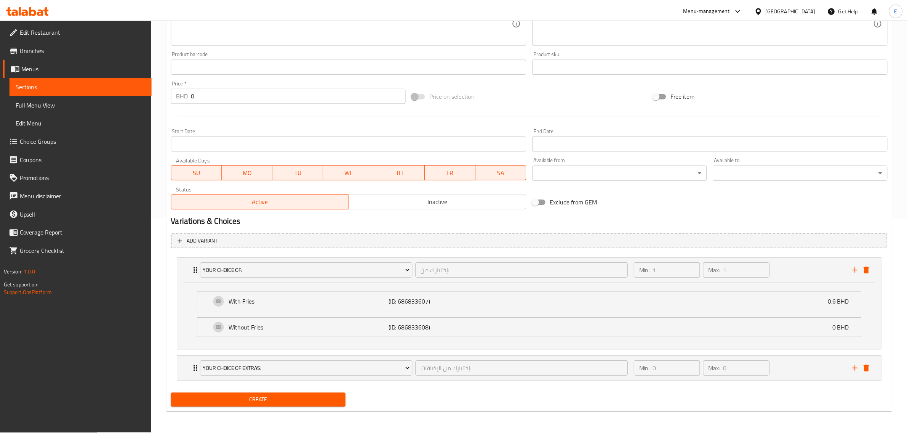
scroll to position [216, 0]
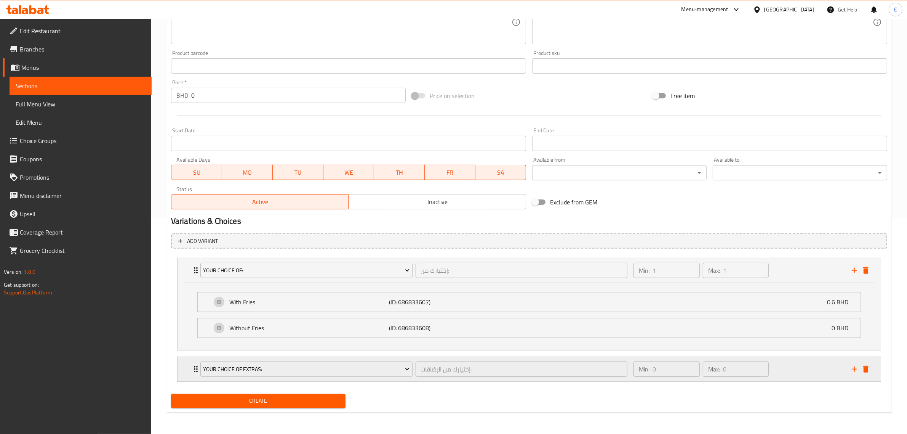
click at [782, 371] on div "Min: 0 ​ Max: 0 ​" at bounding box center [738, 369] width 218 height 24
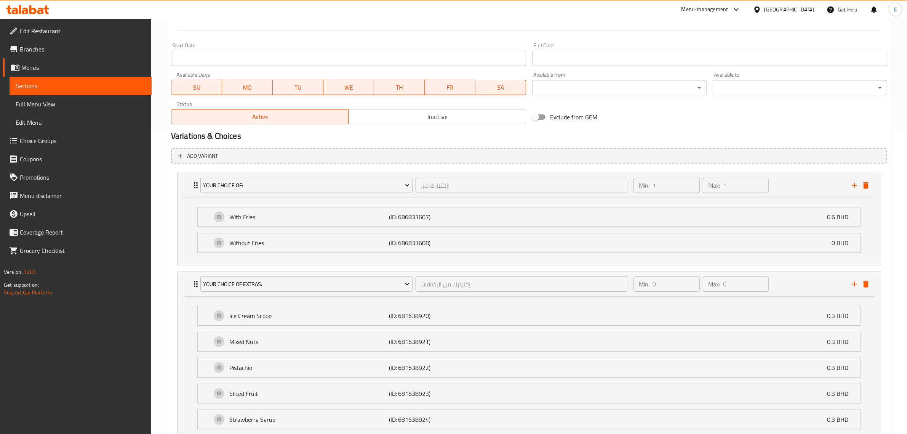
scroll to position [293, 0]
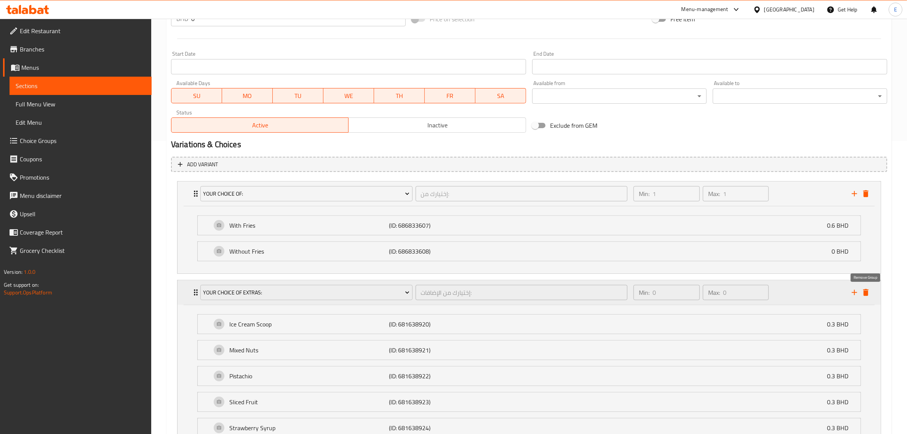
click at [870, 294] on icon "delete" at bounding box center [866, 292] width 9 height 9
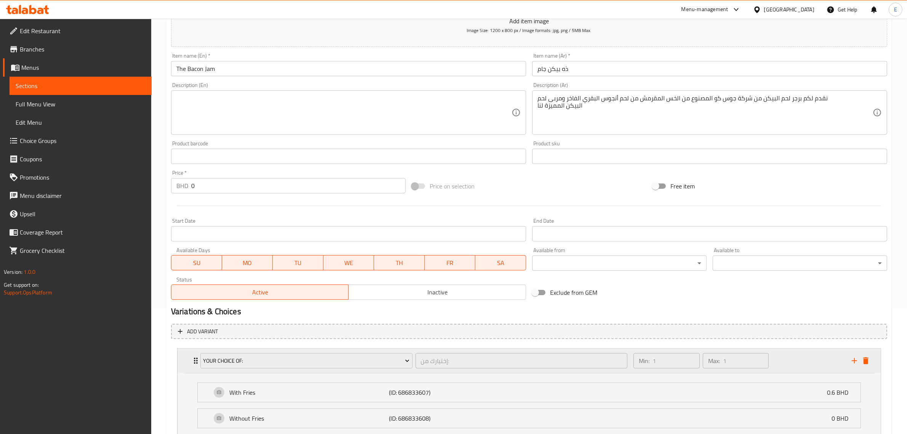
scroll to position [42, 0]
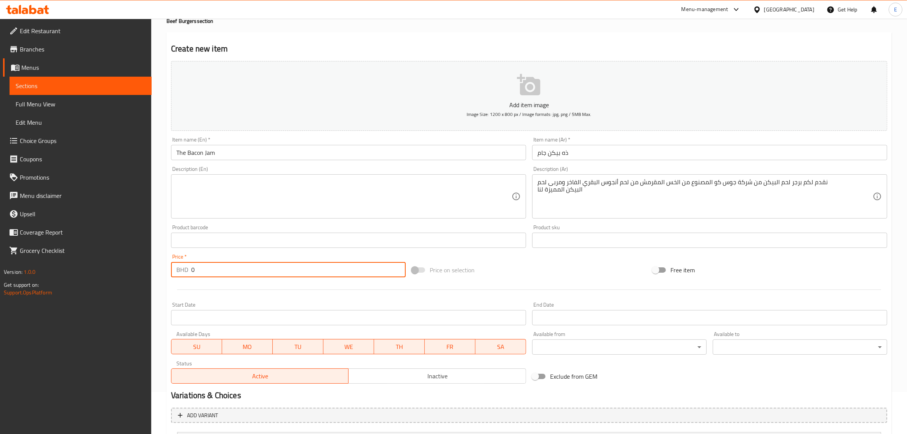
drag, startPoint x: 218, startPoint y: 271, endPoint x: 146, endPoint y: 265, distance: 72.6
click at [147, 265] on div "Edit Restaurant Branches Menus Sections Full Menu View Edit Menu Choice Groups …" at bounding box center [453, 277] width 907 height 600
type input "2.5"
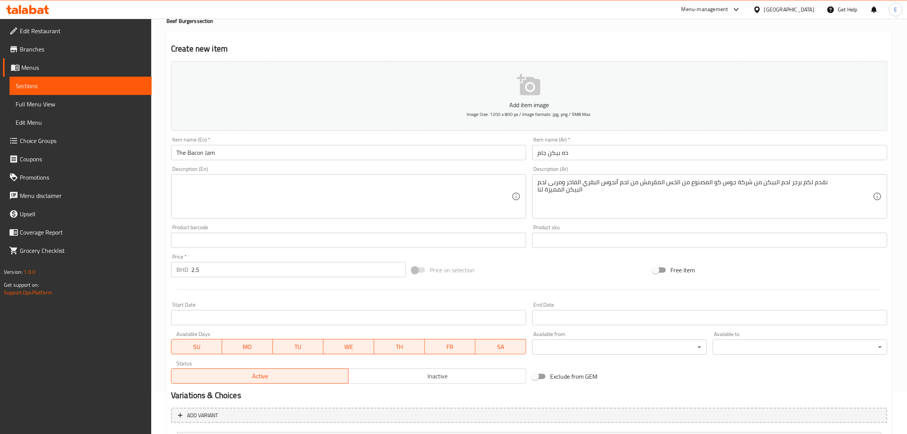
click at [507, 54] on h2 "Create new item" at bounding box center [529, 48] width 716 height 11
click at [515, 81] on button "Add item image Image Size: 1200 x 800 px / Image formats: jpg, png / 5MB Max." at bounding box center [529, 96] width 716 height 70
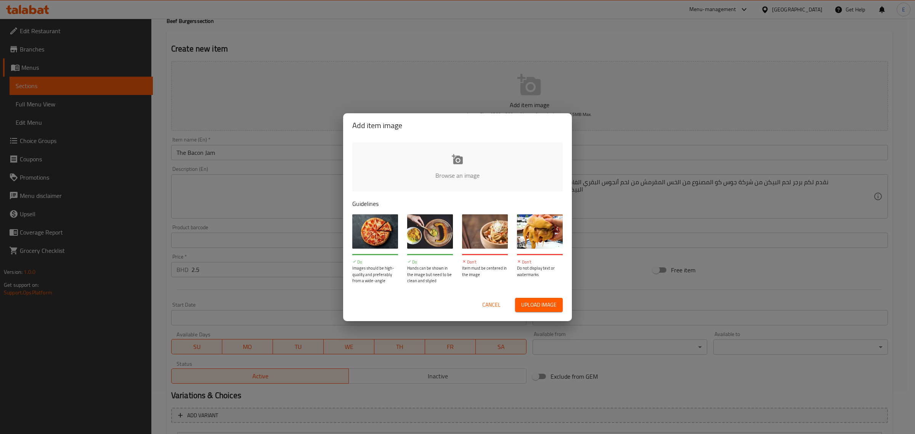
click at [442, 166] on input "file" at bounding box center [715, 177] width 726 height 71
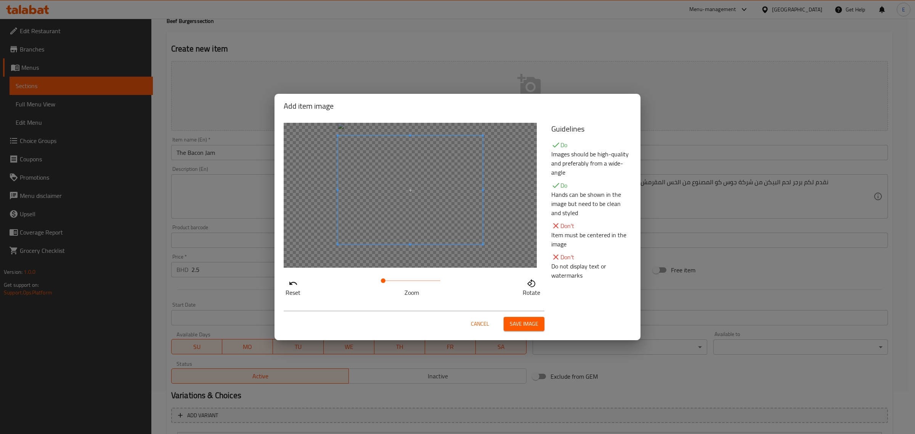
click at [401, 205] on span at bounding box center [410, 190] width 145 height 109
click at [384, 281] on span at bounding box center [383, 280] width 5 height 5
click at [429, 203] on span at bounding box center [410, 185] width 146 height 110
click at [541, 328] on button "Save image" at bounding box center [523, 324] width 41 height 14
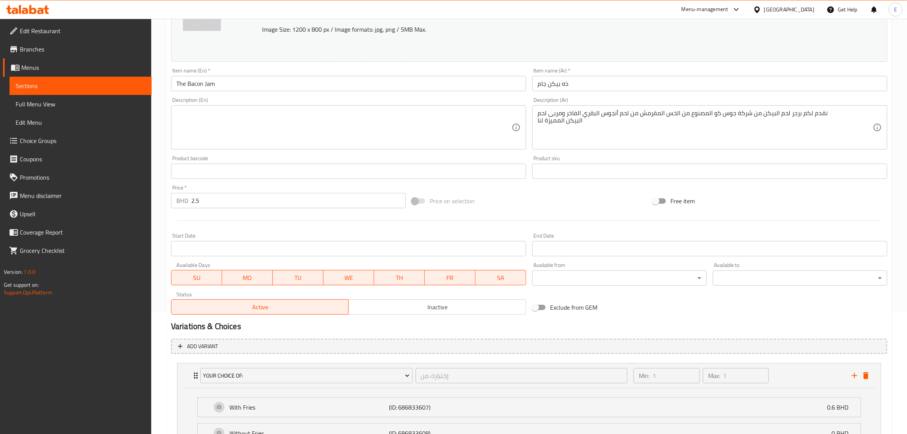
scroll to position [195, 0]
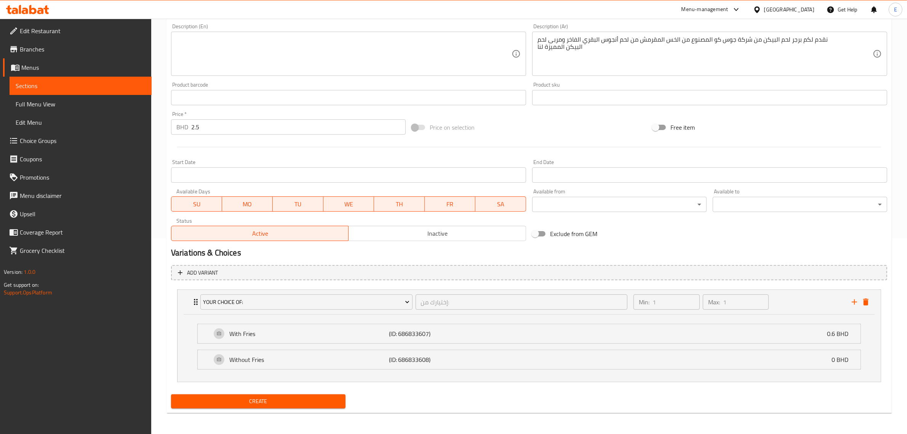
drag, startPoint x: 298, startPoint y: 401, endPoint x: 307, endPoint y: 397, distance: 9.8
click at [298, 401] on span "Create" at bounding box center [258, 401] width 162 height 10
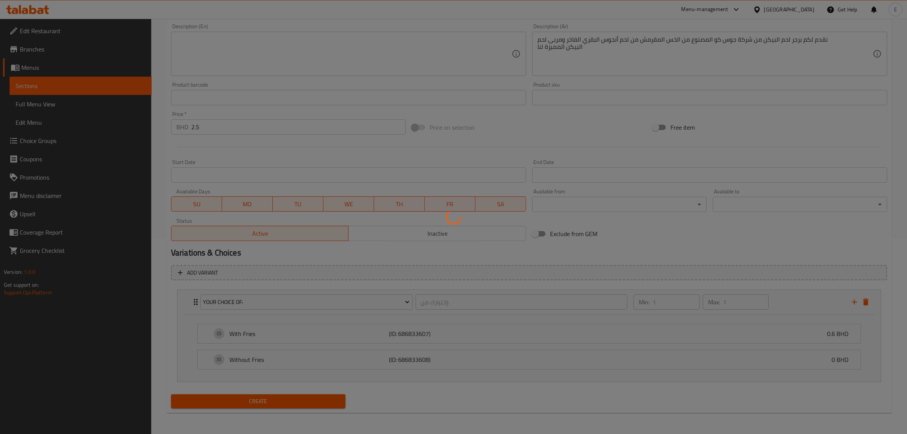
type input "0"
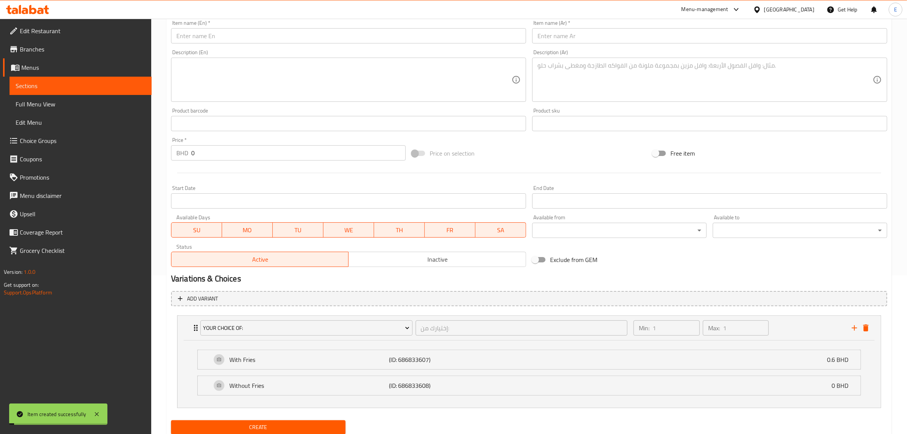
scroll to position [0, 0]
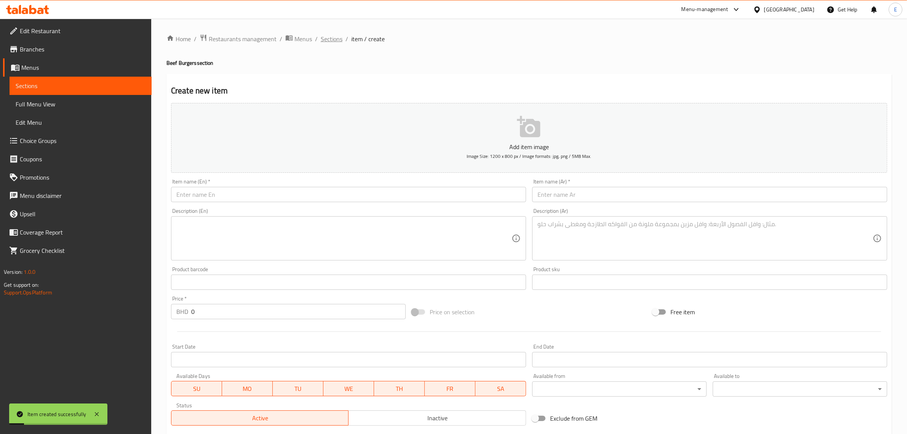
click at [327, 38] on span "Sections" at bounding box center [332, 38] width 22 height 9
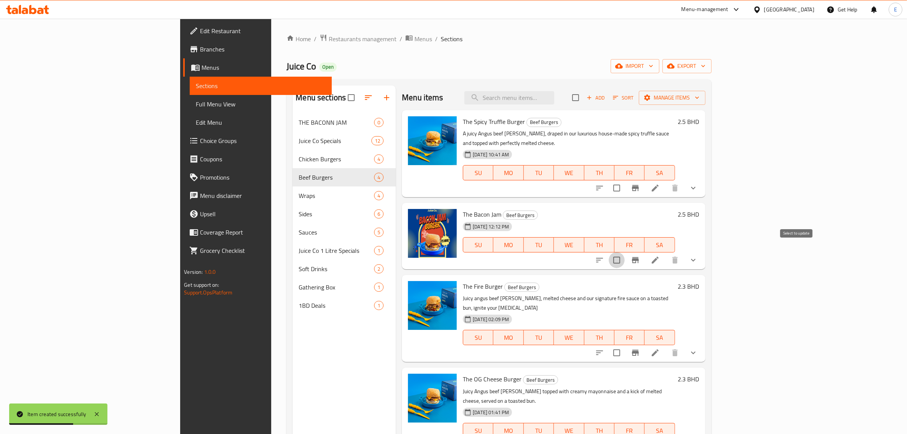
click at [625, 252] on input "checkbox" at bounding box center [617, 260] width 16 height 16
click at [700, 98] on span "Manage items" at bounding box center [672, 98] width 54 height 10
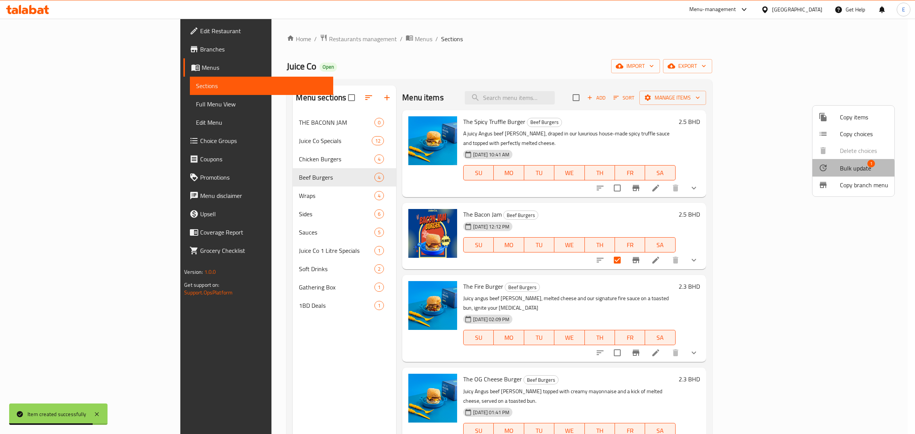
click at [843, 171] on span "Bulk update" at bounding box center [855, 167] width 31 height 9
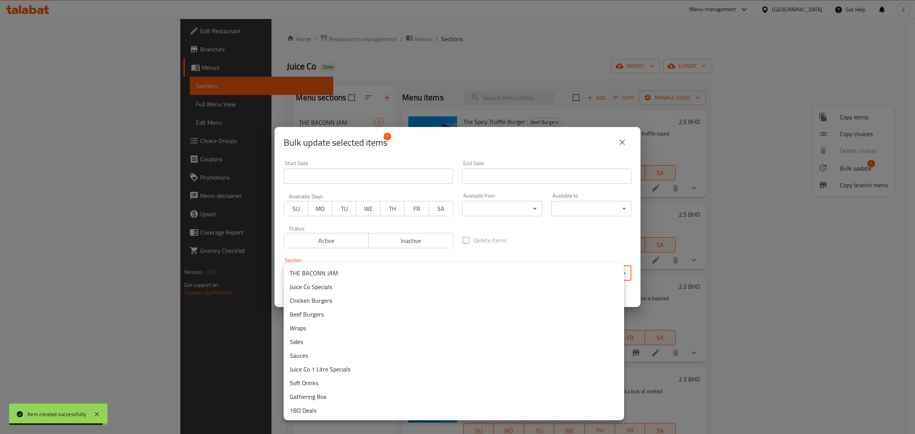
click at [412, 276] on body "Item created successfully ​ Menu-management Bahrain Get Help E Edit Restaurant …" at bounding box center [457, 226] width 915 height 415
click at [412, 276] on li "THE BACONN JAM" at bounding box center [454, 273] width 340 height 14
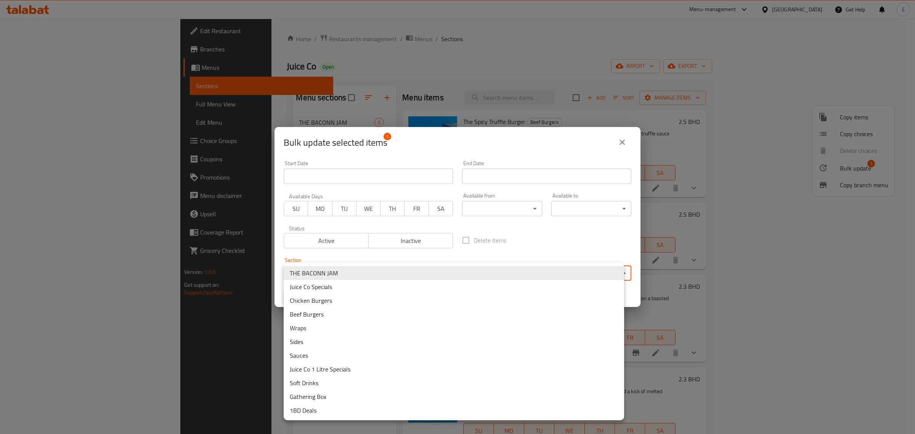
click at [386, 275] on body "Item created successfully ​ Menu-management Bahrain Get Help E Edit Restaurant …" at bounding box center [457, 226] width 915 height 415
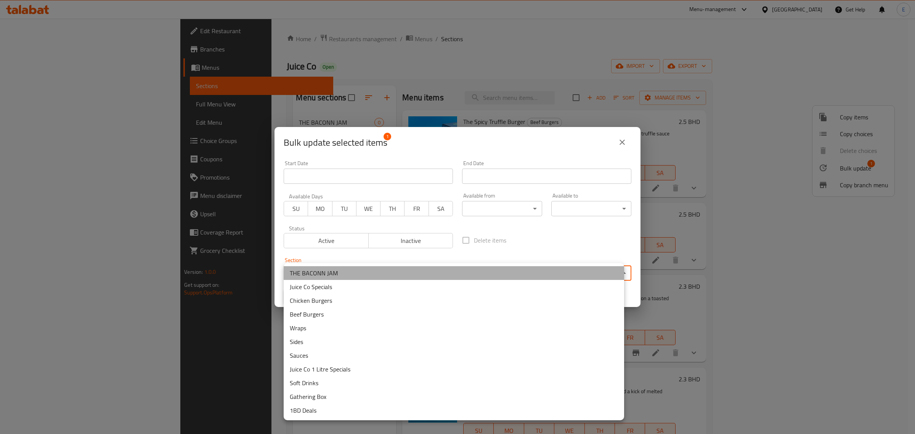
click at [386, 275] on li "THE BACONN JAM" at bounding box center [454, 273] width 340 height 14
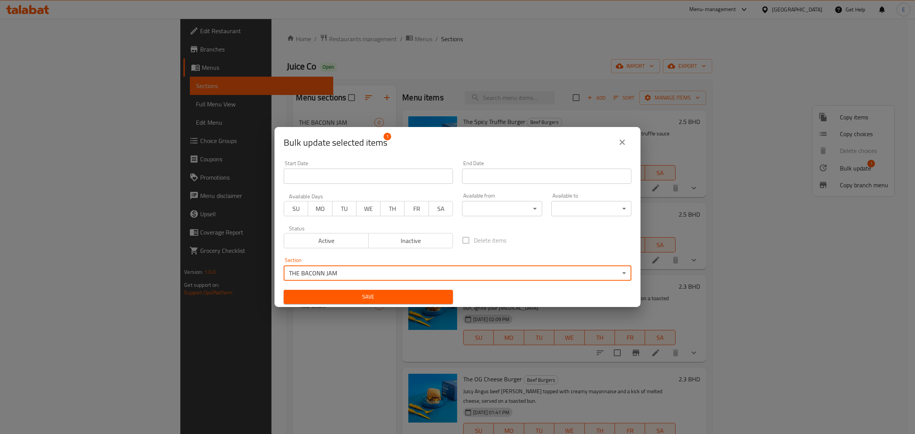
click at [373, 293] on span "Save" at bounding box center [368, 297] width 157 height 10
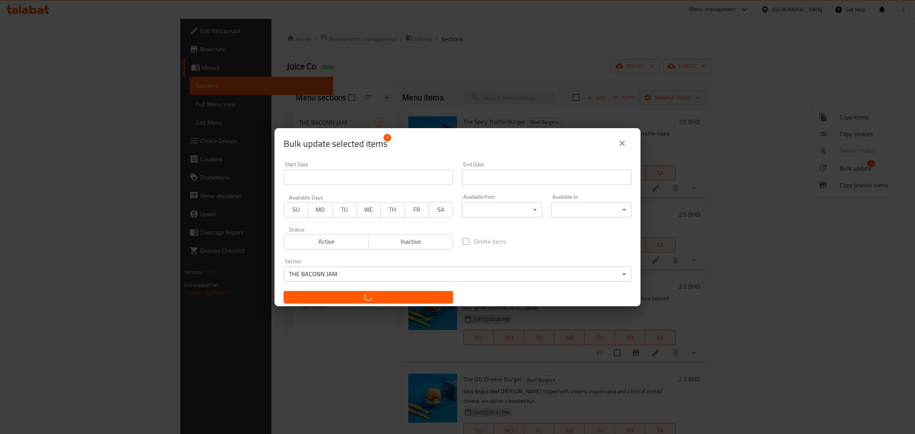
checkbox input "false"
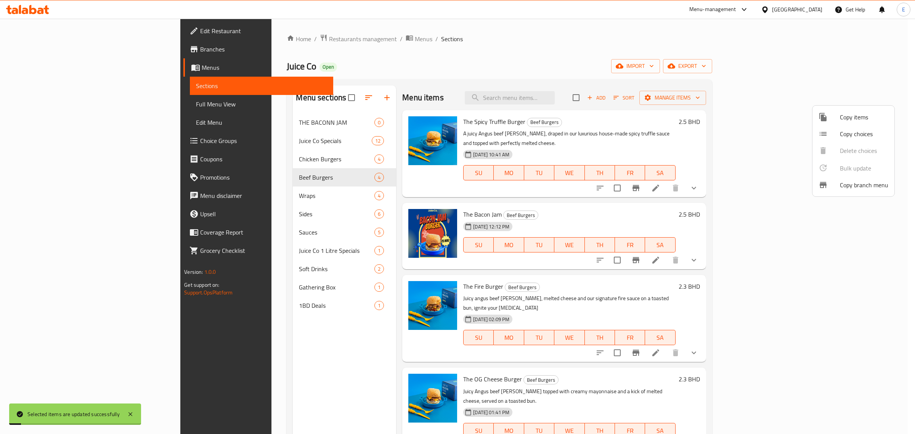
click at [732, 192] on div at bounding box center [457, 217] width 915 height 434
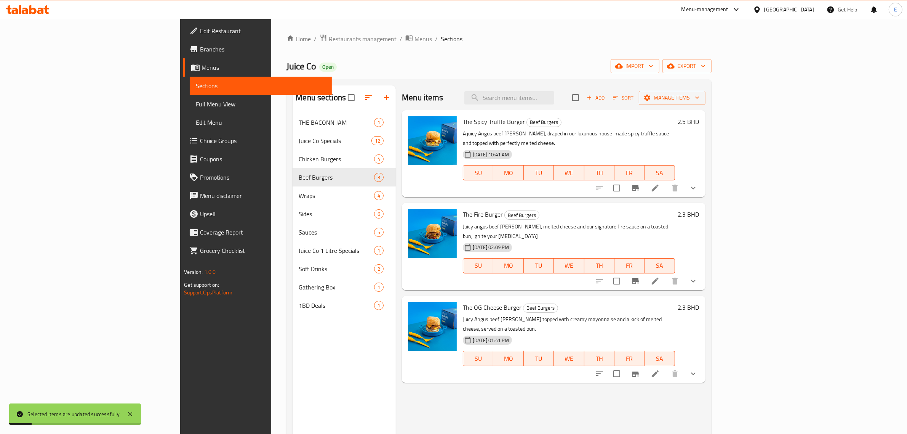
click at [703, 179] on button "show more" at bounding box center [693, 188] width 18 height 18
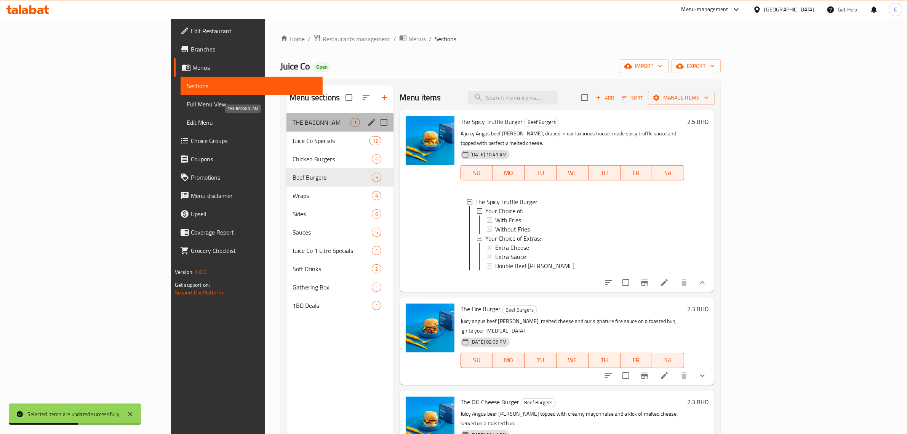
click at [293, 123] on span "THE BACONN JAM" at bounding box center [322, 122] width 58 height 9
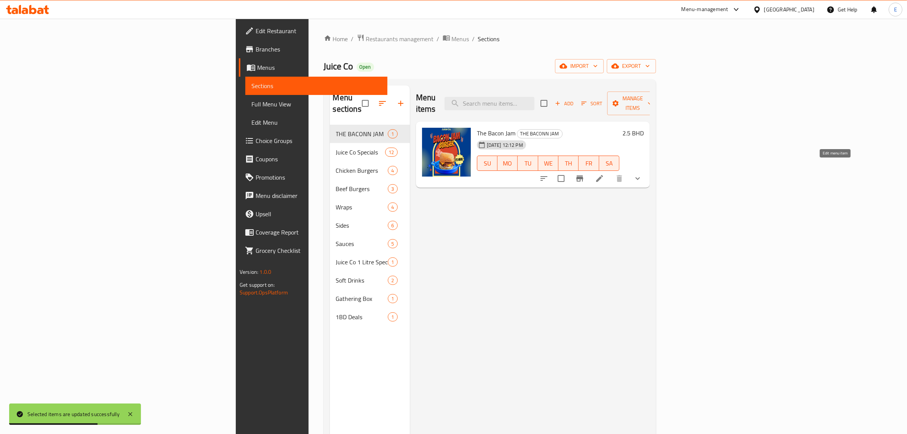
click at [604, 174] on icon at bounding box center [599, 178] width 9 height 9
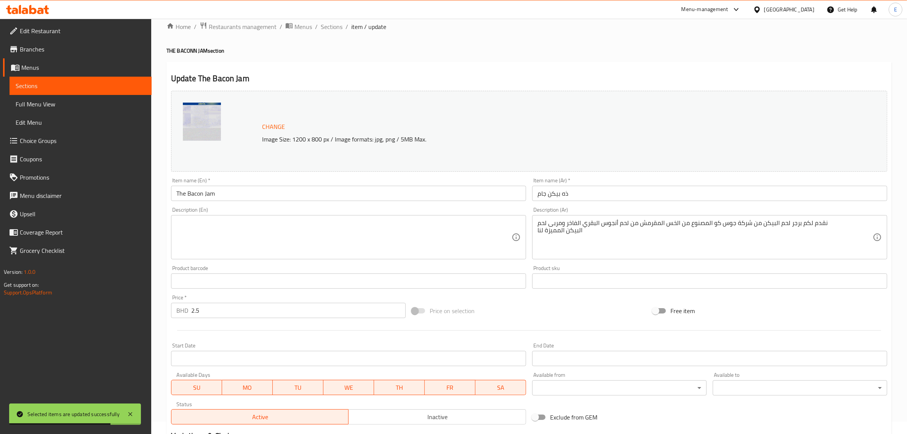
scroll to position [128, 0]
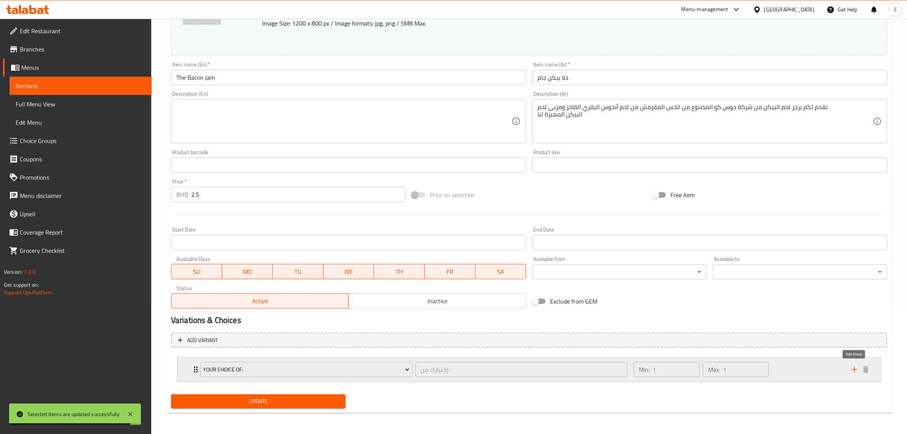
click at [856, 370] on icon "add" at bounding box center [854, 369] width 9 height 9
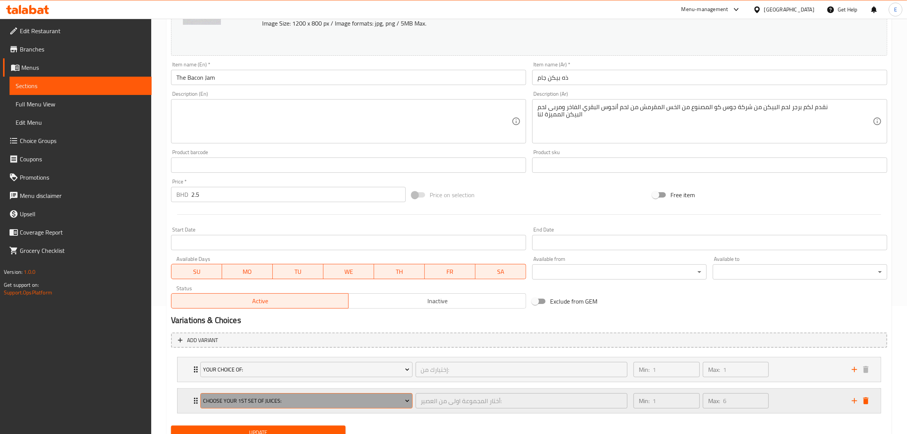
click at [311, 403] on span "CHOOSE YOUR 1ST SET OF JUICES:" at bounding box center [306, 401] width 207 height 10
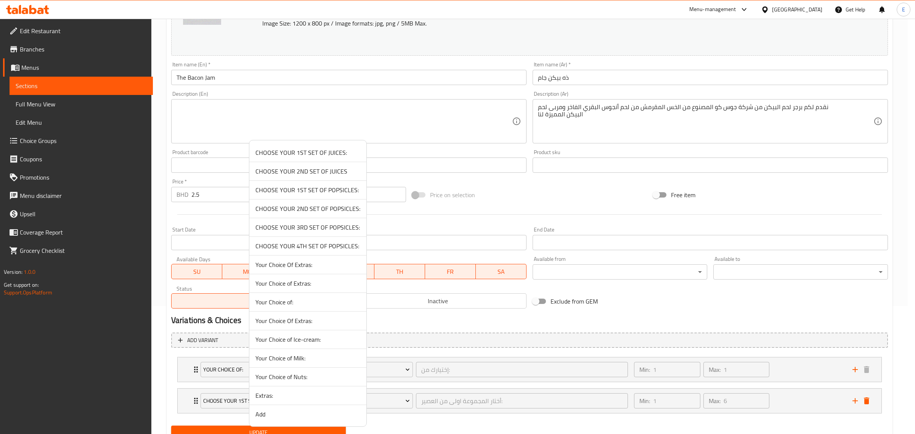
click at [313, 266] on span "Your Choice Of Extras:" at bounding box center [307, 264] width 105 height 9
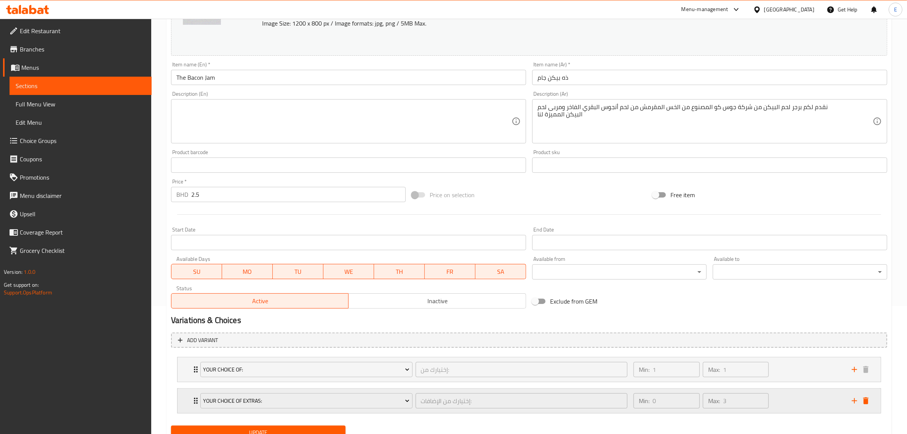
click at [807, 398] on div "Min: 0 ​ Max: 3 ​" at bounding box center [738, 400] width 218 height 24
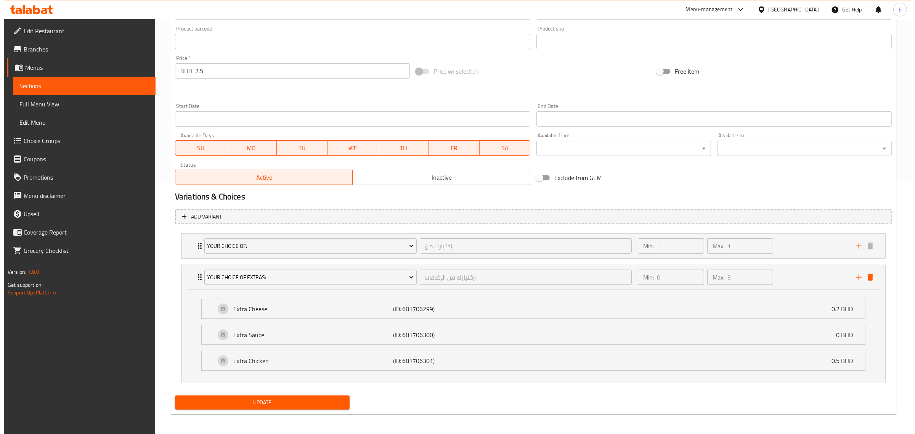
scroll to position [253, 0]
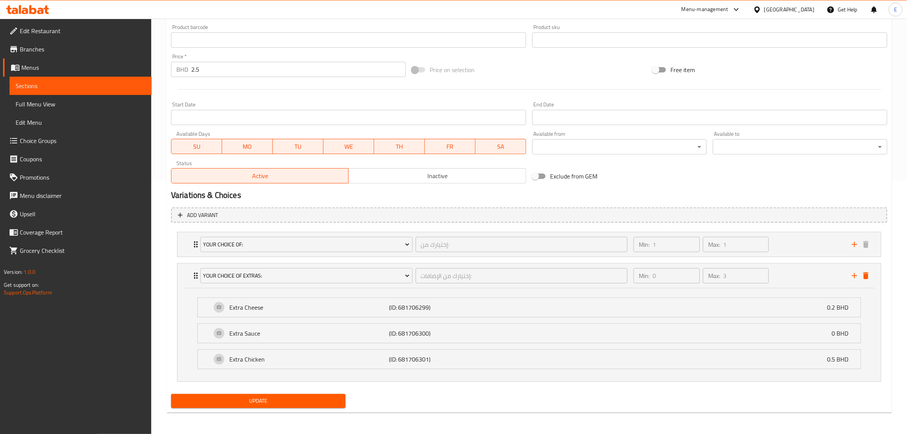
click at [282, 401] on span "Update" at bounding box center [258, 401] width 162 height 10
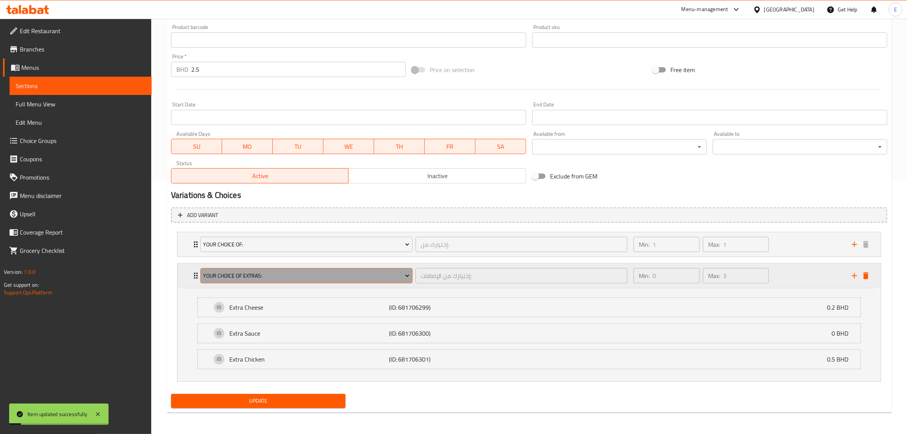
click at [348, 279] on span "Your Choice Of Extras:" at bounding box center [306, 276] width 207 height 10
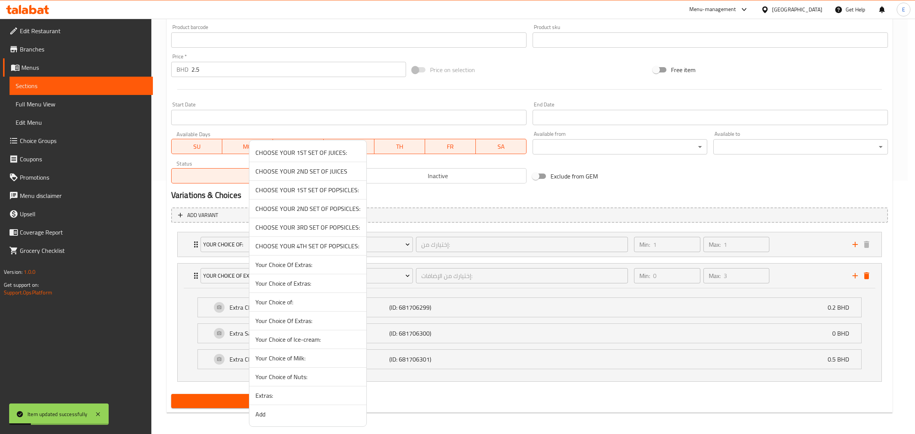
click at [336, 287] on span "Your Choice of Extras:" at bounding box center [307, 283] width 105 height 9
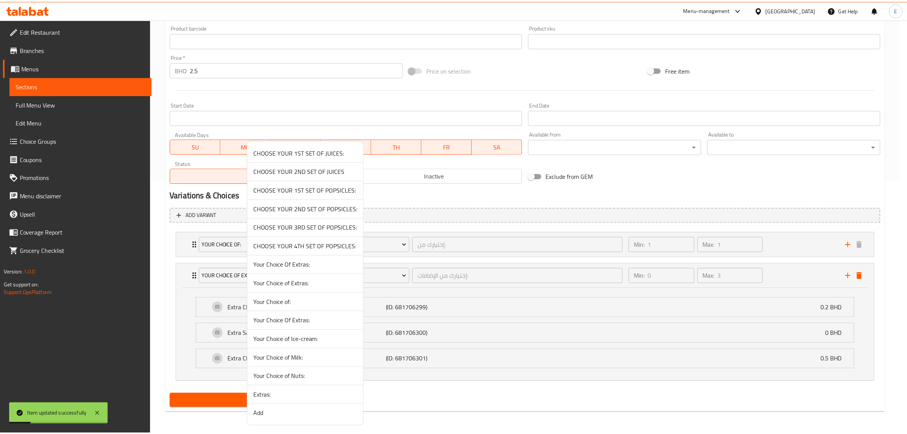
scroll to position [159, 0]
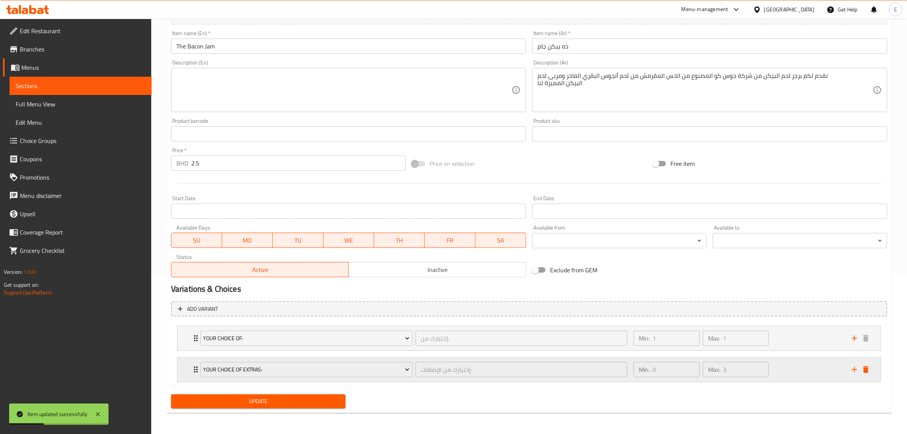
click at [785, 374] on div "Min: 0 ​ Max: 3 ​" at bounding box center [738, 369] width 218 height 24
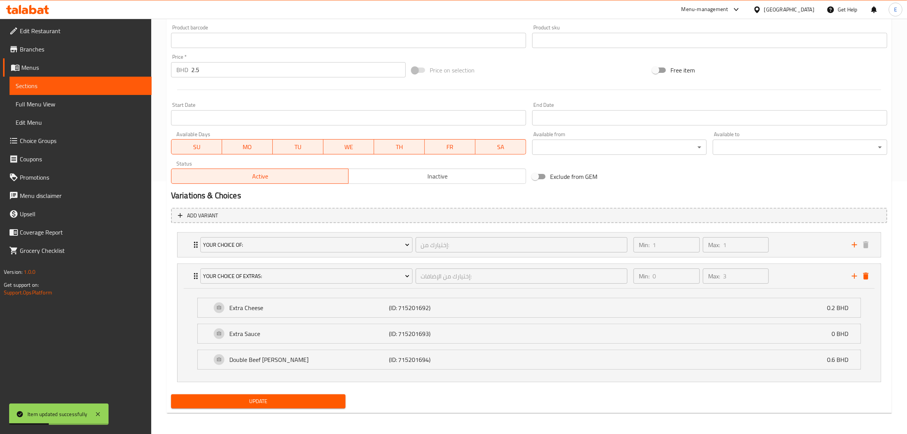
scroll to position [253, 0]
click at [259, 403] on span "Update" at bounding box center [258, 401] width 162 height 10
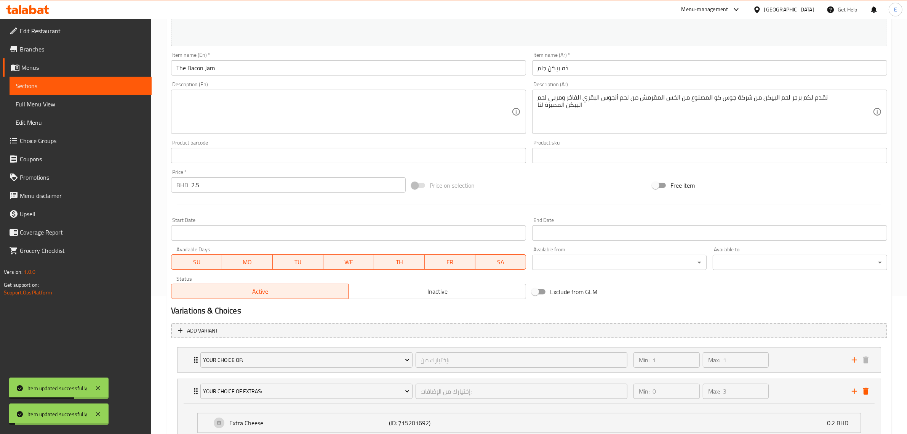
scroll to position [0, 0]
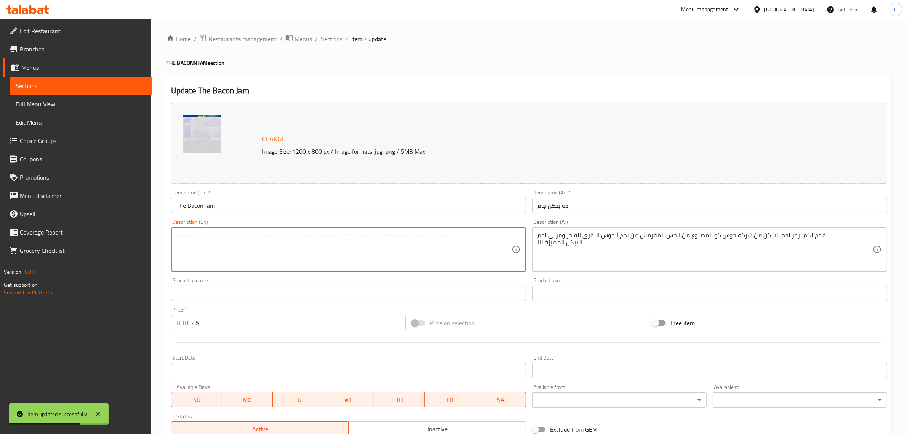
click at [357, 246] on textarea at bounding box center [343, 249] width 335 height 36
paste textarea "Introducing Juice Co’s Baconn Jam Burger — crafted with premium Angus beef, cri…"
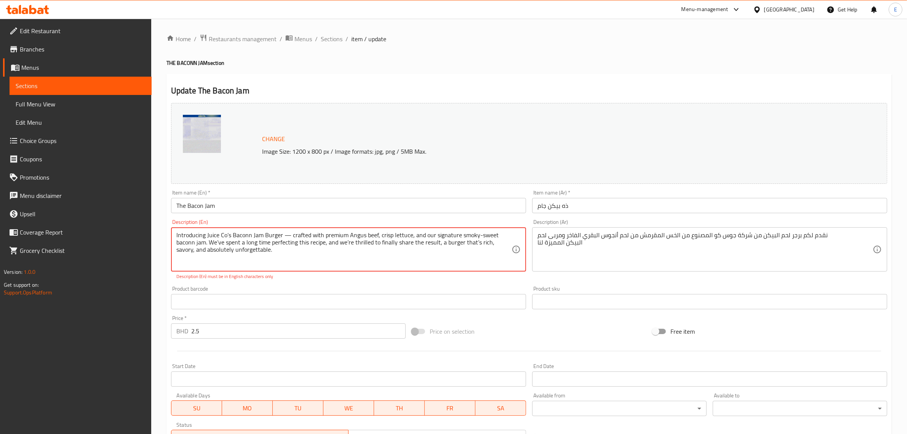
click at [475, 236] on textarea "Introducing Juice Co’s Baconn Jam Burger — crafted with premium Angus beef, cri…" at bounding box center [343, 249] width 335 height 36
click at [477, 233] on textarea "Introducing Juice Co’s Baconn Jam Burger — crafted with premium Angus beef, cri…" at bounding box center [343, 249] width 335 height 36
click at [476, 233] on textarea "Introducing Juice Co’s Baconn Jam Burger — crafted with premium Angus beef, cri…" at bounding box center [343, 249] width 335 height 36
drag, startPoint x: 289, startPoint y: 237, endPoint x: 311, endPoint y: 244, distance: 22.9
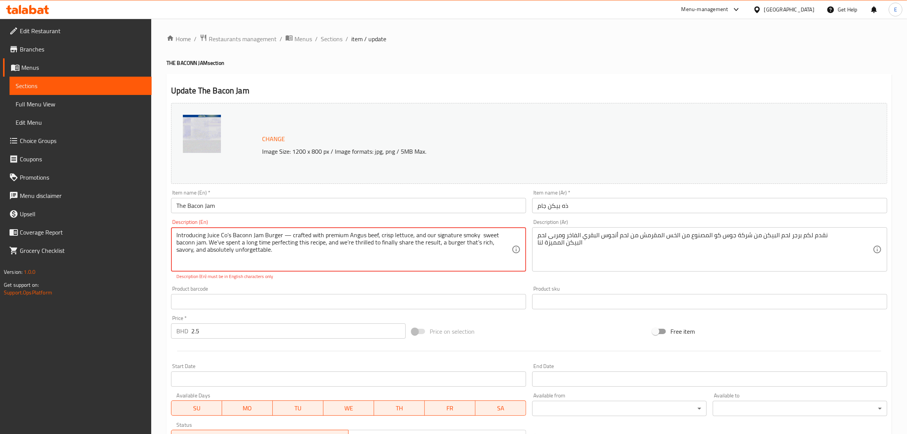
click at [280, 237] on textarea "Introducing Juice Co’s Baconn Jam Burger — crafted with premium Angus beef, cri…" at bounding box center [343, 249] width 335 height 36
click at [368, 239] on textarea "Introducing Juice Co’s Baconn Jam Burger crafted with premium Angus beef, crisp…" at bounding box center [343, 249] width 335 height 36
click at [367, 238] on textarea "Introducing Juice Co’s Baconn Jam Burger crafted with premium Angus beef, crisp…" at bounding box center [343, 249] width 335 height 36
click at [368, 237] on textarea "Introducing Juice Co’s Baconn Jam Burger crafted with premium Angus beef, crisp…" at bounding box center [343, 249] width 335 height 36
click at [372, 233] on textarea "Introducing Juice Co’s Baconn Jam Burger crafted with premium Angus beef, crisp…" at bounding box center [343, 249] width 335 height 36
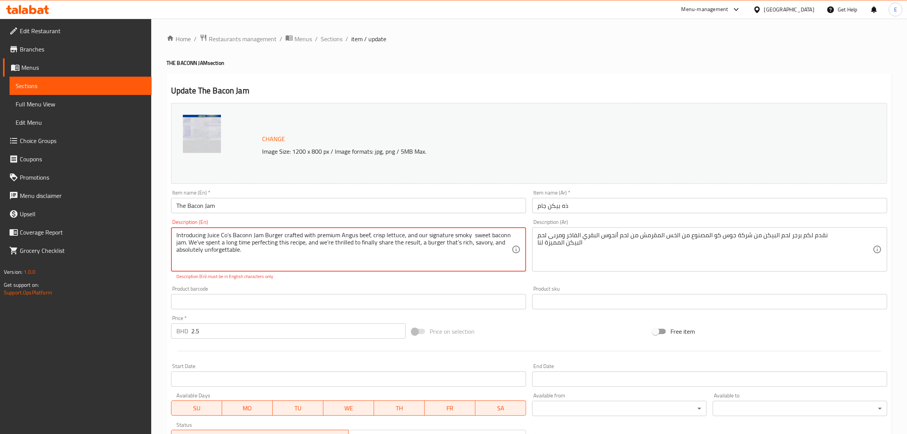
click at [371, 234] on textarea "Introducing Juice Co’s Baconn Jam Burger crafted with premium Angus beef, crisp…" at bounding box center [343, 249] width 335 height 36
click at [373, 237] on textarea "Introducing Juice Co’s Baconn Jam Burger crafted with premium Angus beef, crisp…" at bounding box center [343, 249] width 335 height 36
click at [369, 245] on textarea "Introducing Juice Co’s Baconn Jam Burger crafted with premium Angus beef, crisp…" at bounding box center [343, 249] width 335 height 36
click at [352, 254] on textarea "Introducing Juice Co’s Baconn Jam Burger crafted with premium Angus beef, crisp…" at bounding box center [343, 249] width 335 height 36
drag, startPoint x: 290, startPoint y: 260, endPoint x: 127, endPoint y: 210, distance: 170.9
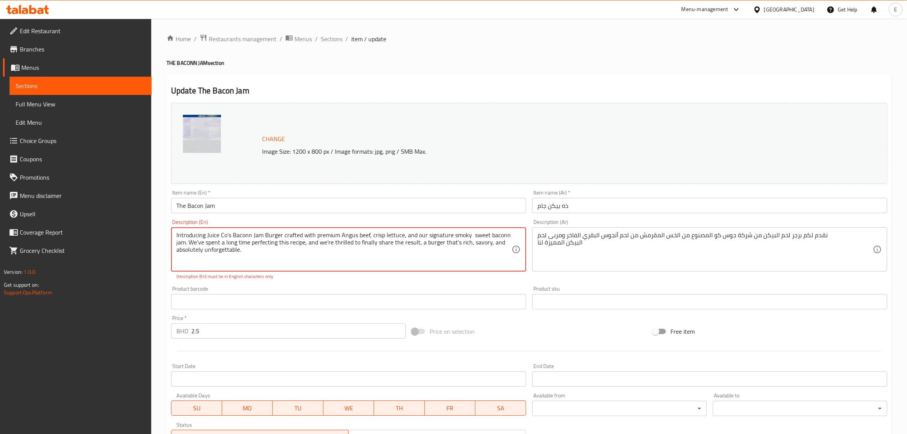
click at [117, 213] on div "Edit Restaurant Branches Menus Sections Full Menu View Edit Menu Choice Groups …" at bounding box center [453, 357] width 907 height 676
type textarea "Introducing Juice Co’s Baconn Jam Burger crafted with premium Angus beef, crisp…"
click at [405, 247] on textarea "Introducing Juice Co’s Baconn Jam Burger crafted with premium Angus beef, crisp…" at bounding box center [343, 249] width 335 height 36
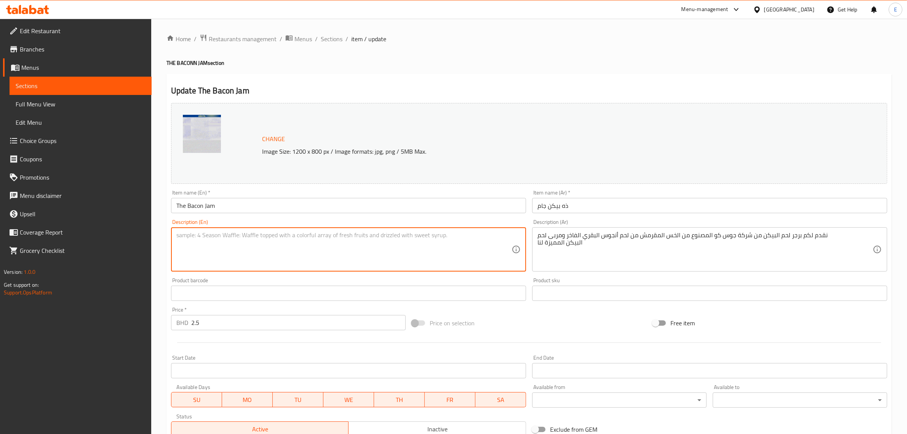
paste textarea "Introducing Juice Co’s Bacon Jam Burger crafted with premium Angus beef, crisp …"
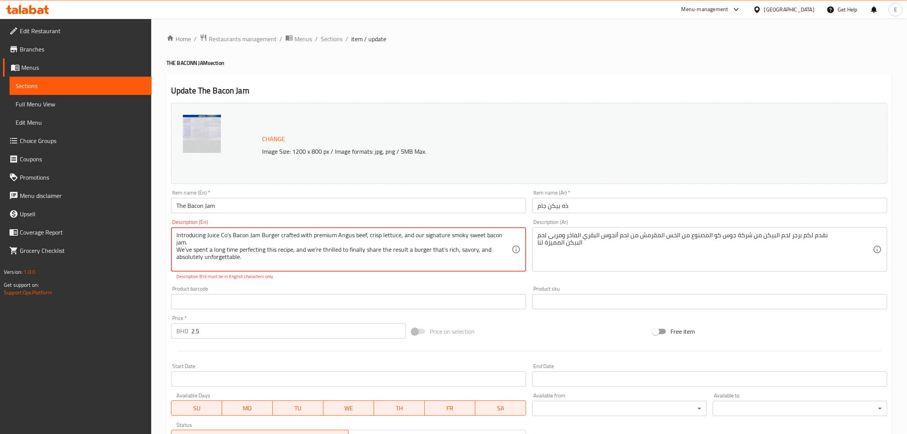
drag, startPoint x: 389, startPoint y: 255, endPoint x: 381, endPoint y: 271, distance: 18.6
click at [388, 255] on textarea "Introducing Juice Co’s Bacon Jam Burger crafted with premium Angus beef, crisp …" at bounding box center [343, 249] width 335 height 36
drag, startPoint x: 210, startPoint y: 277, endPoint x: 273, endPoint y: 278, distance: 62.9
click at [273, 278] on p "Description (En) must be in English characters only" at bounding box center [348, 276] width 344 height 7
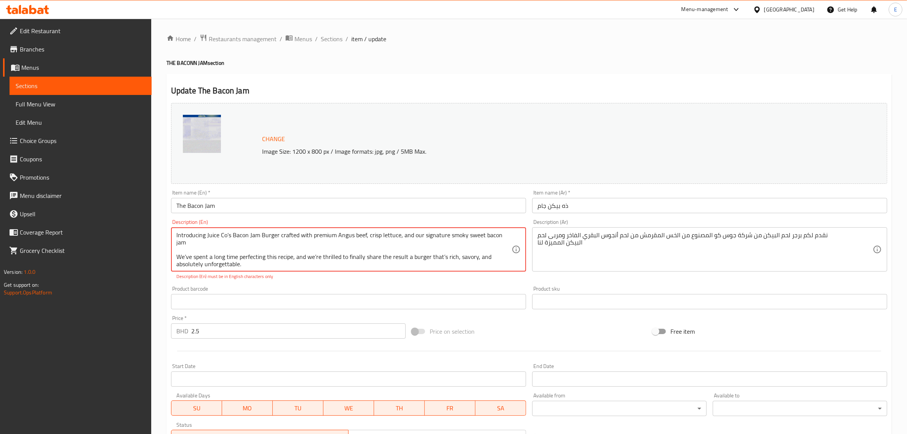
click at [186, 250] on textarea "Introducing Juice Co’s Bacon Jam Burger crafted with premium Angus beef, crisp …" at bounding box center [343, 249] width 335 height 36
click at [298, 252] on textarea "Introducing Juice Co’s Bacon Jam Burger crafted with premium Angus beef, crisp …" at bounding box center [343, 249] width 335 height 36
click at [319, 250] on textarea "Introducing Juice Co’s Bacon Jam Burger crafted with premium Angus beef, crisp …" at bounding box center [343, 249] width 335 height 36
click at [320, 250] on textarea "Introducing Juice Co’s Bacon Jam Burger crafted with premium Angus beef, crisp …" at bounding box center [343, 249] width 335 height 36
click at [395, 263] on textarea "Introducing Juice Co’s Bacon Jam Burger crafted with premium Angus beef, crisp …" at bounding box center [343, 249] width 335 height 36
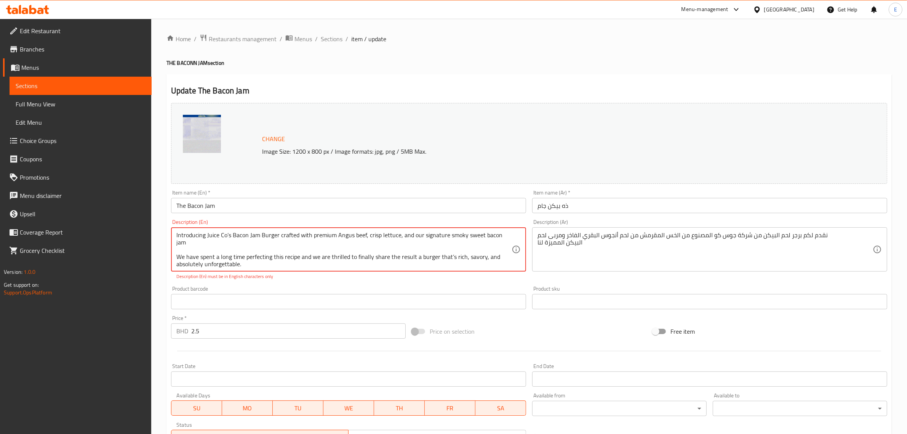
drag, startPoint x: 262, startPoint y: 260, endPoint x: 253, endPoint y: 241, distance: 20.8
click at [253, 241] on textarea "Introducing Juice Co’s Bacon Jam Burger crafted with premium Angus beef, crisp …" at bounding box center [343, 249] width 335 height 36
click at [229, 233] on textarea "Introducing Juice Co’s Bacon Jam Burger crafted with premium Angus beef, crisp …" at bounding box center [343, 249] width 335 height 36
click at [233, 233] on textarea "Introducing Juice Co’s Bacon Jam Burger crafted with premium Angus beef, crisp …" at bounding box center [343, 249] width 335 height 36
drag, startPoint x: 233, startPoint y: 236, endPoint x: 143, endPoint y: 225, distance: 90.2
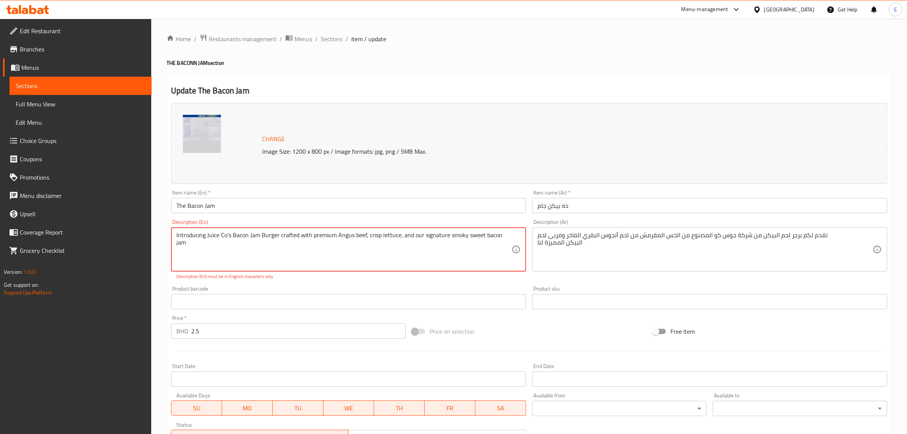
click at [143, 225] on div "Edit Restaurant Branches Menus Sections Full Menu View Edit Menu Choice Groups …" at bounding box center [453, 357] width 907 height 676
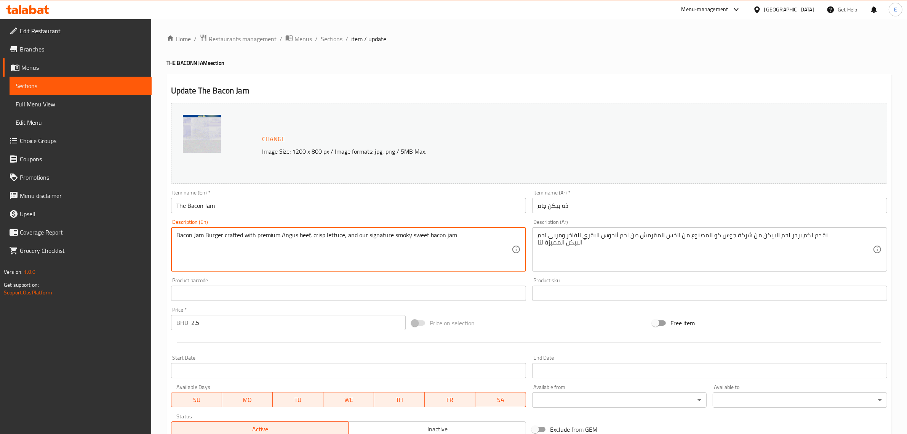
click at [207, 256] on textarea "Bacon Jam Burger crafted with premium Angus beef, crisp lettuce, and our signat…" at bounding box center [343, 249] width 335 height 36
click at [410, 250] on textarea "Bacon Jam Burger crafted with premium Angus beef, crisp lettuce, and our signat…" at bounding box center [343, 249] width 335 height 36
click at [353, 207] on input "The Bacon Jam" at bounding box center [348, 205] width 355 height 15
click at [463, 266] on textarea "Bacon Jam Burger crafted with premium Angus beef, crisp lettuce, and our signat…" at bounding box center [343, 249] width 335 height 36
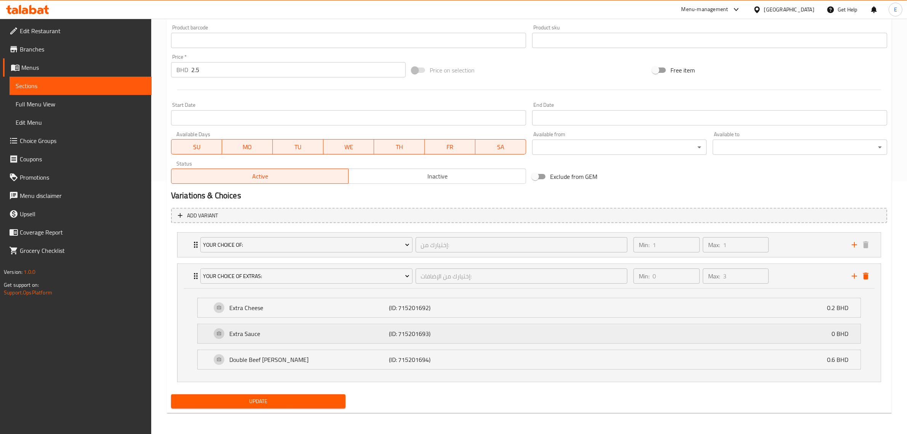
scroll to position [253, 0]
type textarea "Bacon Jam Burger crafted with premium Angus beef, crisp lettuce, and our signat…"
click at [279, 404] on span "Update" at bounding box center [258, 401] width 162 height 10
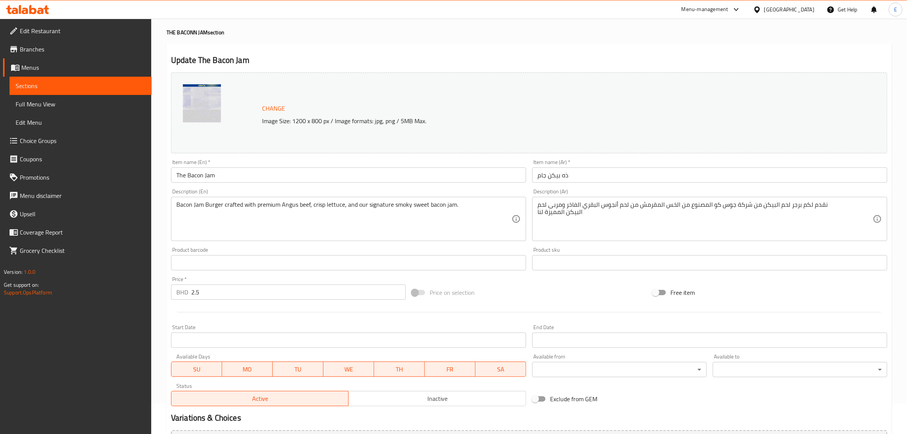
scroll to position [0, 0]
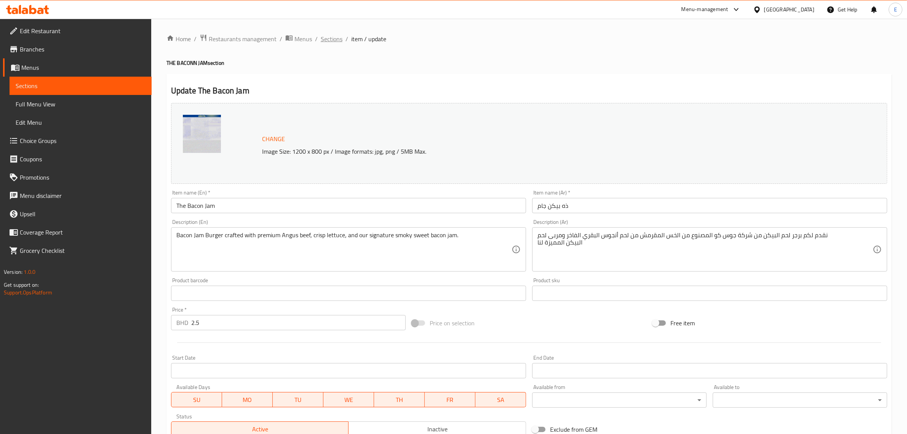
click at [328, 41] on span "Sections" at bounding box center [332, 38] width 22 height 9
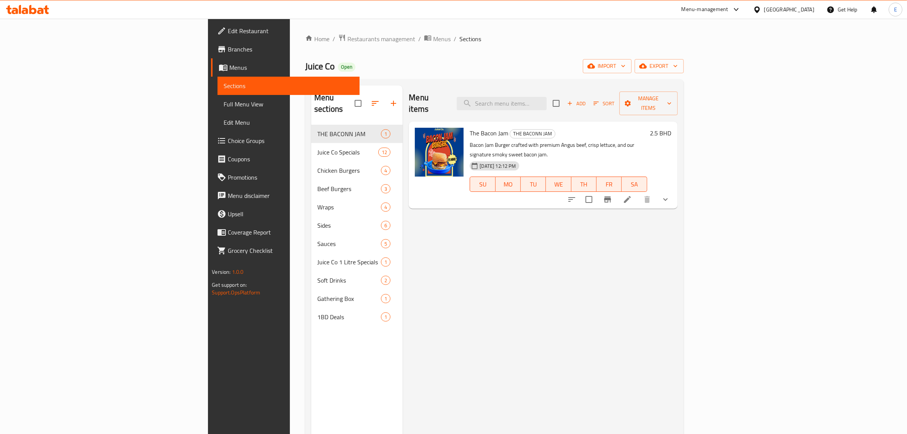
click at [505, 261] on div "Menu items Add Sort Manage items The Bacon Jam THE BACONN JAM Bacon Jam Burger …" at bounding box center [540, 302] width 275 height 434
click at [638, 192] on li at bounding box center [627, 199] width 21 height 14
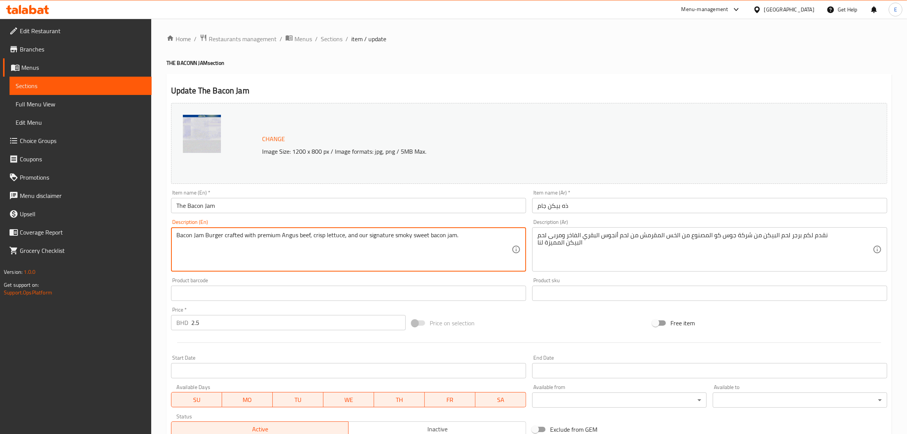
paste textarea "Introducing Juice Co’s Baconn Jam Burger — crafted with premium Angus beef, cri…"
click at [224, 247] on textarea "Introducing Juice Co’s Baconn Jam Burger — crafted with premium Angus beef, cri…" at bounding box center [343, 249] width 335 height 36
click at [224, 269] on div "Introducing Juice Co’s Baconn Jam Burger — crafted with premium Angus beef, cri…" at bounding box center [348, 249] width 355 height 44
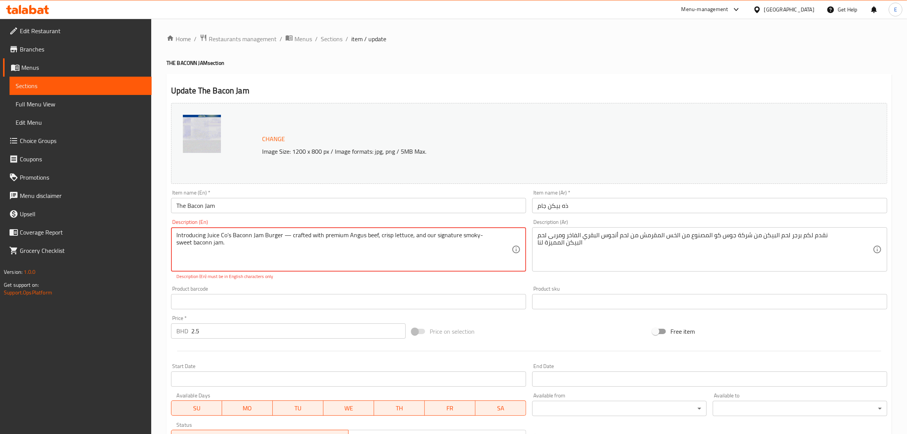
click at [229, 237] on textarea "Introducing Juice Co’s Baconn Jam Burger — crafted with premium Angus beef, cri…" at bounding box center [343, 249] width 335 height 36
click at [227, 237] on textarea "Introducing Juice Co’s Baconn Jam Burger — crafted with premium Angus beef, cri…" at bounding box center [343, 249] width 335 height 36
click at [246, 237] on textarea "Introducing Juice Cos Baconn Jam Burger — crafted with premium Angus beef, cris…" at bounding box center [343, 249] width 335 height 36
drag, startPoint x: 287, startPoint y: 232, endPoint x: 273, endPoint y: 234, distance: 13.4
click at [273, 234] on textarea "Introducing Juice Cos Bacon Jam Burger — crafted with premium Angus beef, crisp…" at bounding box center [343, 249] width 335 height 36
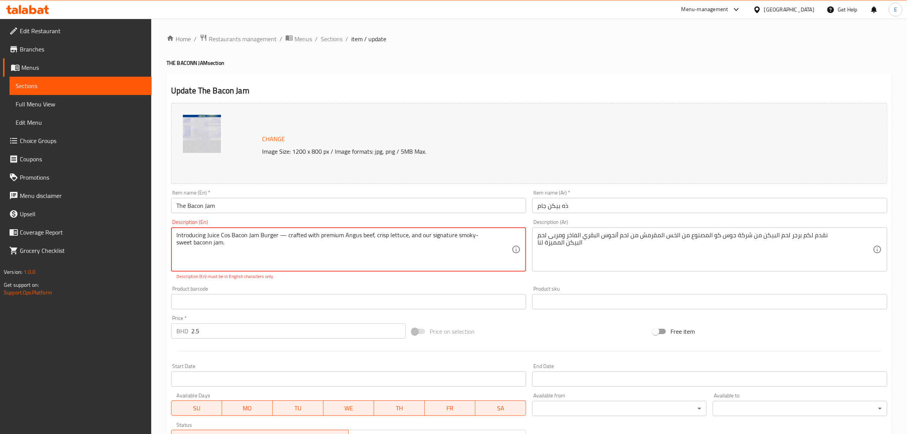
click at [274, 234] on textarea "Introducing Juice Cos Bacon Jam Burger — crafted with premium Angus beef, crisp…" at bounding box center [343, 249] width 335 height 36
click at [275, 234] on textarea "Introducing Juice Cos Bacon Jam Burger — crafted with premium Angus beef, crisp…" at bounding box center [343, 249] width 335 height 36
drag, startPoint x: 323, startPoint y: 249, endPoint x: 328, endPoint y: 258, distance: 10.1
click at [322, 249] on textarea "Introducing Juice Cos Bacon Jam Burger, crafted with premium Angus beef, crisp …" at bounding box center [343, 249] width 335 height 36
click at [200, 260] on textarea "Introducing Juice Cos Bacon Jam Burger, crafted with premium Angus beef, crisp …" at bounding box center [343, 249] width 335 height 36
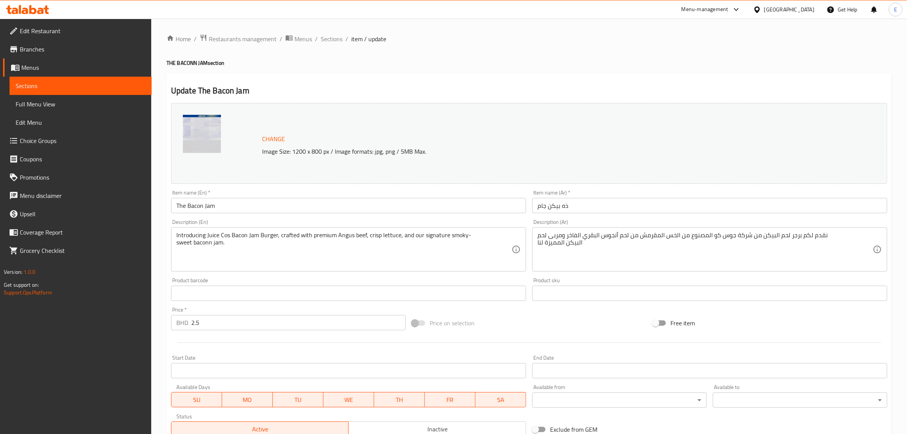
click at [227, 269] on div "Introducing Juice Cos Bacon Jam Burger, crafted with premium Angus beef, crisp …" at bounding box center [348, 249] width 355 height 44
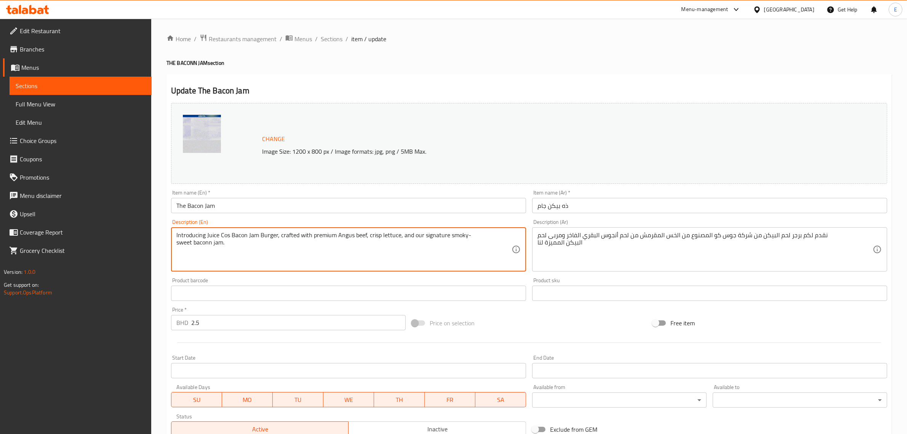
click at [208, 246] on textarea "Introducing Juice Cos Bacon Jam Burger, crafted with premium Angus beef, crisp …" at bounding box center [343, 249] width 335 height 36
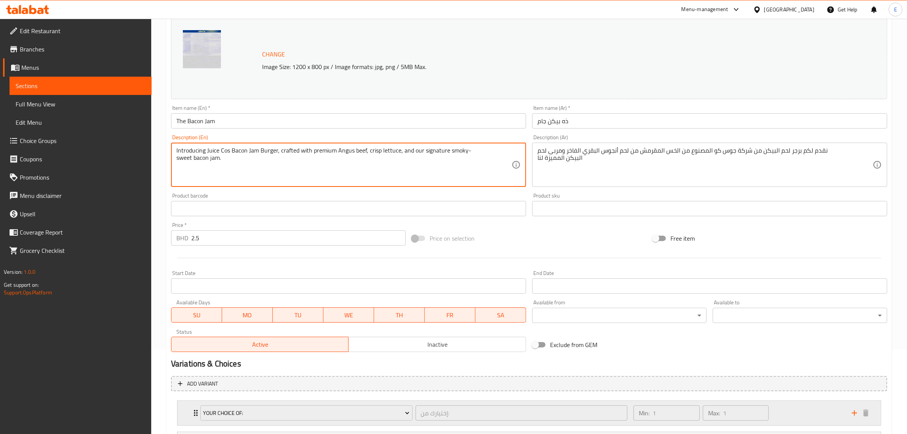
scroll to position [191, 0]
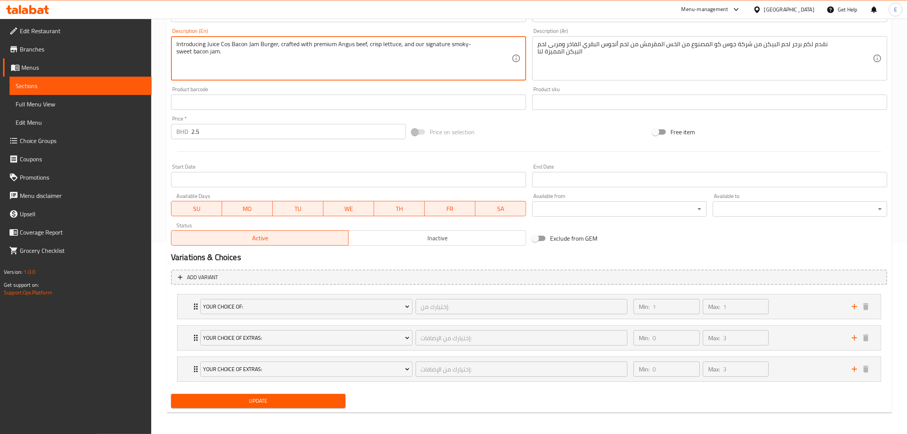
type textarea "Introducing Juice Cos Bacon Jam Burger, crafted with premium Angus beef, crisp …"
click at [287, 391] on div "Add variant Your Choice of: إختيارك من: ​ Min: 1 ​ Max: 1 ​ With Fries (ID: 686…" at bounding box center [529, 328] width 723 height 125
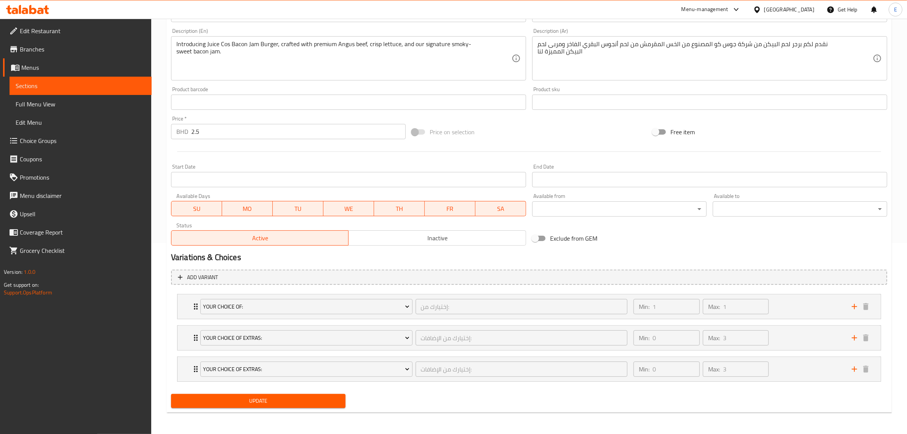
click at [287, 398] on span "Update" at bounding box center [258, 401] width 162 height 10
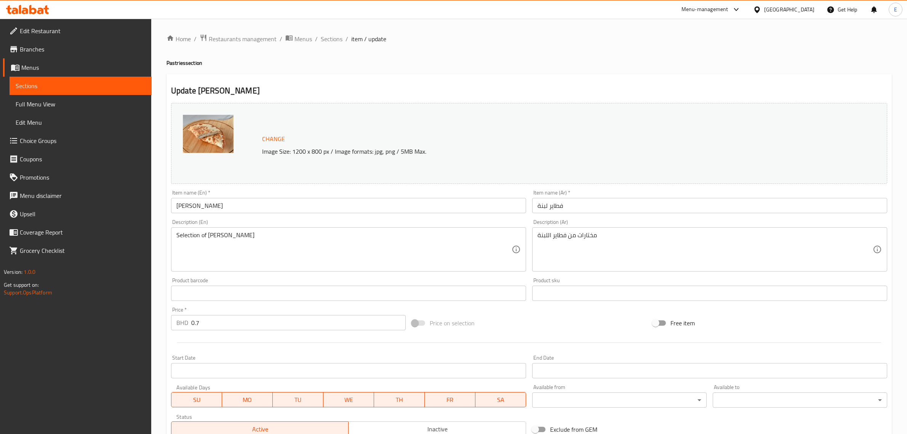
scroll to position [158, 0]
